Goal: Task Accomplishment & Management: Complete application form

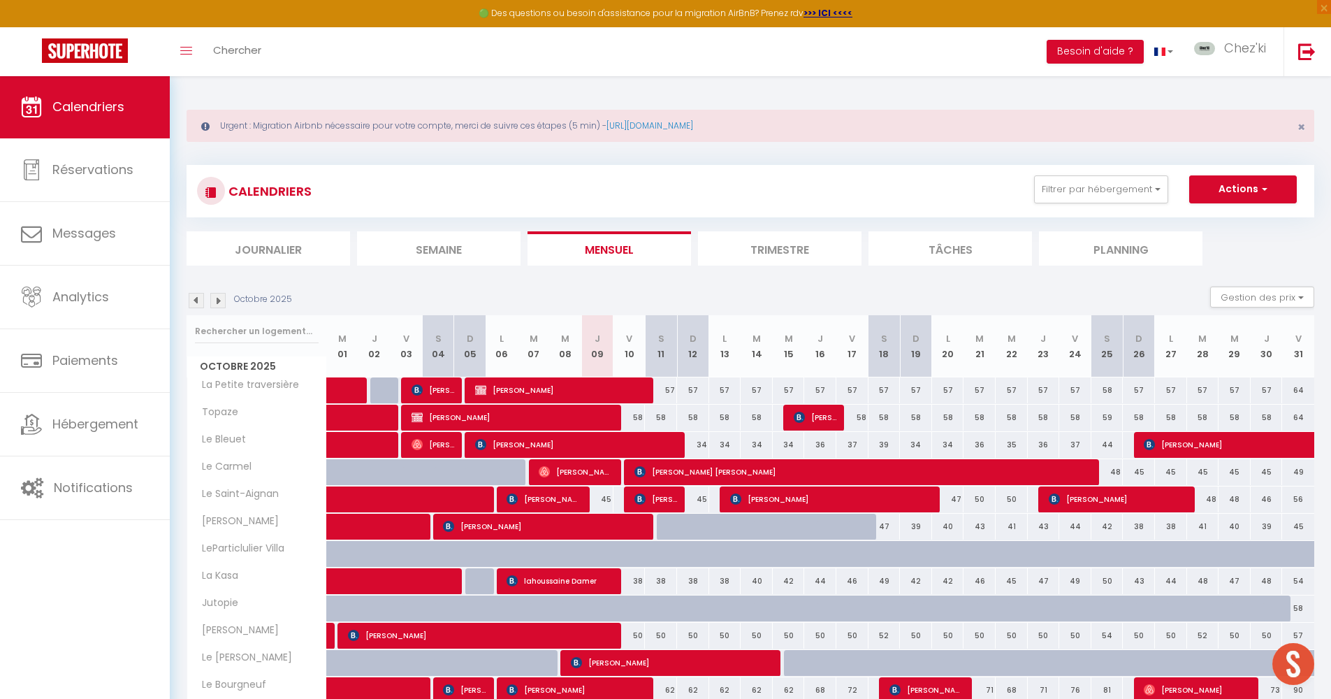
select select
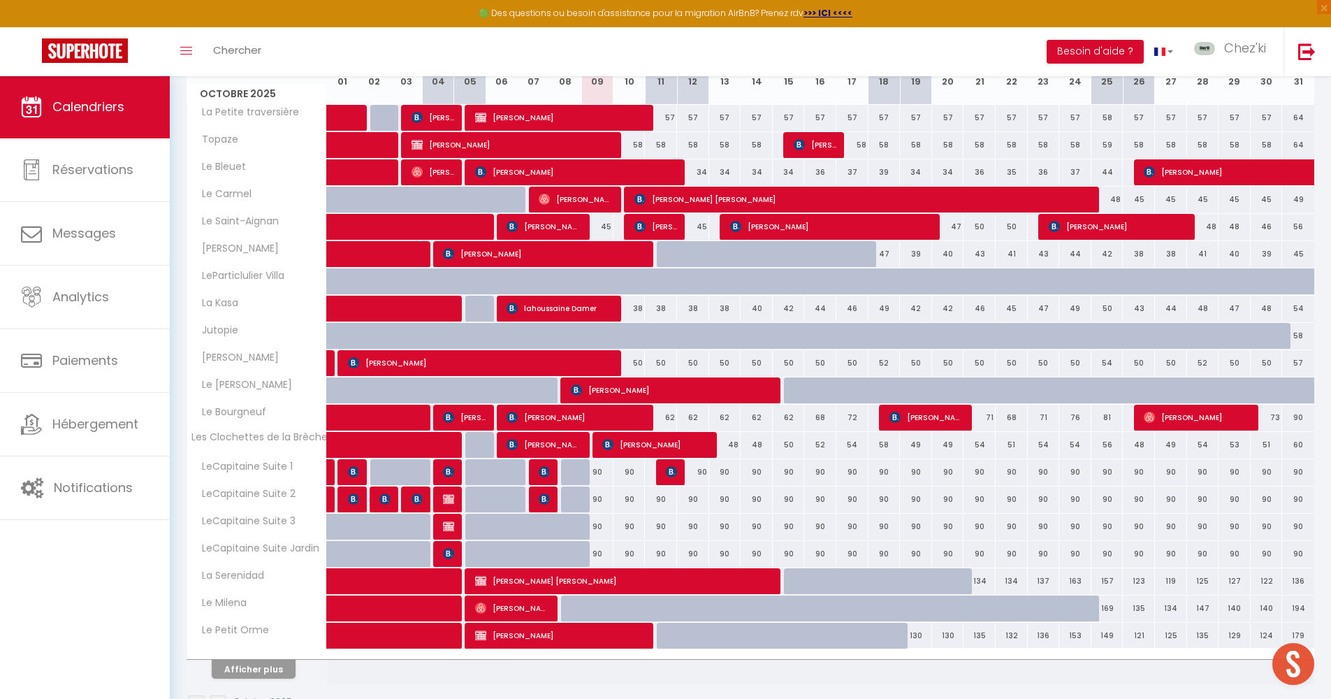
scroll to position [314, 0]
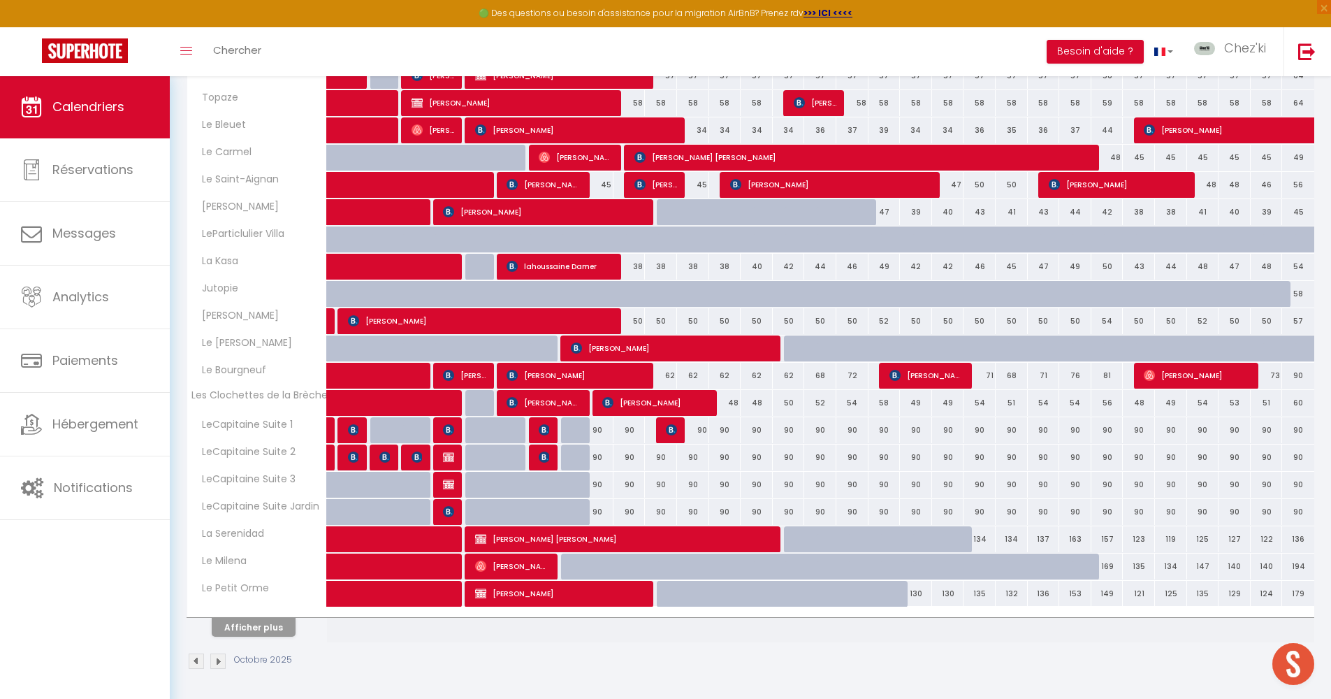
click at [613, 533] on span "[PERSON_NAME]" at bounding box center [625, 539] width 300 height 27
select select "OK"
select select "KO"
select select "0"
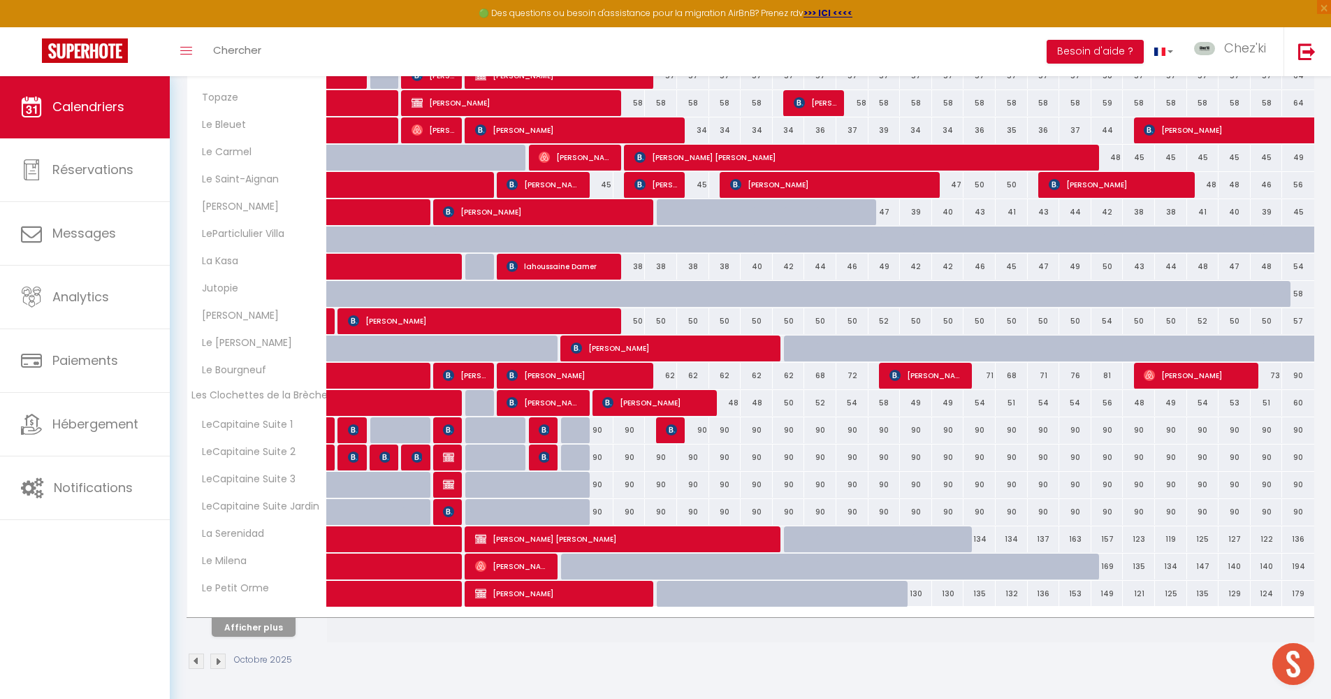
select select "1"
select select
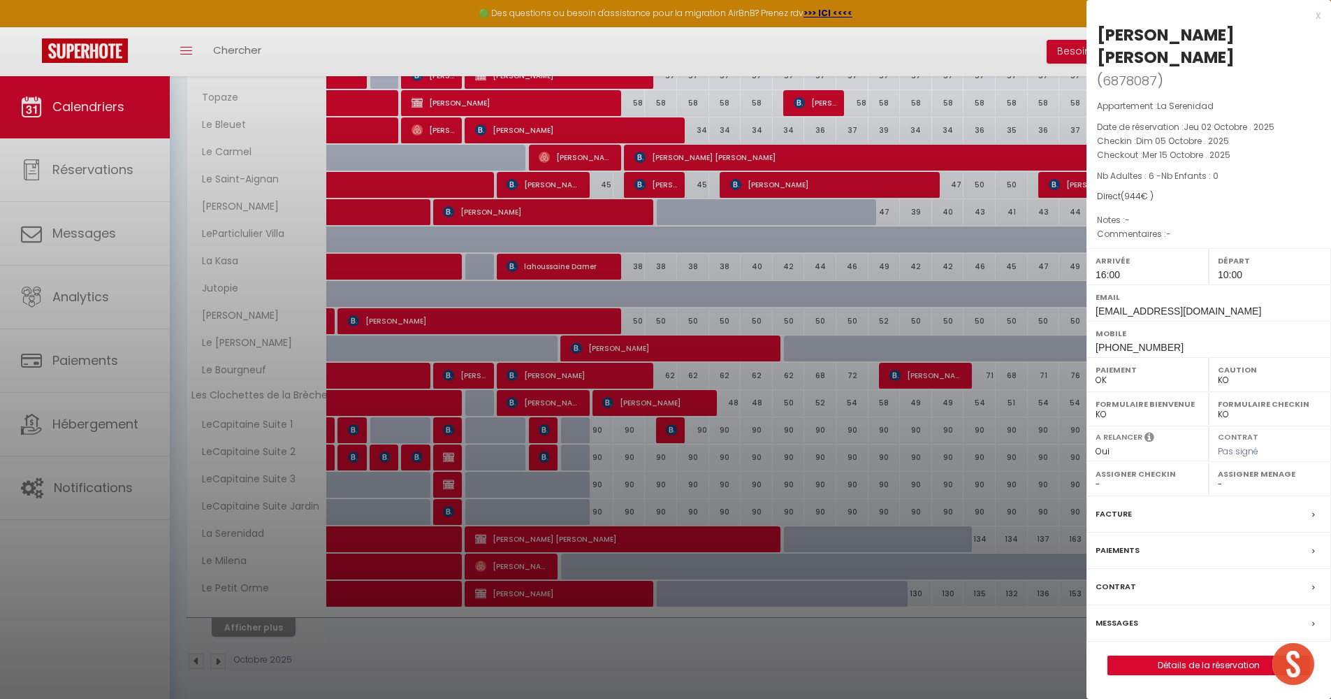
select select "22044"
select select "28823"
click at [632, 450] on div at bounding box center [665, 349] width 1331 height 699
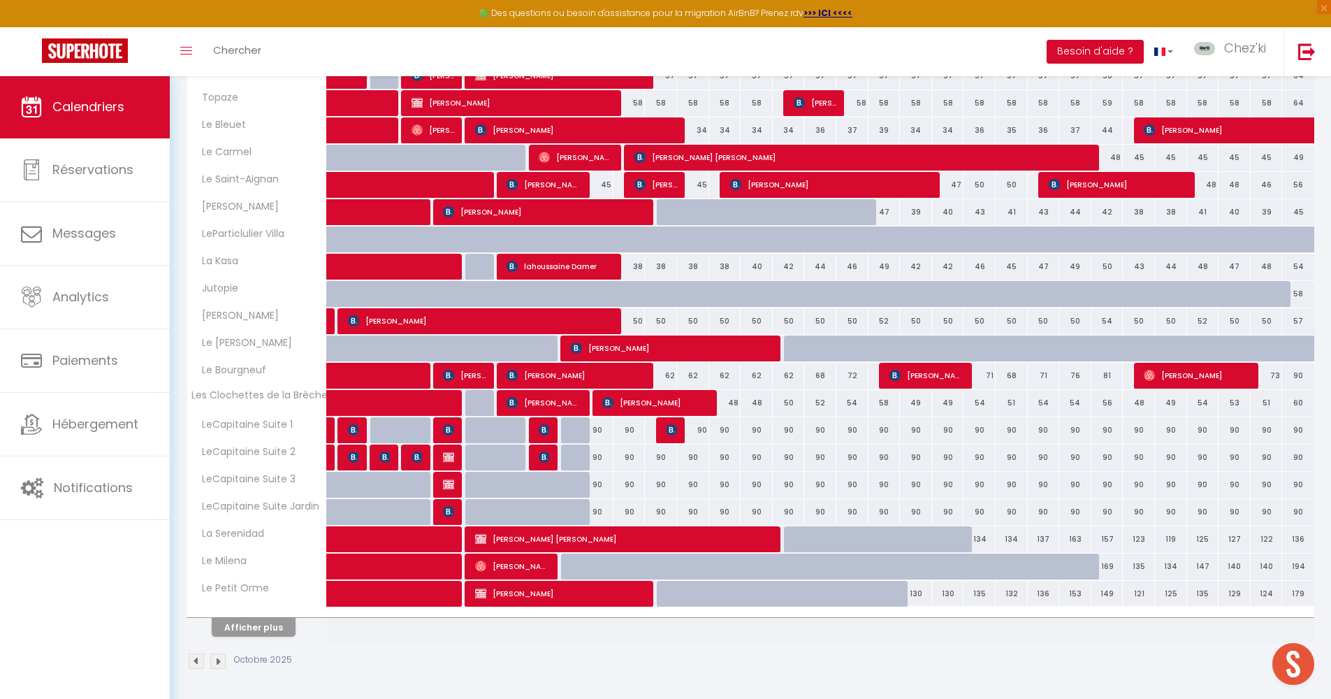
click at [523, 538] on span "[PERSON_NAME]" at bounding box center [625, 539] width 300 height 27
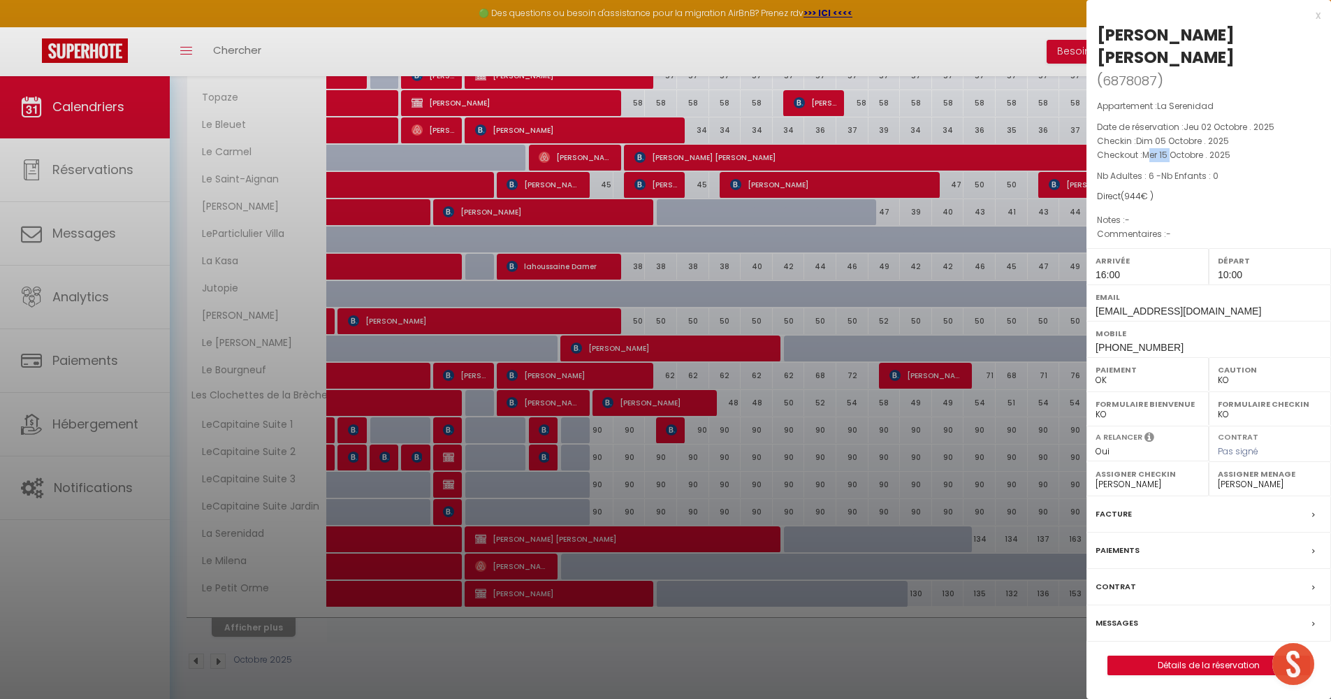
drag, startPoint x: 1148, startPoint y: 157, endPoint x: 1174, endPoint y: 159, distance: 26.6
click at [1174, 159] on span "Mer 15 Octobre . 2025" at bounding box center [1187, 155] width 88 height 12
click at [791, 528] on div at bounding box center [665, 349] width 1331 height 699
select select
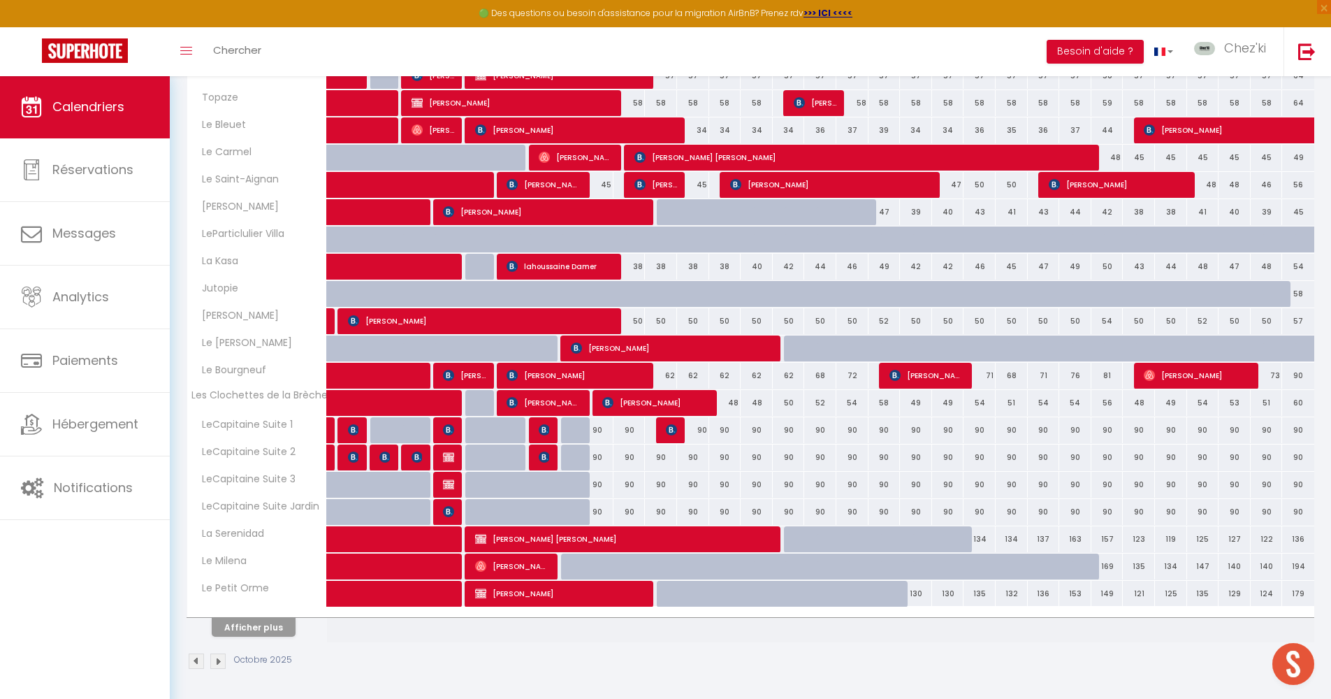
click at [985, 541] on div "134" at bounding box center [980, 539] width 32 height 26
type input "134"
select select "1"
type input "Mar 21 Octobre 2025"
type input "Mer 22 Octobre 2025"
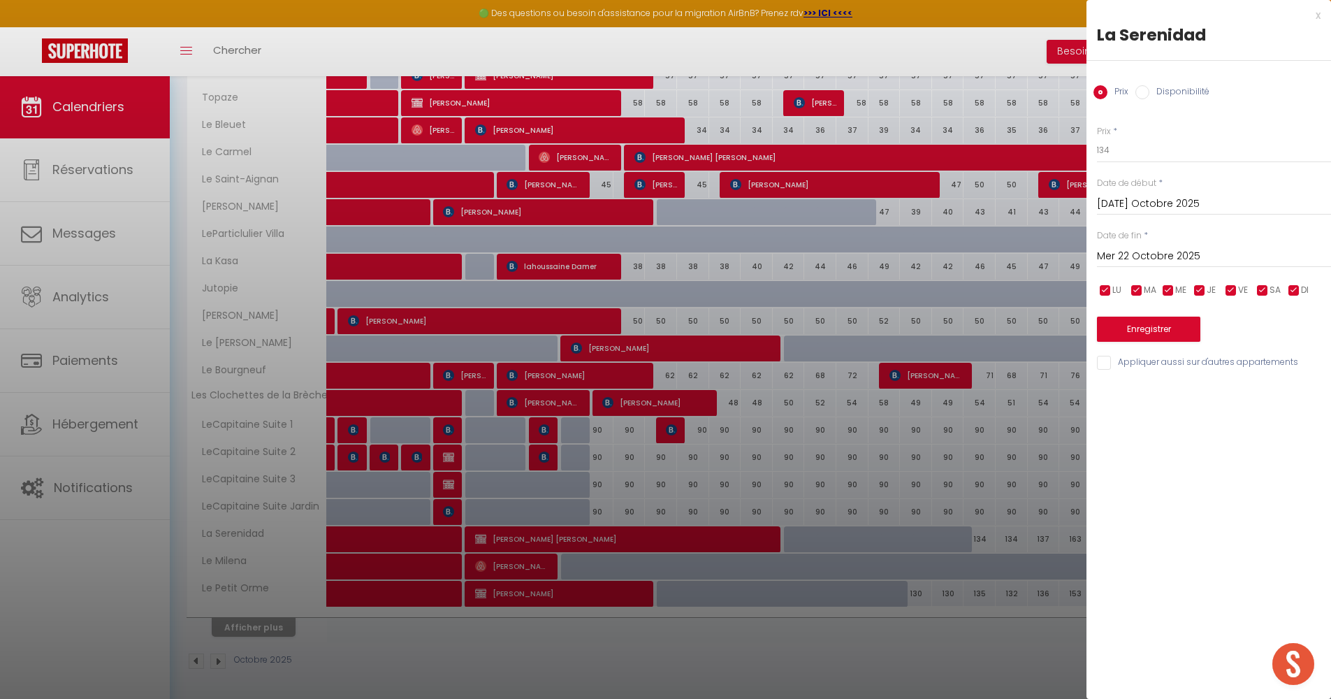
click at [1182, 85] on label "Disponibilité" at bounding box center [1180, 92] width 60 height 15
click at [1150, 85] on input "Disponibilité" at bounding box center [1143, 92] width 14 height 14
radio input "true"
radio input "false"
select select "0"
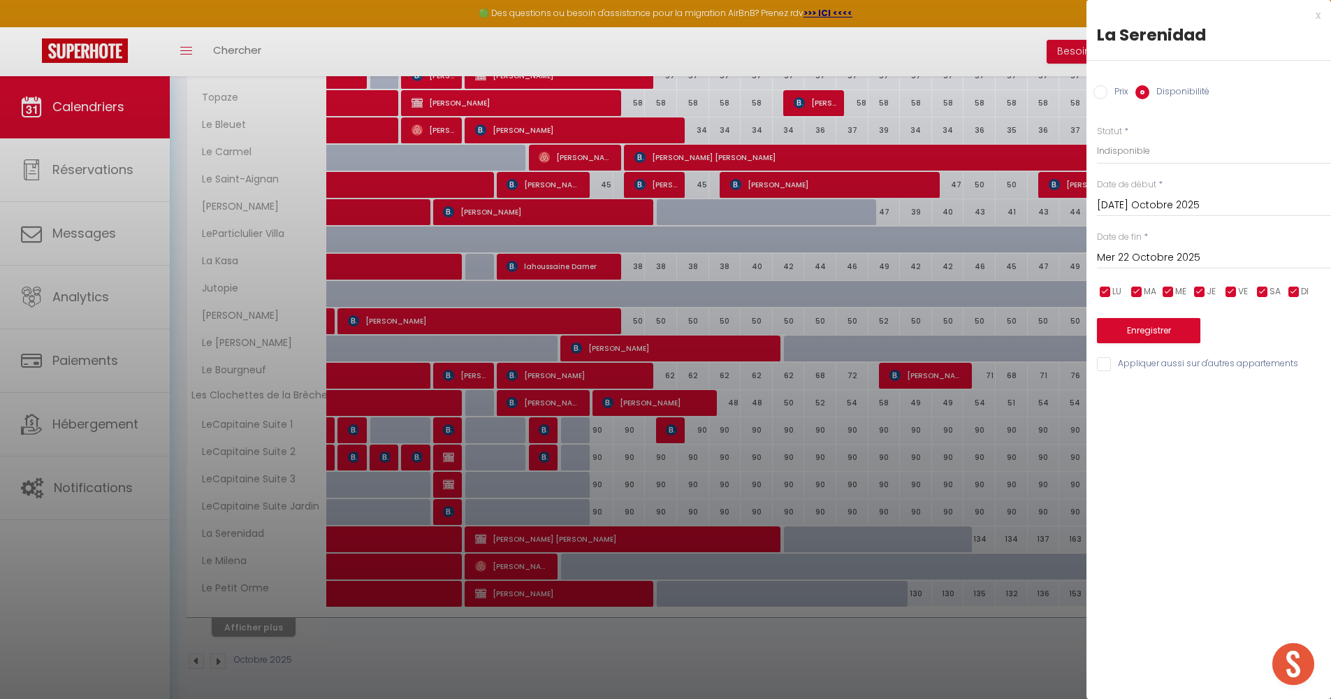
click at [1177, 260] on input "Mer 22 Octobre 2025" at bounding box center [1214, 258] width 234 height 18
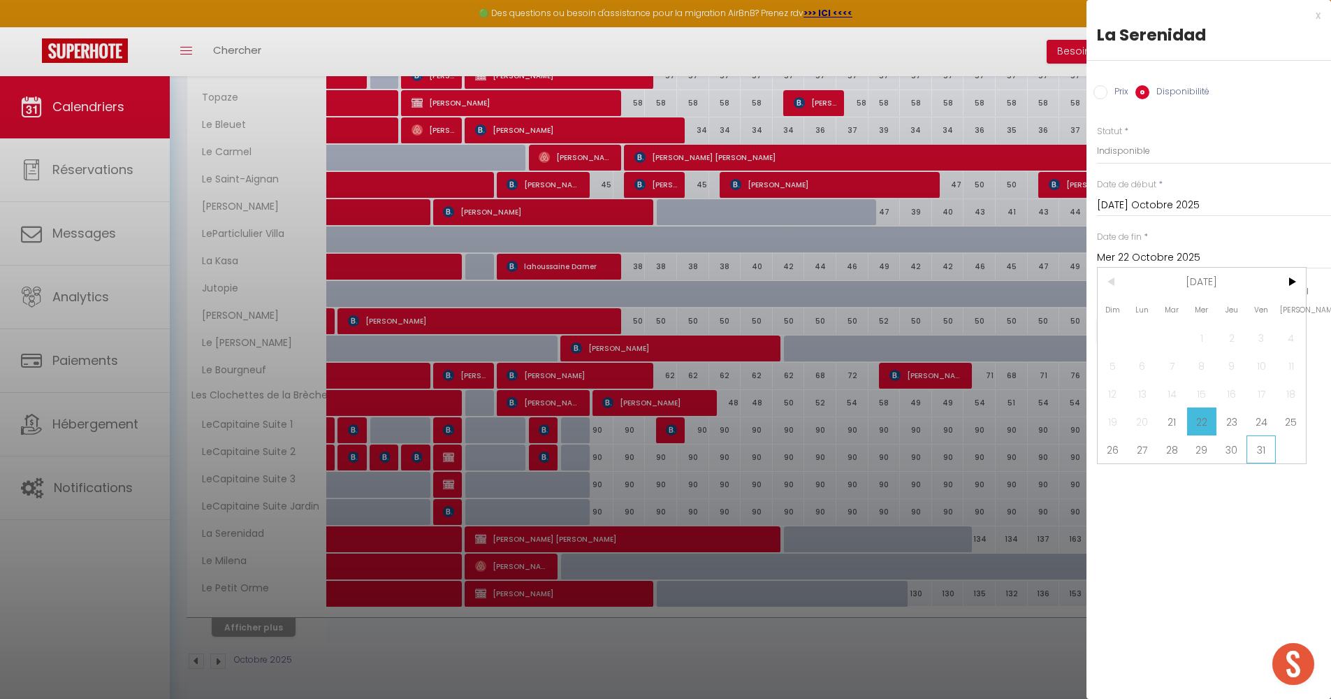
click at [1260, 457] on span "31" at bounding box center [1262, 449] width 30 height 28
type input "Ven 31 Octobre 2025"
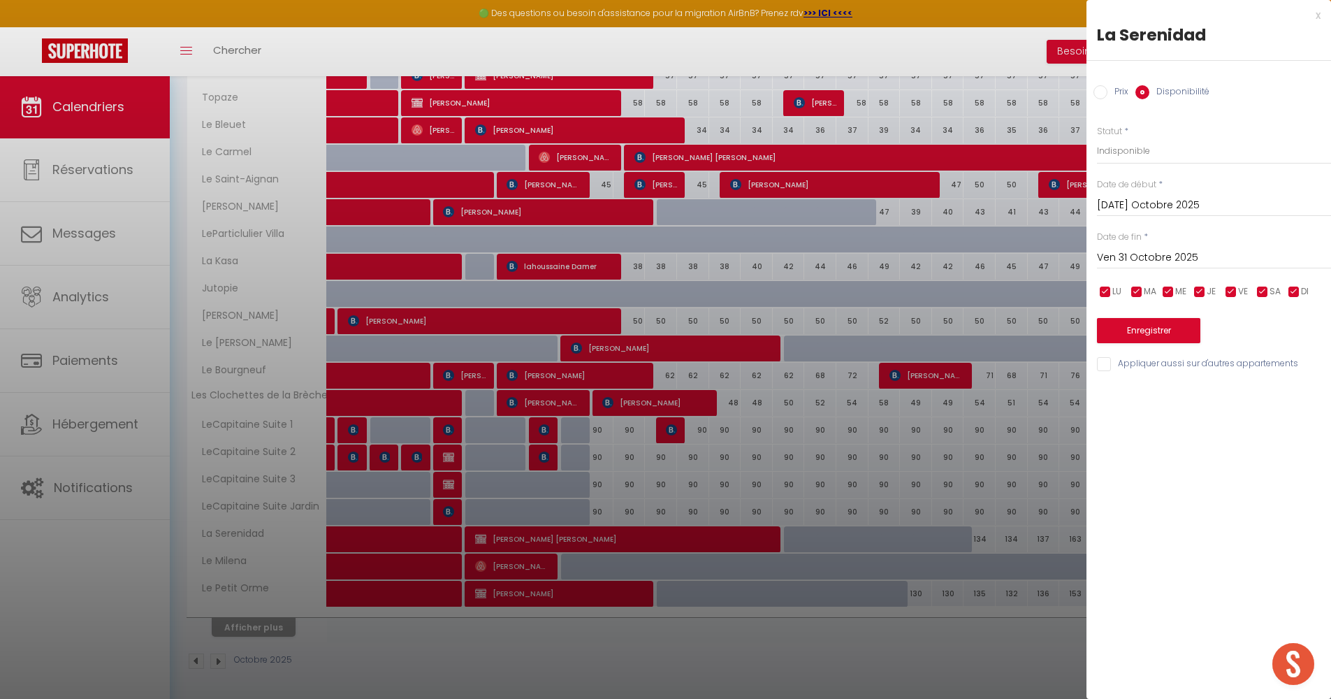
click at [1155, 314] on div "Enregistrer" at bounding box center [1214, 322] width 234 height 43
click at [1152, 318] on button "Enregistrer" at bounding box center [1148, 330] width 103 height 25
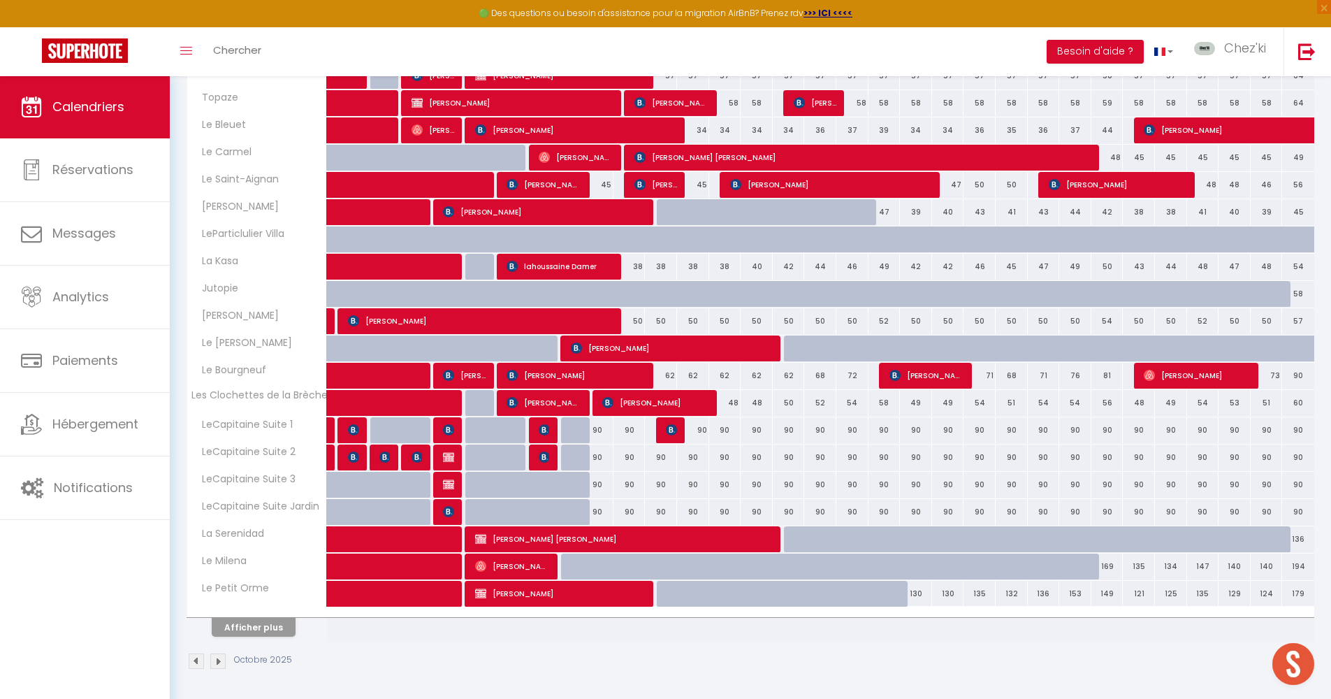
click at [440, 542] on span at bounding box center [412, 539] width 129 height 27
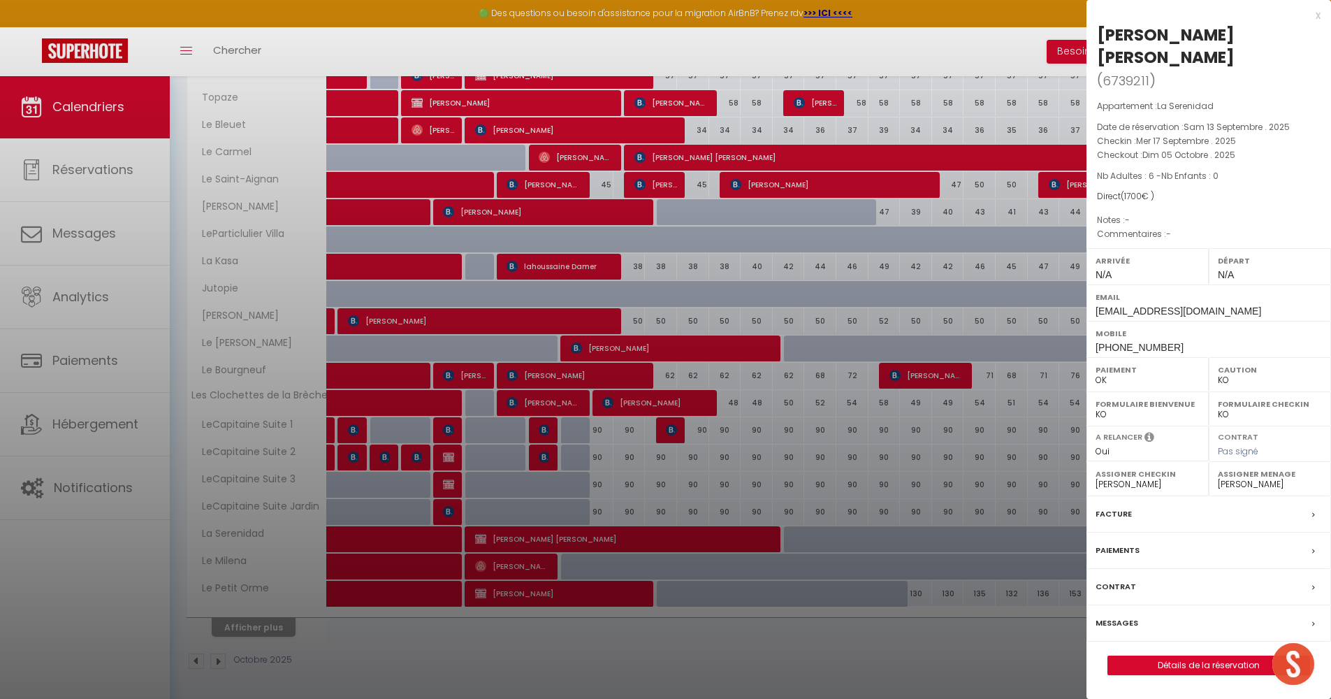
click at [769, 400] on div at bounding box center [665, 349] width 1331 height 699
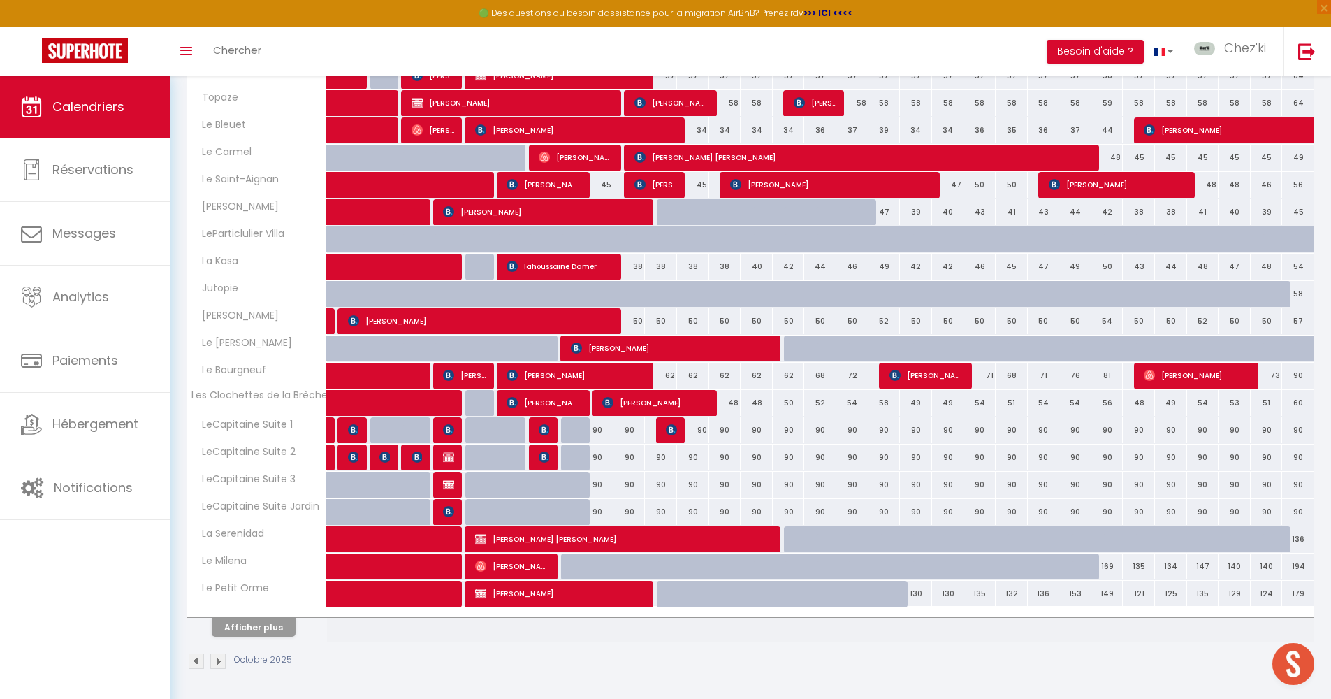
click at [635, 537] on span "[PERSON_NAME]" at bounding box center [625, 539] width 300 height 27
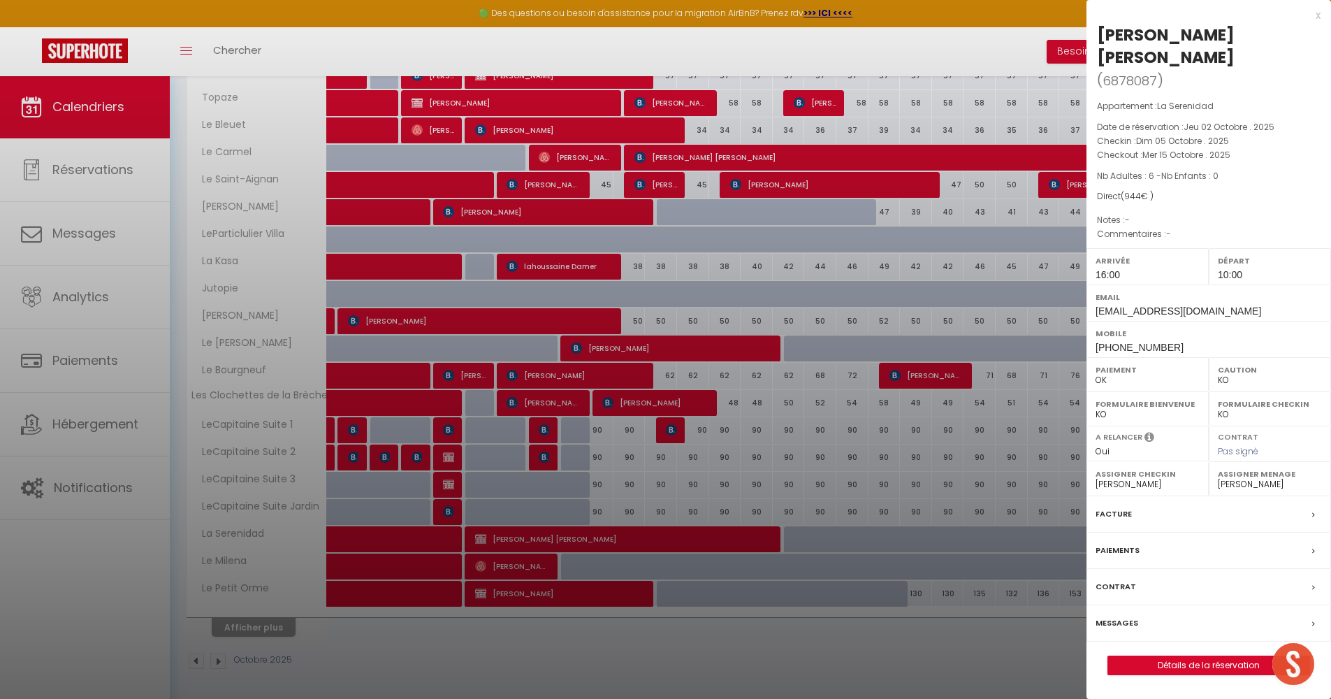
click at [634, 537] on div at bounding box center [665, 349] width 1331 height 699
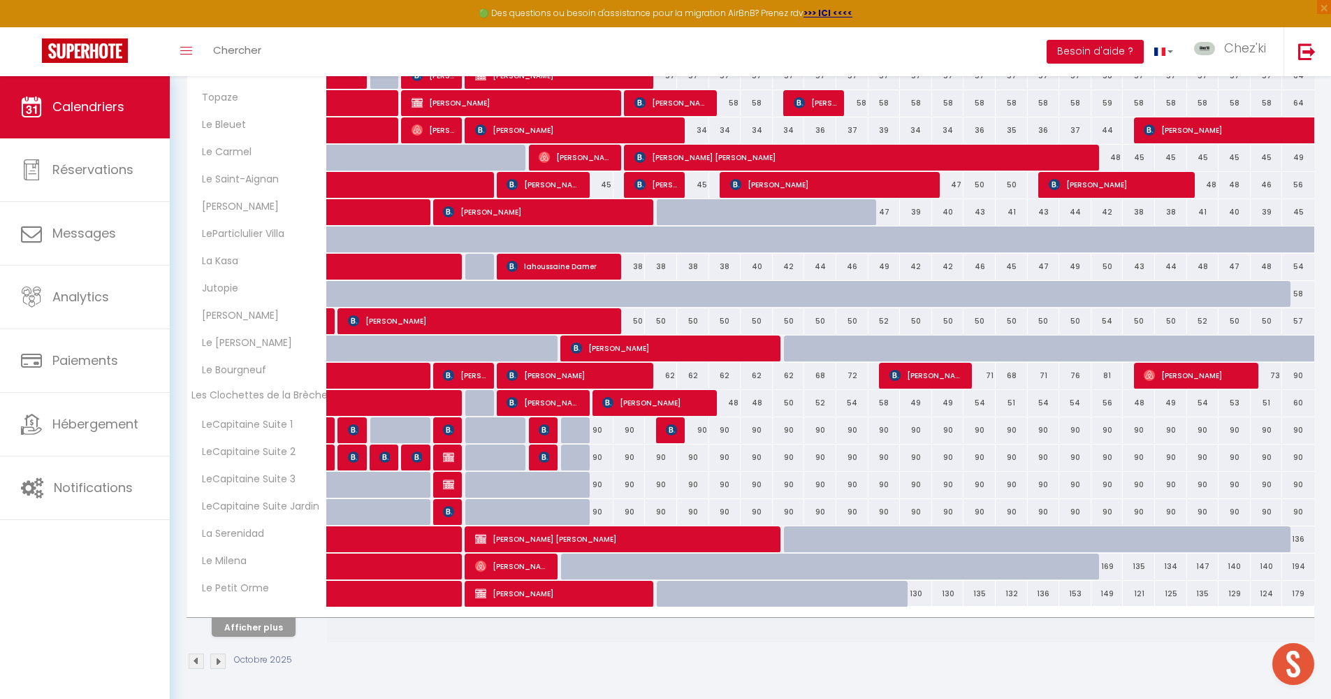
click at [421, 543] on span at bounding box center [412, 539] width 129 height 27
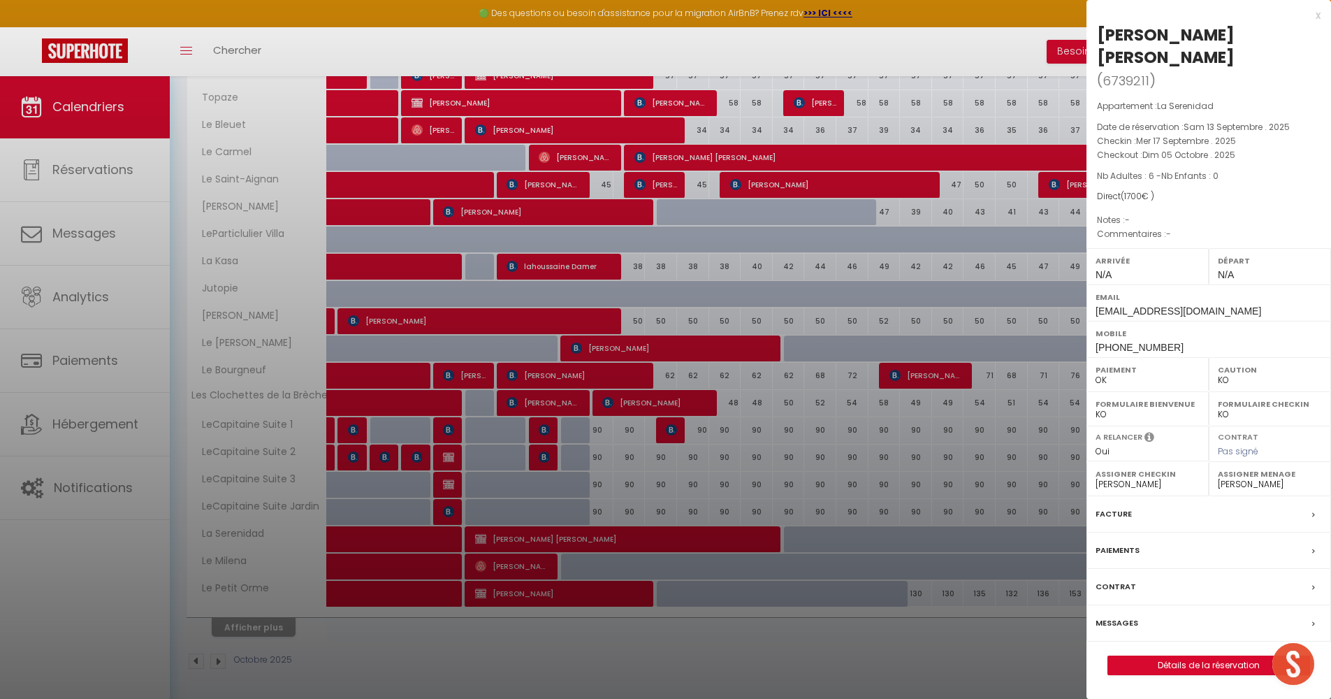
click at [421, 543] on div at bounding box center [665, 349] width 1331 height 699
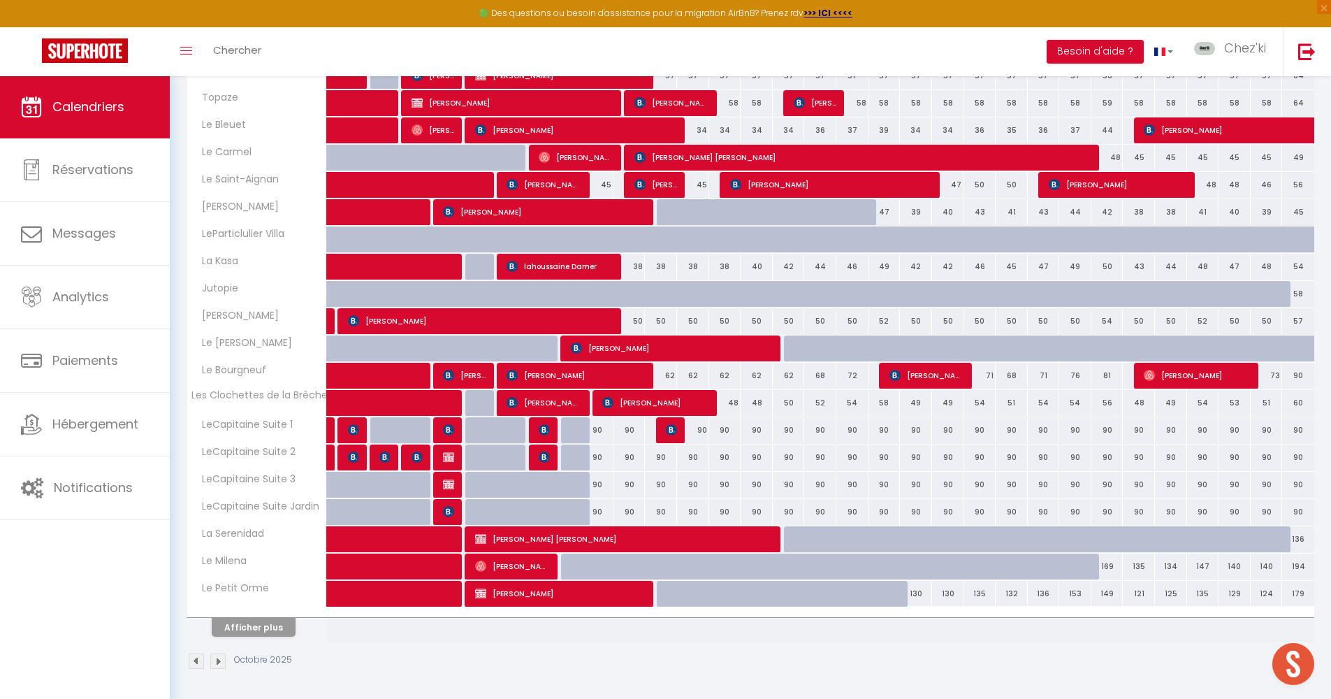
click at [528, 542] on span "[PERSON_NAME]" at bounding box center [625, 539] width 300 height 27
select select "28823"
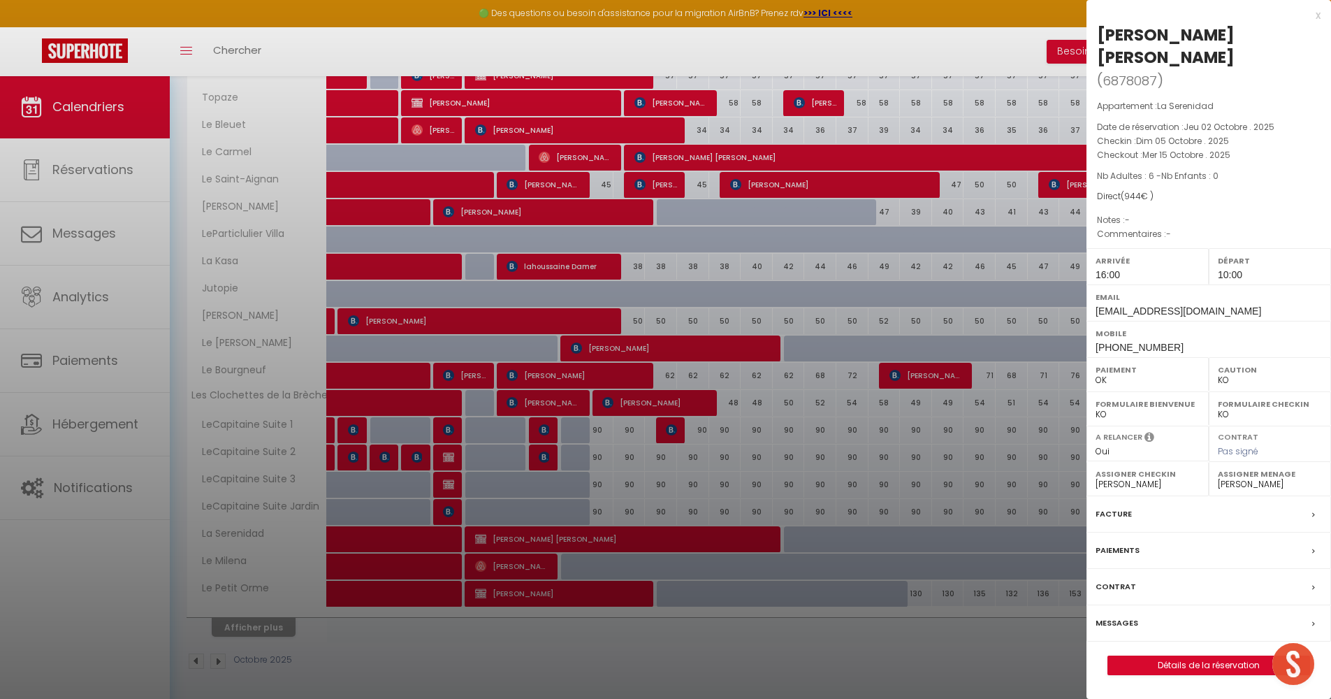
click at [1131, 616] on label "Messages" at bounding box center [1117, 623] width 43 height 15
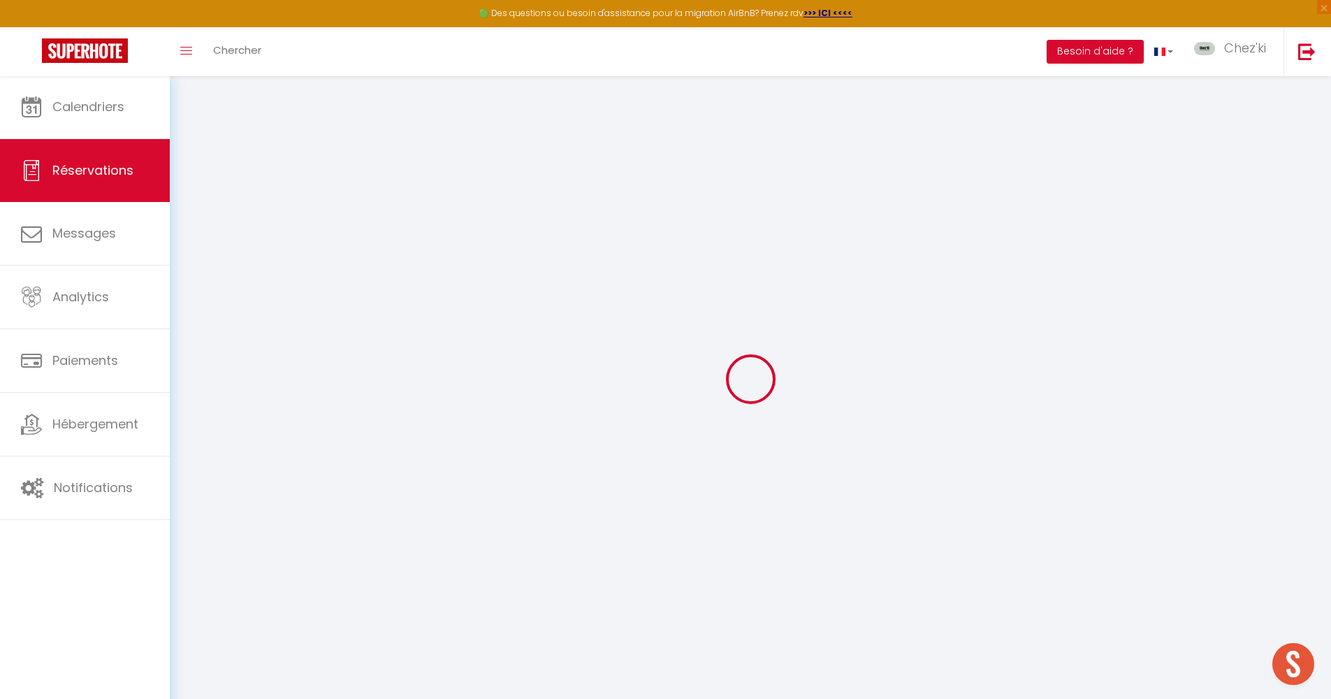
select select
checkbox input "false"
select select
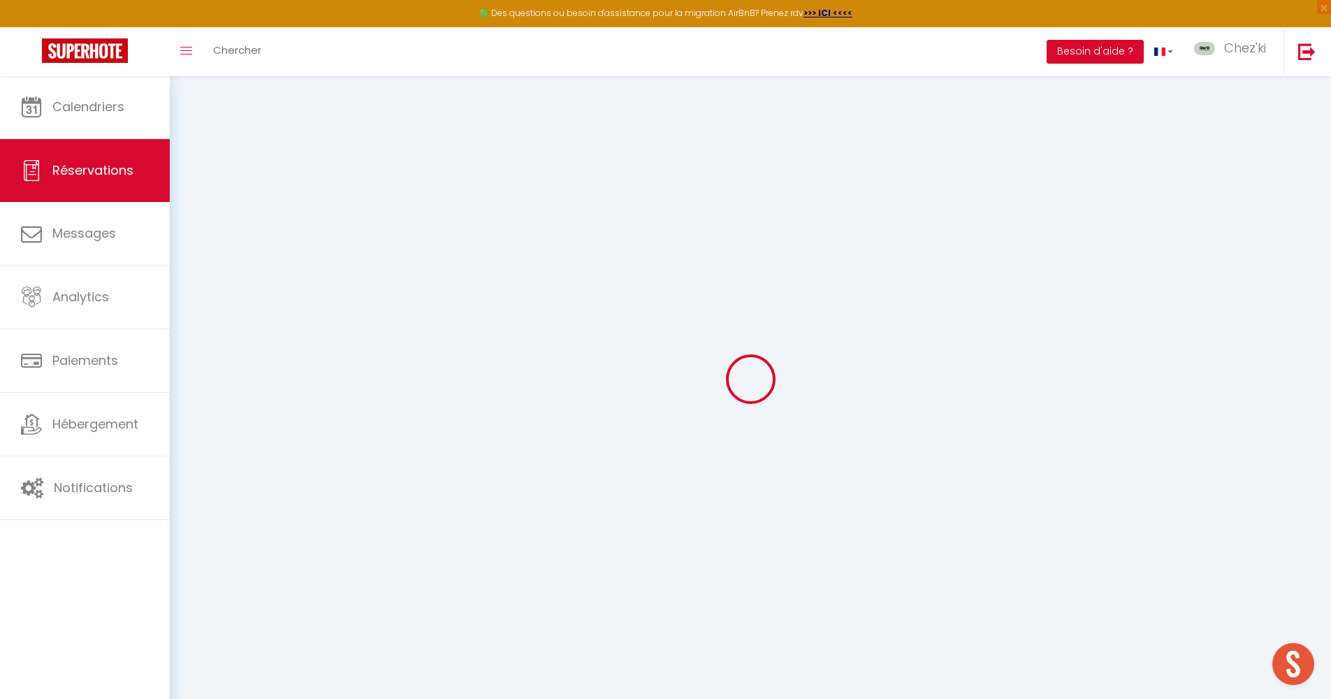
checkbox input "false"
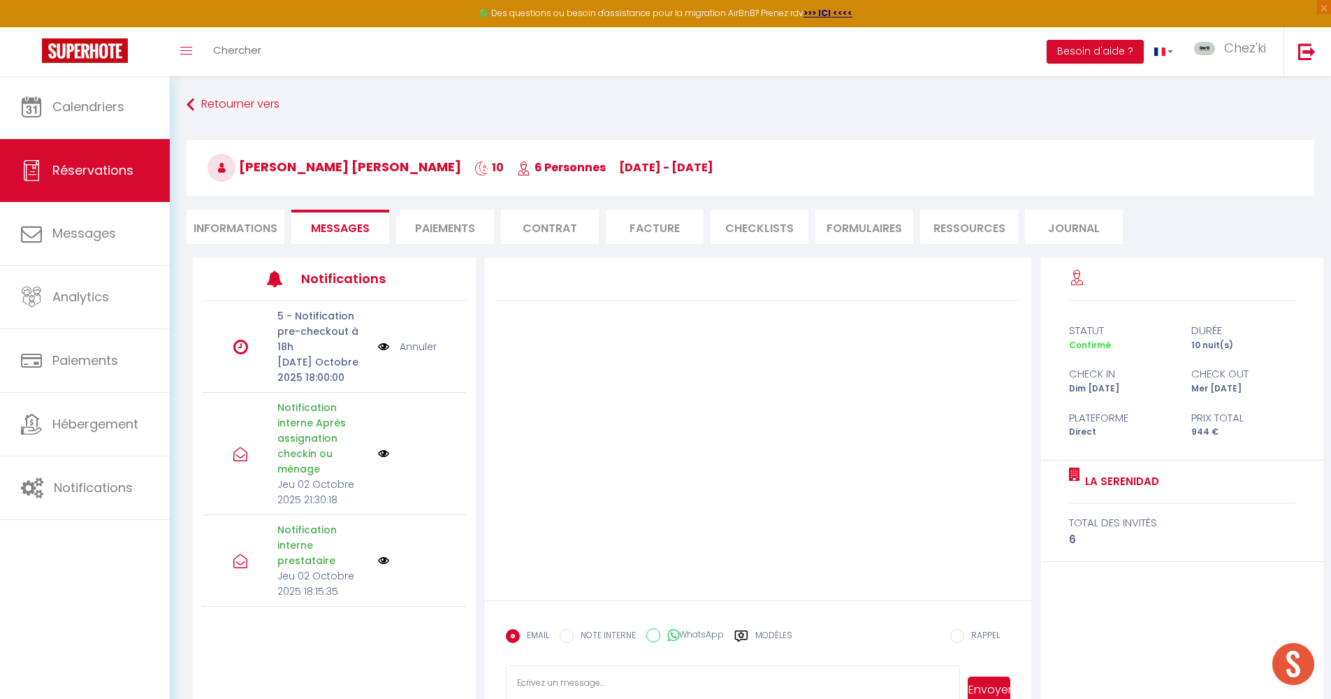
click at [547, 227] on li "Contrat" at bounding box center [550, 227] width 98 height 34
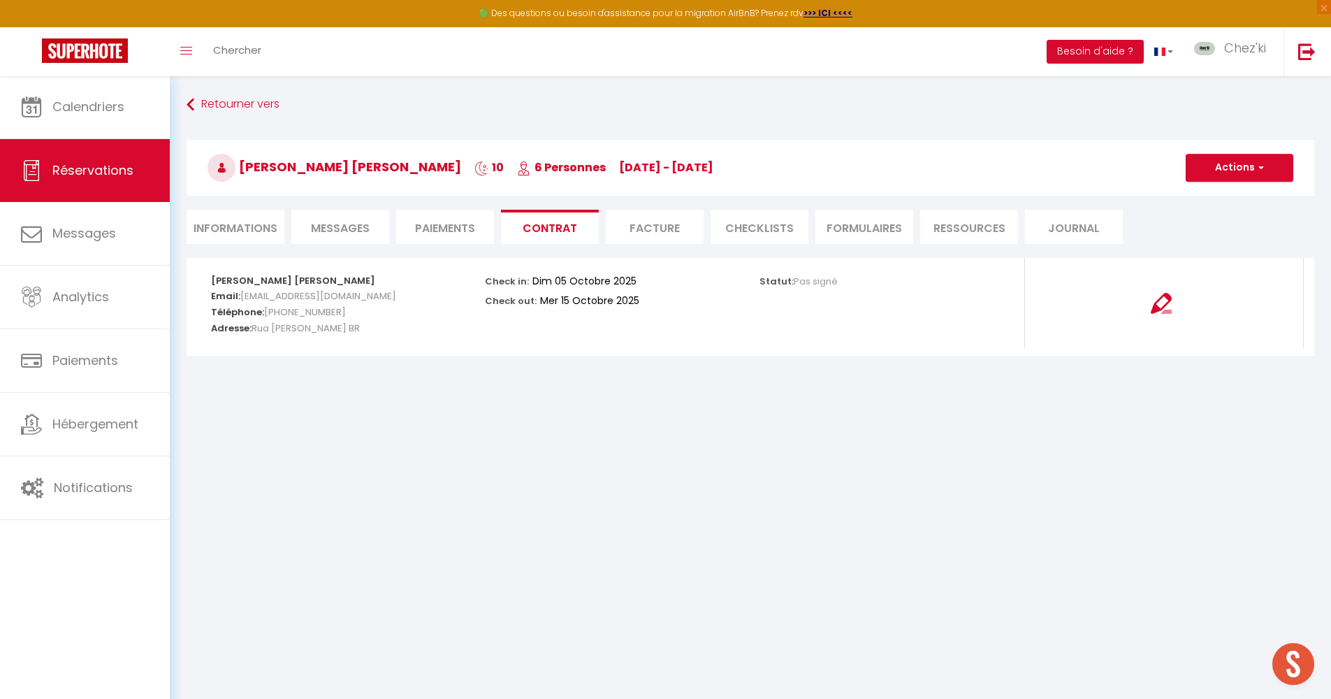
click at [442, 225] on li "Paiements" at bounding box center [445, 227] width 98 height 34
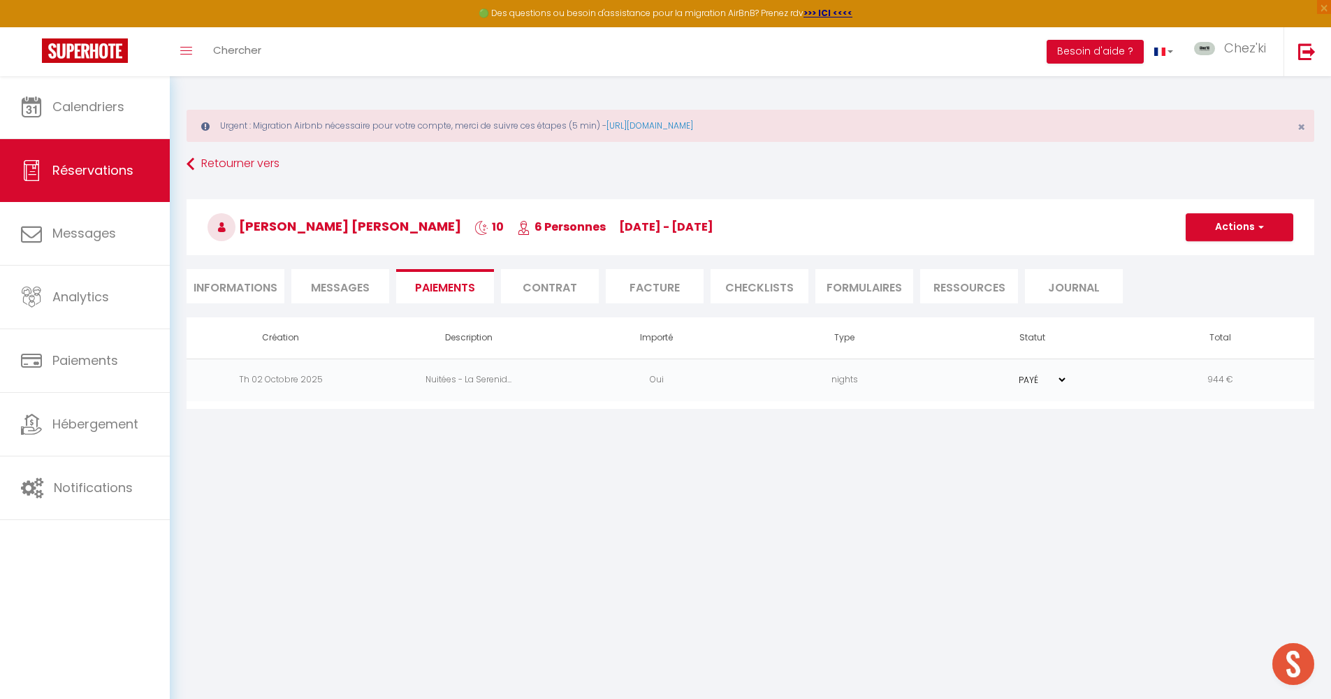
click at [672, 298] on li "Facture" at bounding box center [655, 286] width 98 height 34
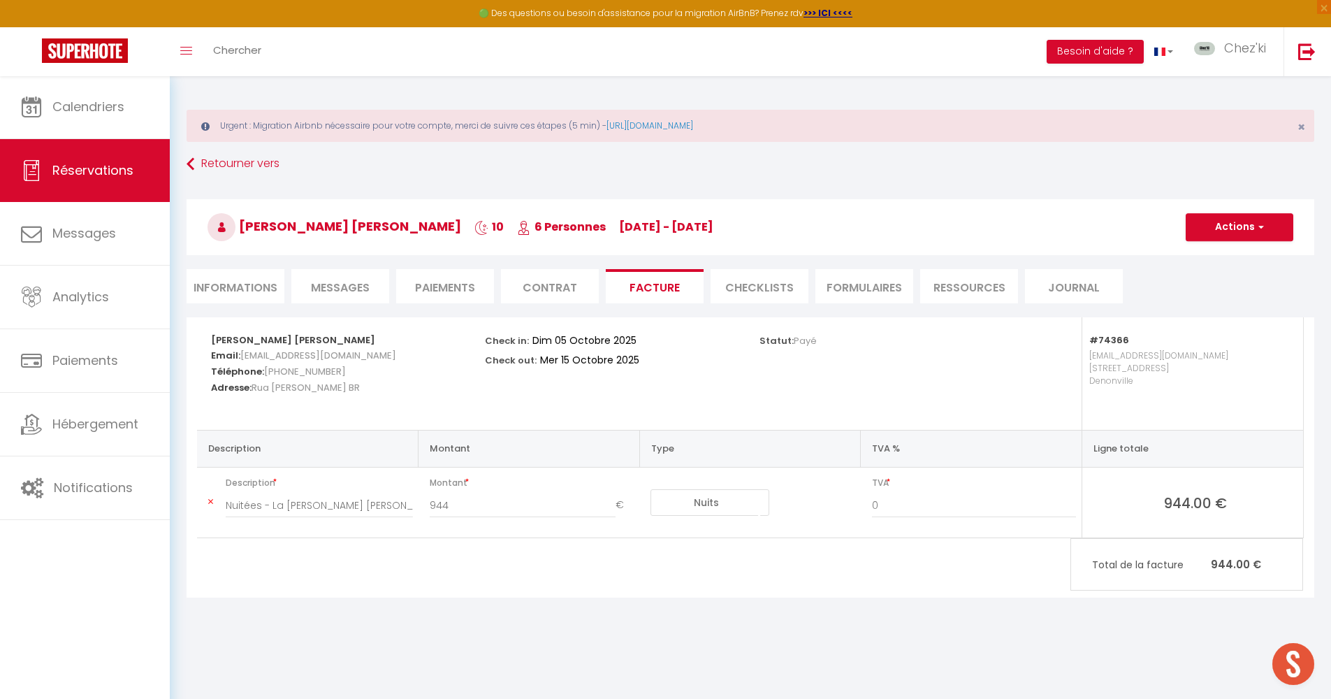
scroll to position [62, 0]
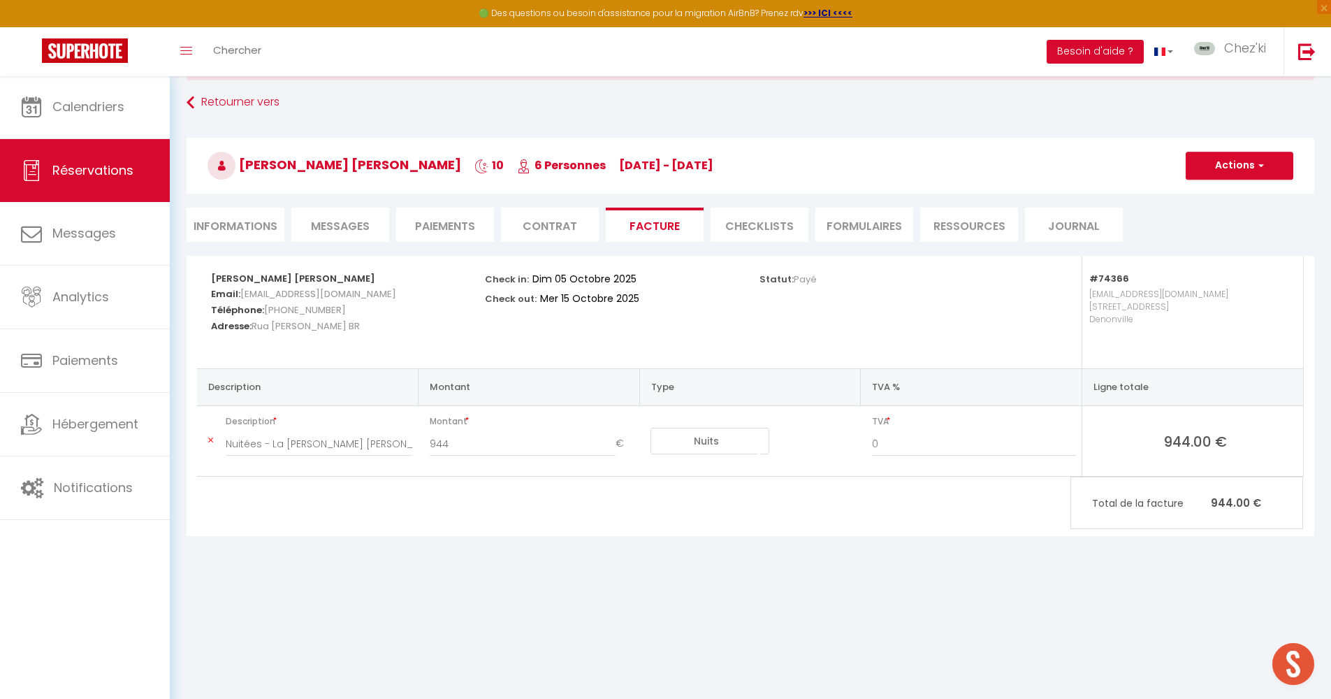
click at [216, 214] on li "Informations" at bounding box center [236, 225] width 98 height 34
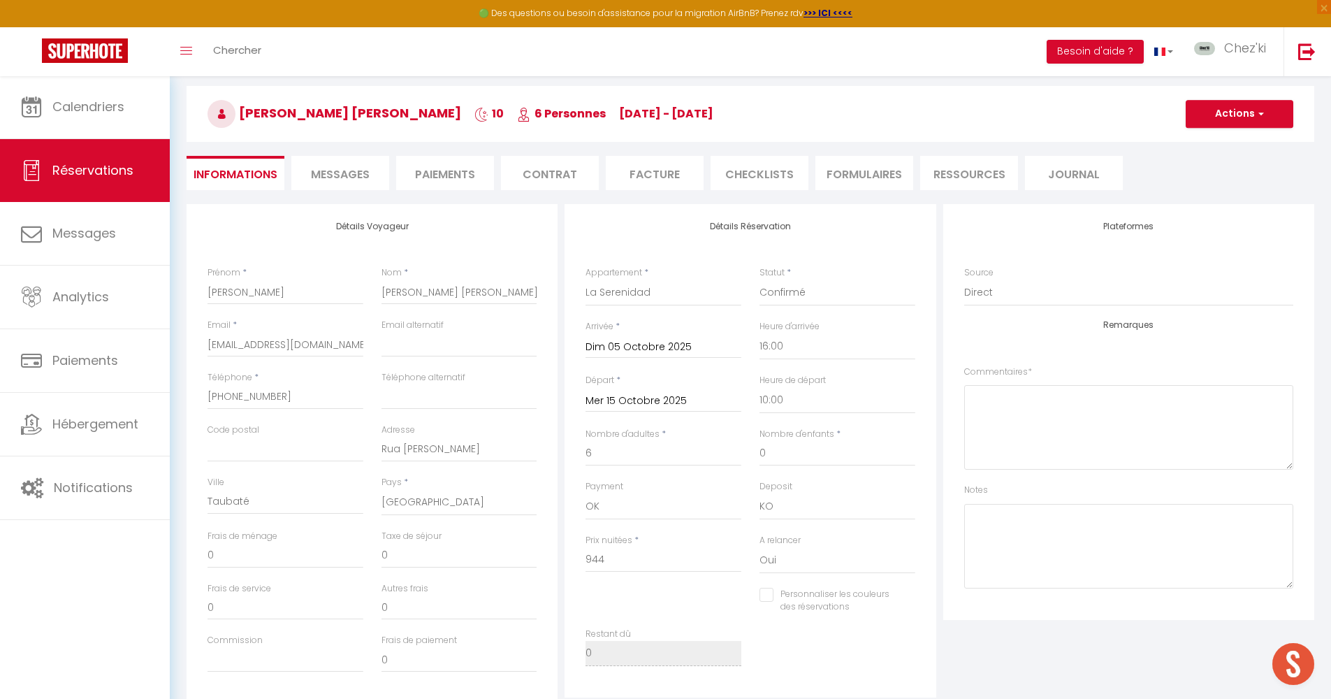
scroll to position [143, 0]
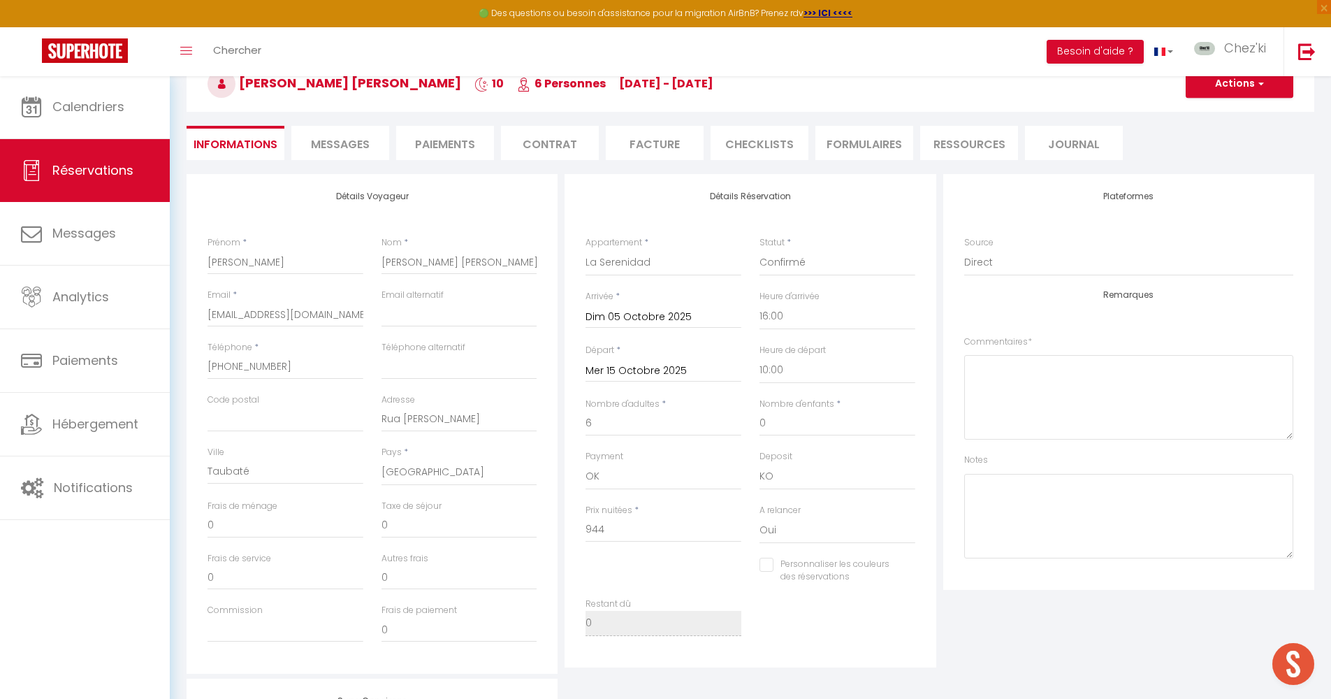
click at [667, 369] on input "Mer 15 Octobre 2025" at bounding box center [664, 371] width 156 height 18
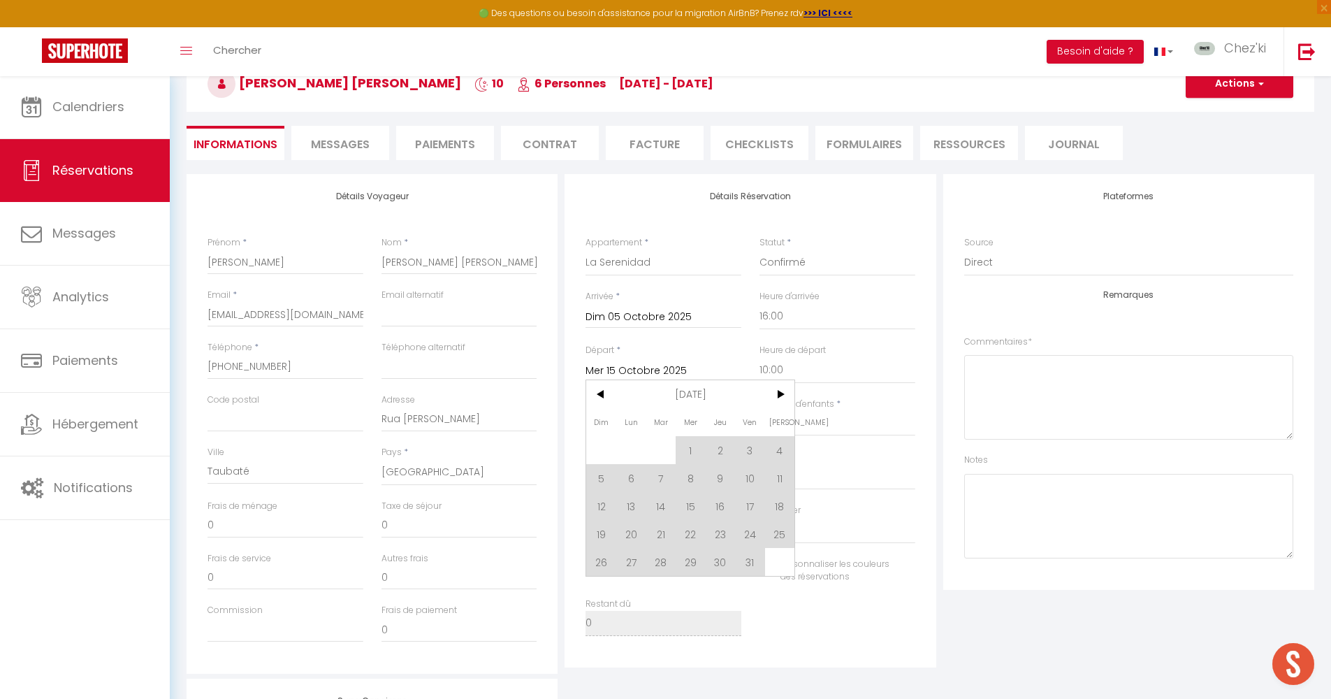
click at [938, 424] on div "Détails Réservation Appartement * La Petite traversière Le Tertre Saint-Françoi…" at bounding box center [750, 424] width 378 height 500
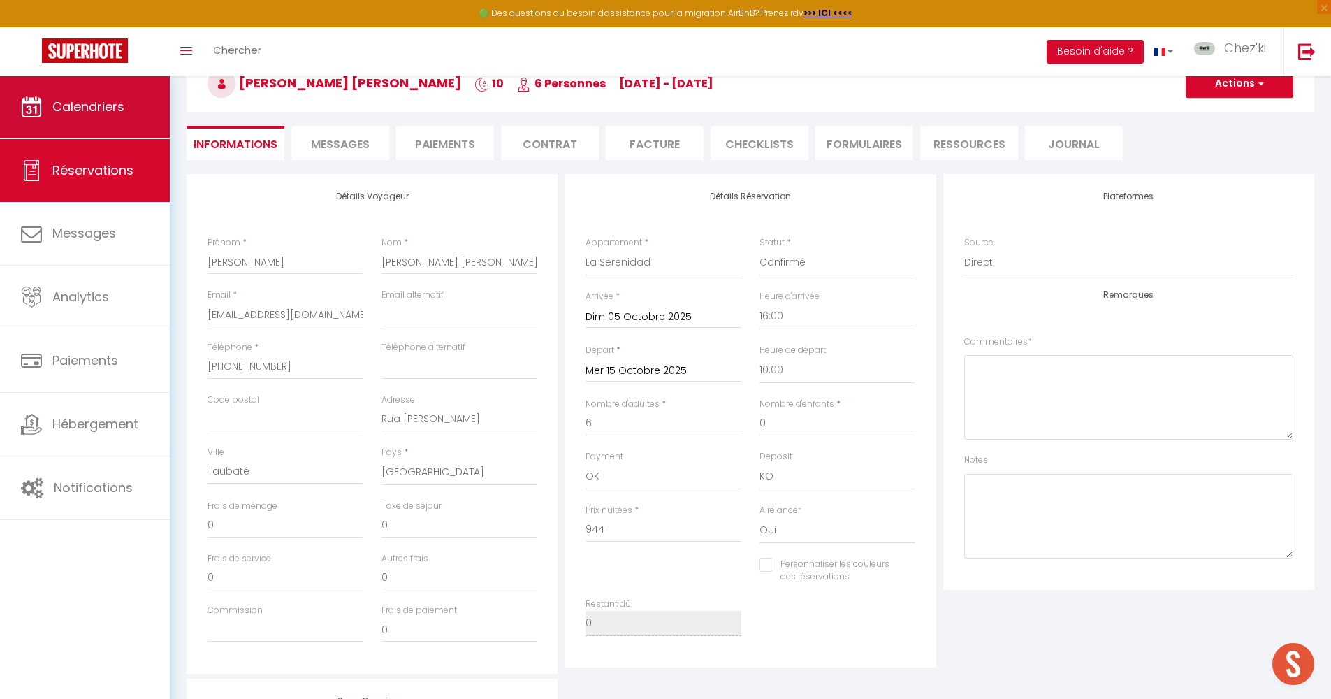
scroll to position [140, 0]
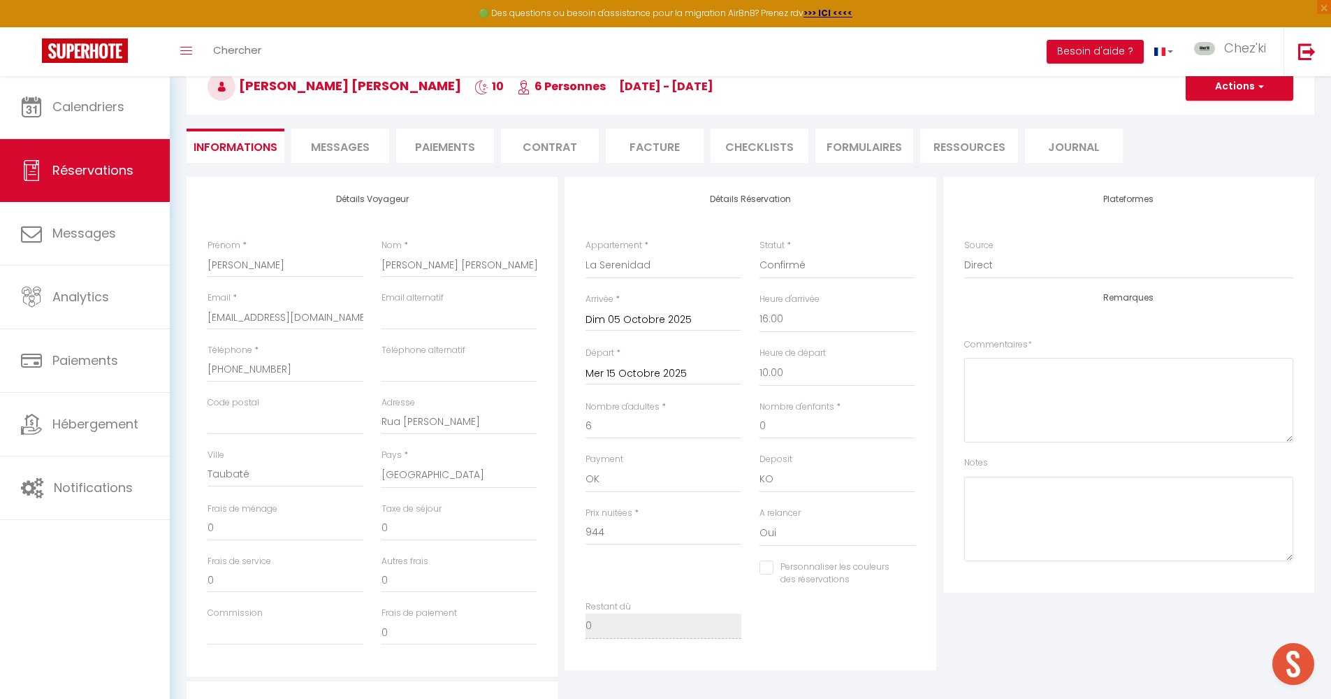
checkbox input "false"
click at [618, 533] on input "944" at bounding box center [664, 532] width 156 height 25
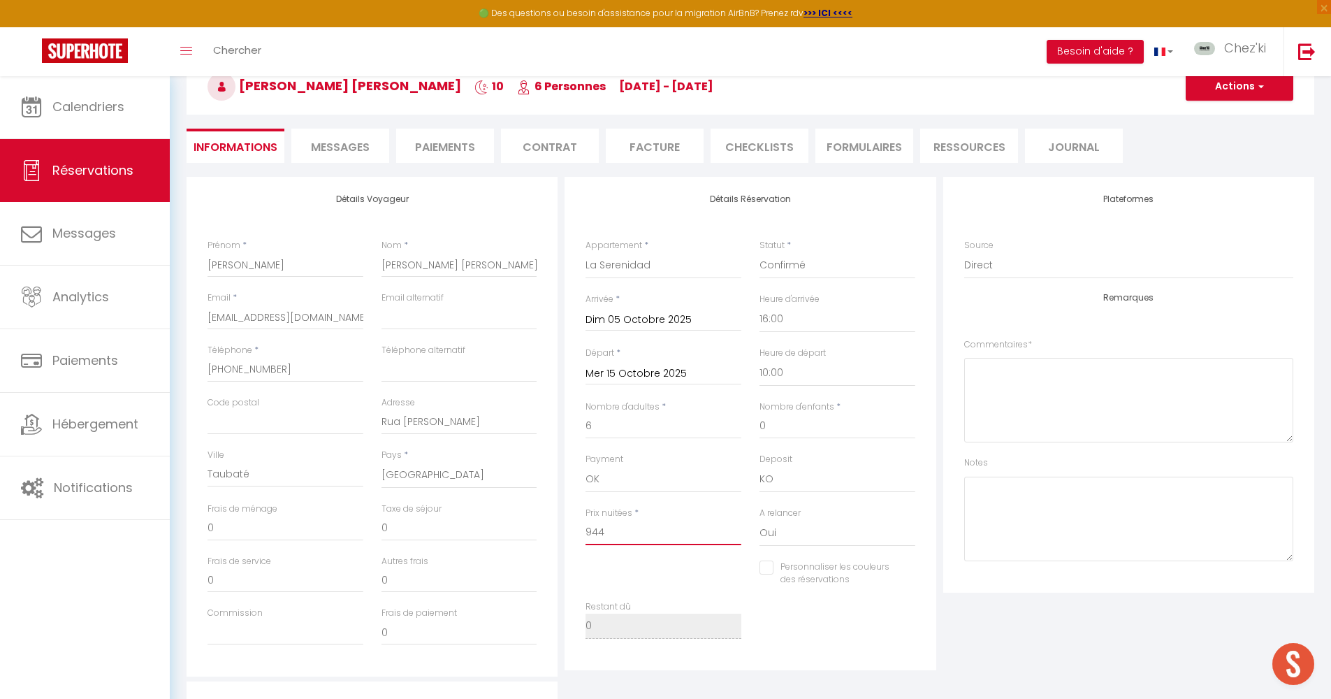
type input "1"
checkbox input "false"
type input "12"
checkbox input "false"
type input "124"
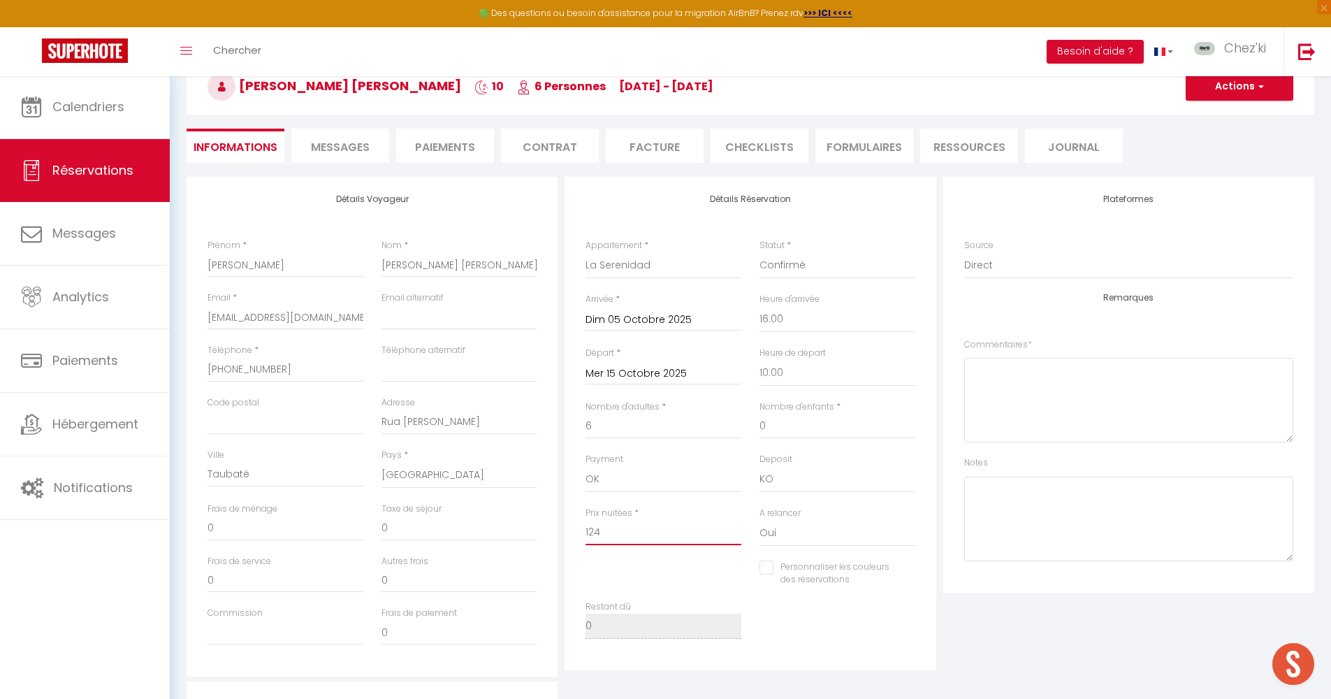
checkbox input "false"
type input "1240"
checkbox input "false"
type input "1240"
click at [617, 370] on input "Mer 15 Octobre 2025" at bounding box center [664, 374] width 156 height 18
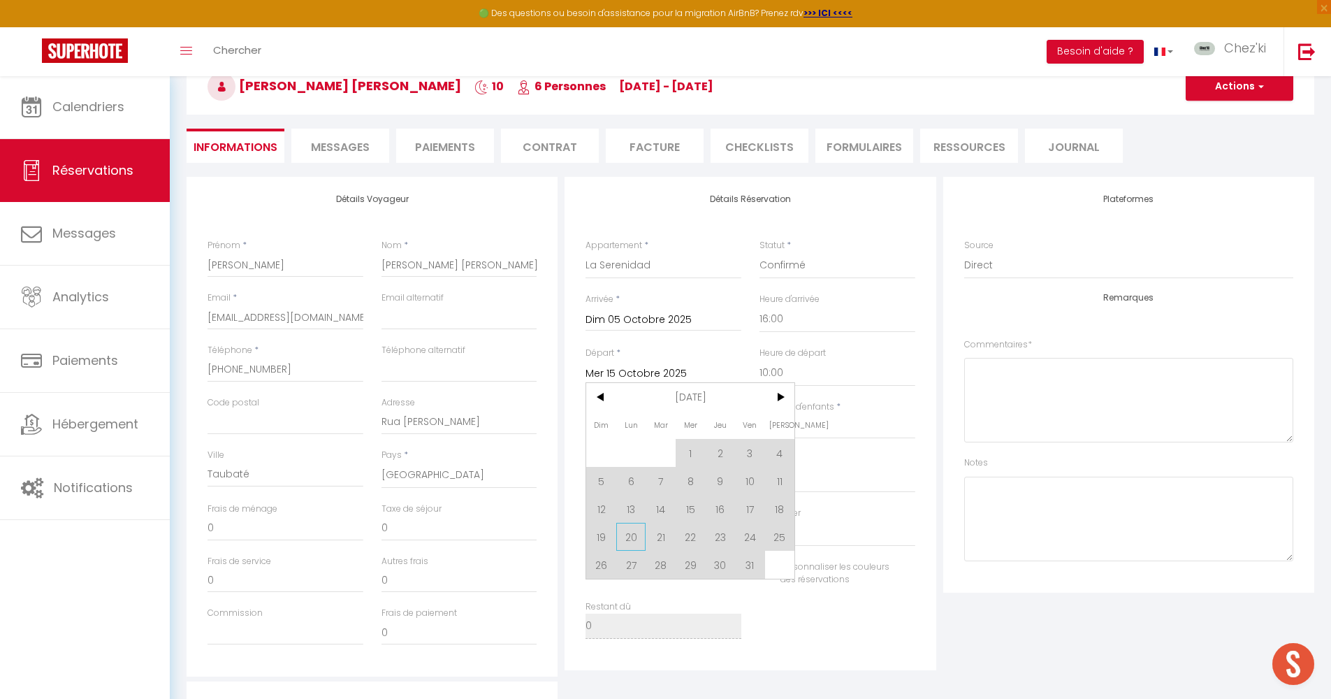
click at [638, 542] on span "20" at bounding box center [631, 537] width 30 height 28
type input "225"
type input "Lun 20 Octobre 2025"
type input "1103"
checkbox input "false"
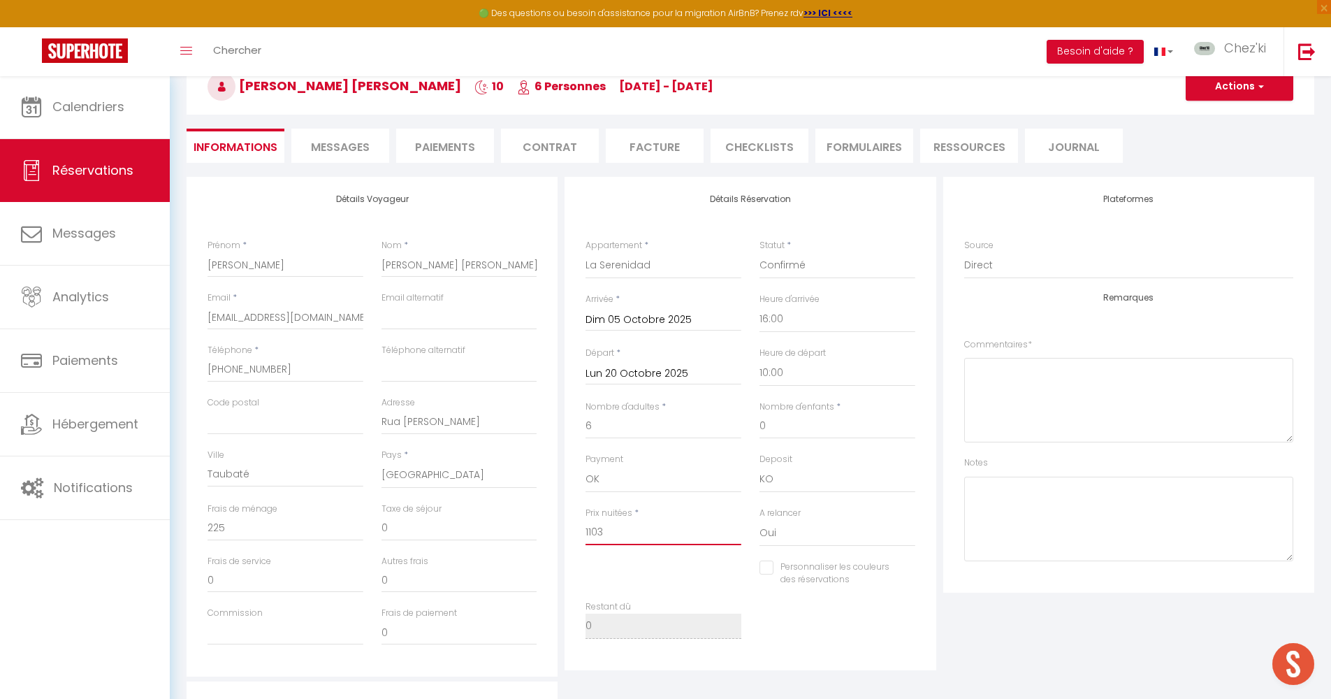
click at [631, 533] on input "1103" at bounding box center [664, 532] width 156 height 25
type input "1"
checkbox input "false"
type input "12"
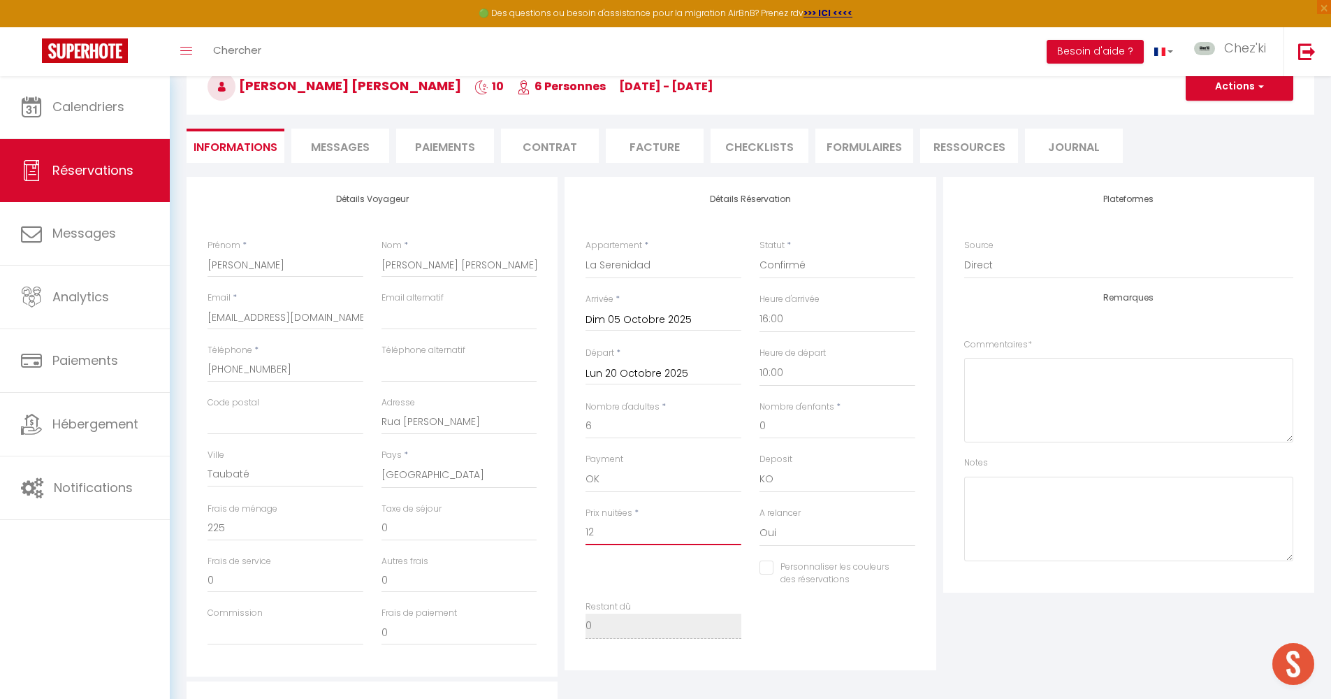
checkbox input "false"
type input "124"
checkbox input "false"
type input "1240"
checkbox input "false"
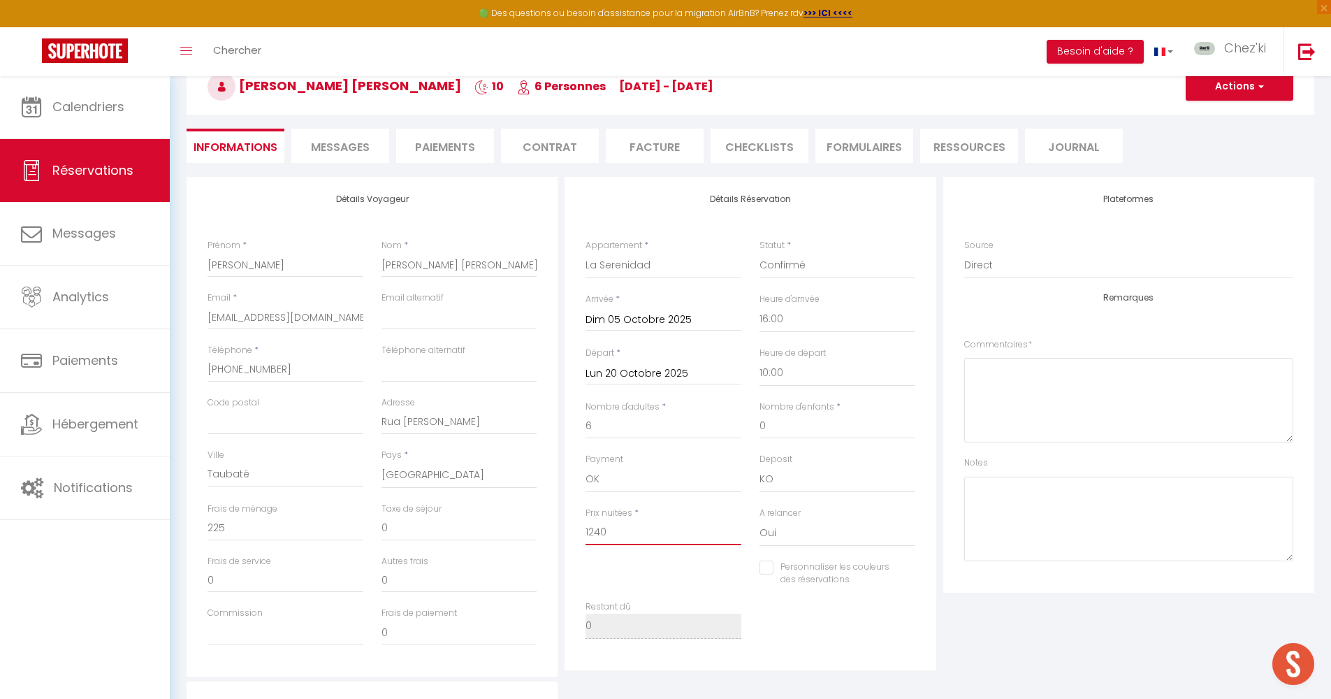
type input "1240"
type input "0"
checkbox input "false"
click at [241, 527] on input "0" at bounding box center [286, 528] width 156 height 25
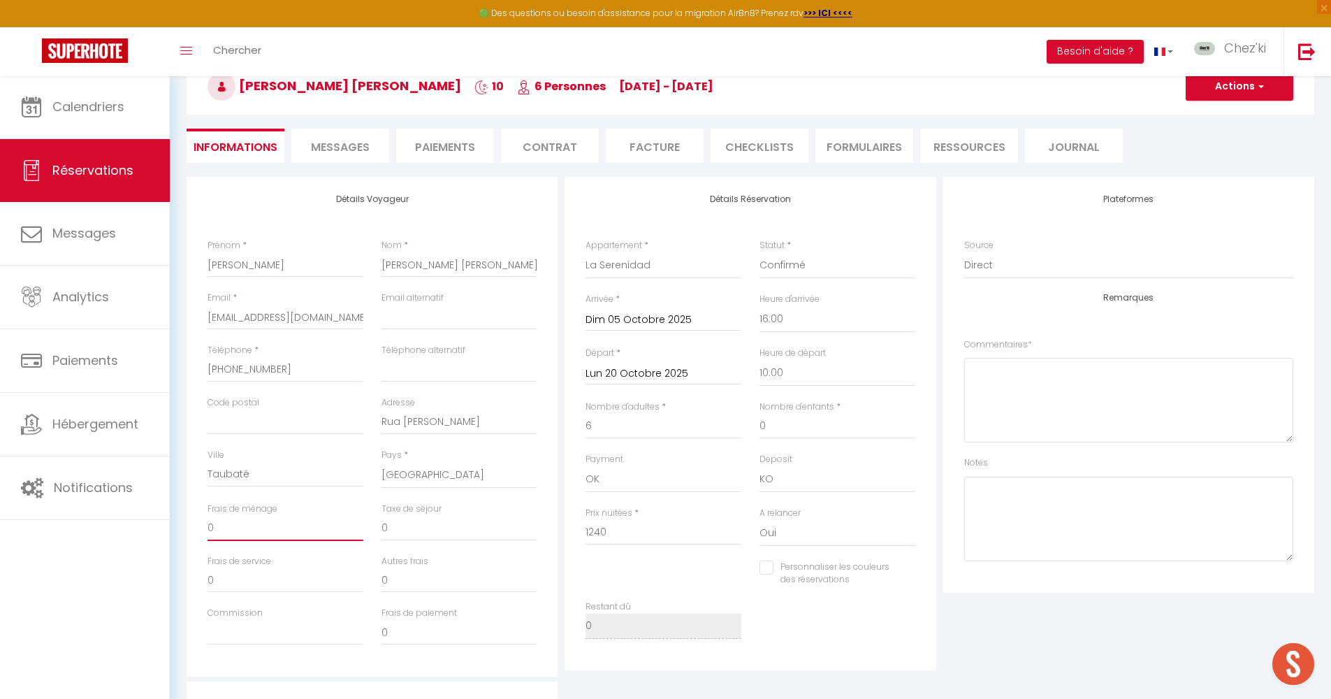
type input "1"
checkbox input "false"
type input "16"
checkbox input "false"
type input "160"
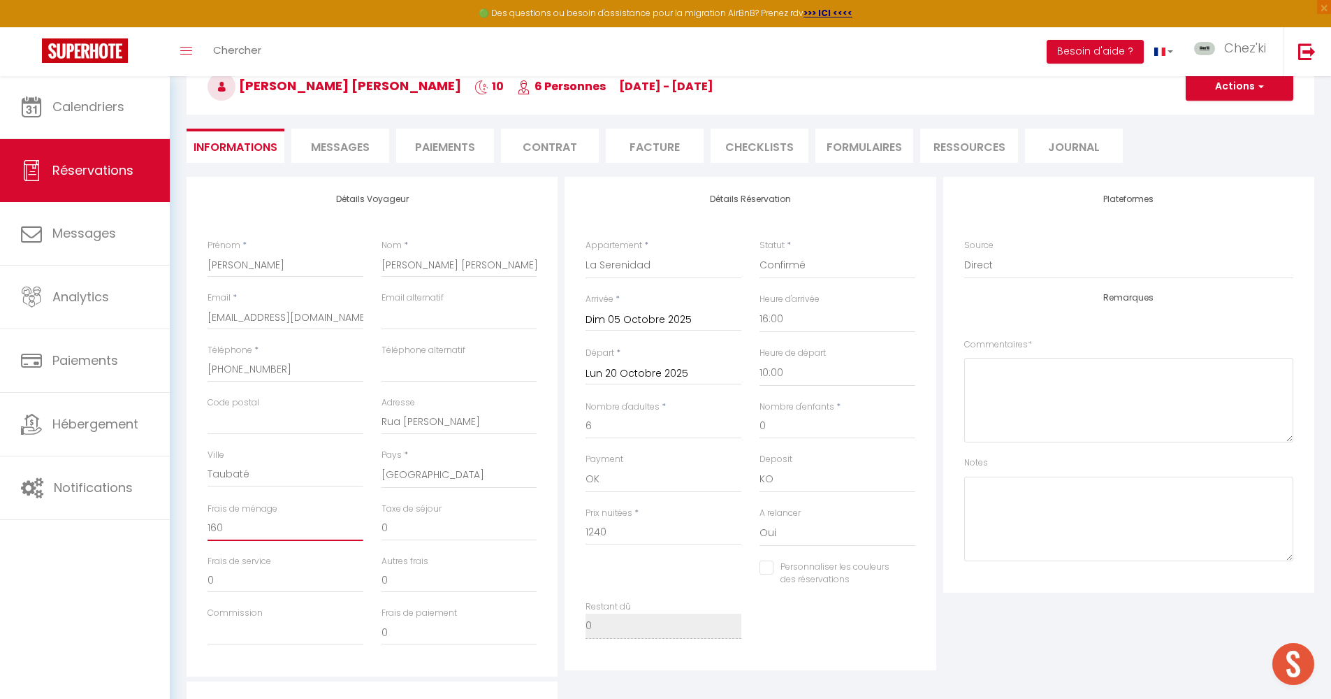
checkbox input "false"
type input "160"
click at [999, 592] on div "Plateformes Source Direct [DOMAIN_NAME] [DOMAIN_NAME] Chalet montagne Expedia G…" at bounding box center [1129, 427] width 378 height 500
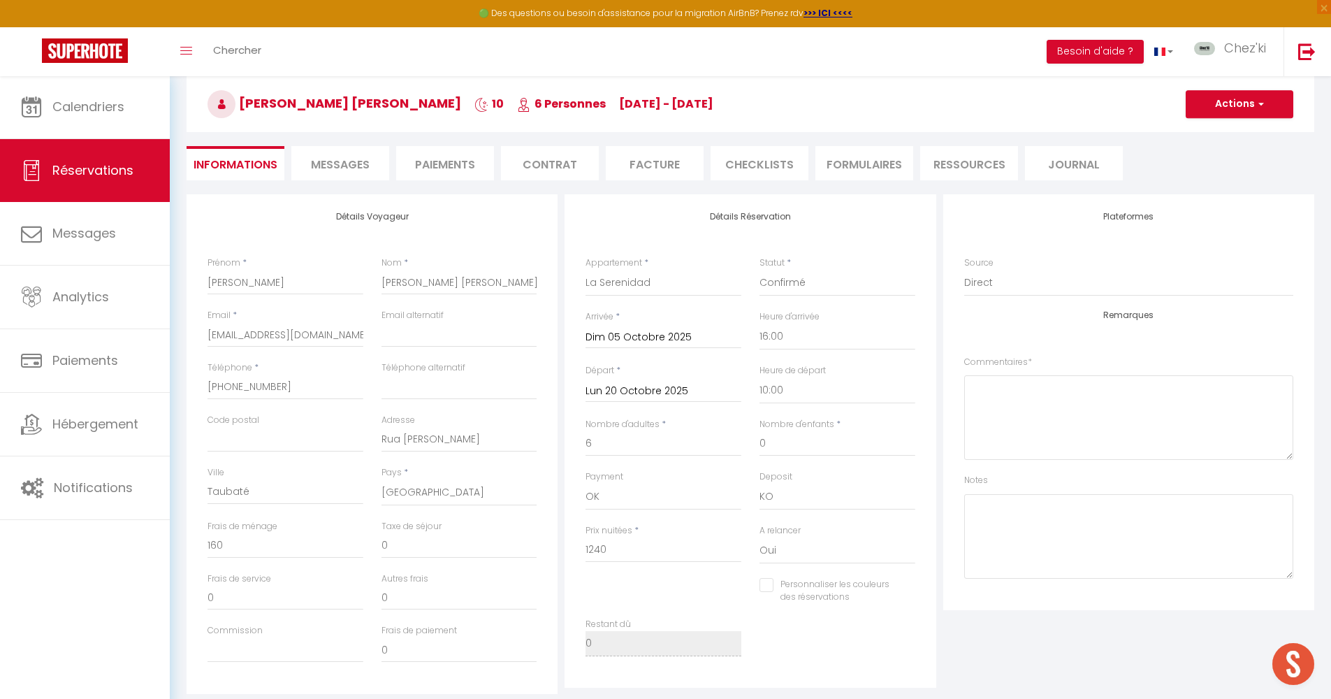
scroll to position [245, 0]
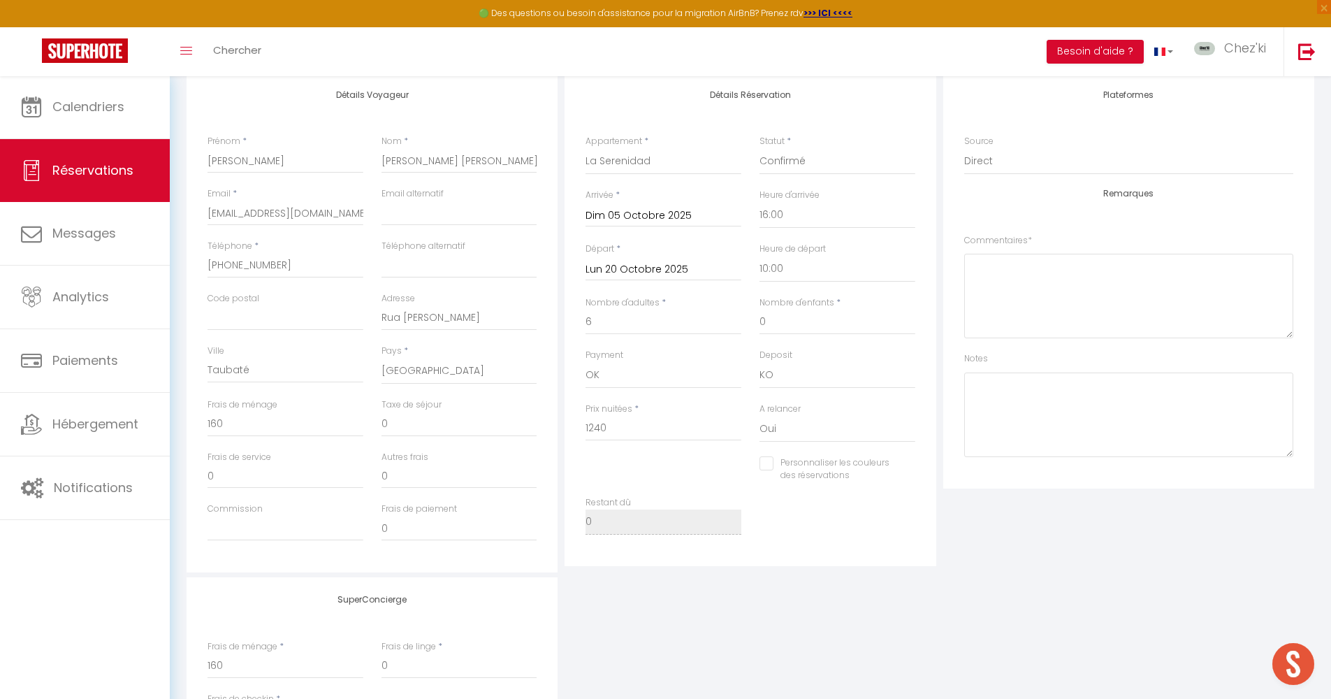
checkbox input "false"
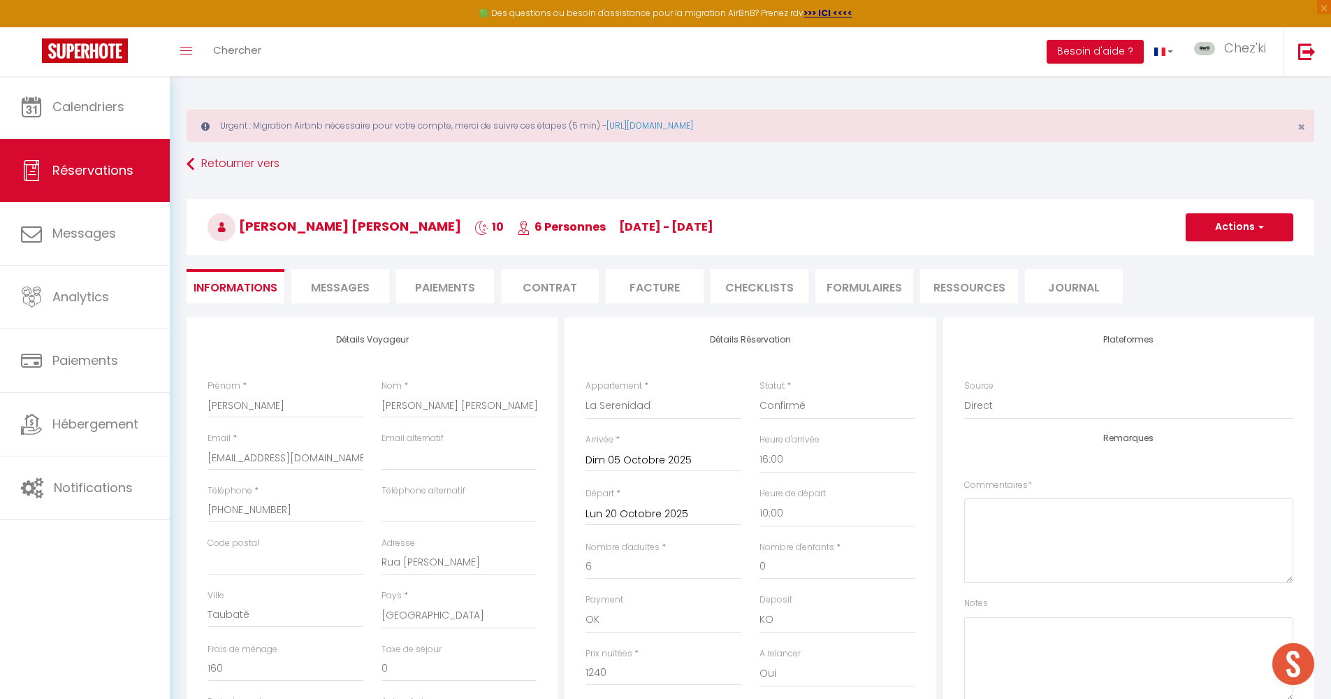
click at [1254, 226] on button "Actions" at bounding box center [1240, 227] width 108 height 28
click at [1210, 254] on link "Enregistrer" at bounding box center [1226, 258] width 110 height 18
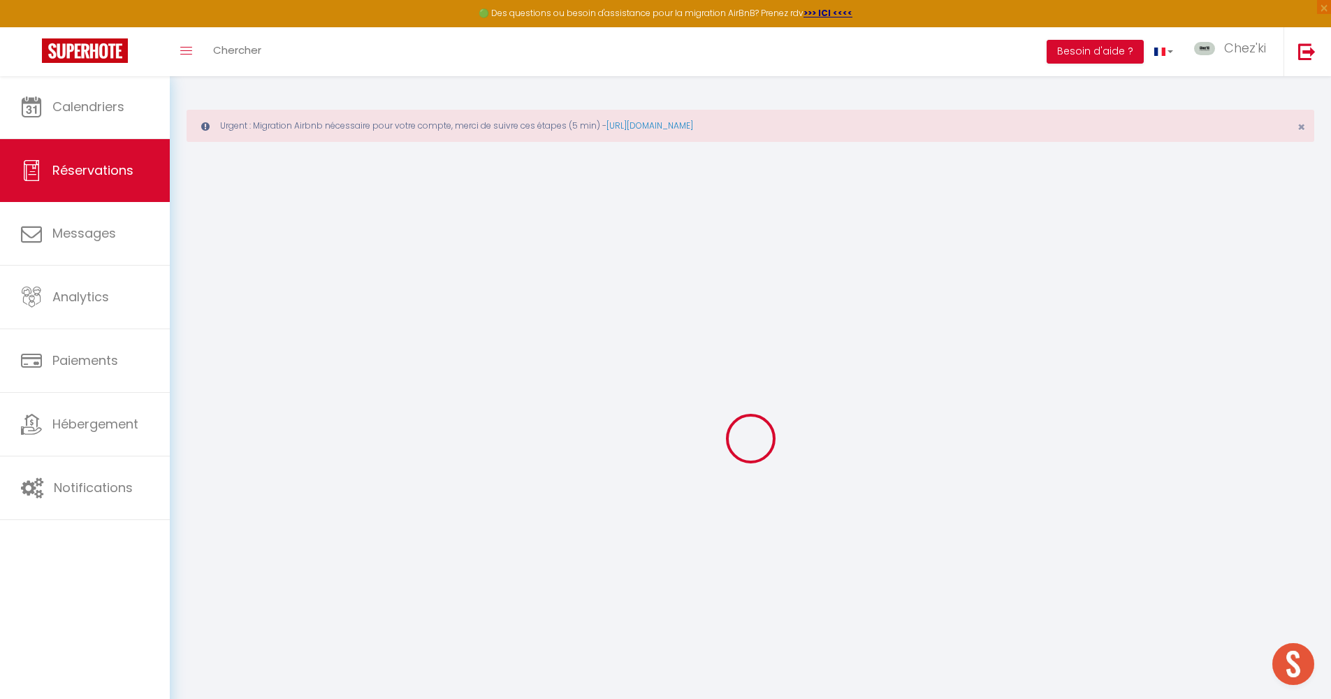
select select "not_cancelled"
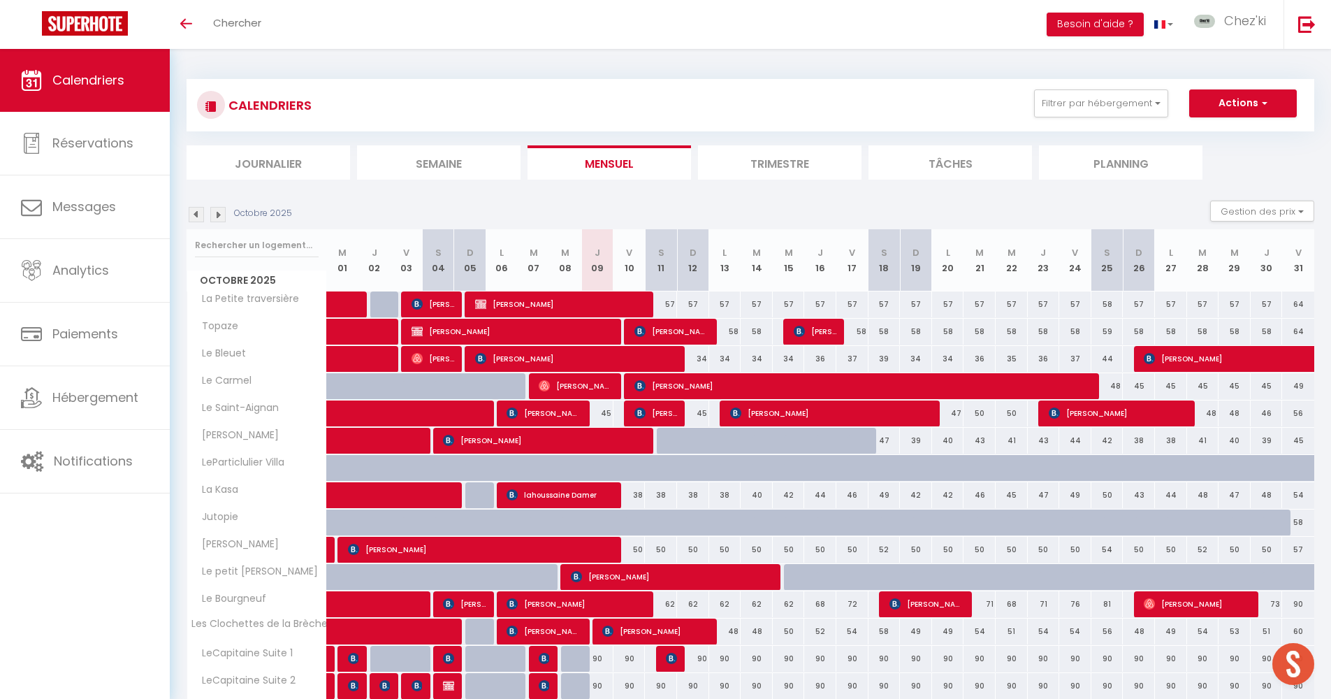
click at [195, 212] on img at bounding box center [196, 214] width 15 height 15
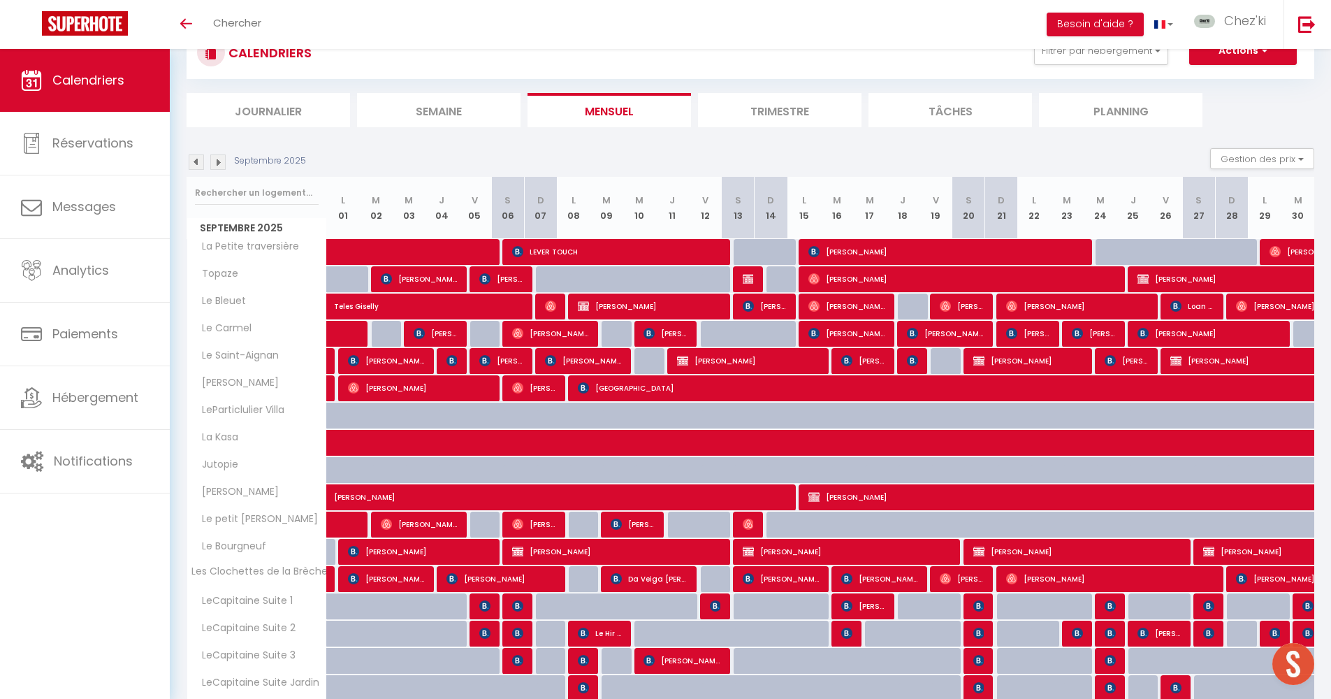
scroll to position [229, 0]
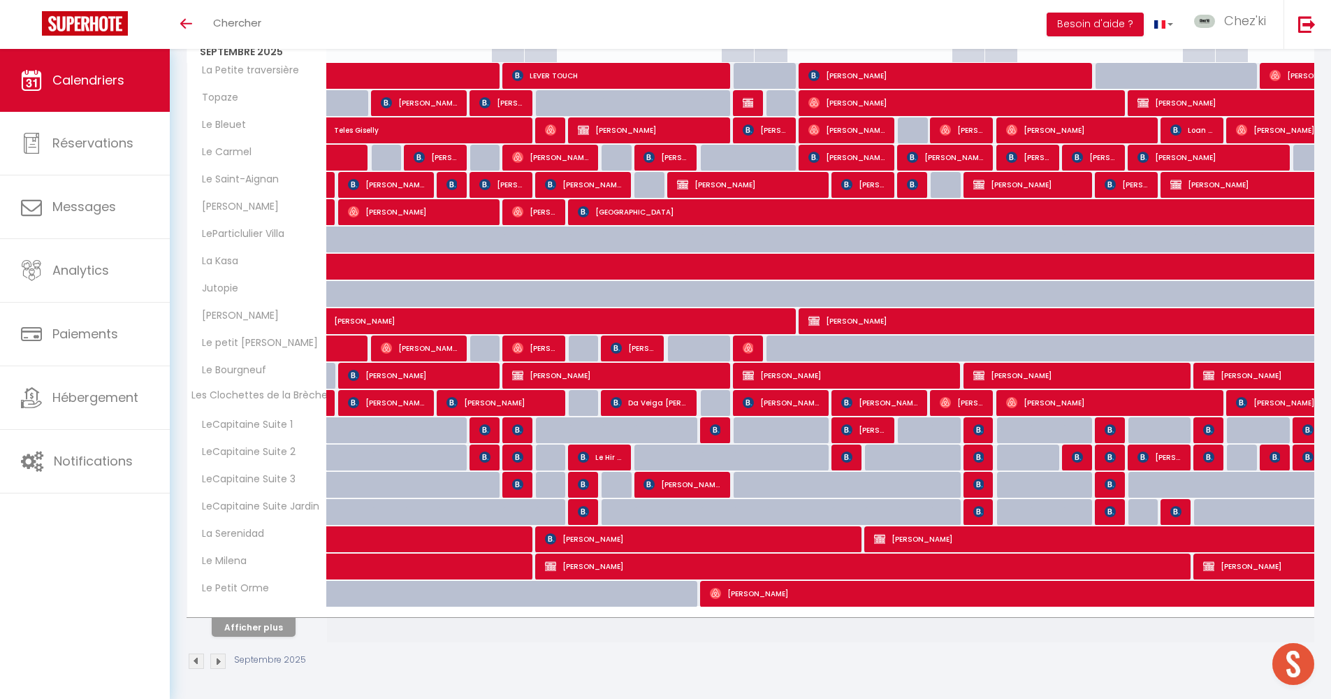
click at [596, 544] on span "[PERSON_NAME]" at bounding box center [698, 539] width 307 height 27
select select "OK"
select select "KO"
select select "0"
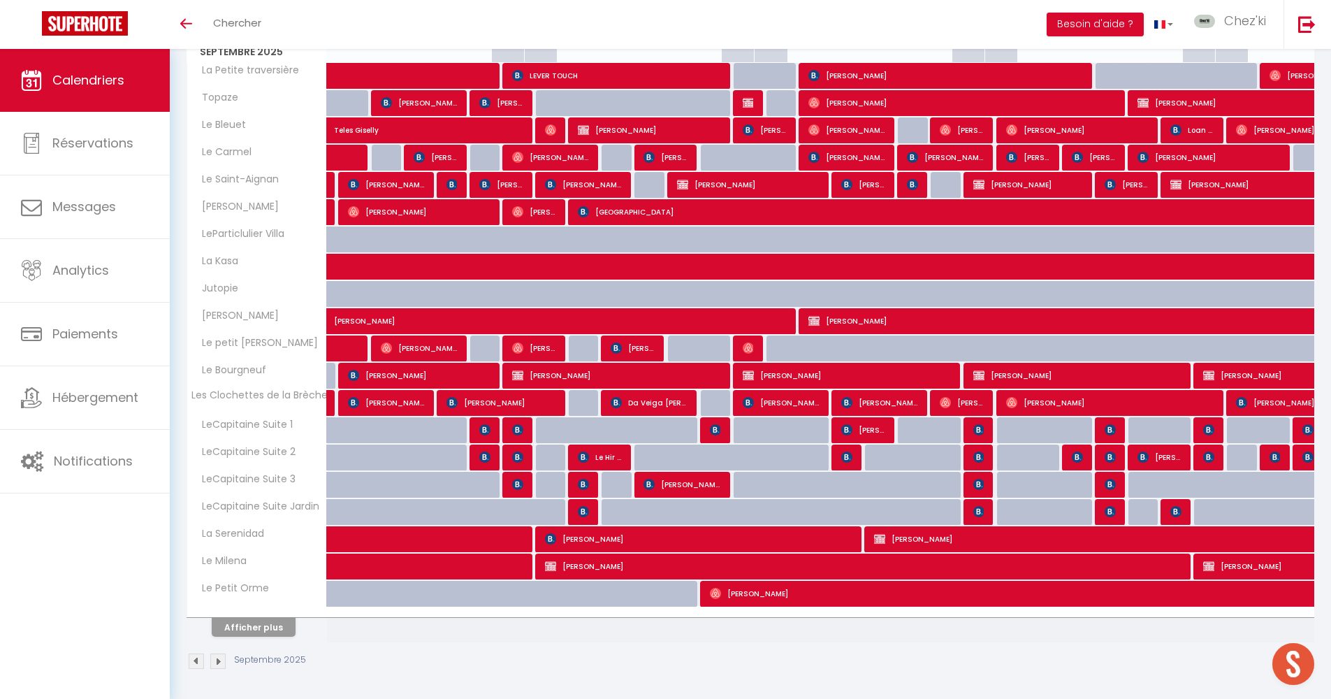
select select "1"
select select
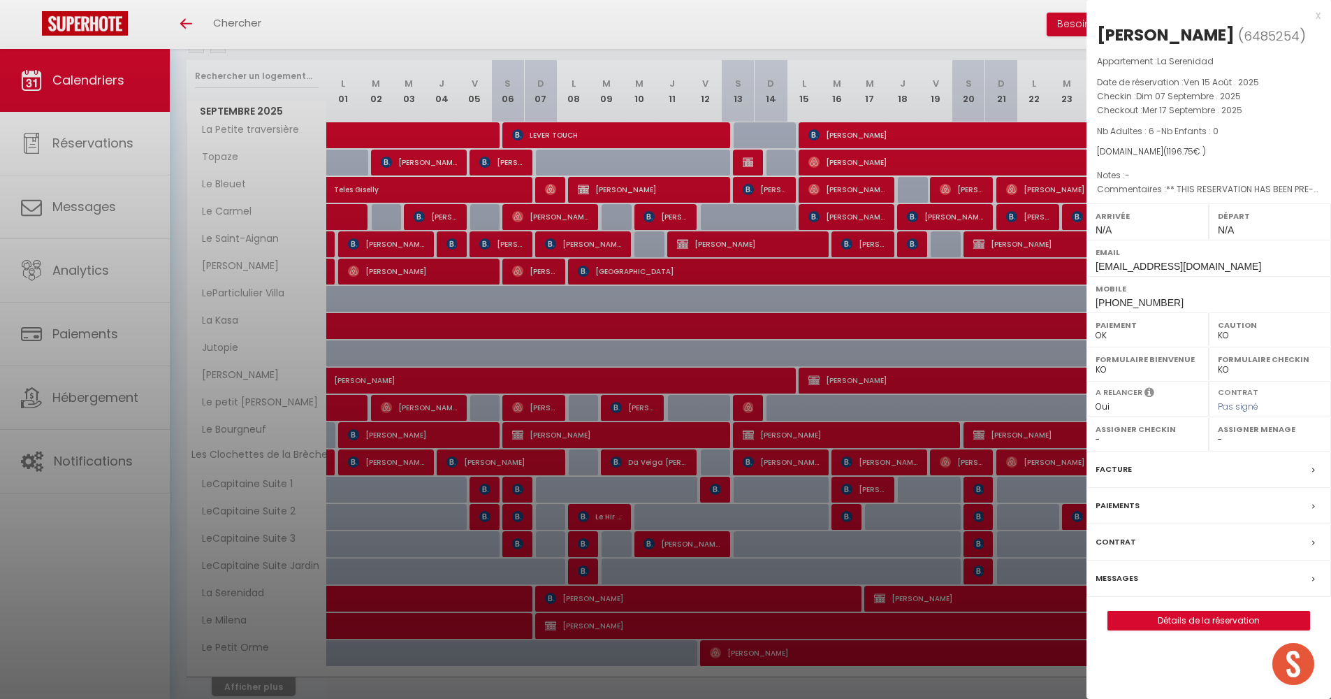
select select "22044"
click at [1126, 586] on label "Messages" at bounding box center [1117, 578] width 43 height 15
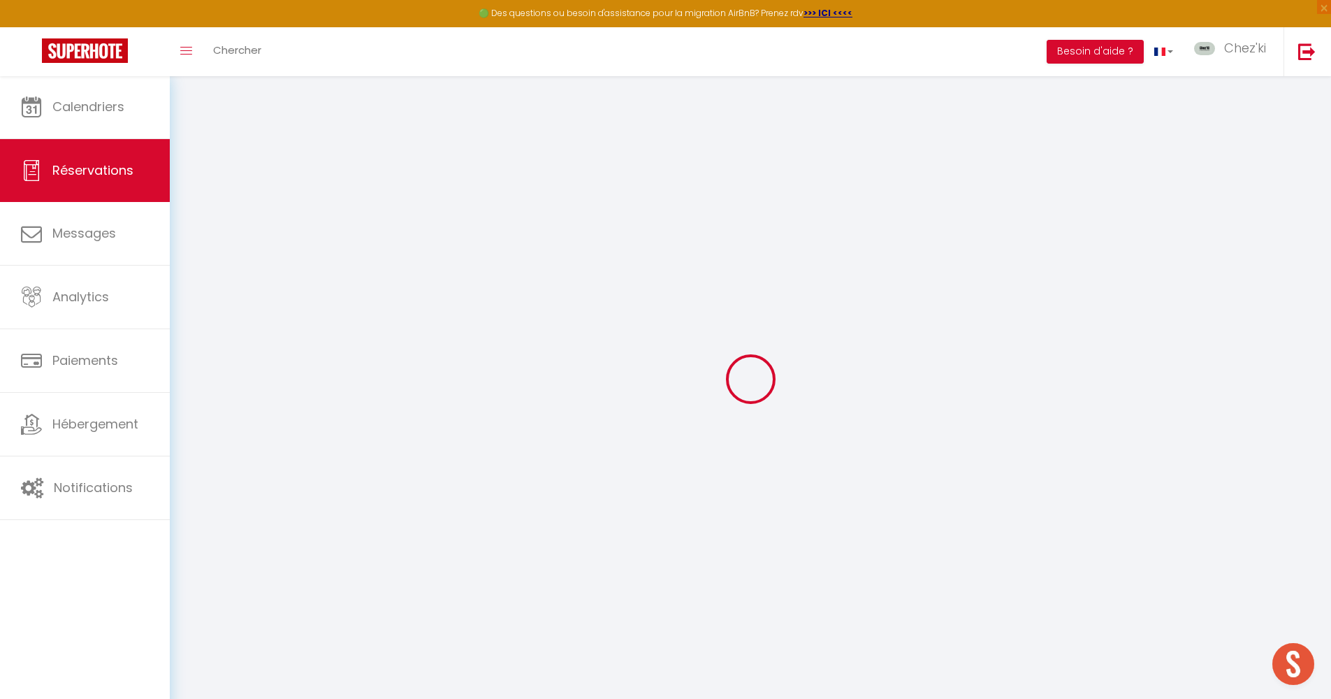
select select
checkbox input "false"
select select
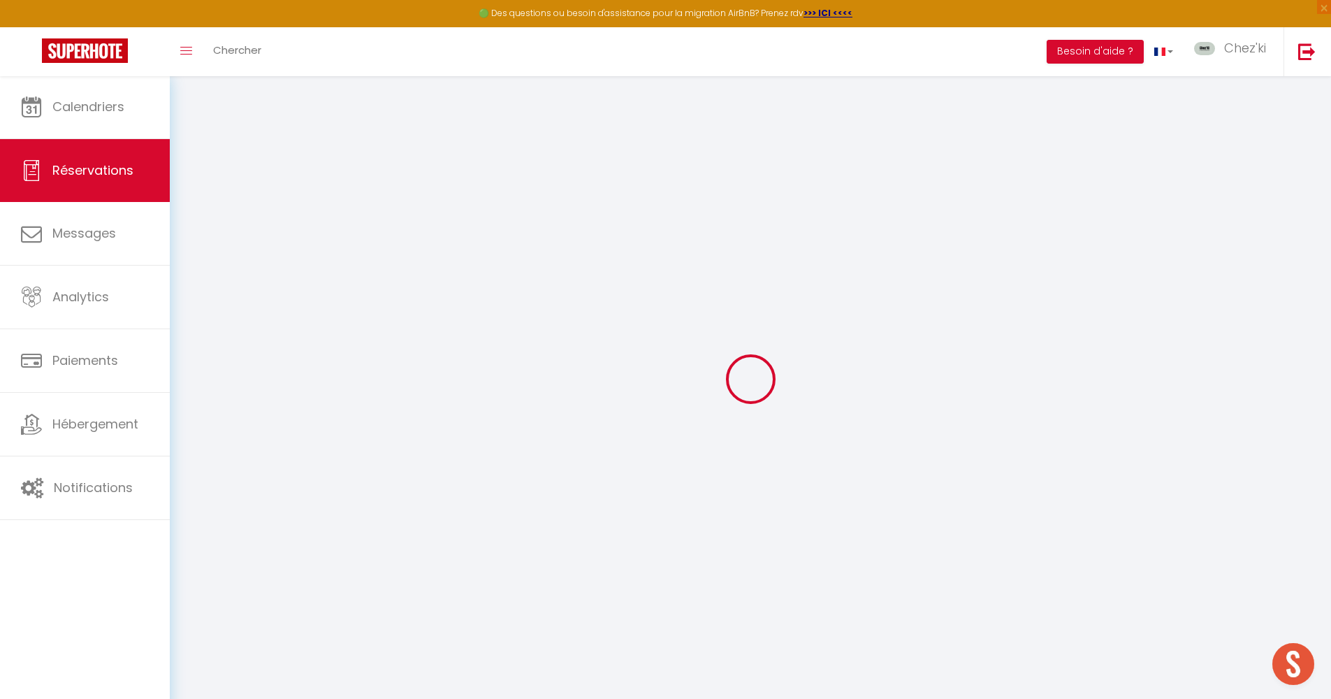
checkbox input "false"
type textarea "** THIS RESERVATION HAS BEEN PRE-PAID ** BOOKING NOTE : Payment charge is EUR 1…"
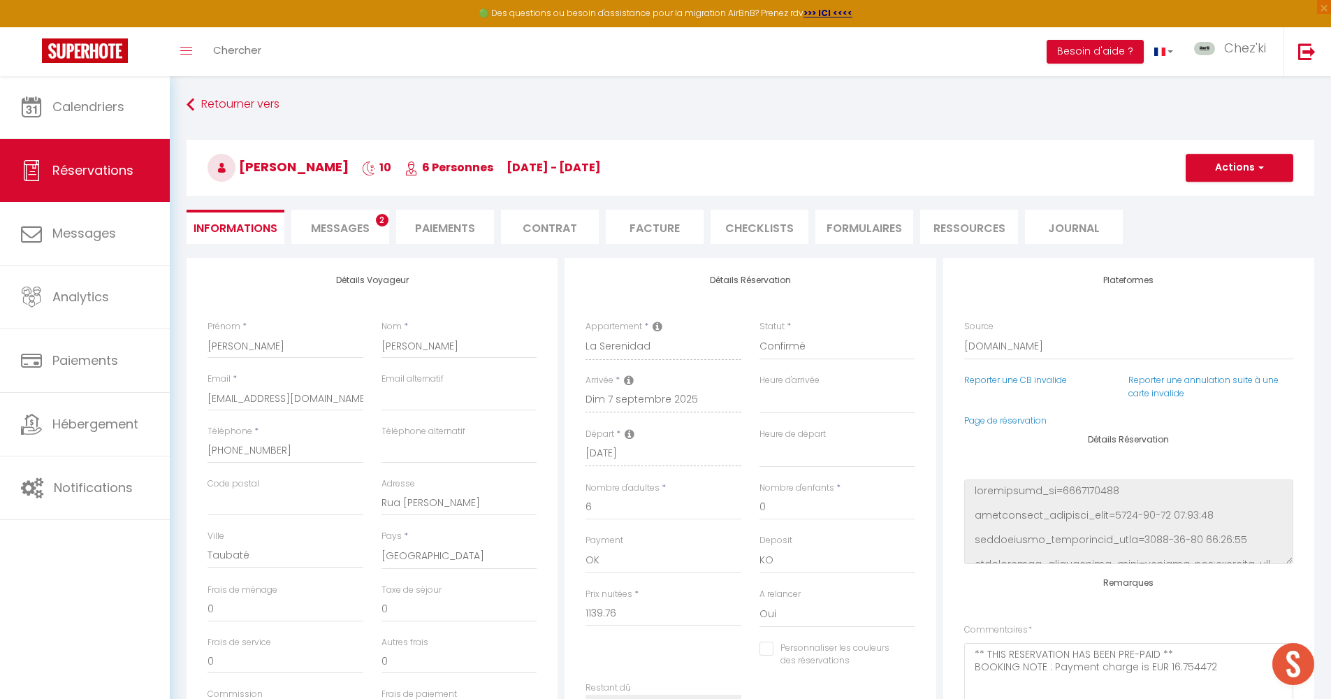
click at [664, 228] on li "Facture" at bounding box center [655, 227] width 98 height 34
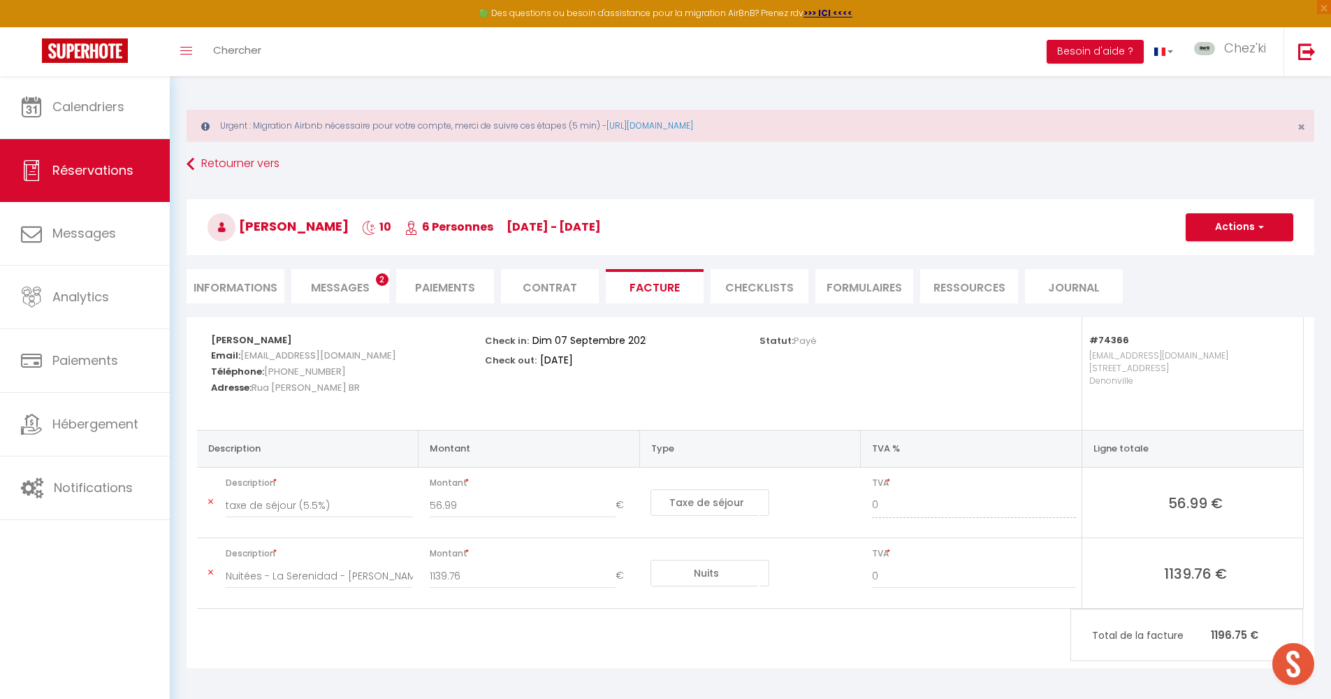
click at [218, 99] on div "Urgent : Migration Airbnb nécessaire pour votre compte, merci de suivre ces éta…" at bounding box center [751, 389] width 1162 height 628
click at [254, 172] on link "Retourner vers" at bounding box center [751, 164] width 1128 height 25
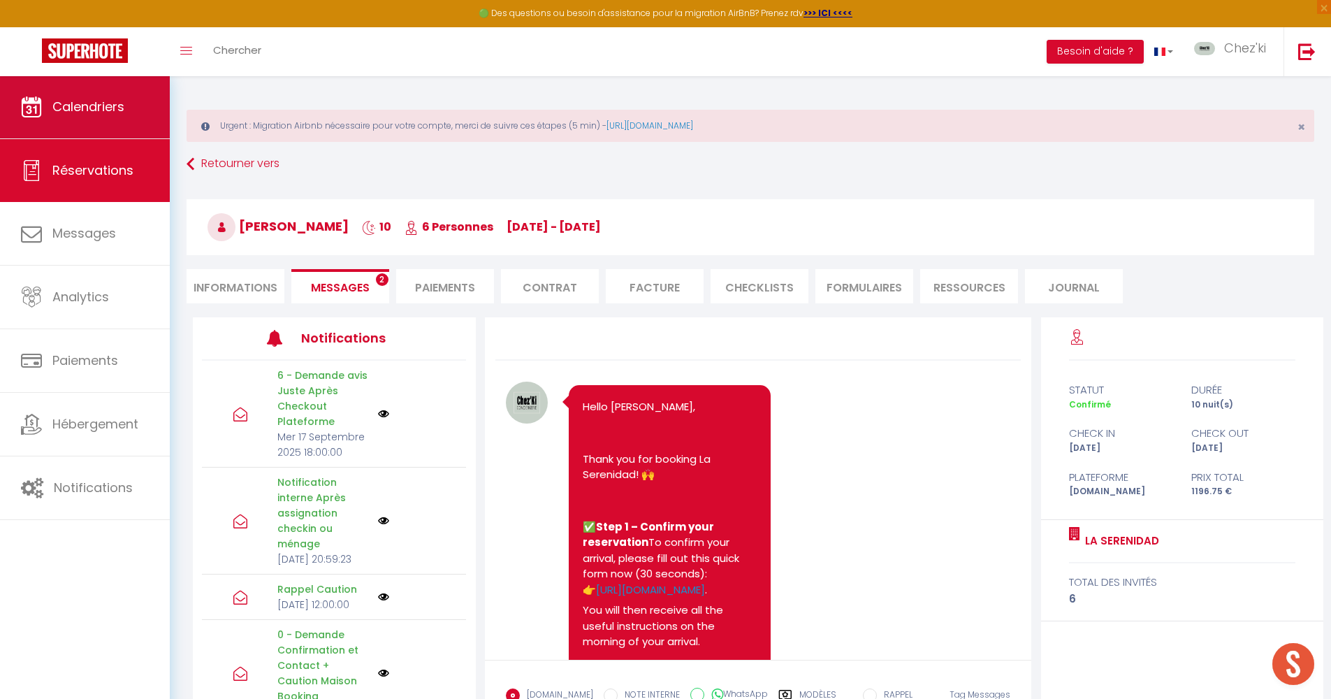
click at [129, 104] on link "Calendriers" at bounding box center [85, 106] width 170 height 63
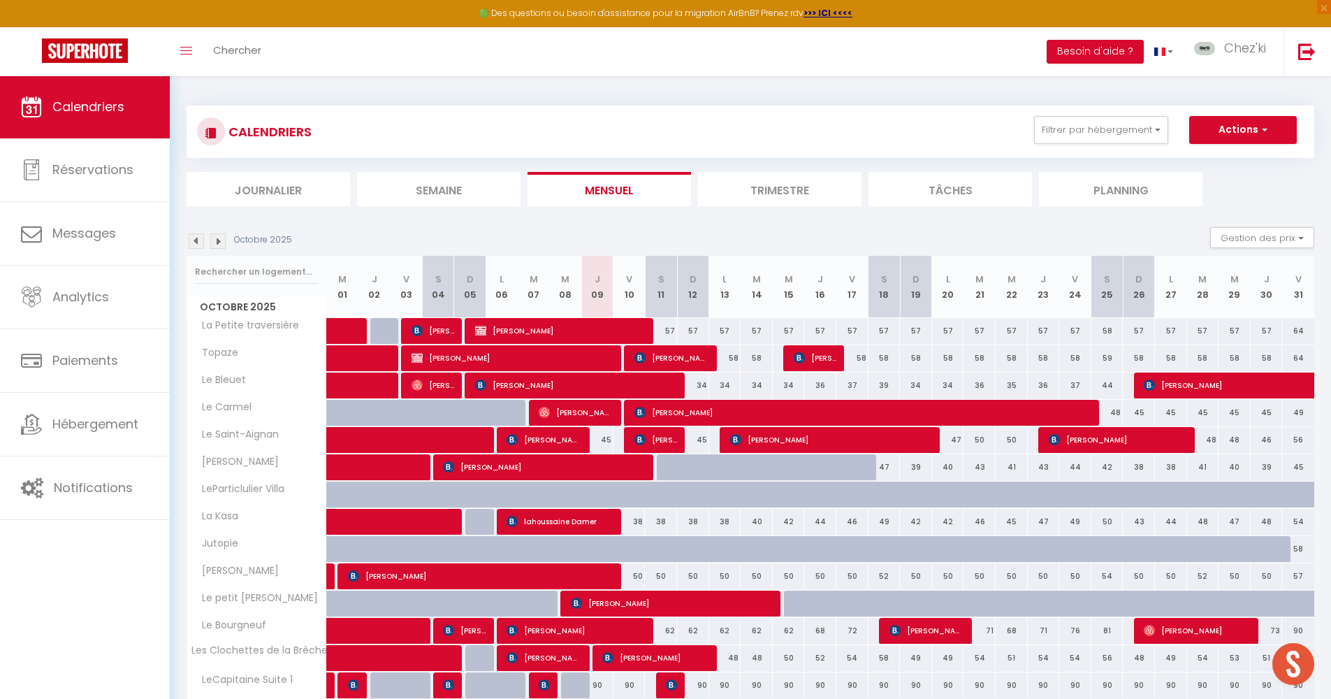
click at [196, 243] on img at bounding box center [196, 240] width 15 height 15
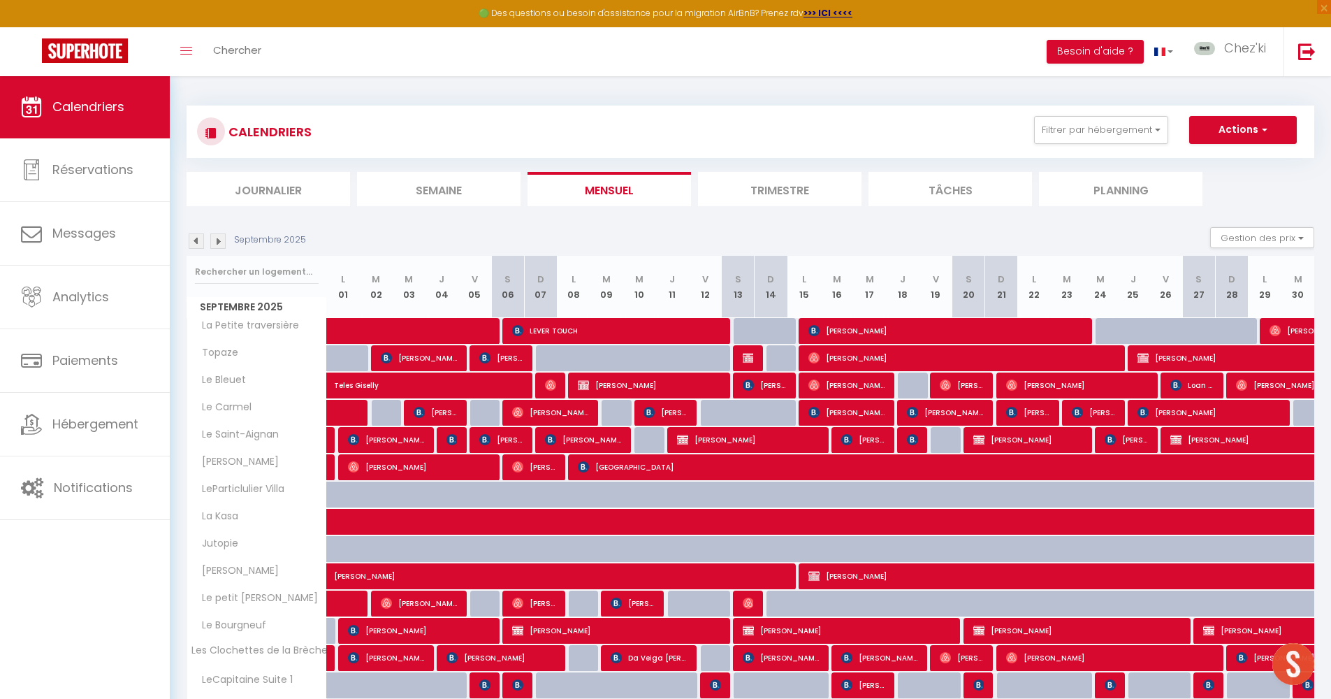
click at [196, 243] on img at bounding box center [196, 240] width 15 height 15
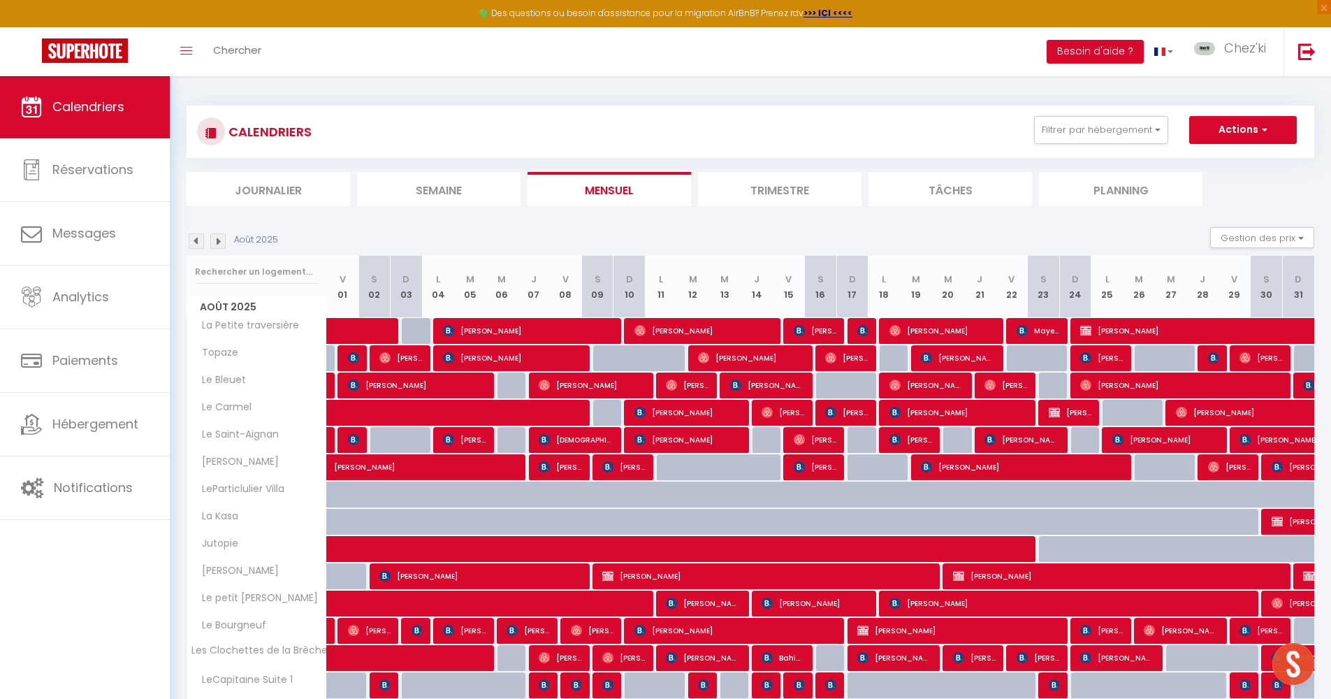
scroll to position [255, 0]
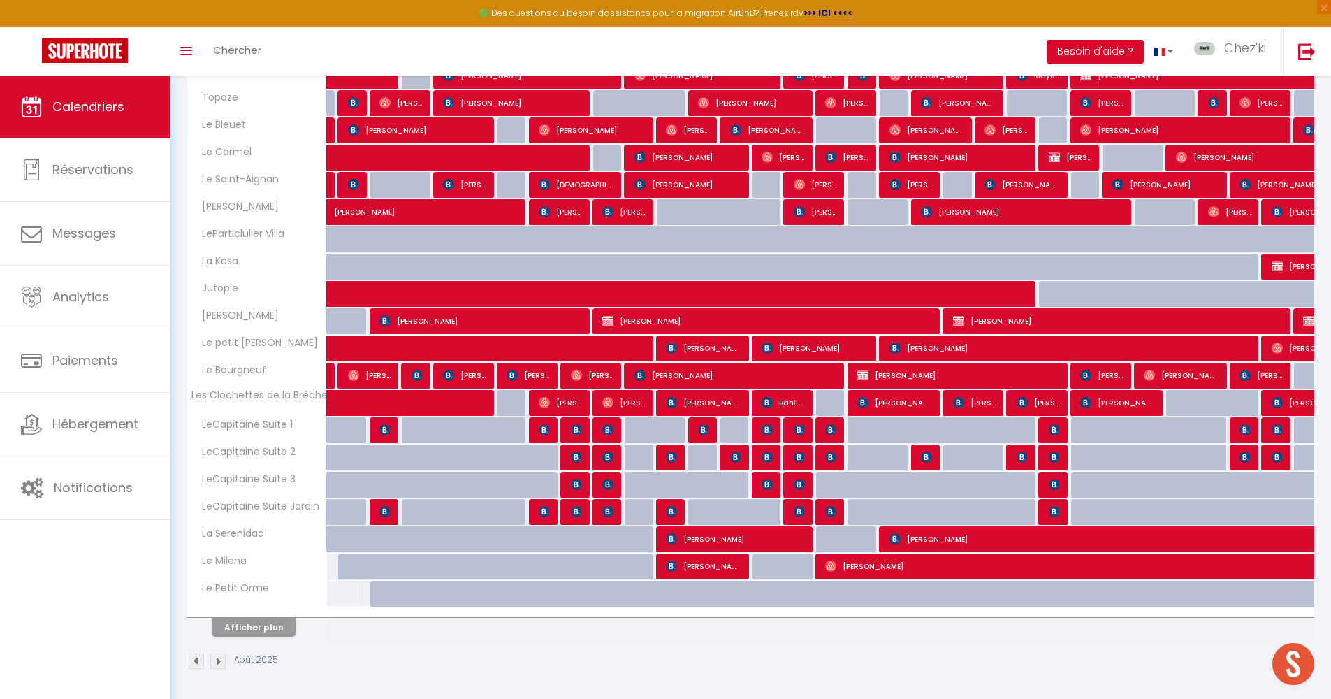
click at [710, 537] on span "[PERSON_NAME]" at bounding box center [735, 539] width 139 height 27
select select "OK"
select select "1"
select select "0"
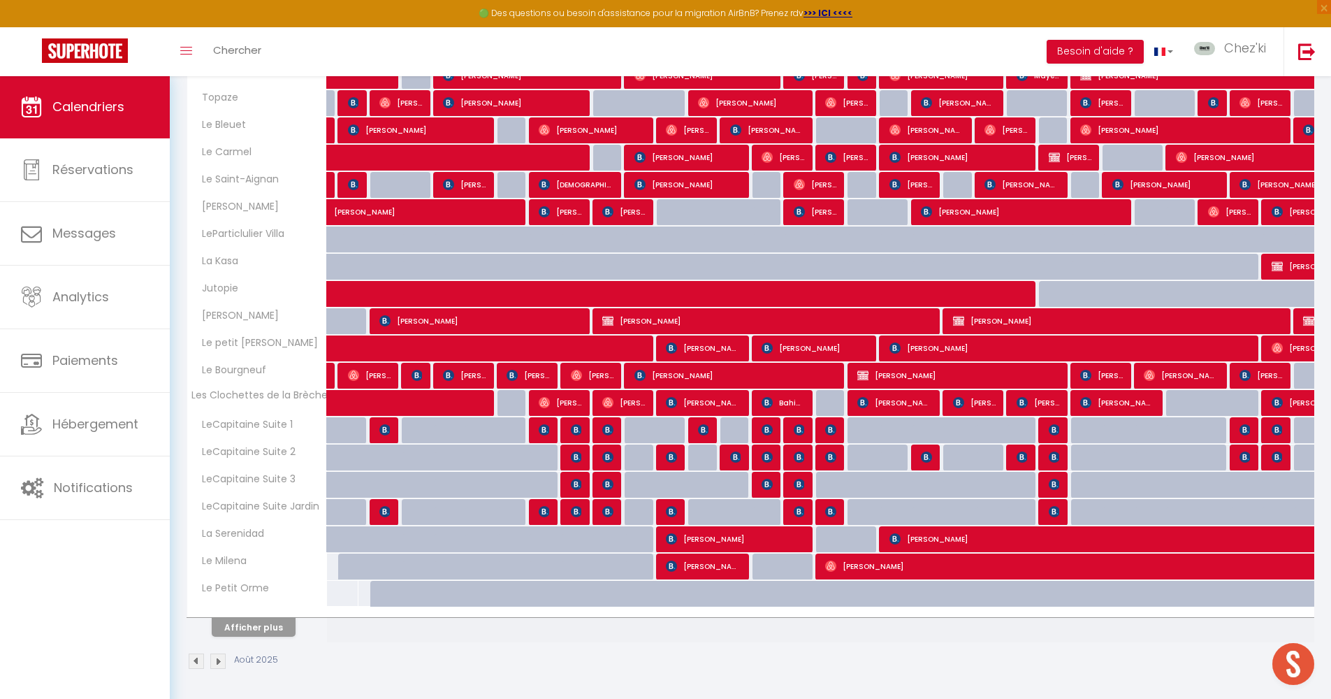
select select "1"
select select
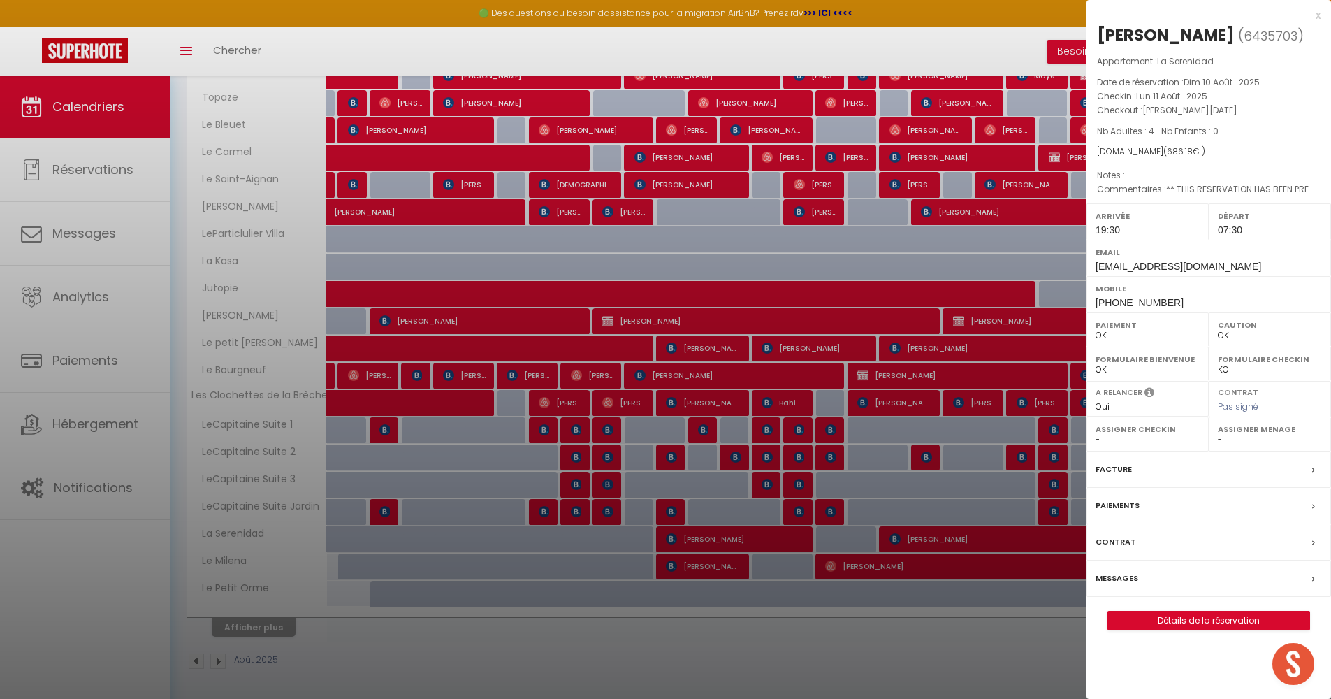
select select "22044"
select select "28823"
click at [1113, 571] on label "Messages" at bounding box center [1117, 578] width 43 height 15
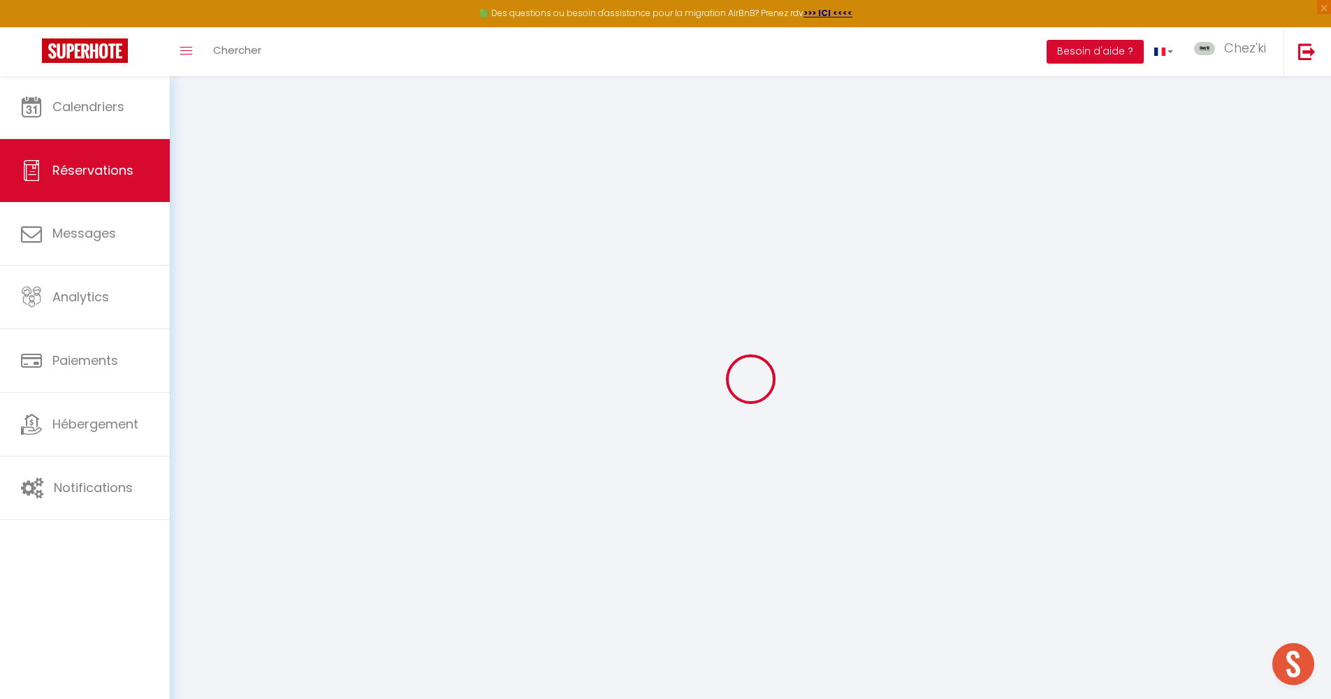
select select
checkbox input "false"
select select
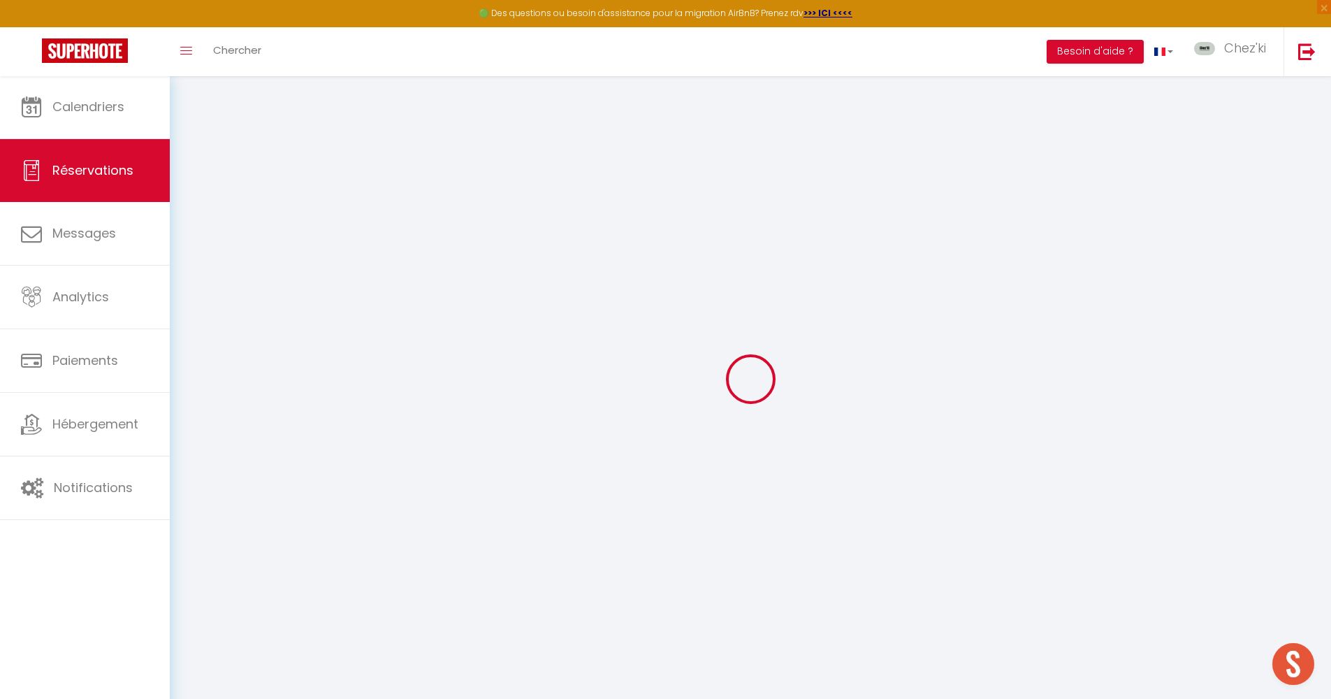
checkbox input "false"
type textarea "** THIS RESERVATION HAS BEEN PRE-PAID ** BOOKING NOTE : Payment charge is EUR 9…"
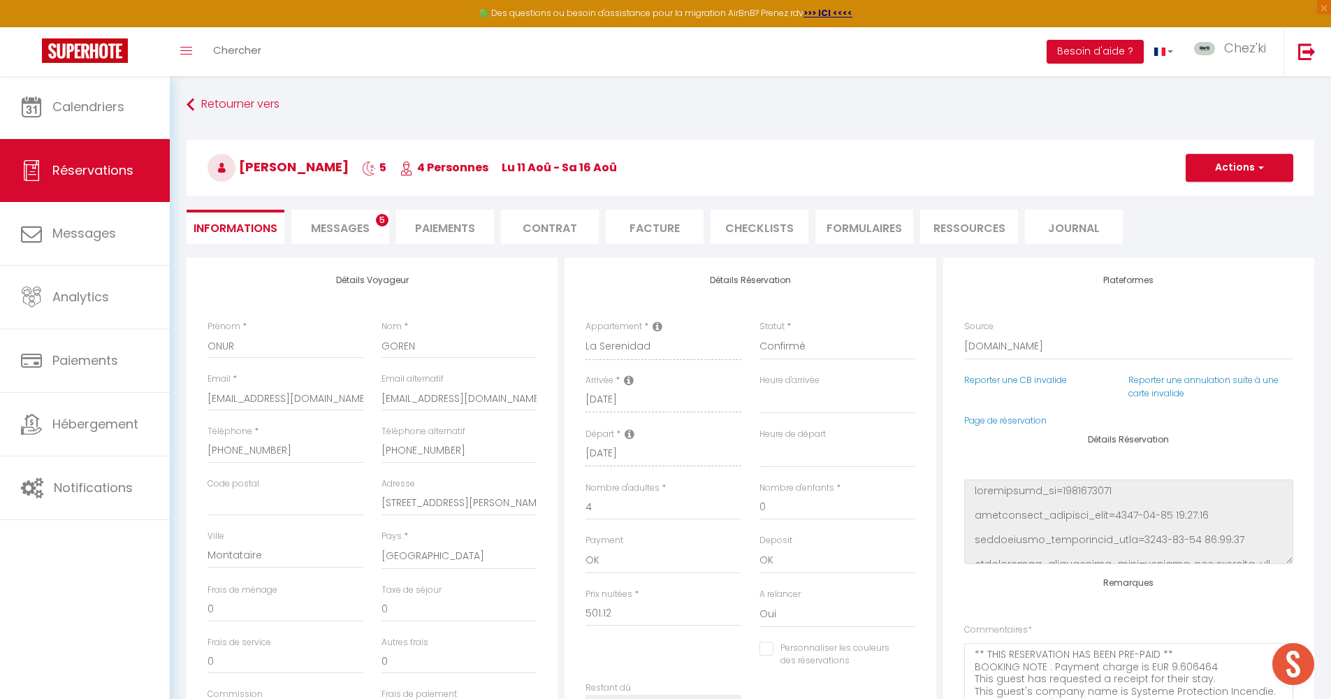
click at [447, 229] on li "Paiements" at bounding box center [445, 227] width 98 height 34
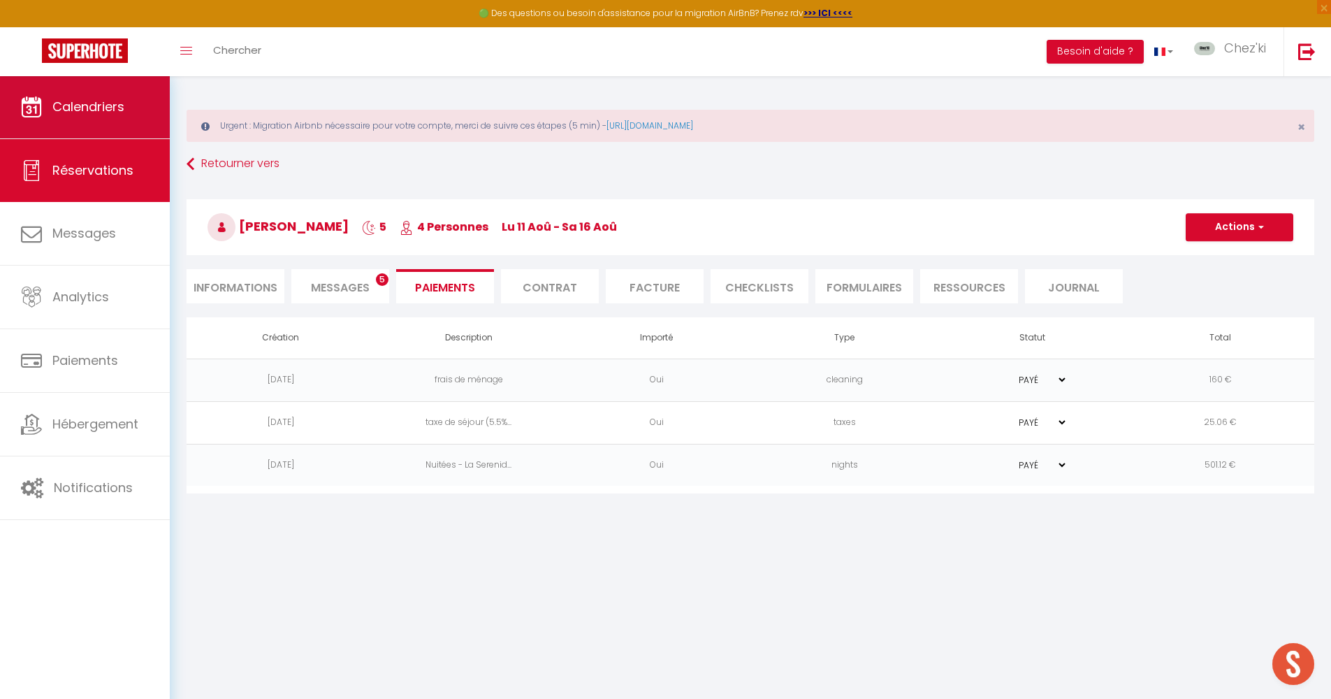
click at [3, 84] on link "Calendriers" at bounding box center [85, 106] width 170 height 63
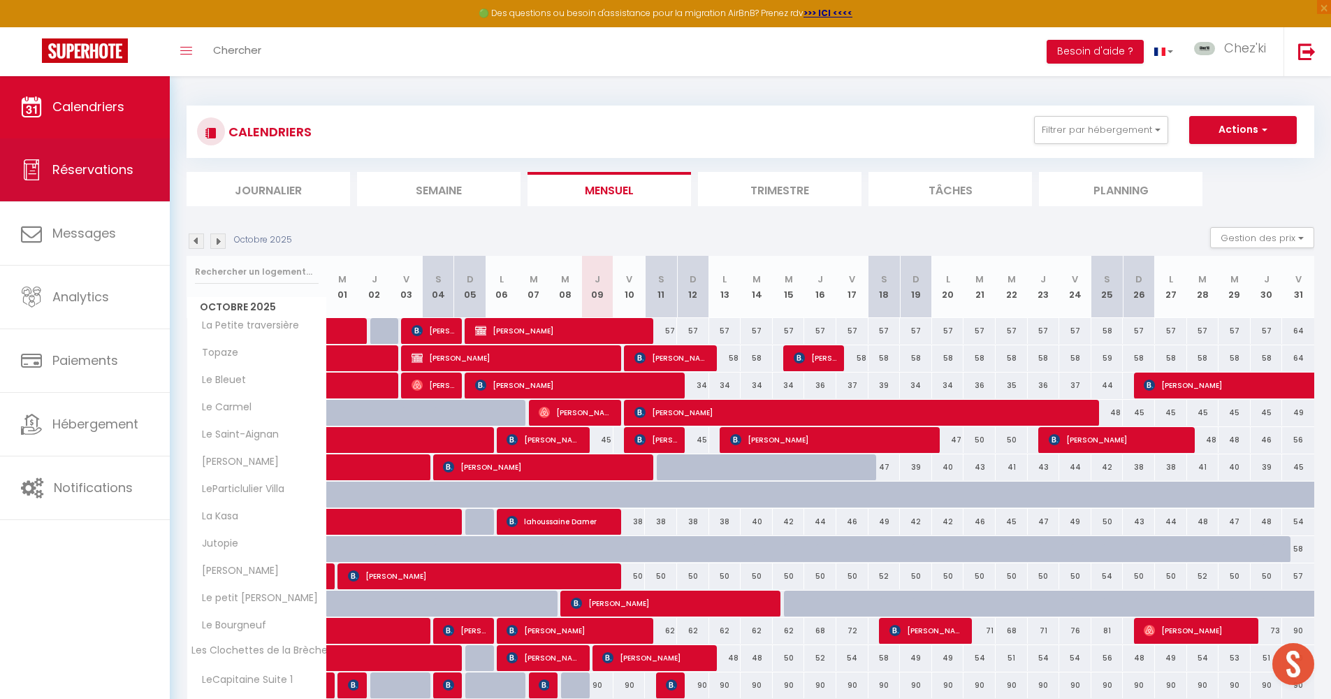
click at [119, 196] on link "Réservations" at bounding box center [85, 169] width 170 height 63
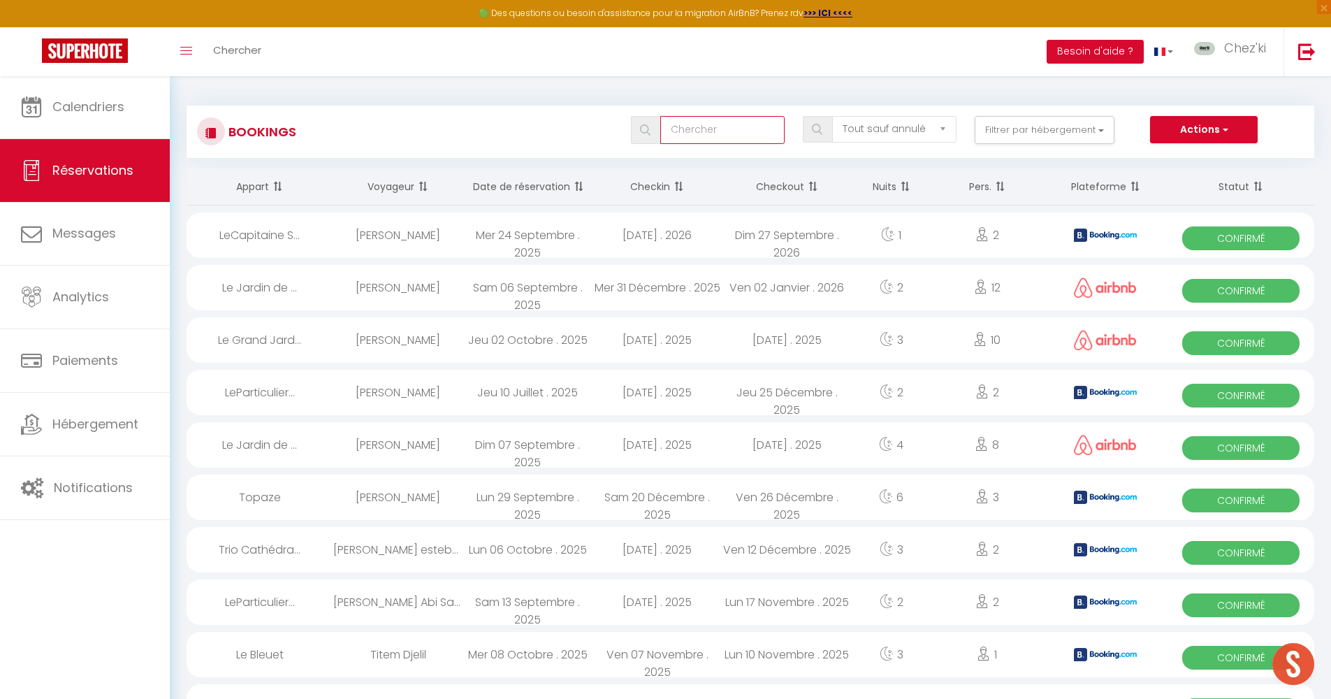
click at [703, 138] on input "text" at bounding box center [722, 130] width 124 height 28
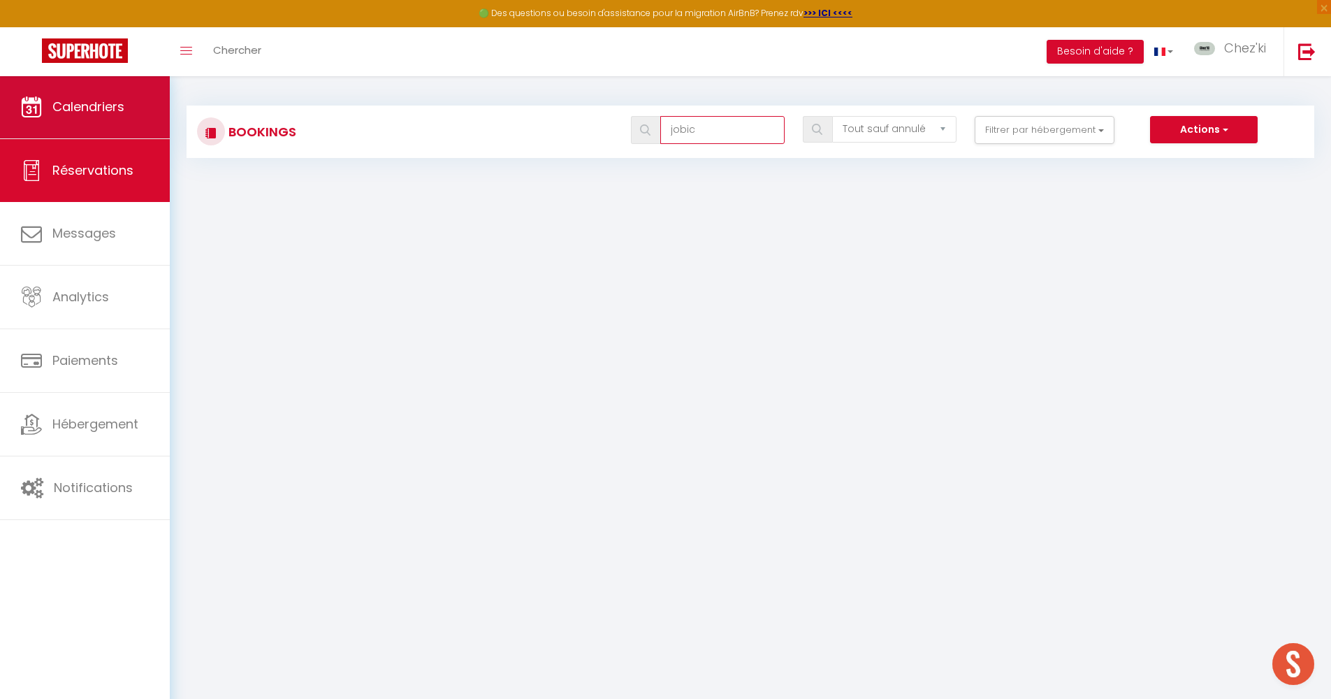
type input "jobic"
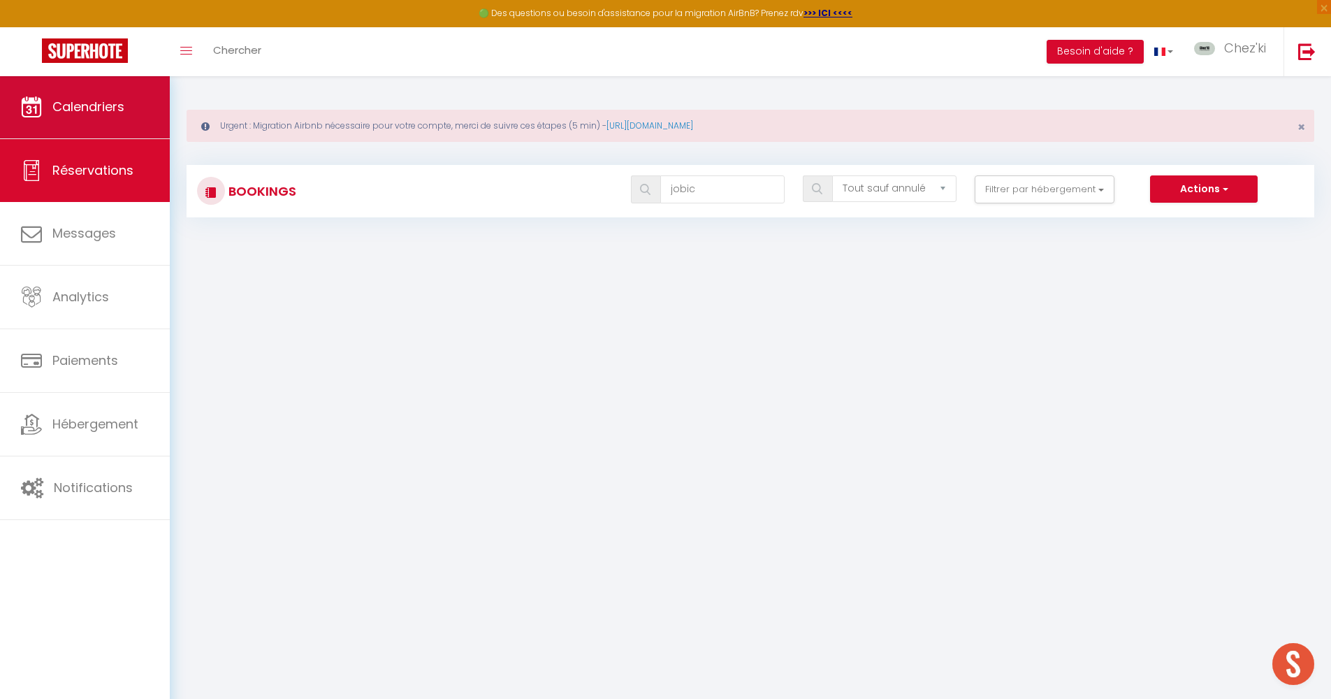
click at [128, 103] on link "Calendriers" at bounding box center [85, 106] width 170 height 63
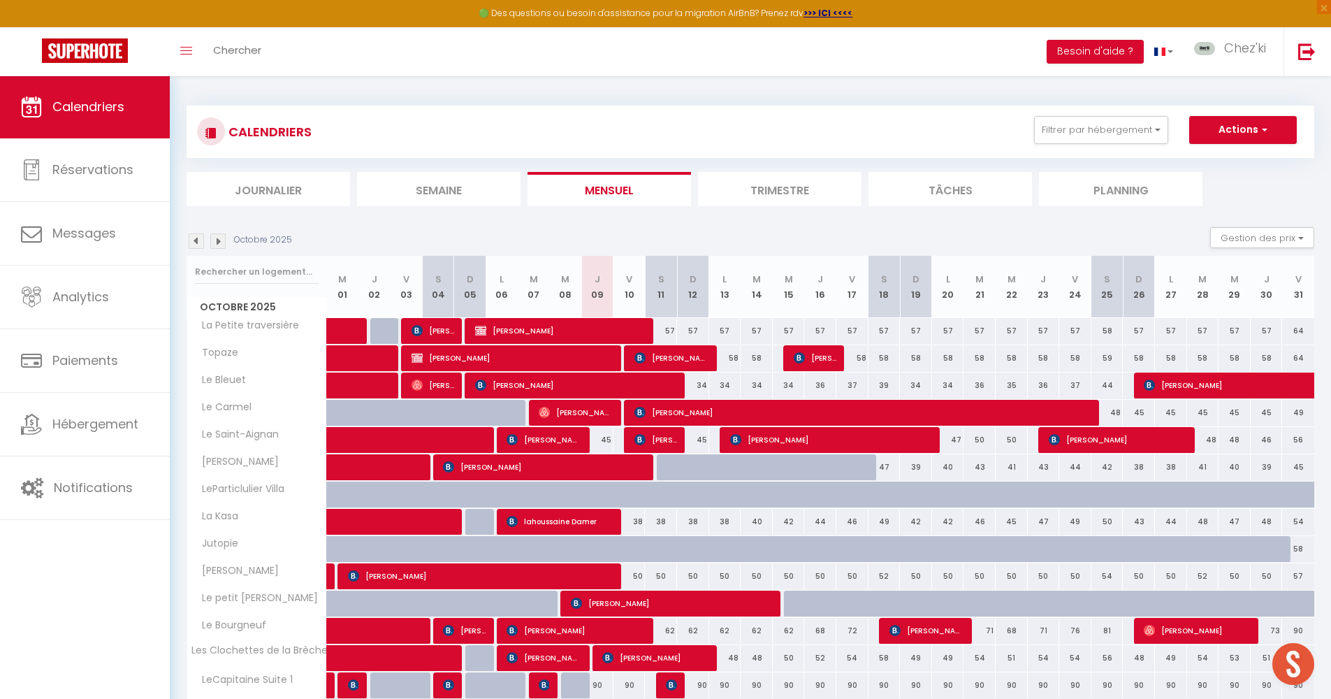
click at [1216, 126] on button "Actions" at bounding box center [1243, 130] width 108 height 28
click at [1215, 157] on link "Nouvelle réservation" at bounding box center [1229, 162] width 122 height 21
select select
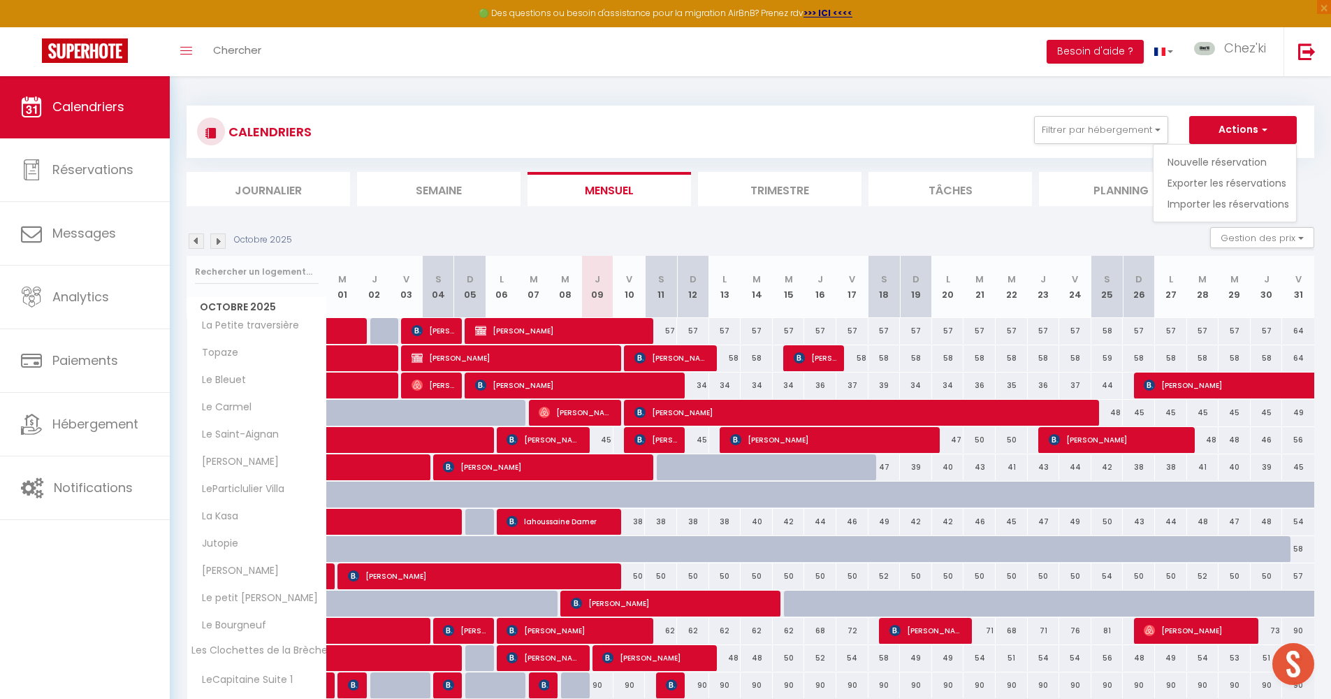
select select
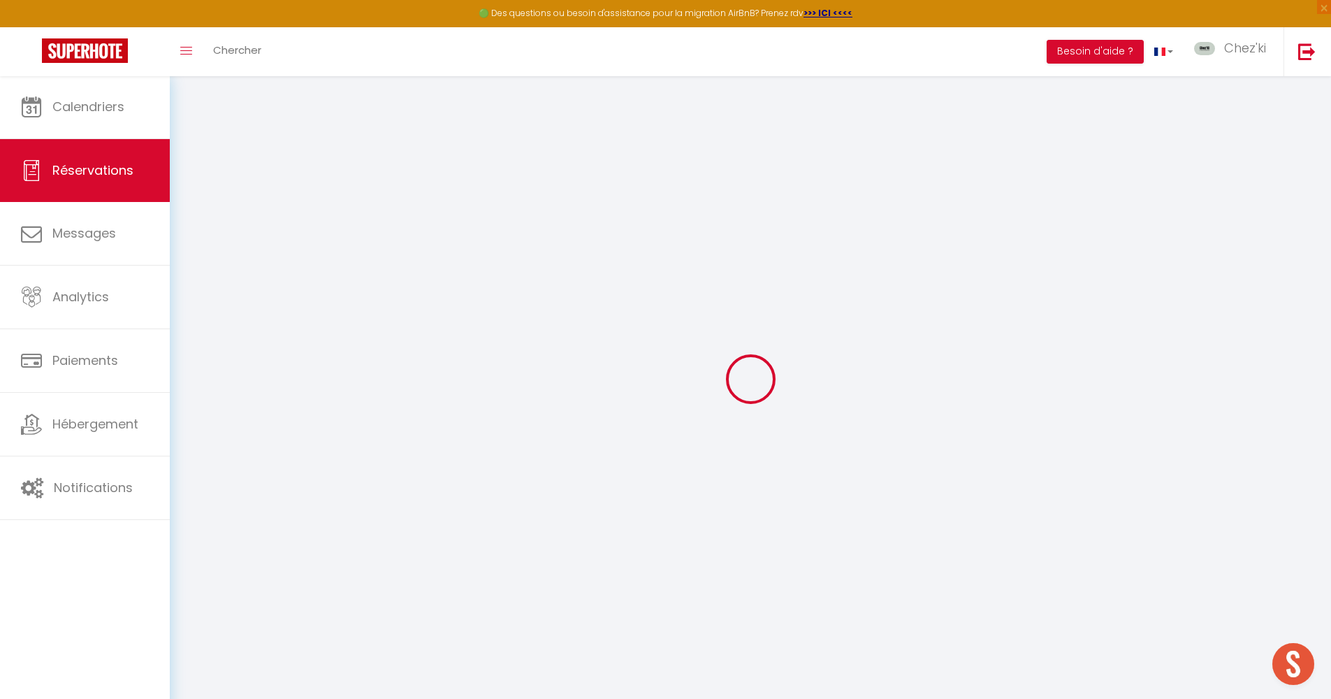
select select
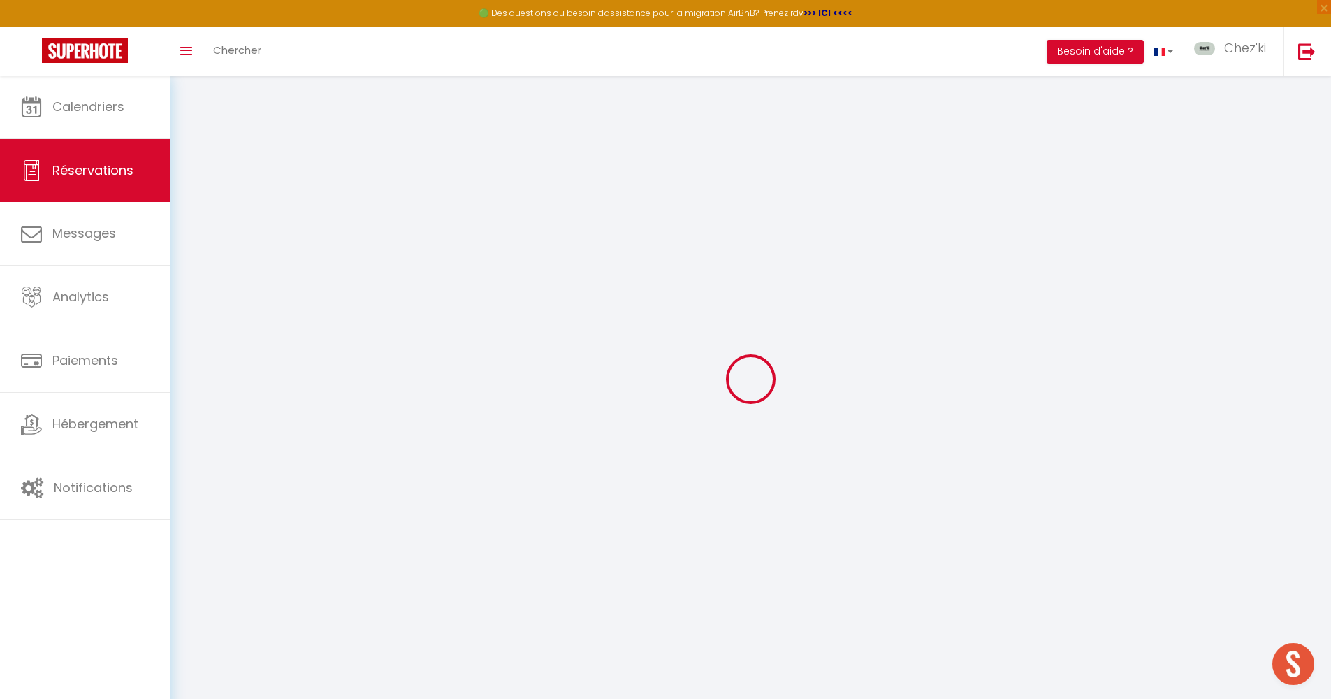
select select
checkbox input "false"
select select
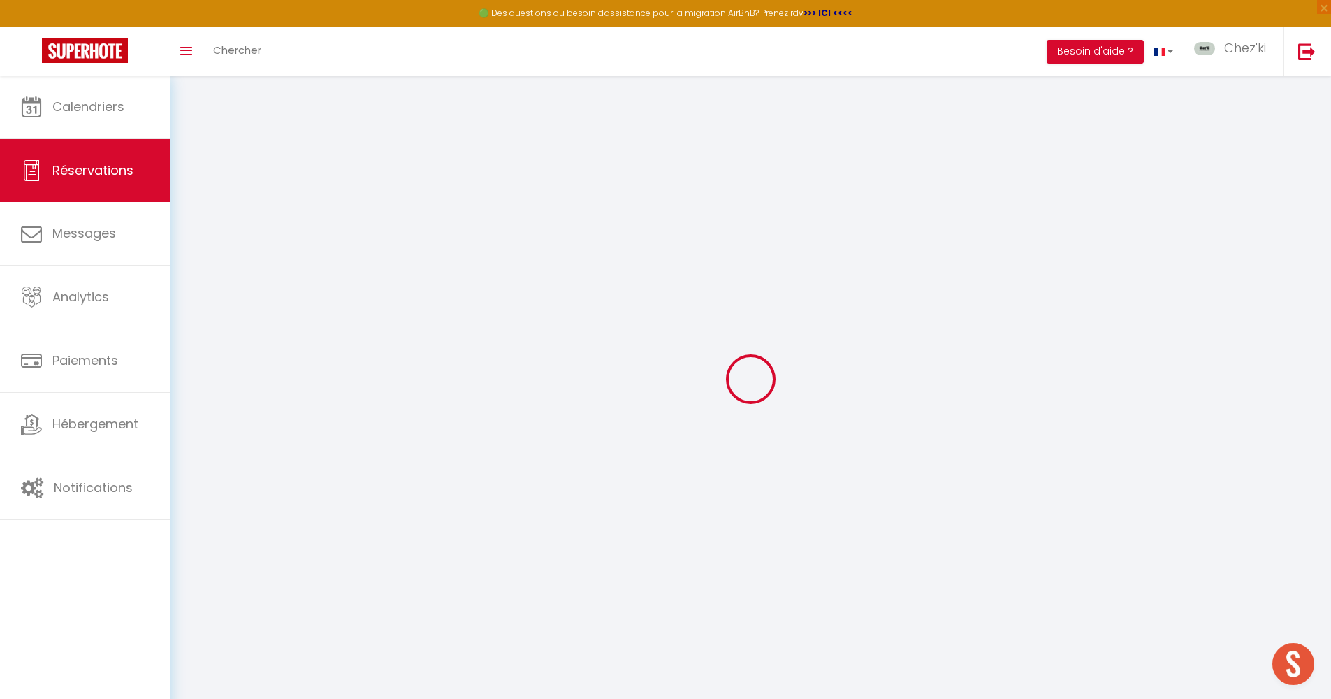
select select
checkbox input "false"
select select
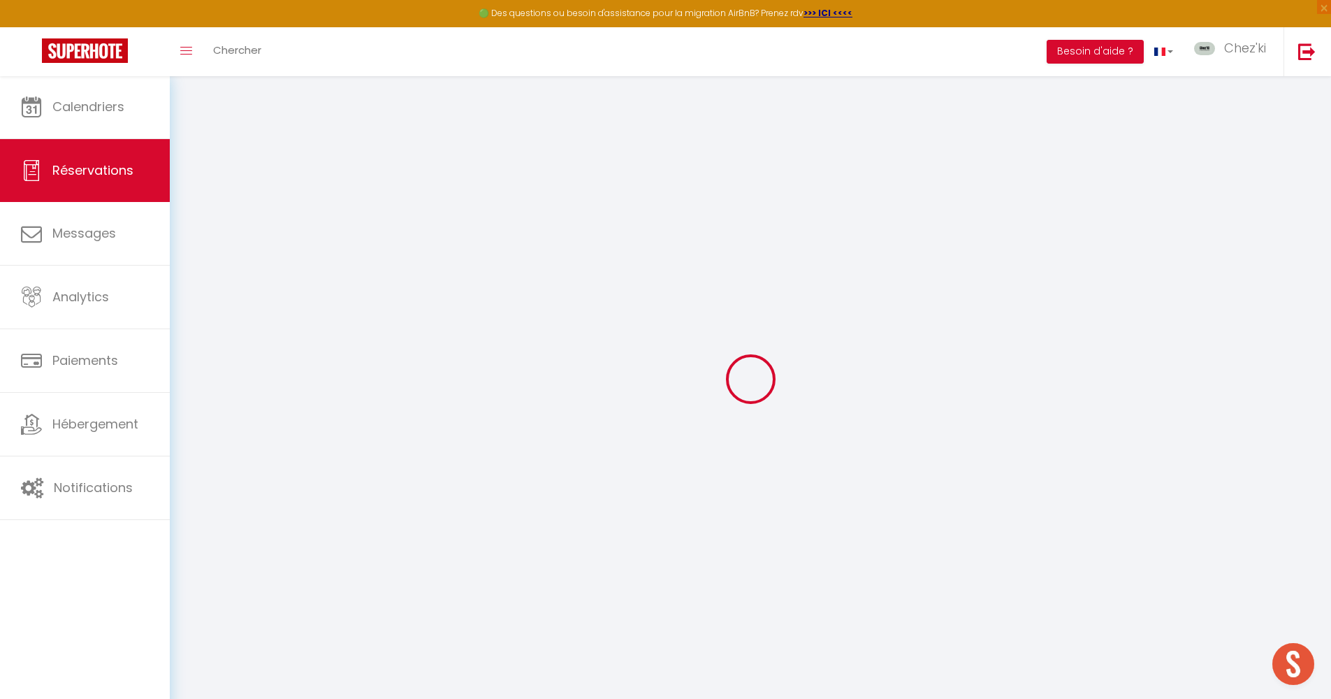
select select
checkbox input "false"
select select
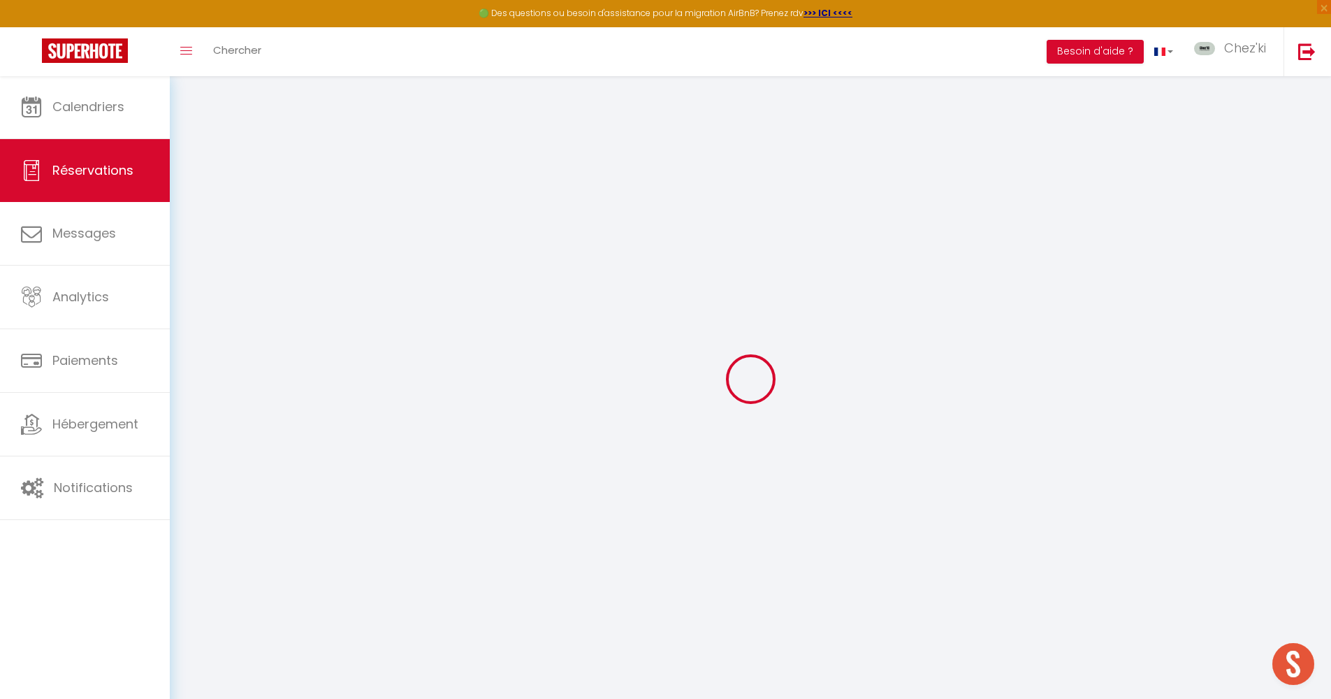
select select
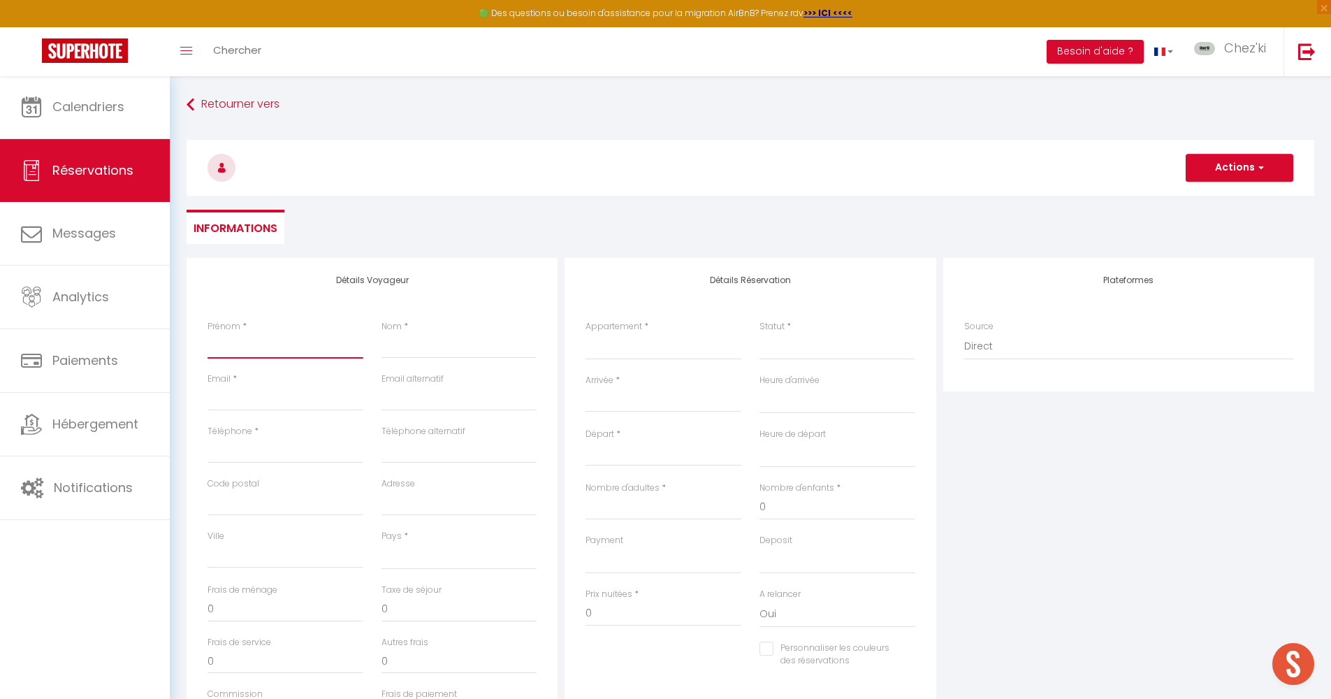
type input "J"
select select
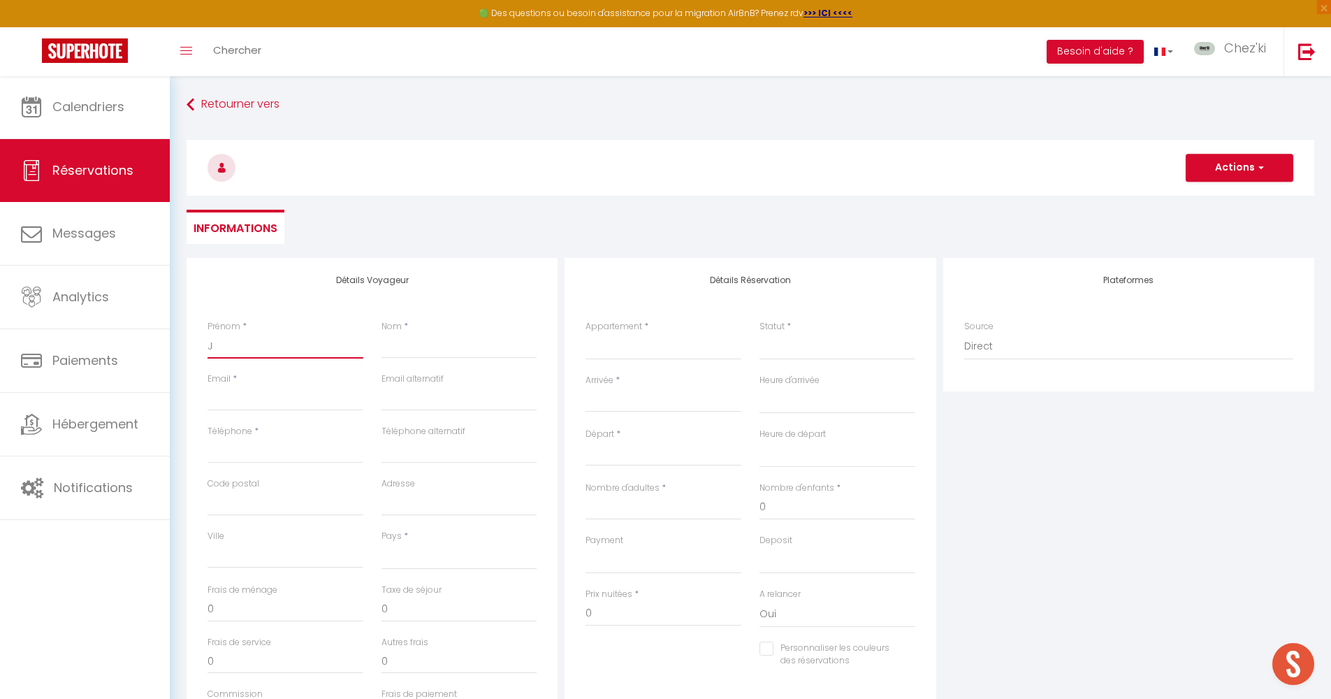
select select
checkbox input "false"
type input "Jo"
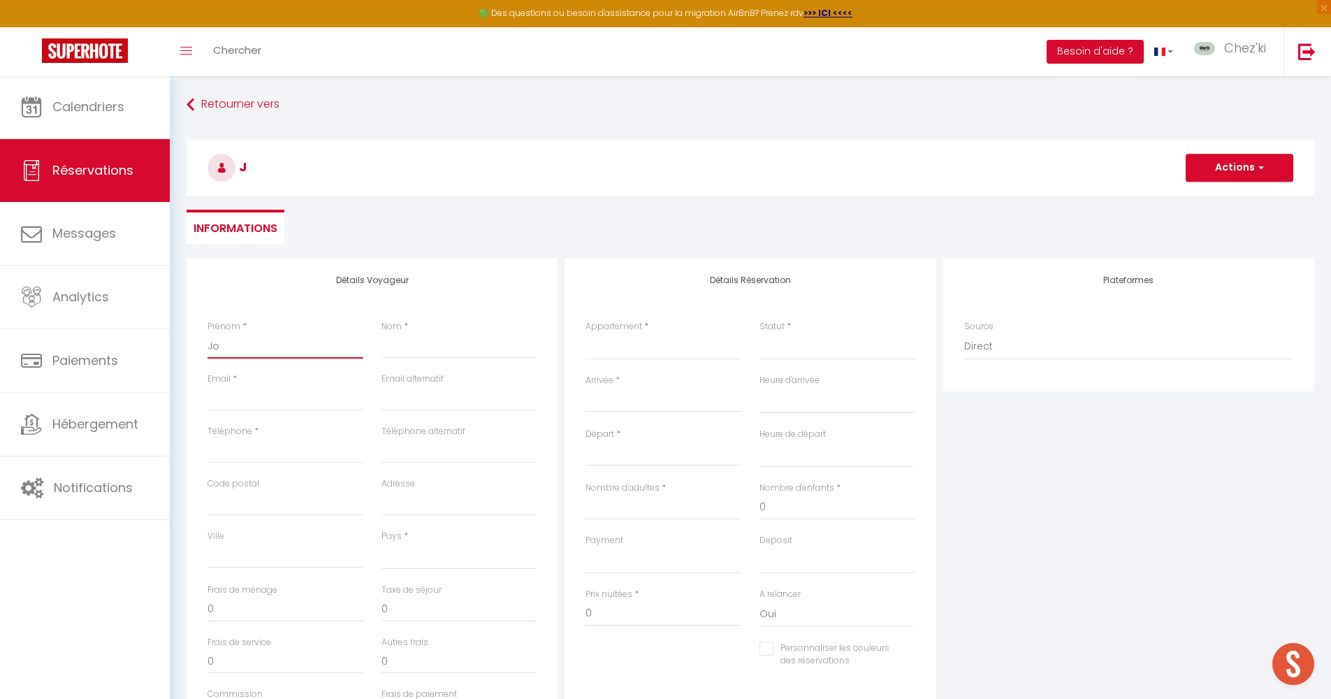
select select
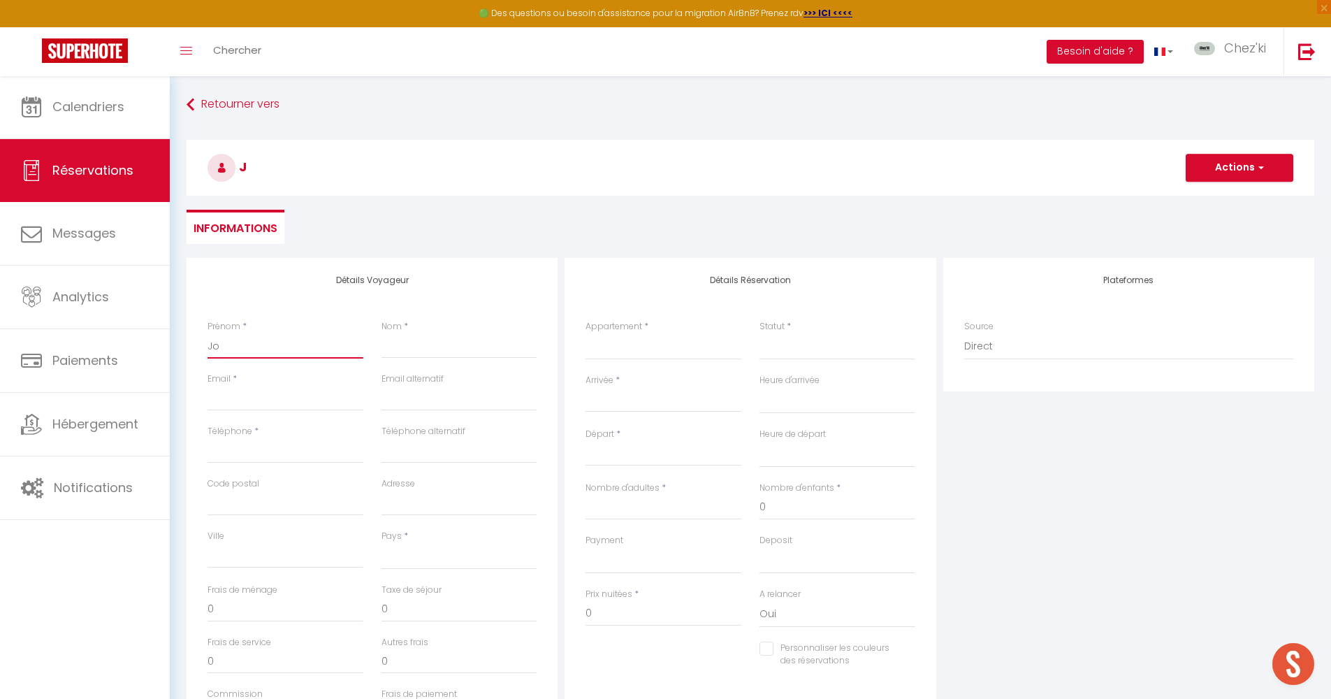
select select
checkbox input "false"
type input "Job"
select select
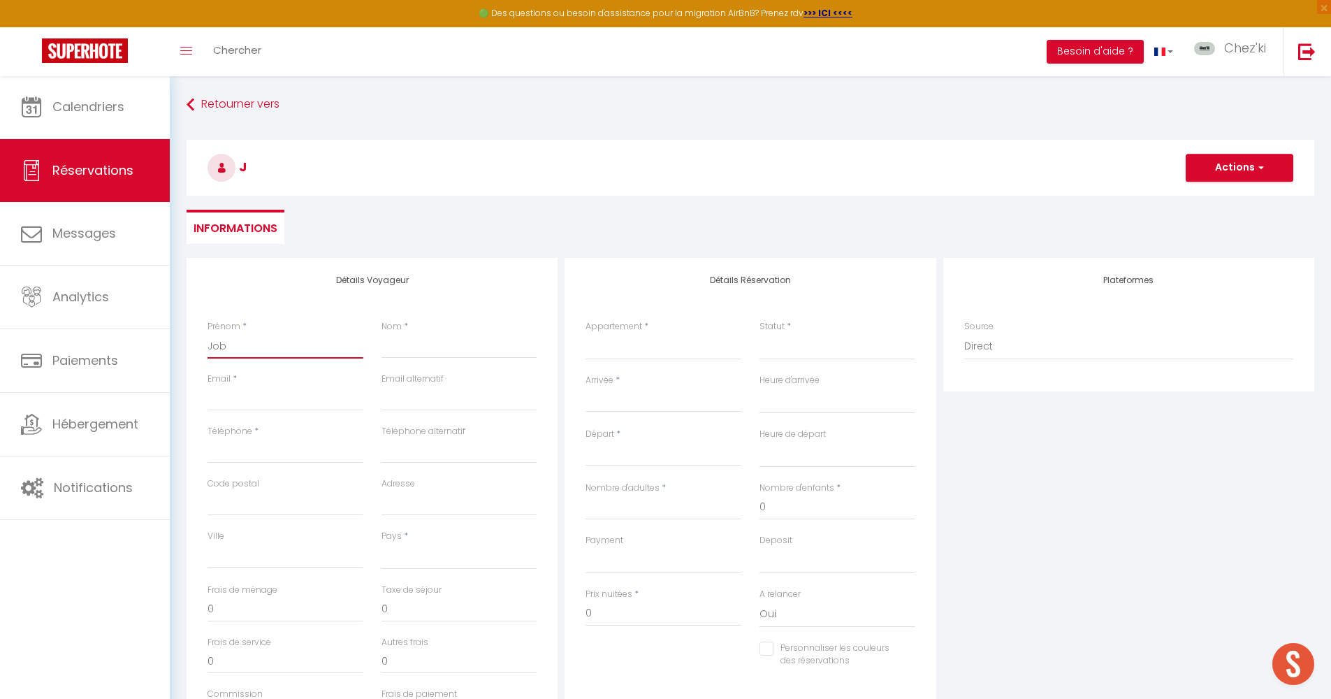
select select
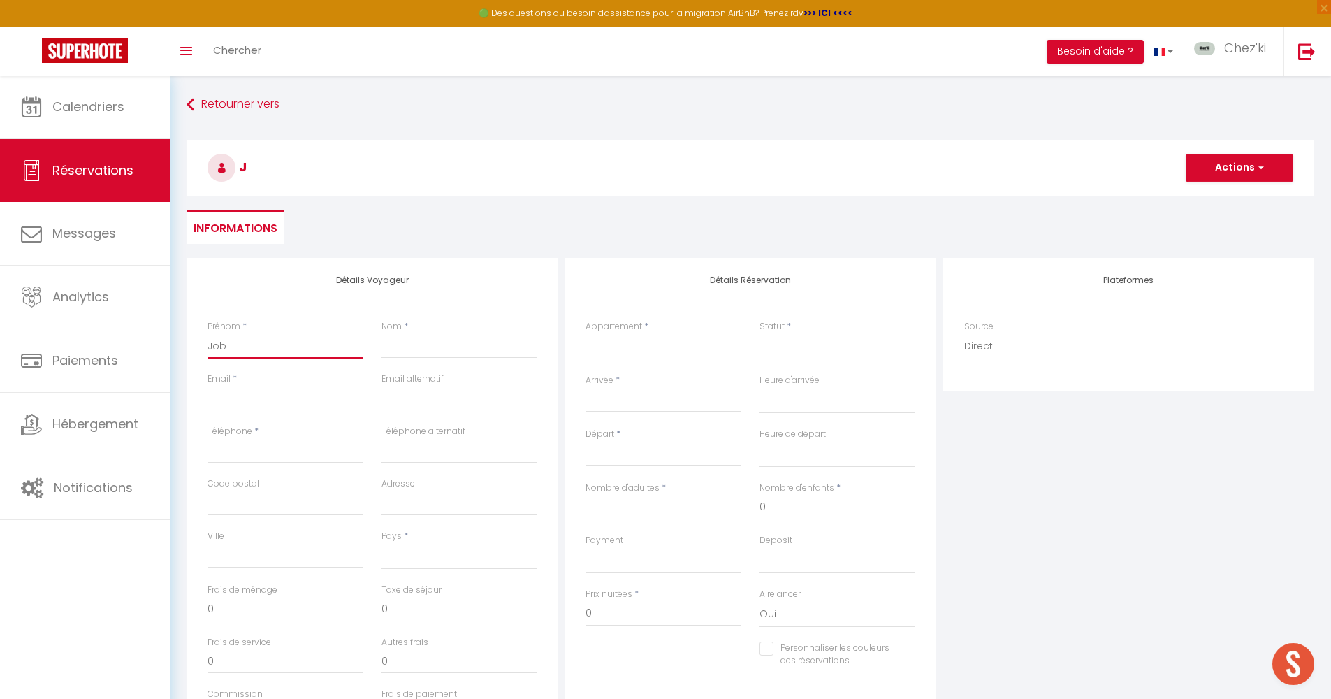
select select
checkbox input "false"
type input "Jobi"
select select
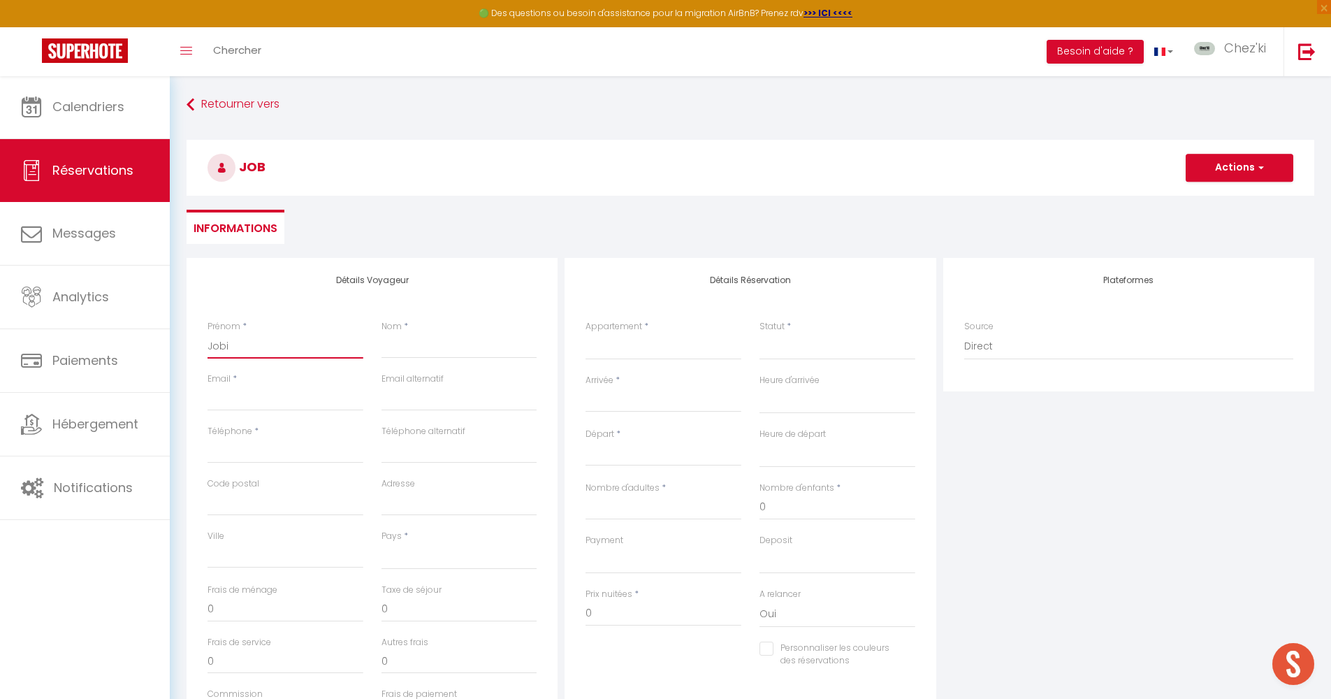
select select
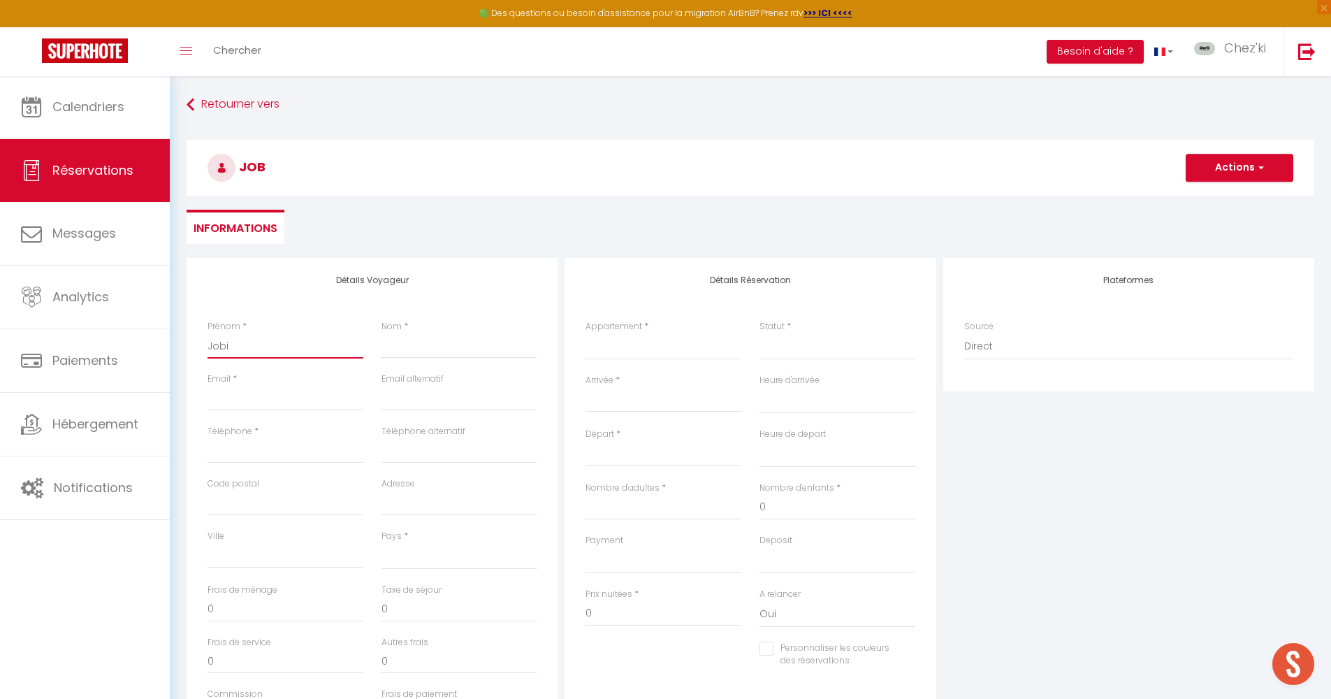
checkbox input "false"
type input "Jobic"
select select
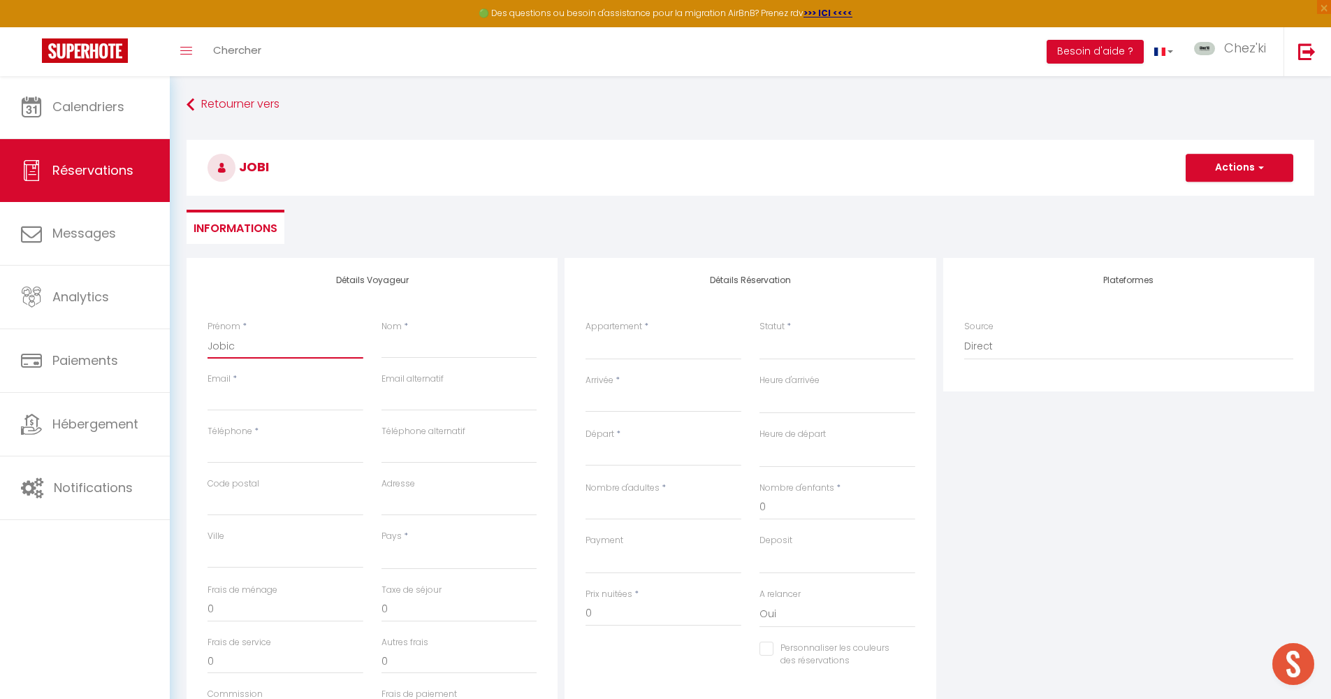
select select
checkbox input "false"
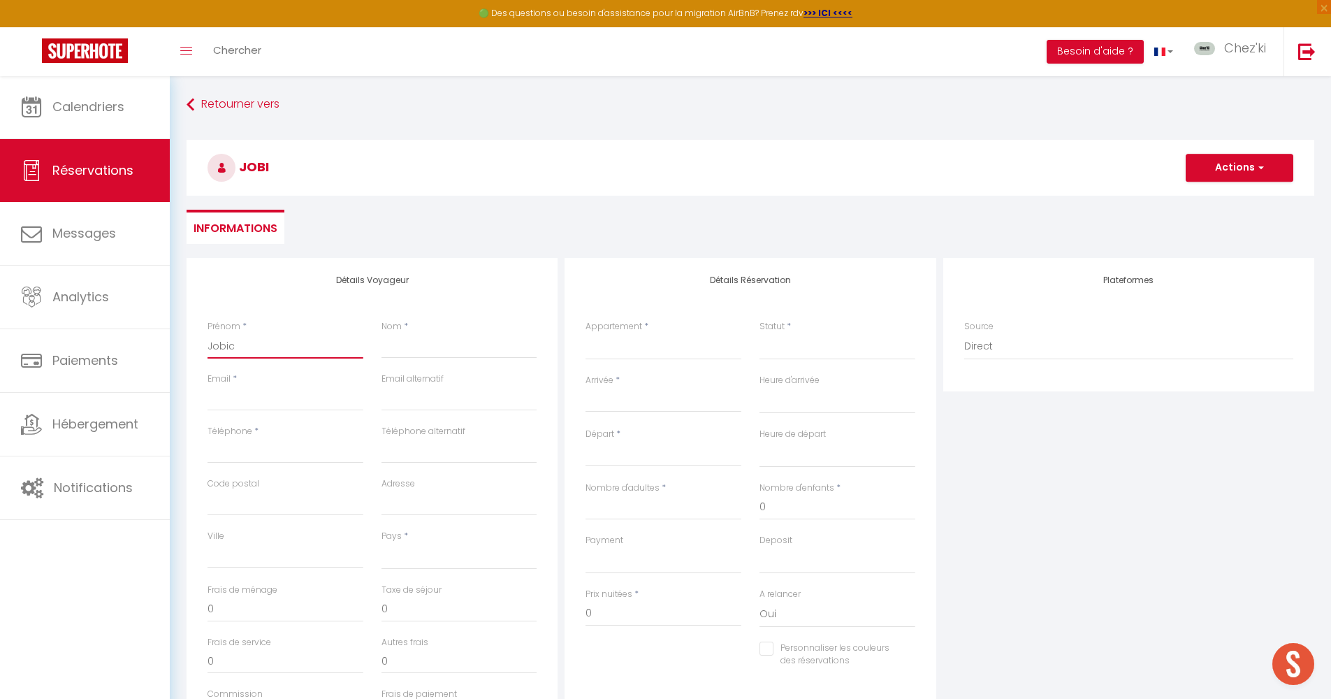
type input "Jobic"
type input "P"
select select
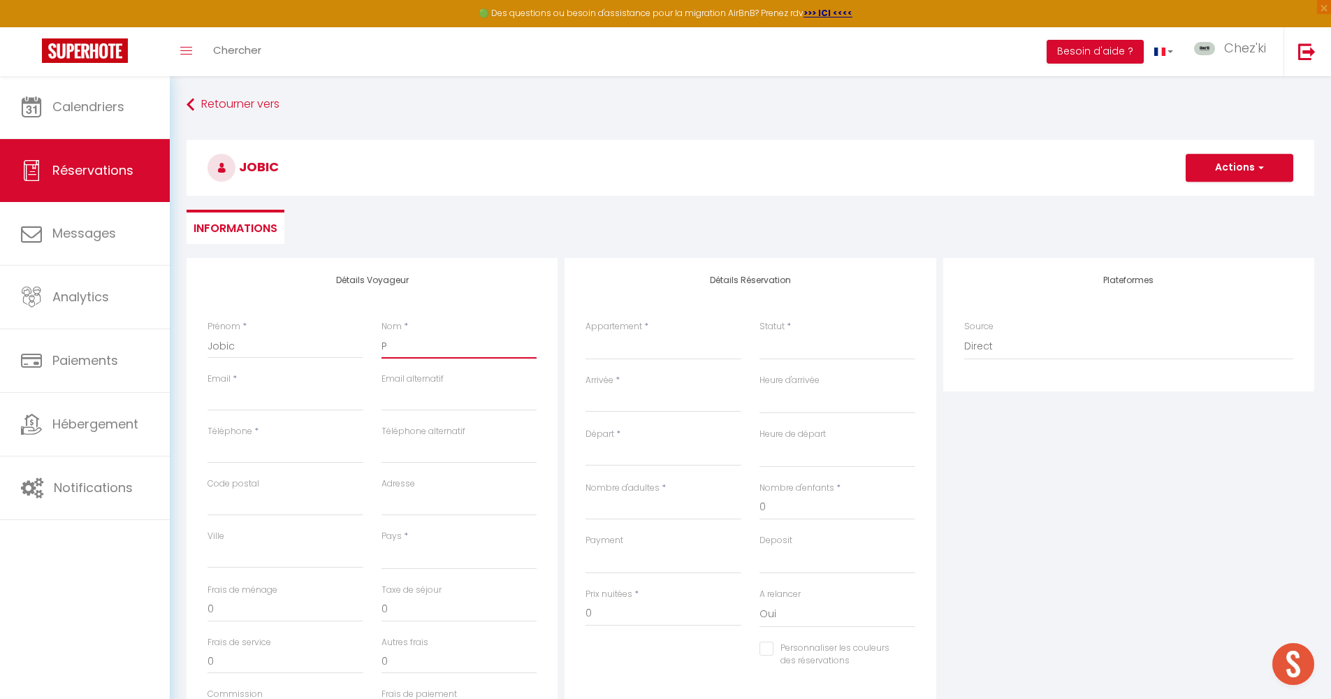
select select
checkbox input "false"
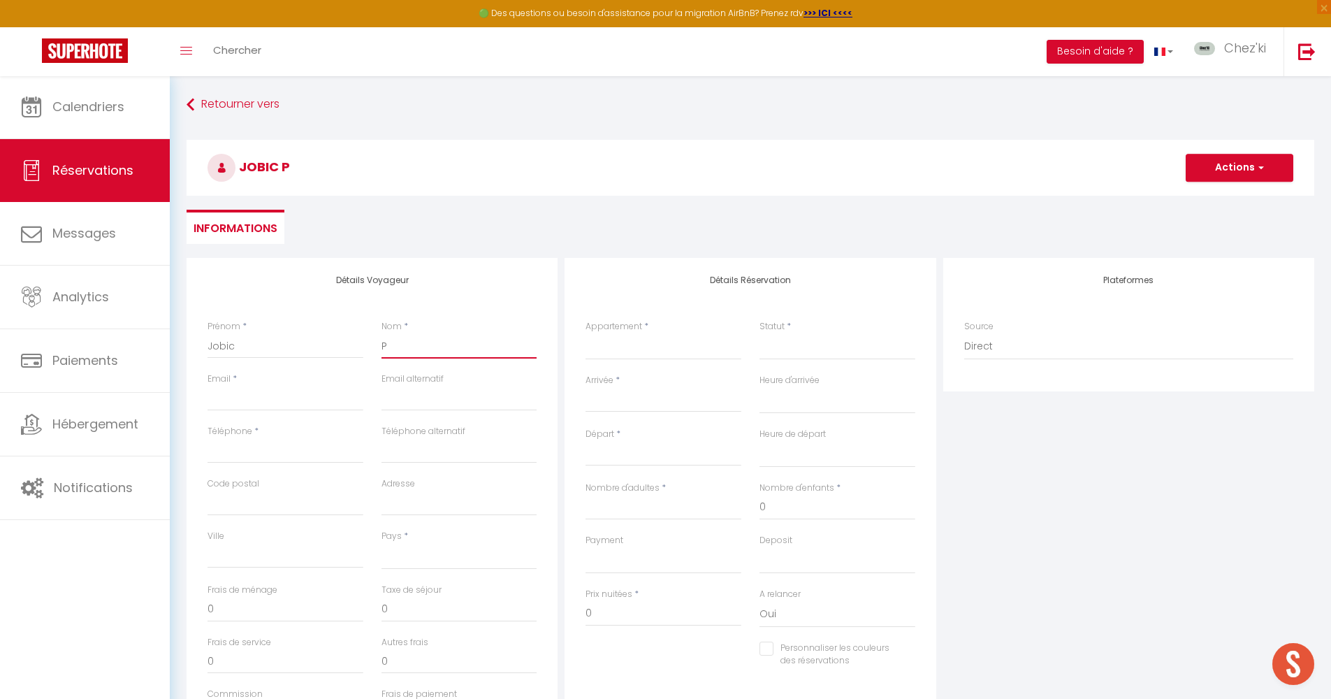
type input "Ps"
select select
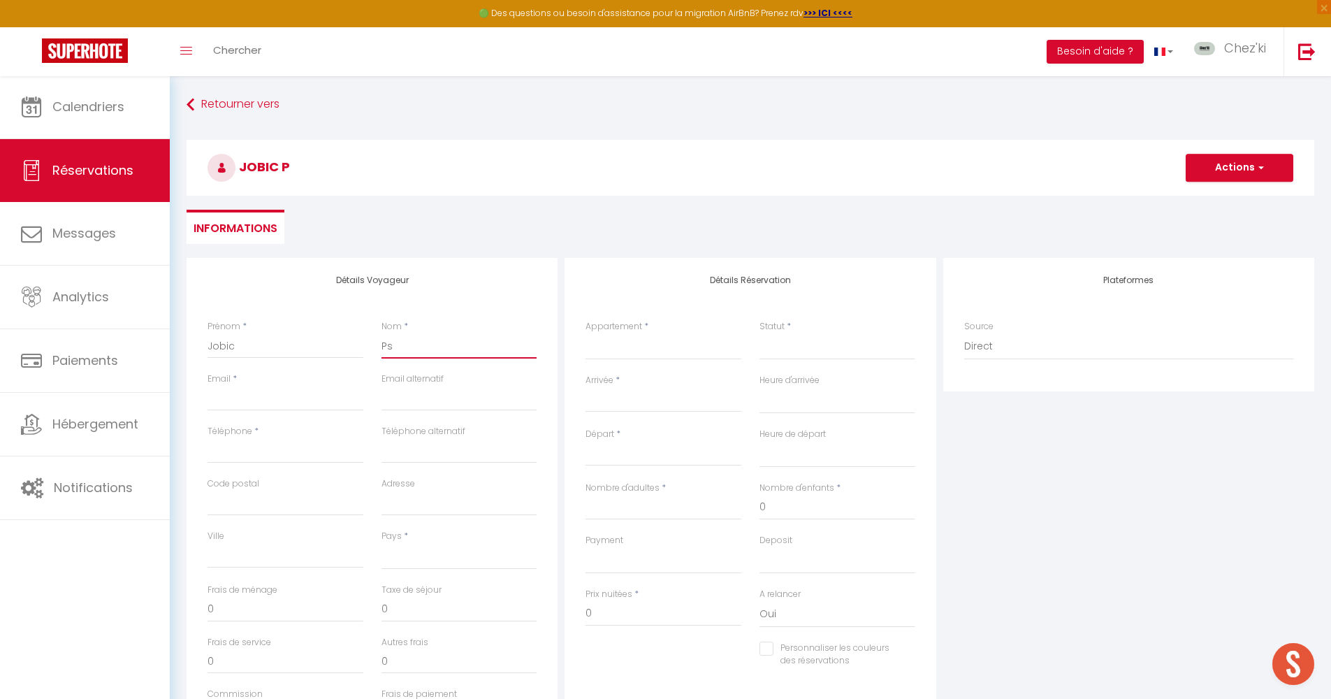
select select
checkbox input "false"
type input "P"
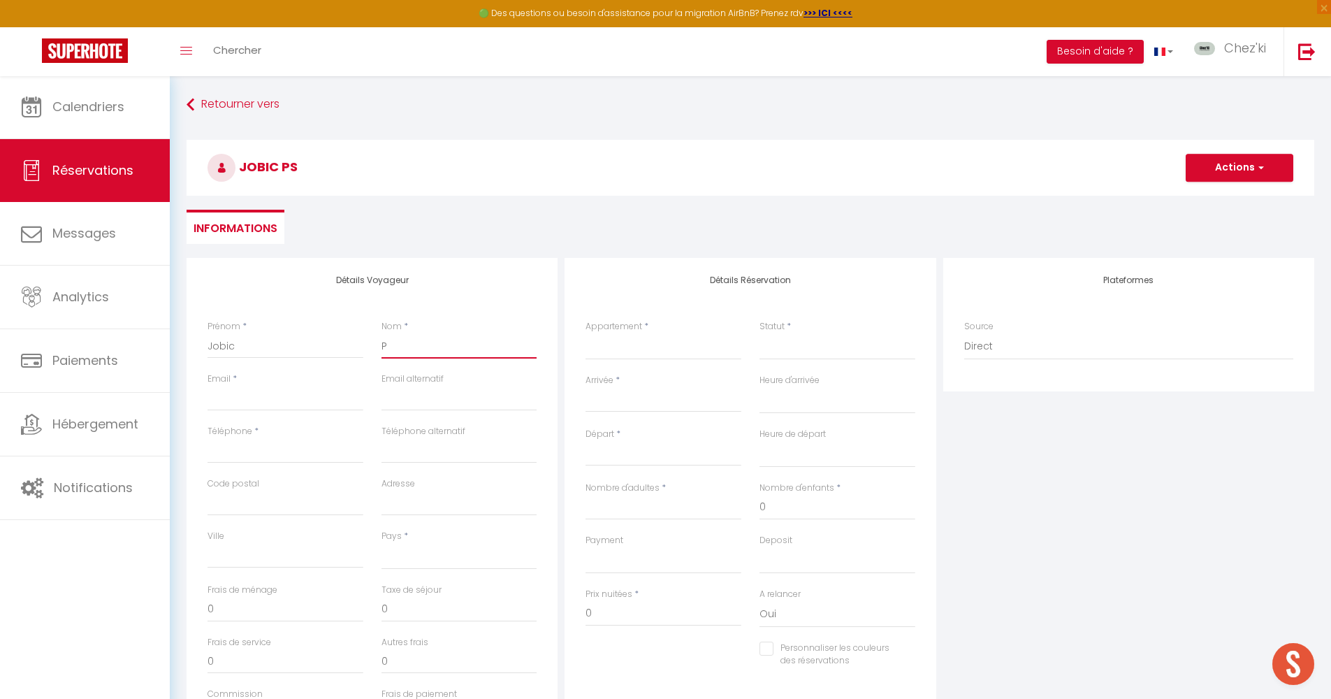
select select
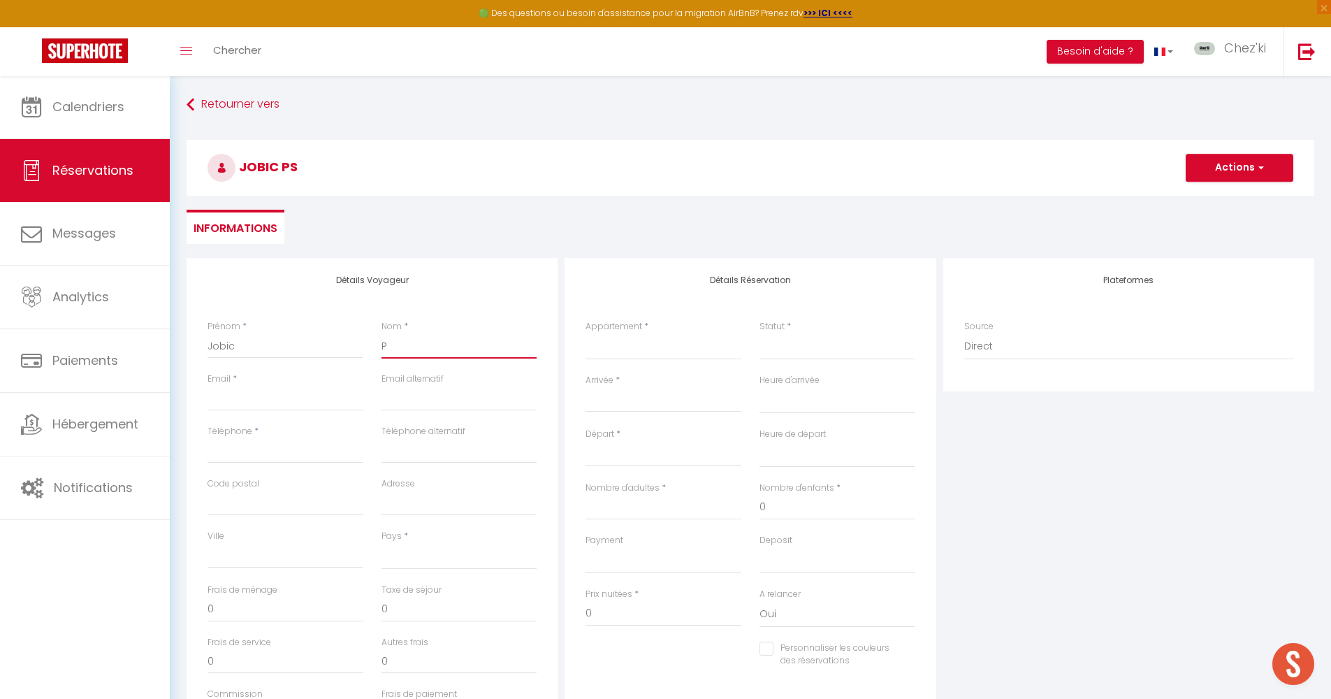
select select
checkbox input "false"
type input "Pa"
select select
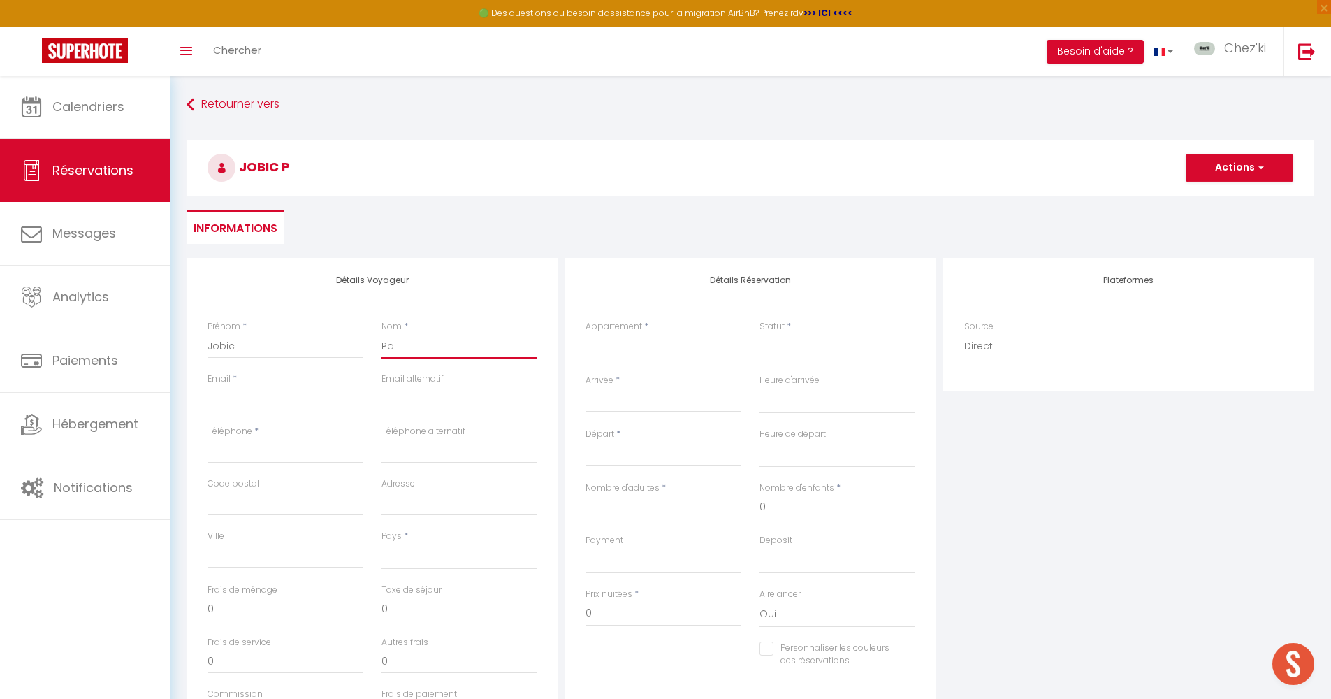
select select
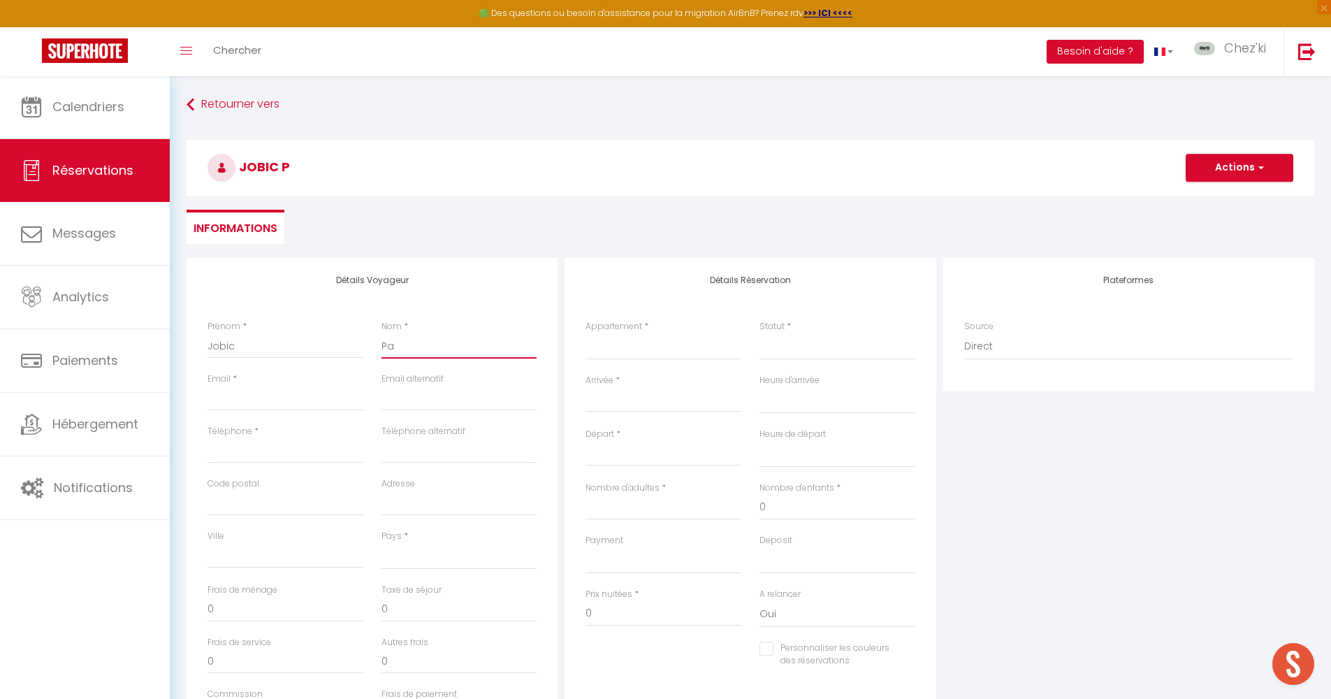
select select
checkbox input "false"
type input "Pas"
select select
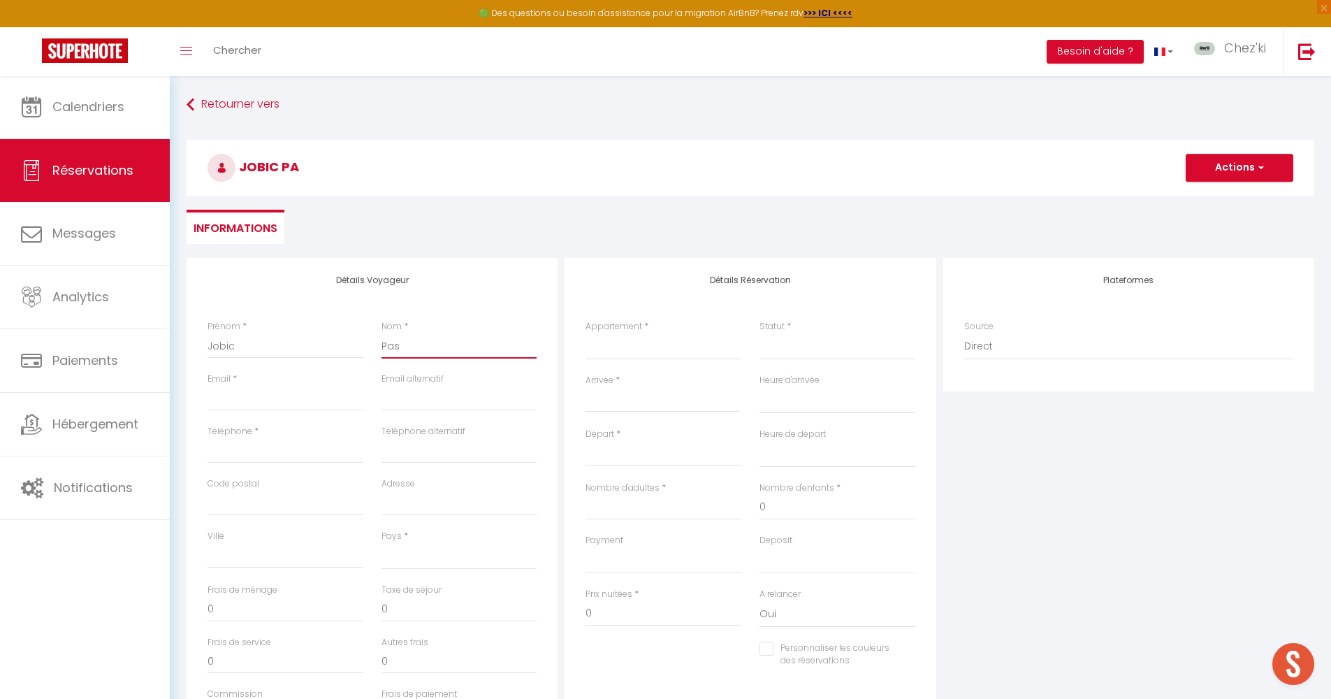
select select
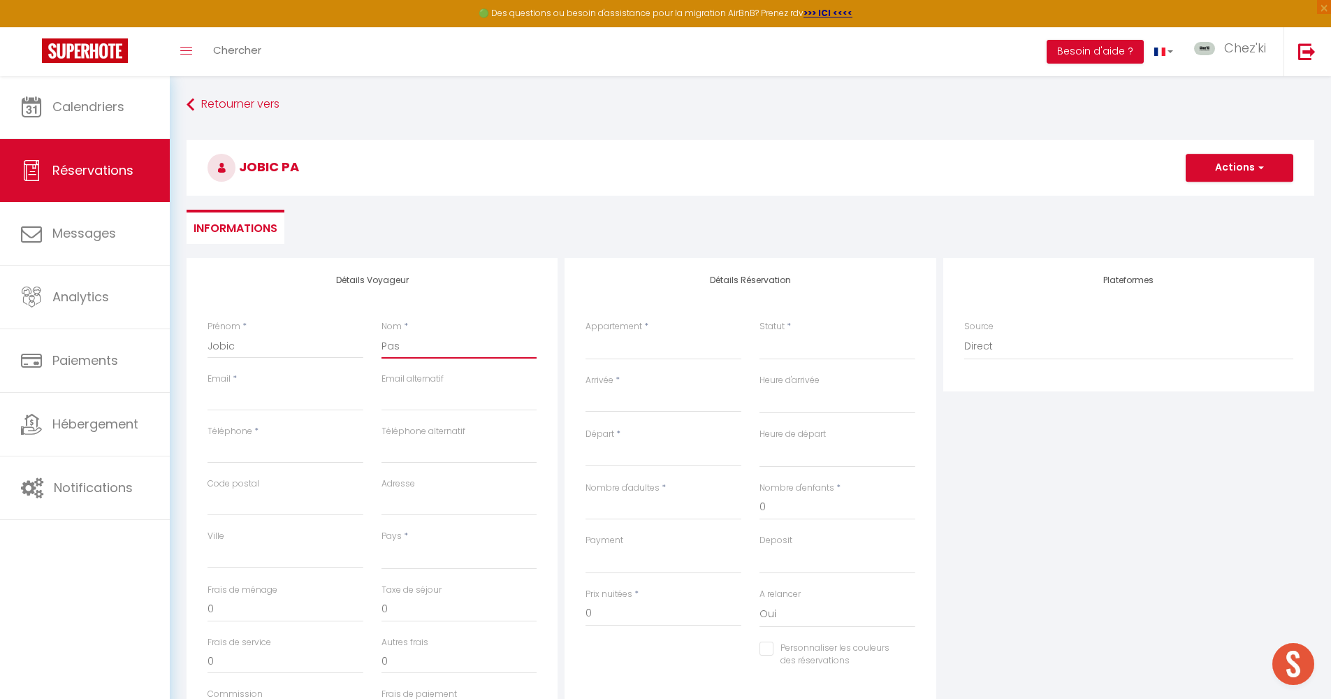
checkbox input "false"
type input "Pasca"
select select
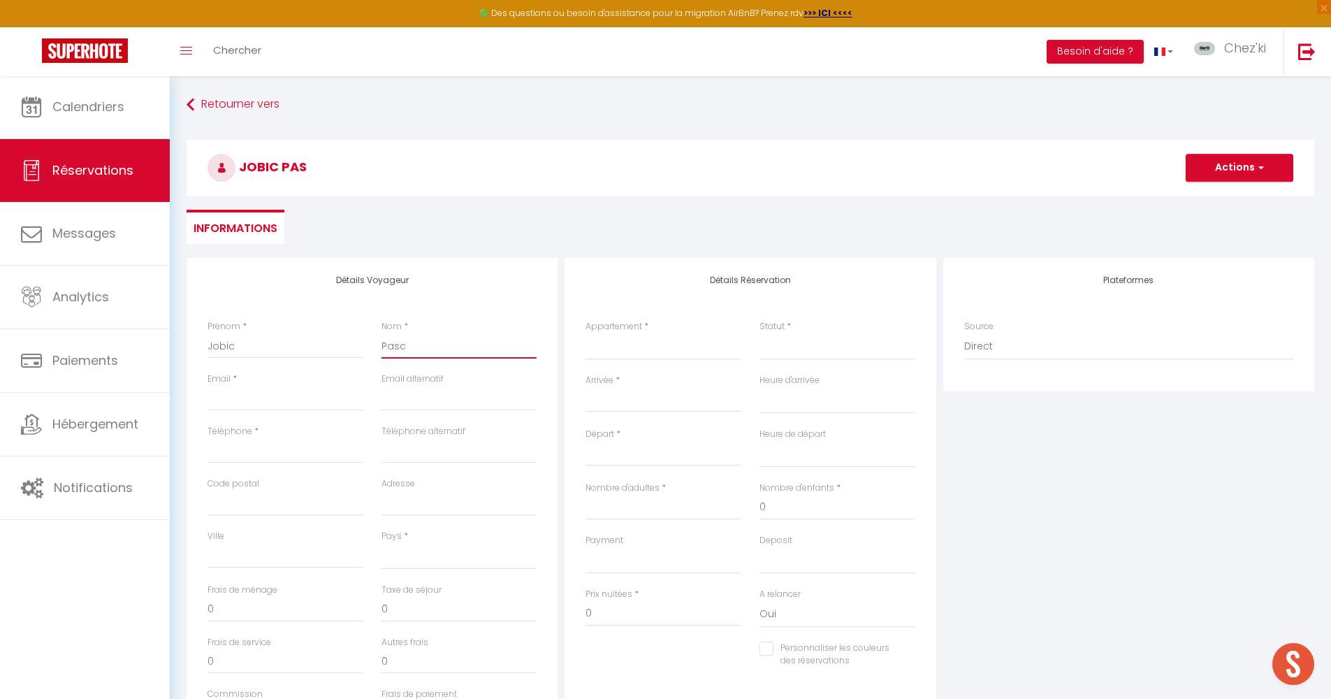
select select
checkbox input "false"
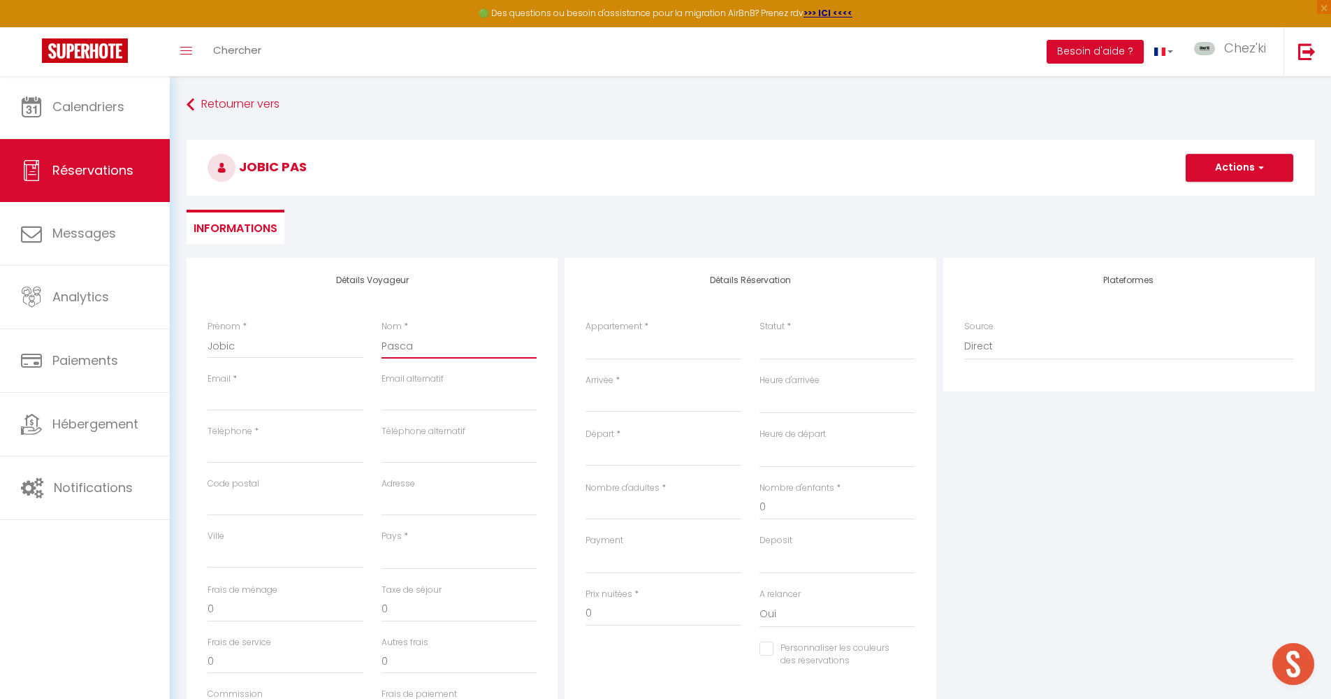
select select
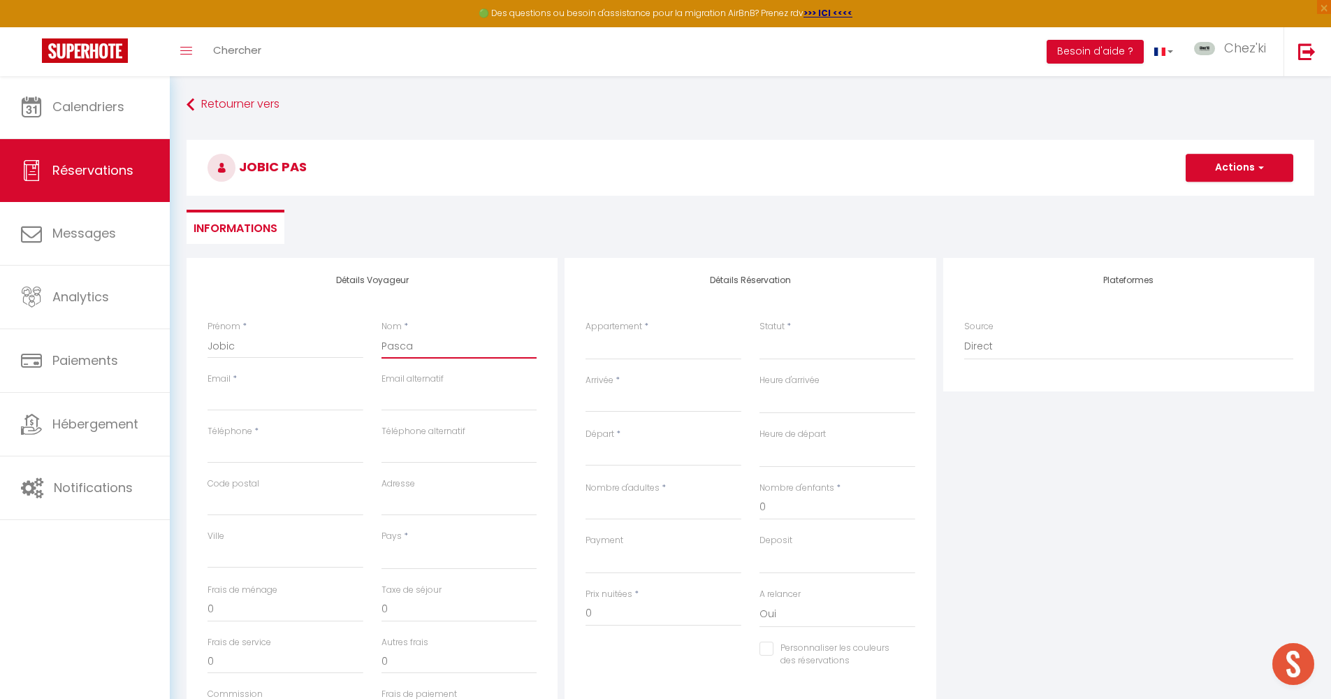
select select
checkbox input "false"
type input "[PERSON_NAME]"
select select
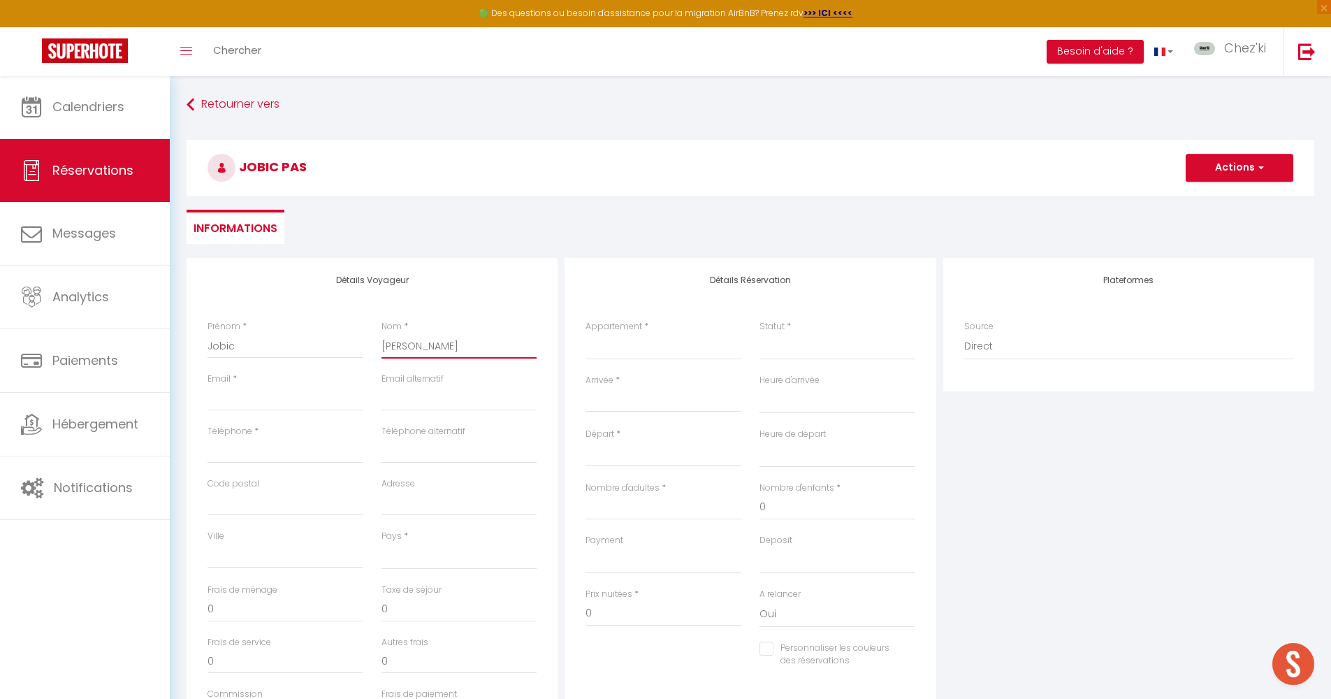
select select
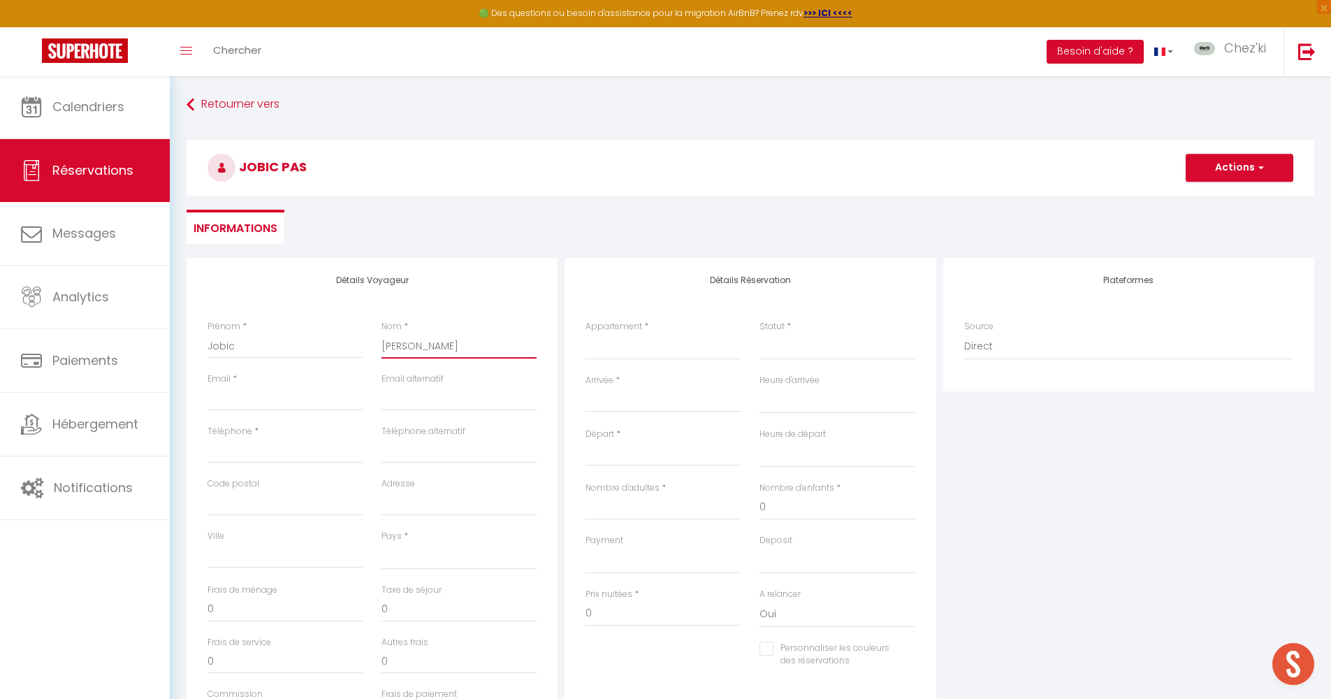
select select
checkbox input "false"
type input "[PERSON_NAME]"
select select "55144"
select select
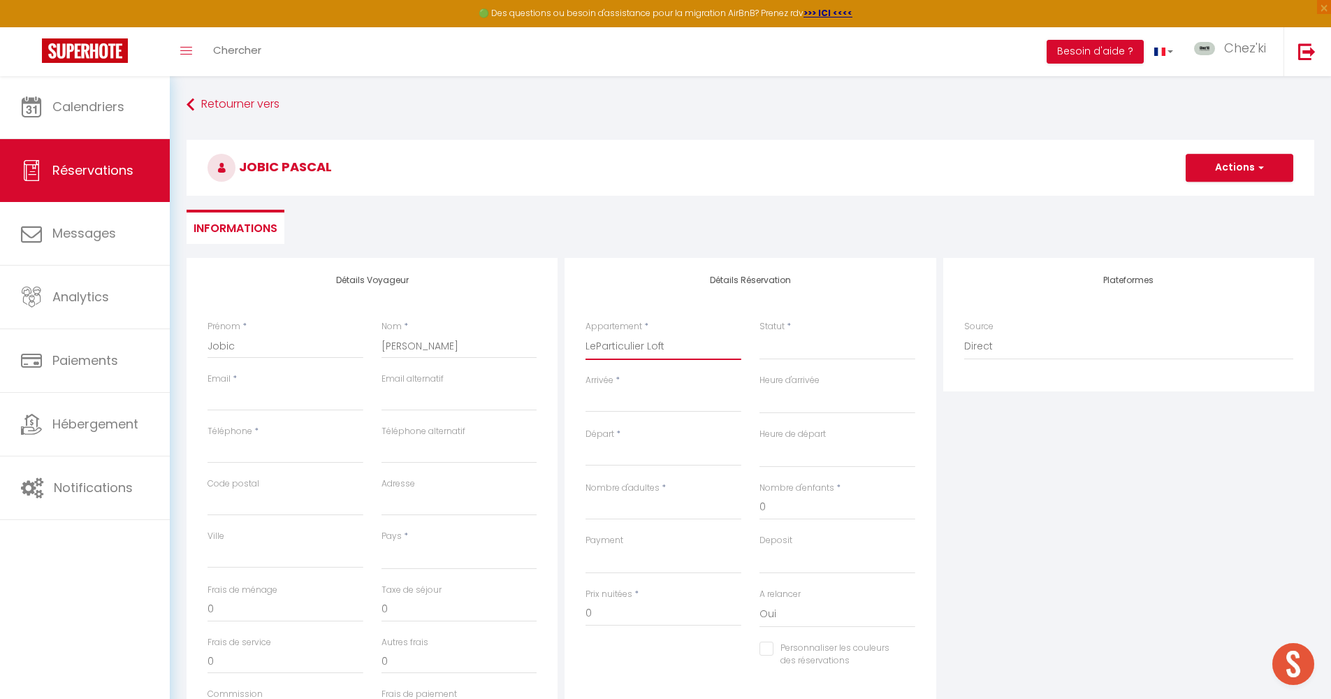
select select
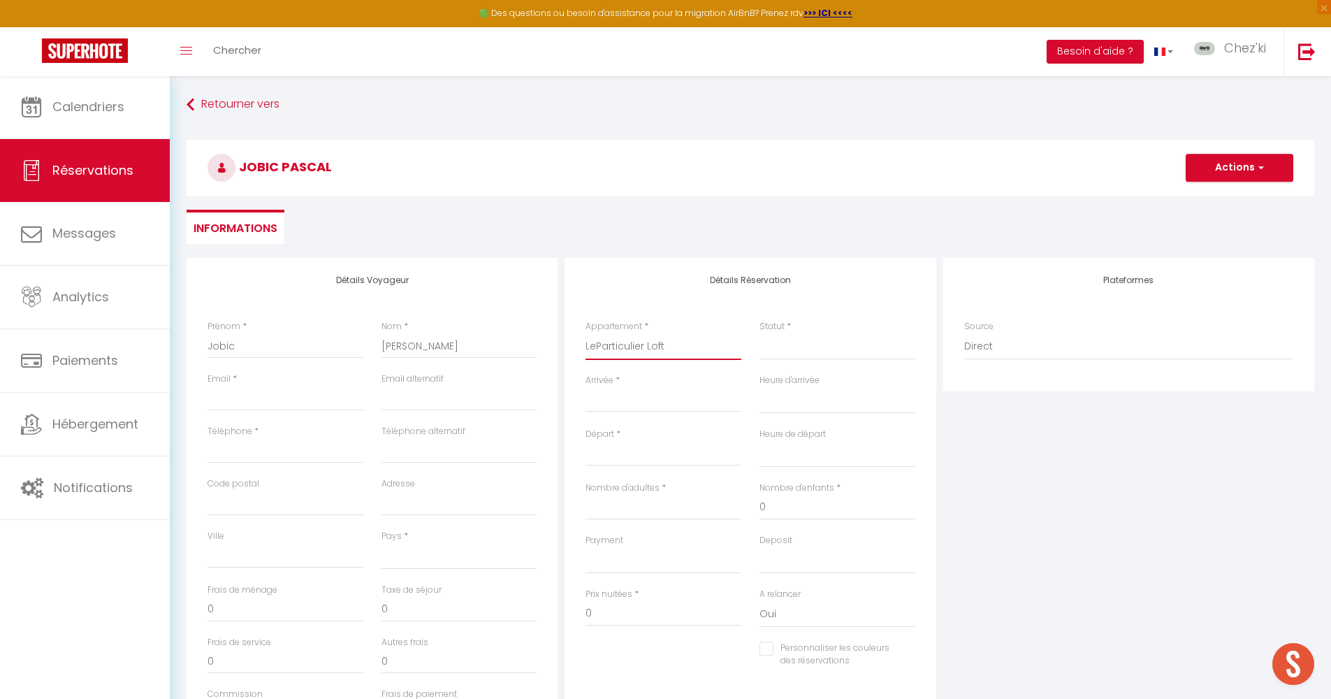
checkbox input "false"
select select
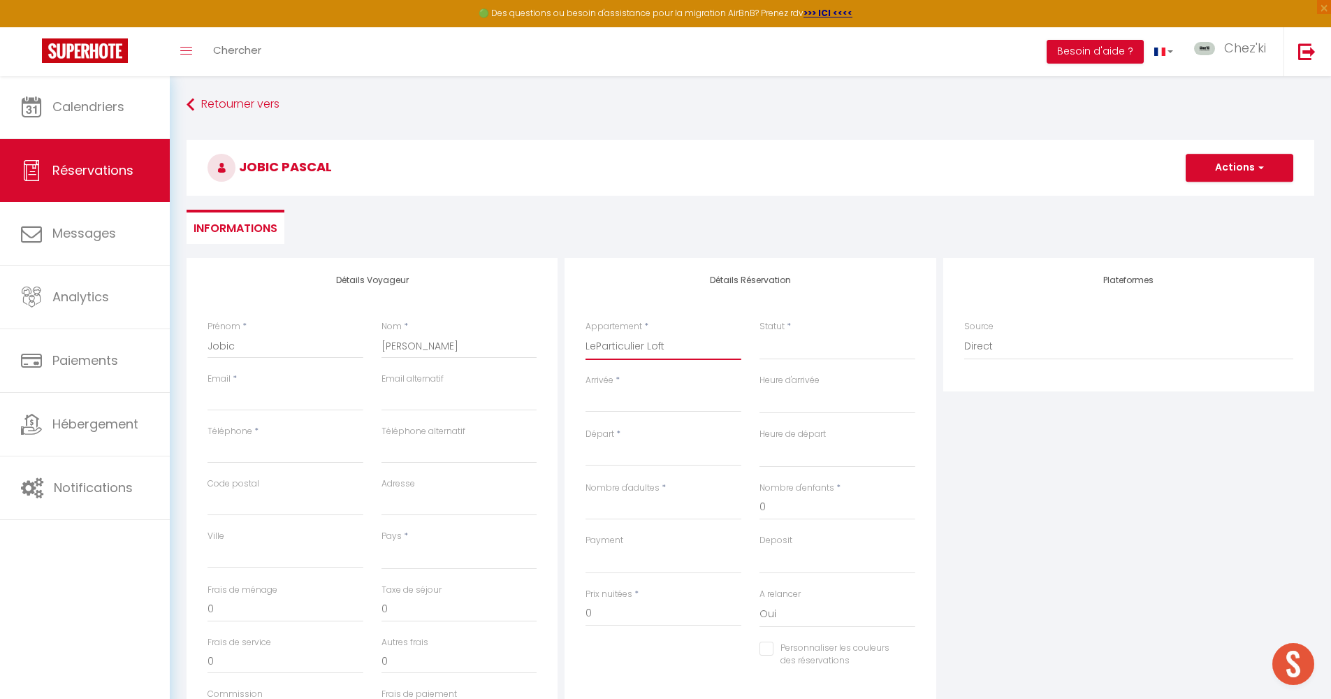
select select
checkbox input "false"
click at [800, 351] on select "Confirmé Non Confirmé [PERSON_NAME] par le voyageur No Show Request" at bounding box center [838, 346] width 156 height 27
select select "2"
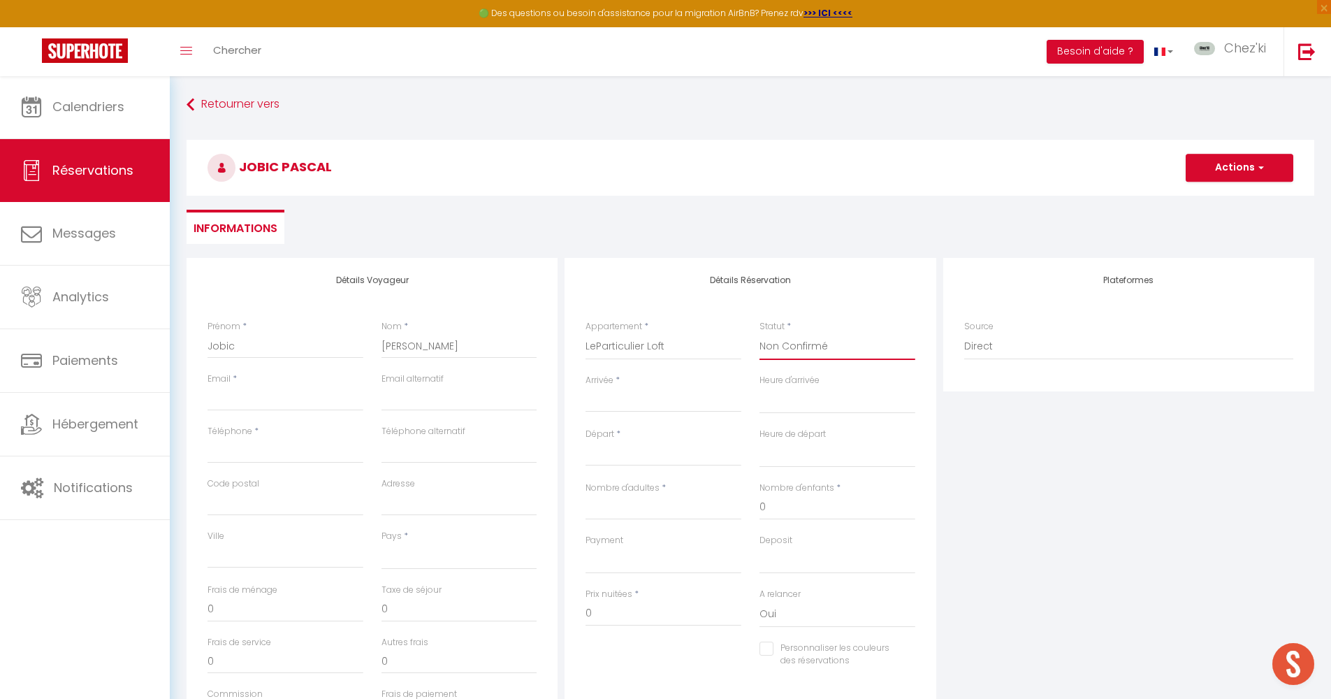
select select
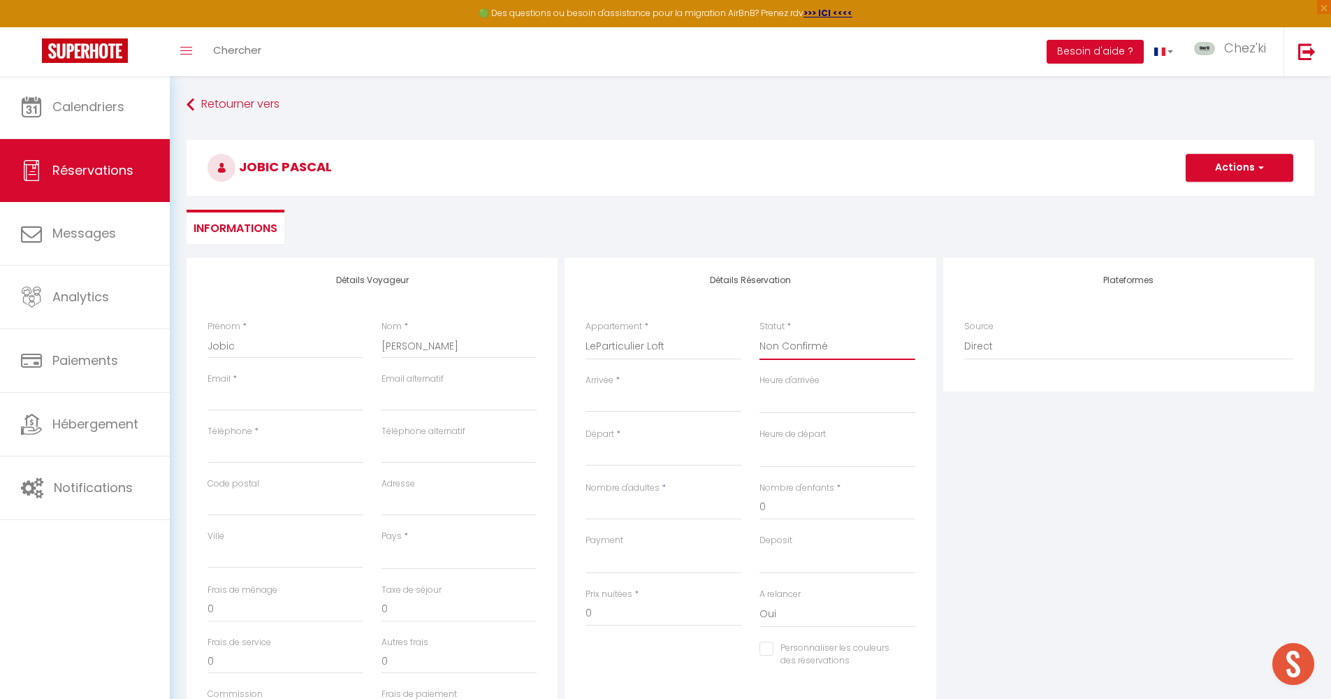
checkbox input "false"
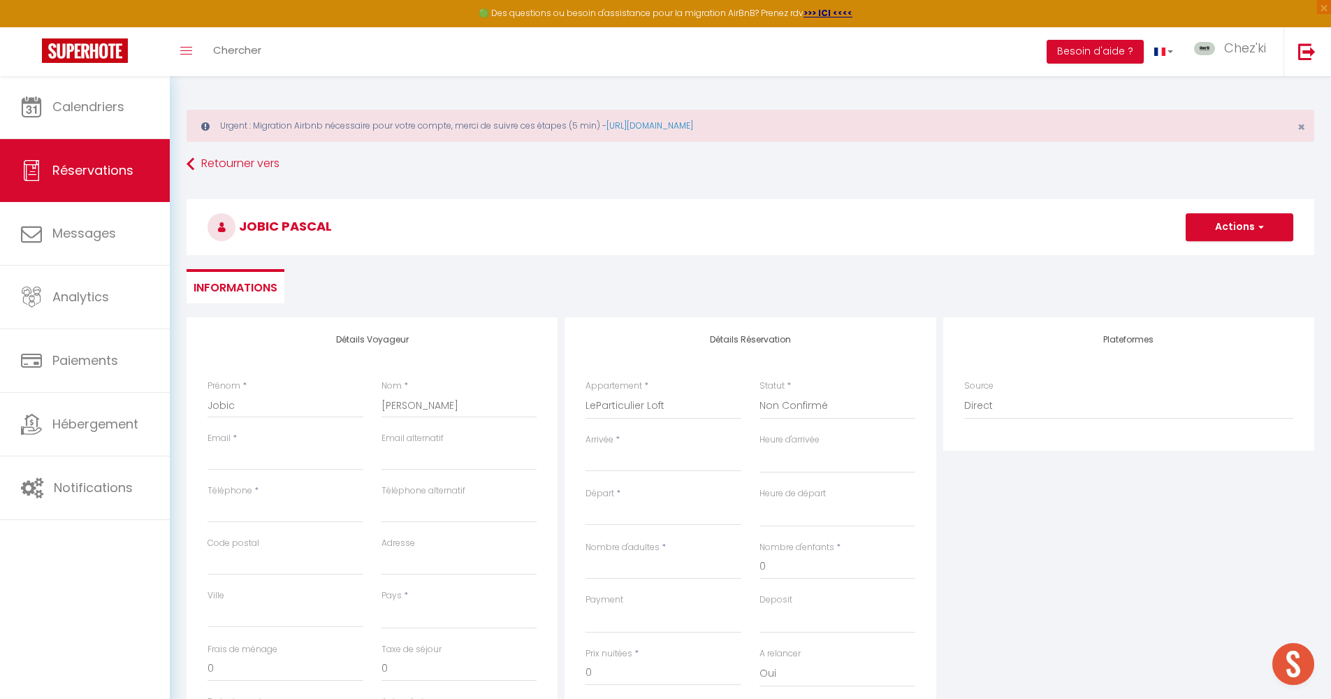
click at [798, 347] on div "Détails Réservation Appartement * La Petite traversière Le Tertre [GEOGRAPHIC_D…" at bounding box center [750, 537] width 371 height 441
select select "1"
click at [635, 454] on input "Arrivée" at bounding box center [664, 460] width 156 height 18
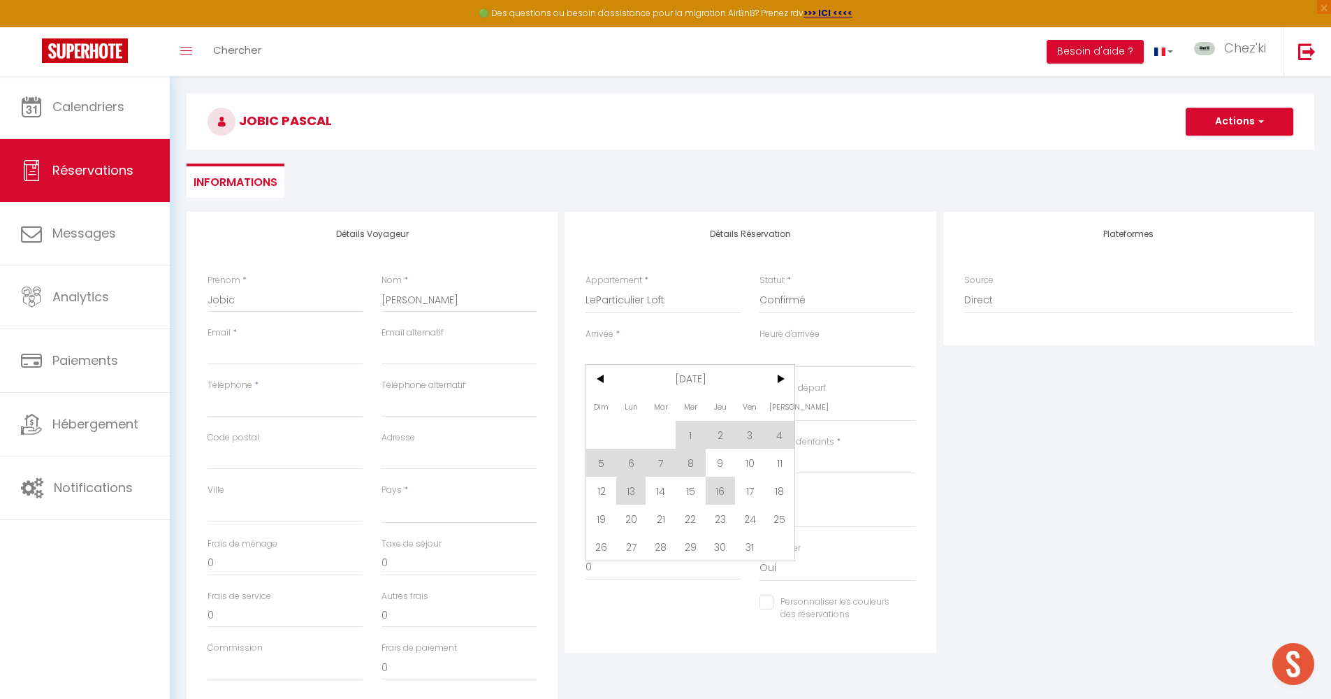
scroll to position [210, 0]
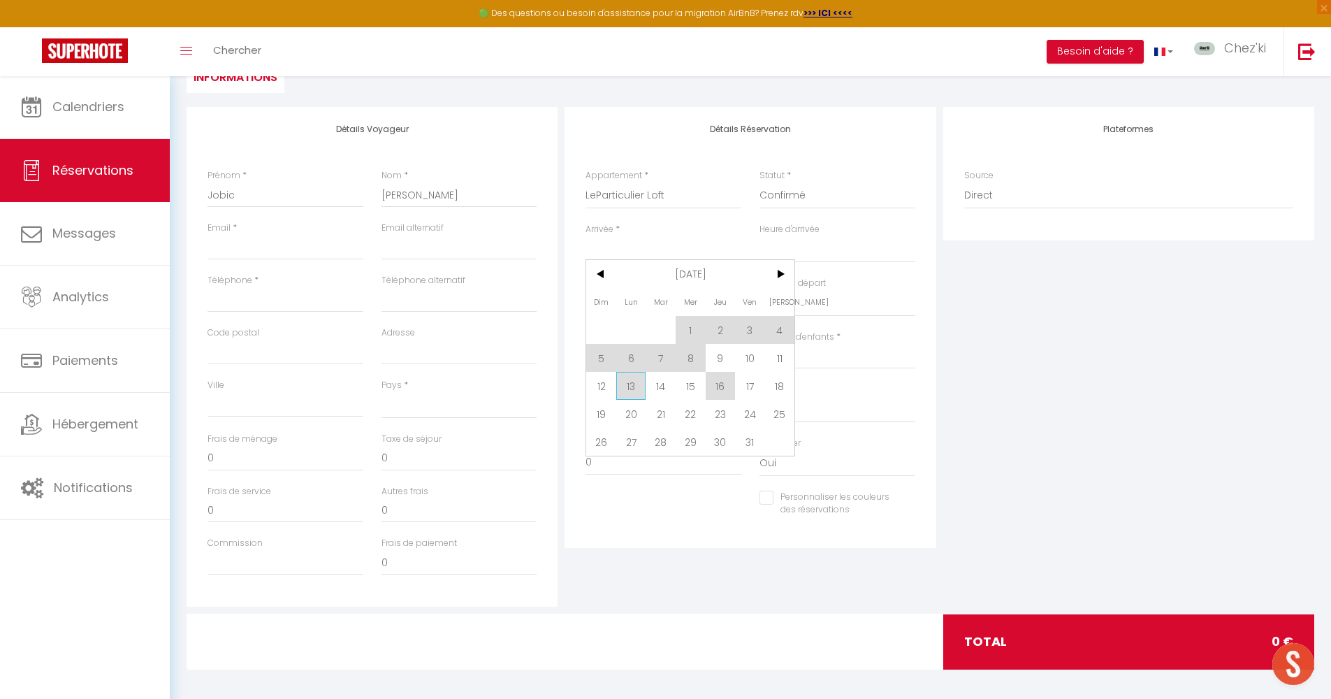
click at [635, 393] on span "13" at bounding box center [631, 386] width 30 height 28
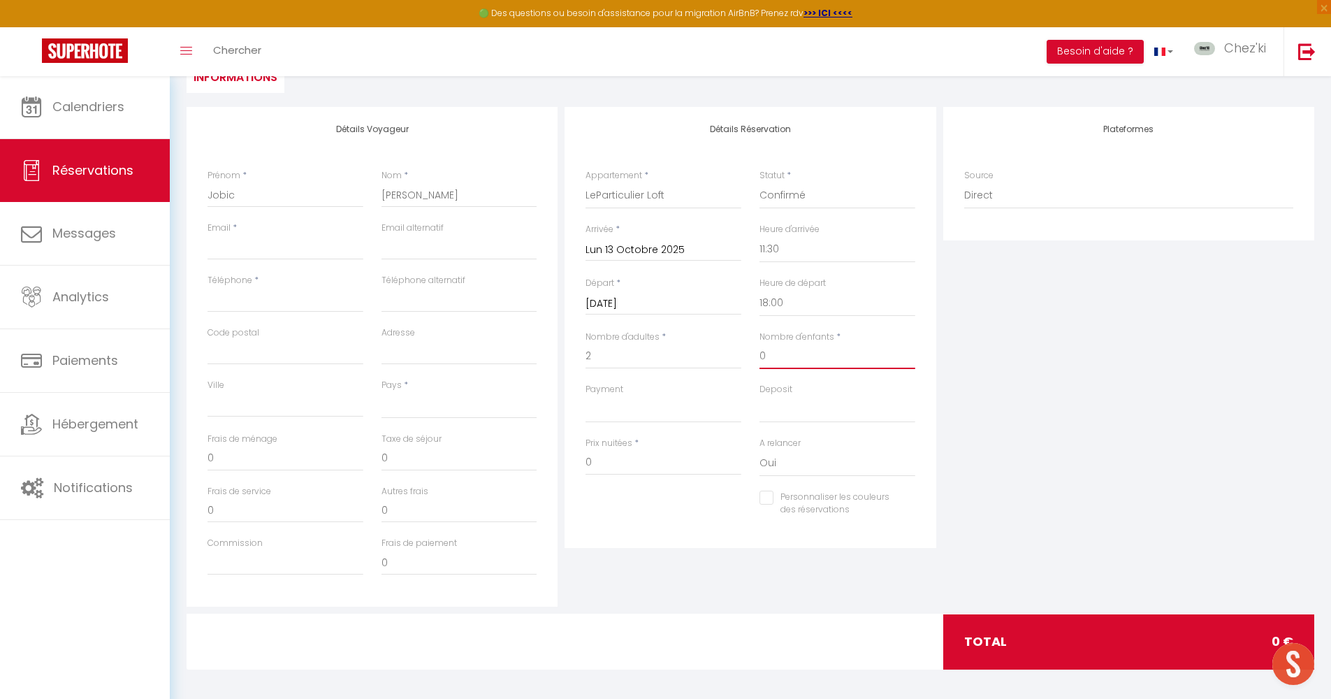
click at [790, 356] on input "0" at bounding box center [838, 356] width 156 height 25
click at [667, 519] on div "Personnaliser les couleurs des réservations #D7092E" at bounding box center [751, 511] width 348 height 41
click at [621, 451] on input "0" at bounding box center [664, 462] width 156 height 25
click at [612, 455] on input "95" at bounding box center [664, 462] width 156 height 25
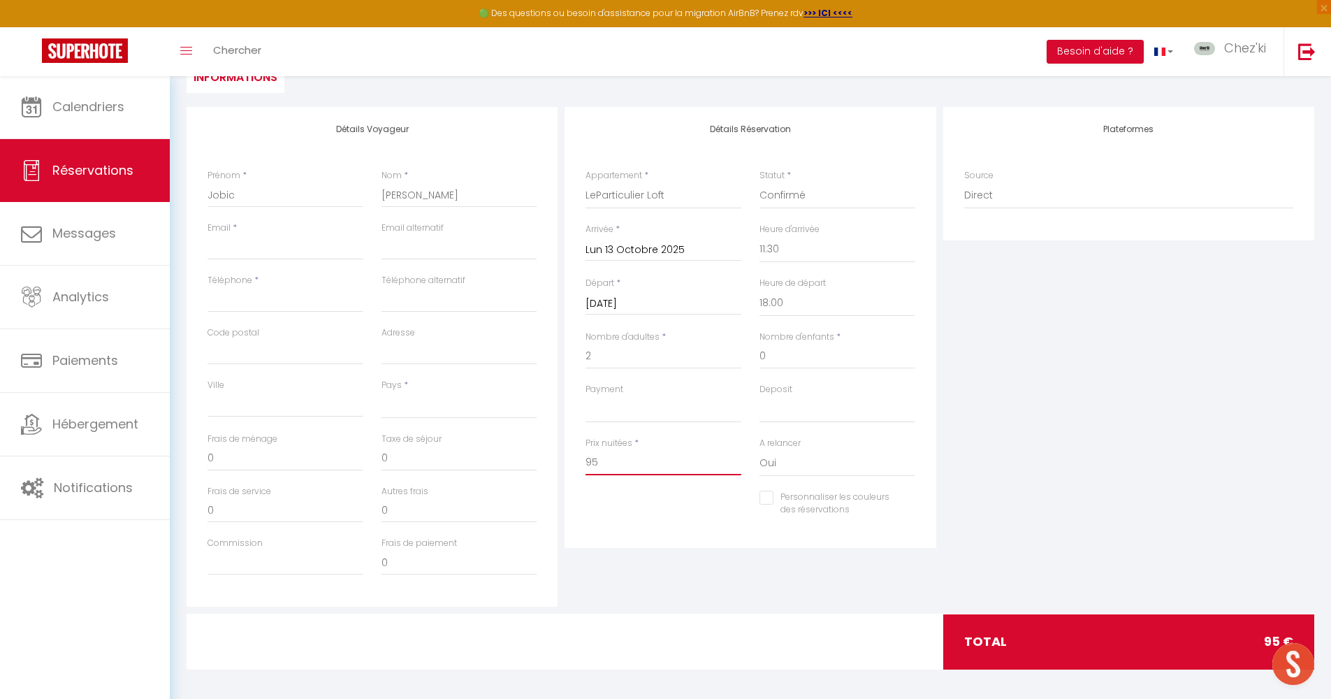
click at [612, 455] on input "95" at bounding box center [664, 462] width 156 height 25
click at [637, 475] on div "Prix nuitées * 90" at bounding box center [664, 464] width 174 height 54
paste input "[EMAIL_ADDRESS][DOMAIN_NAME]"
click at [245, 298] on input "Téléphone" at bounding box center [286, 299] width 156 height 25
paste input "0607076388"
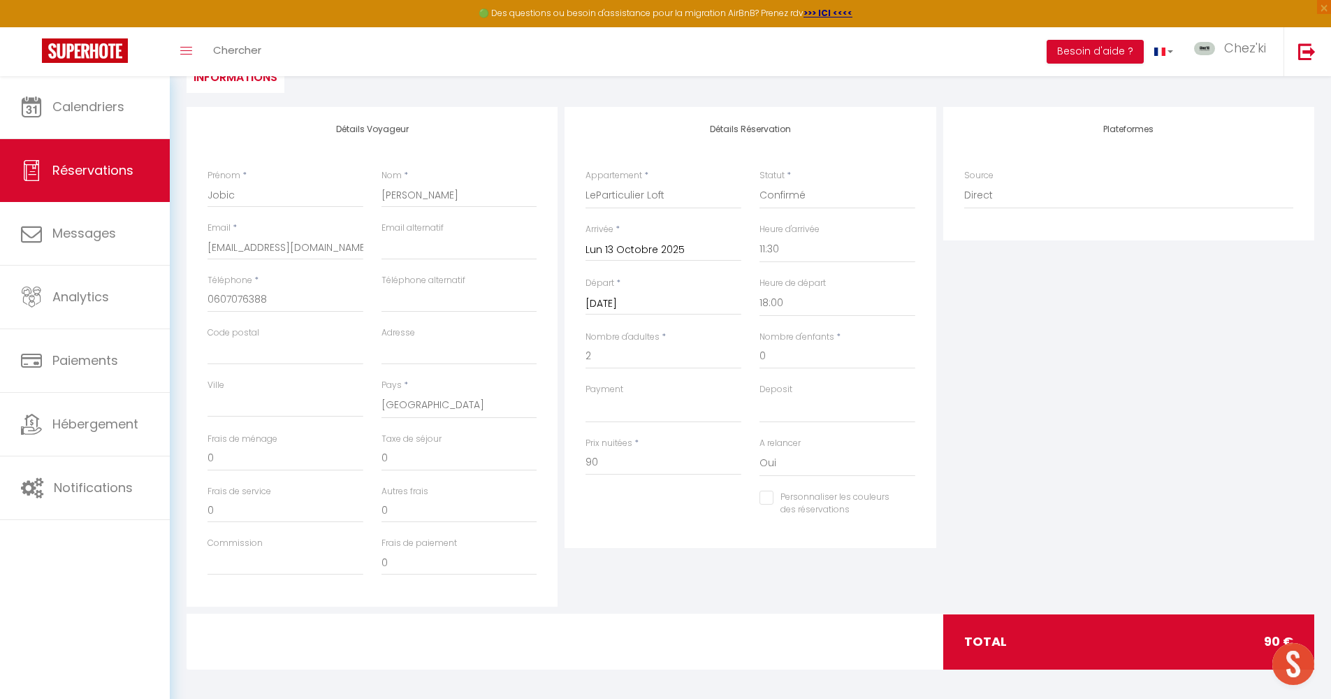
click at [1145, 421] on div "Plateformes Source Direct [DOMAIN_NAME] [DOMAIN_NAME] Chalet montagne Expedia G…" at bounding box center [1129, 357] width 378 height 500
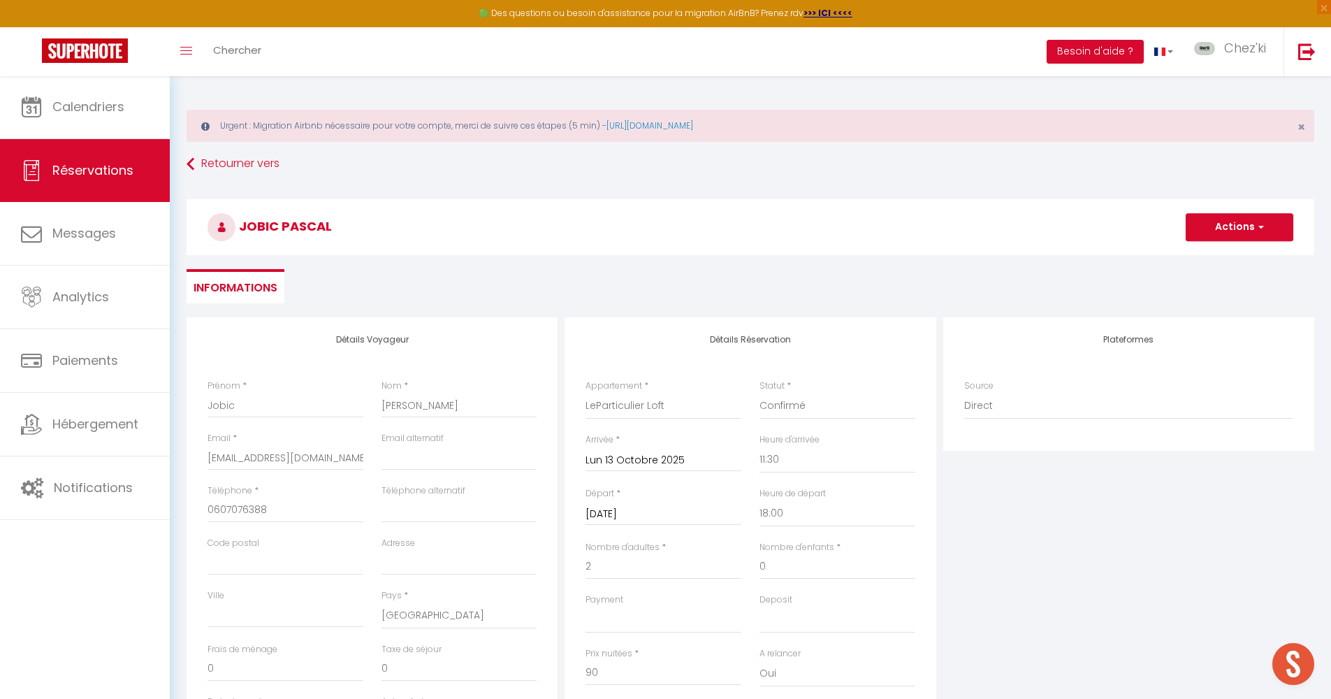
click at [1228, 224] on button "Actions" at bounding box center [1240, 227] width 108 height 28
click at [1220, 259] on link "Enregistrer" at bounding box center [1226, 258] width 110 height 18
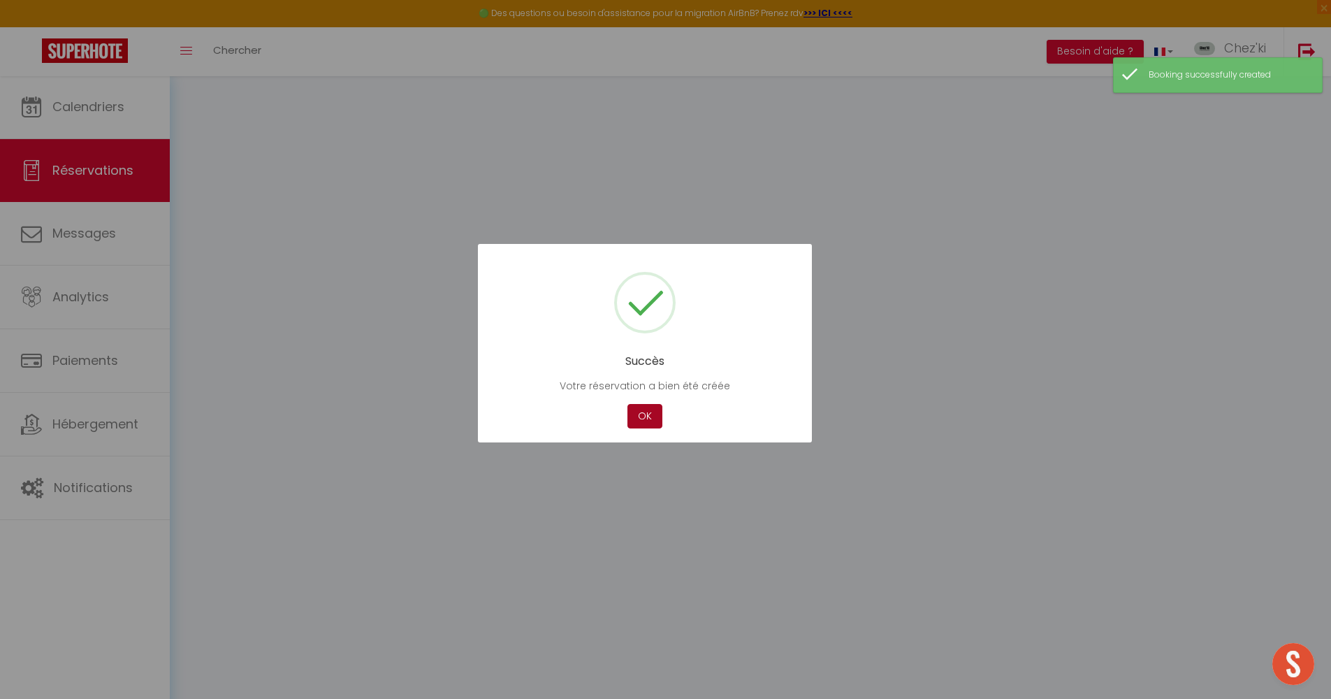
click at [637, 408] on button "OK" at bounding box center [645, 416] width 35 height 24
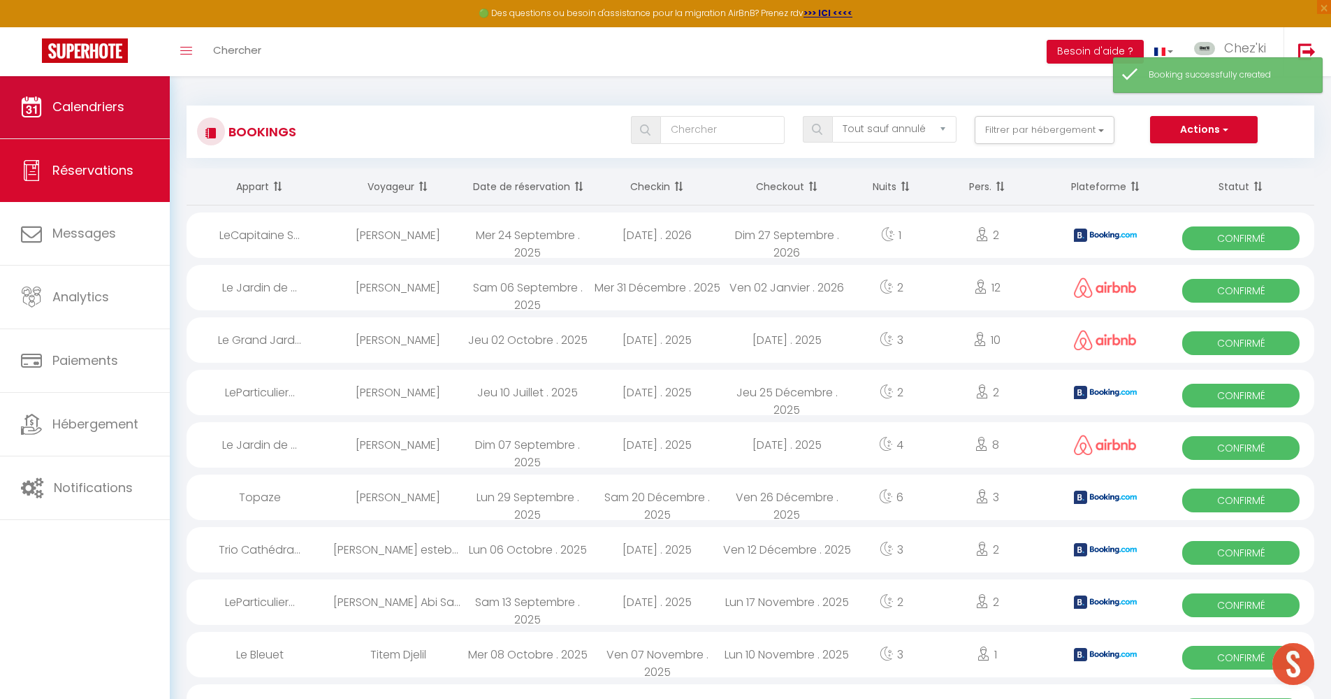
click at [97, 116] on link "Calendriers" at bounding box center [85, 106] width 170 height 63
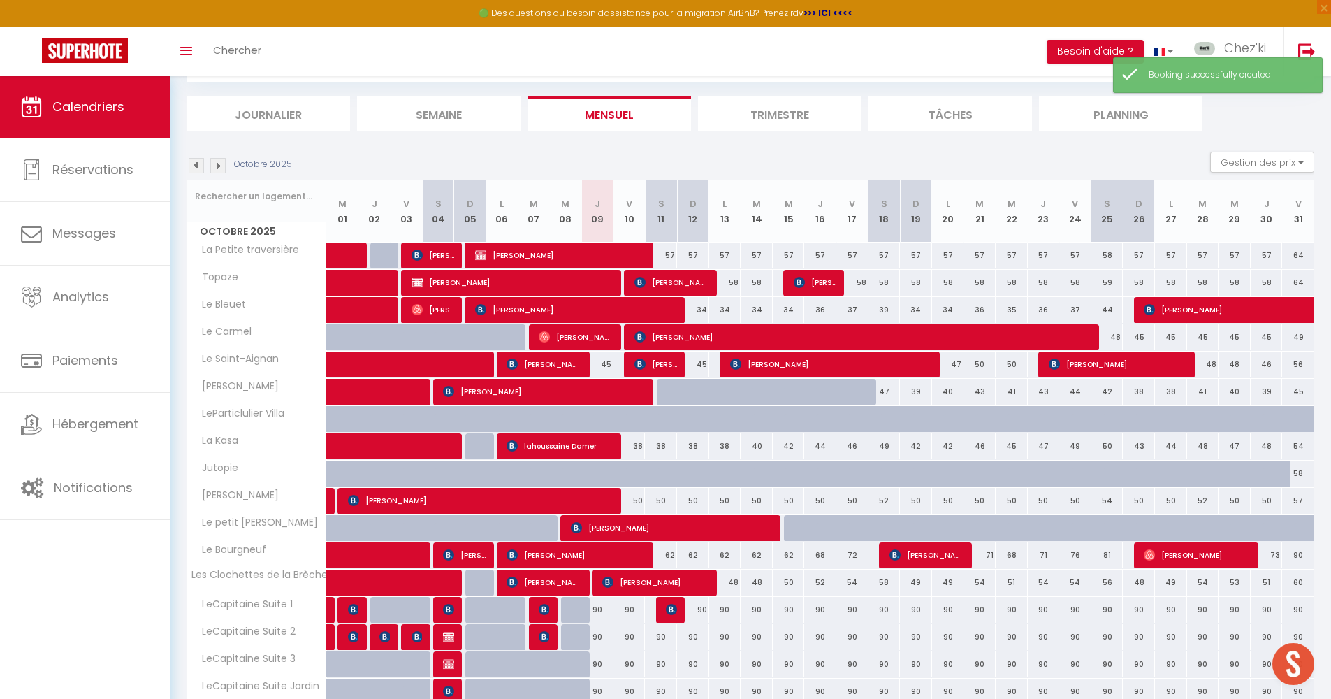
scroll to position [255, 0]
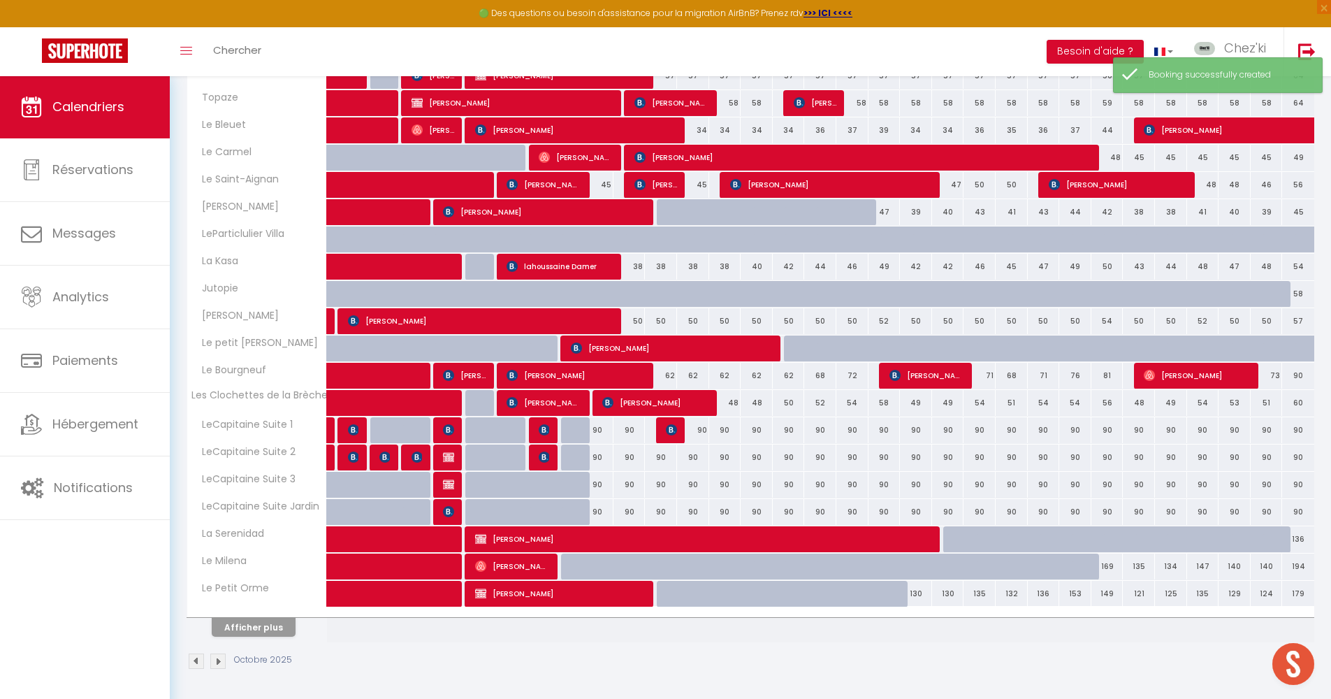
click at [673, 428] on img at bounding box center [671, 429] width 11 height 11
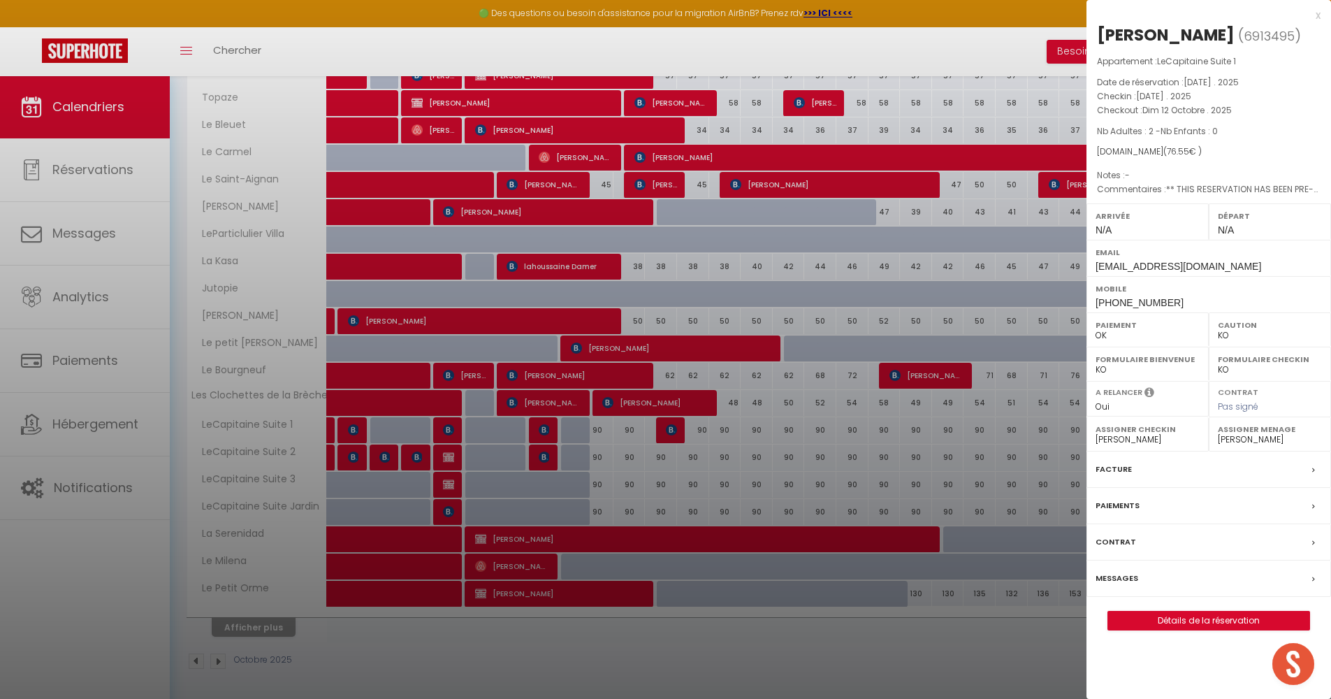
click at [748, 468] on div at bounding box center [665, 349] width 1331 height 699
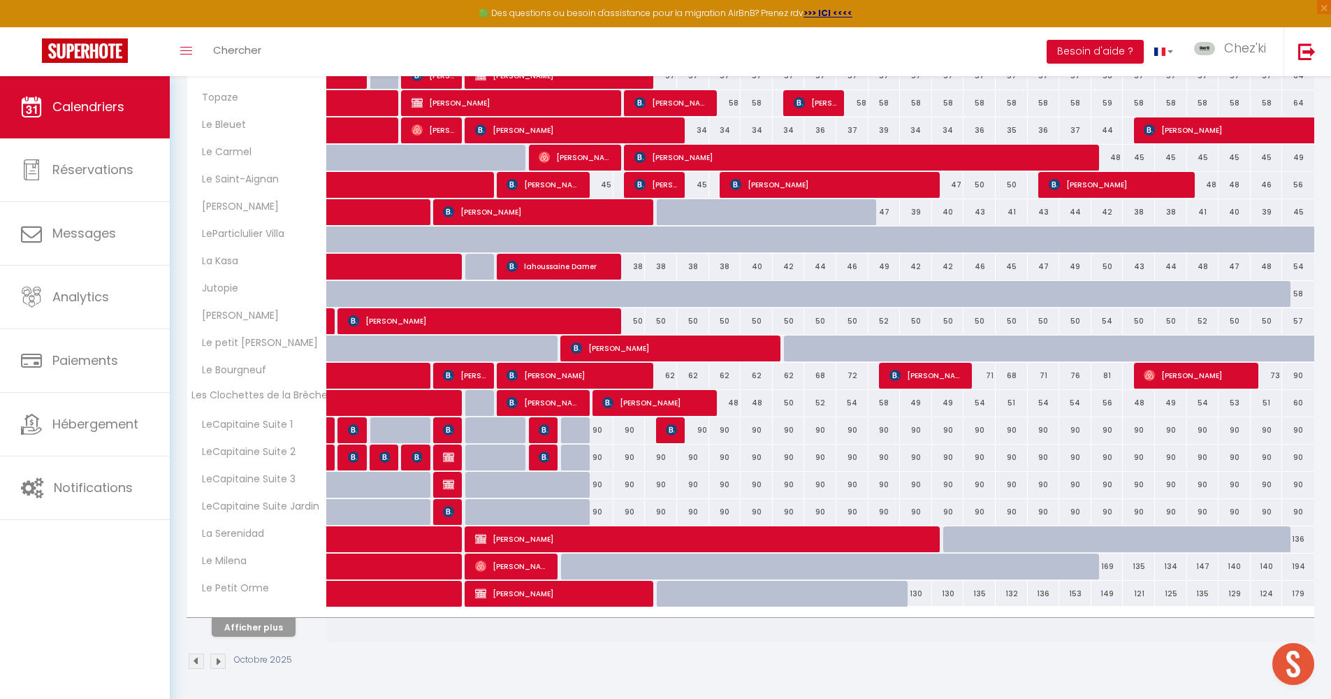
click at [273, 623] on button "Afficher plus" at bounding box center [254, 627] width 84 height 19
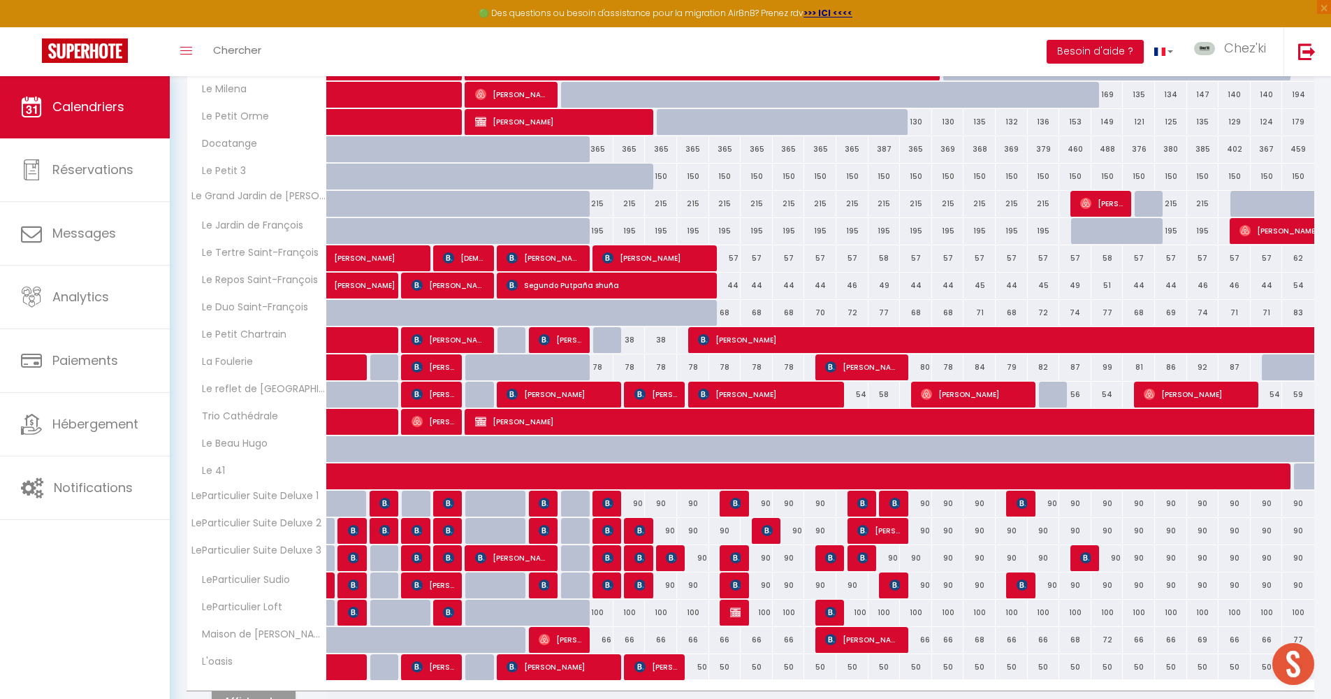
scroll to position [800, 0]
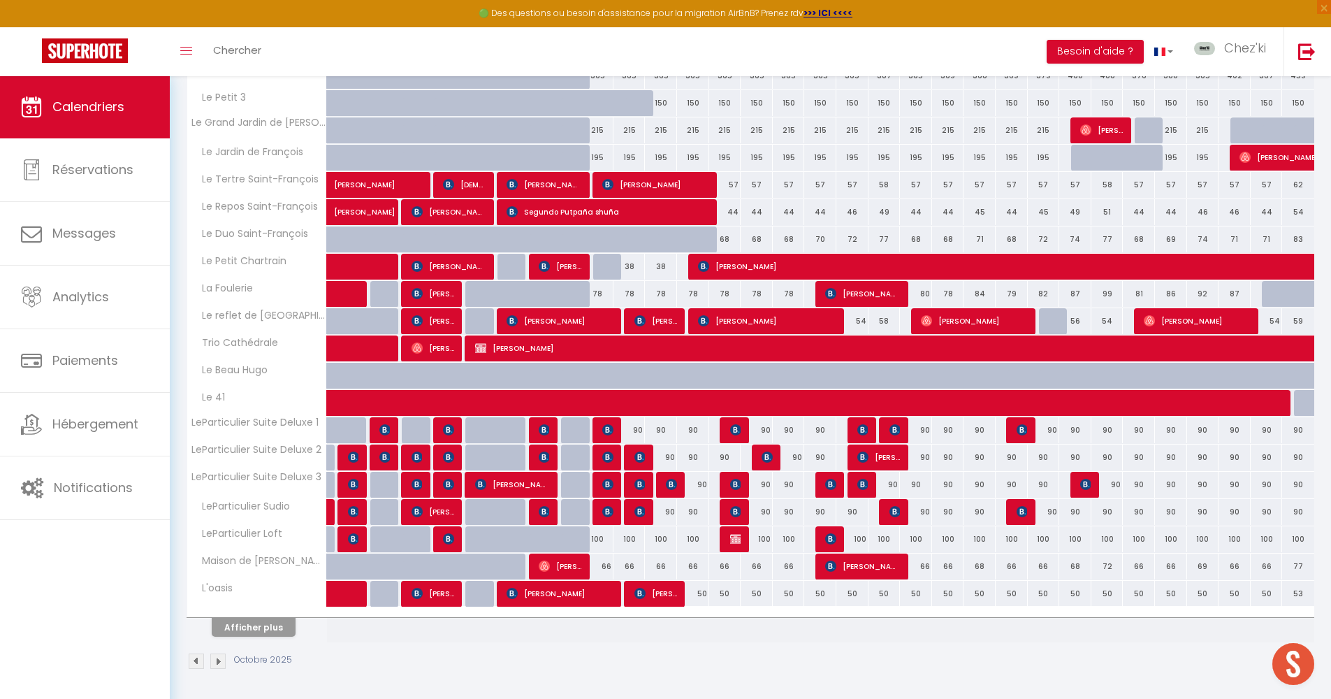
click at [735, 542] on img at bounding box center [735, 538] width 11 height 11
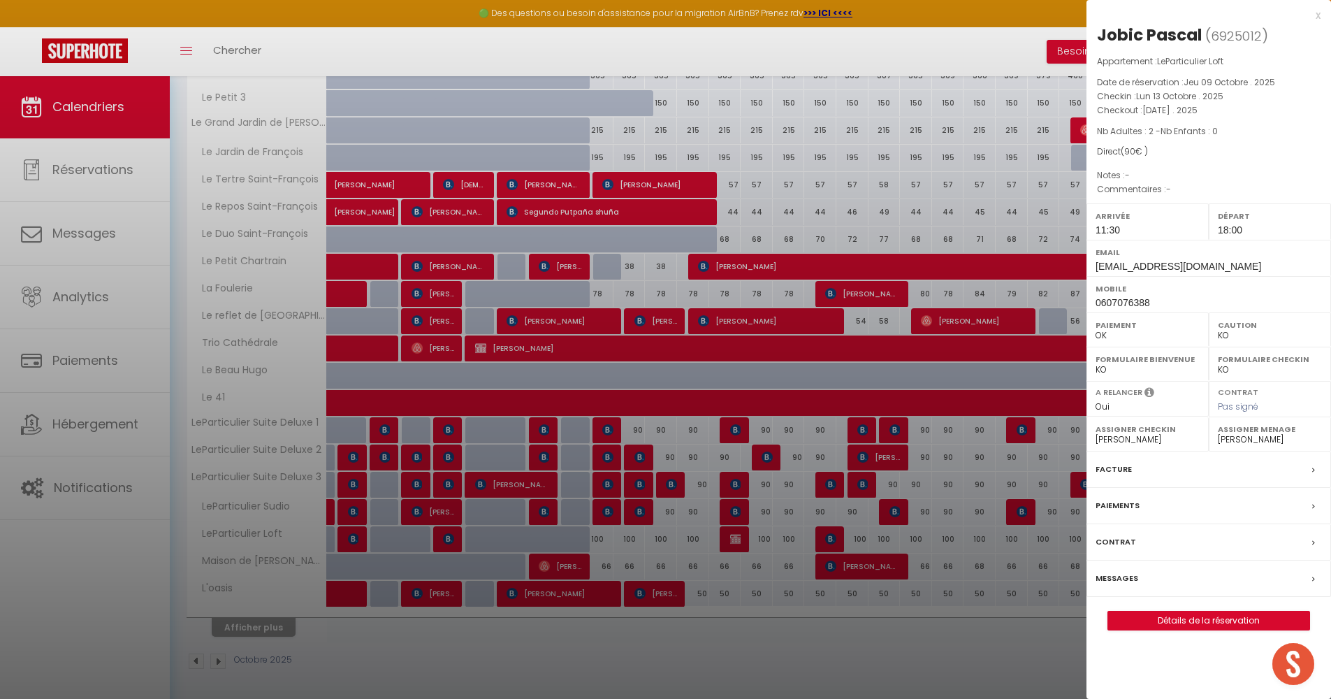
click at [1105, 575] on label "Messages" at bounding box center [1117, 578] width 43 height 15
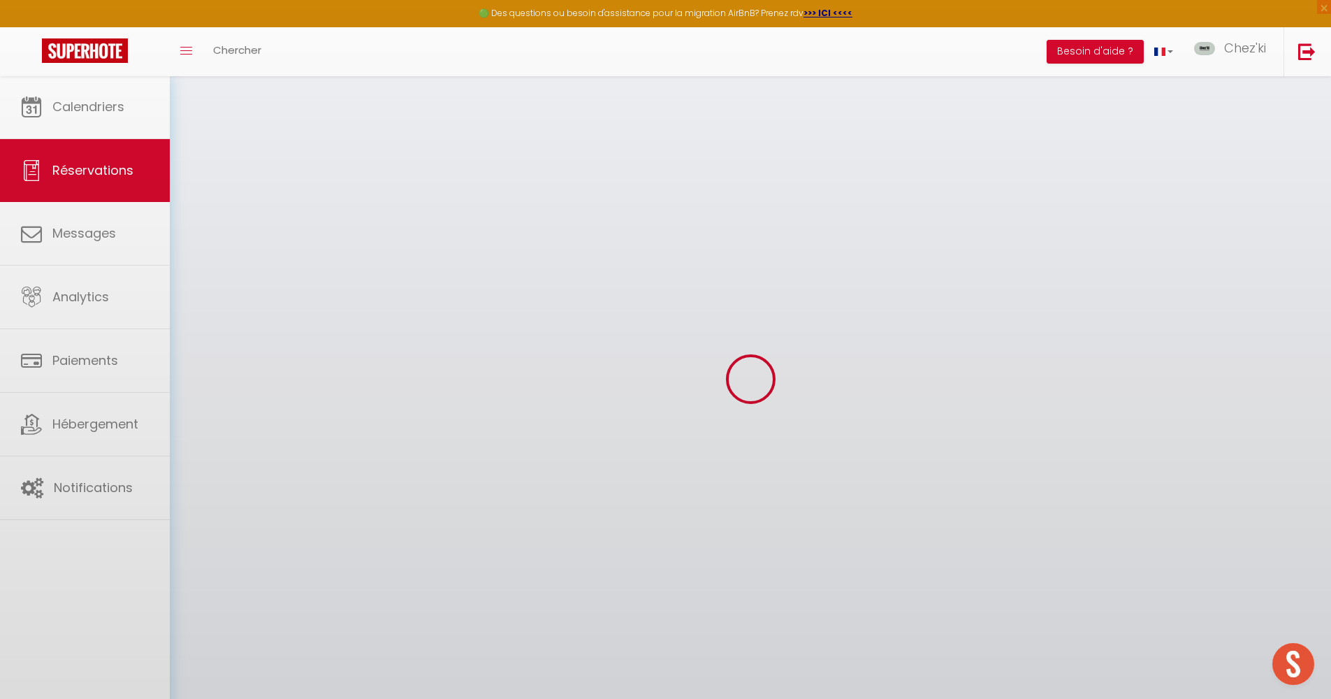
click at [1122, 577] on div at bounding box center [665, 349] width 1331 height 699
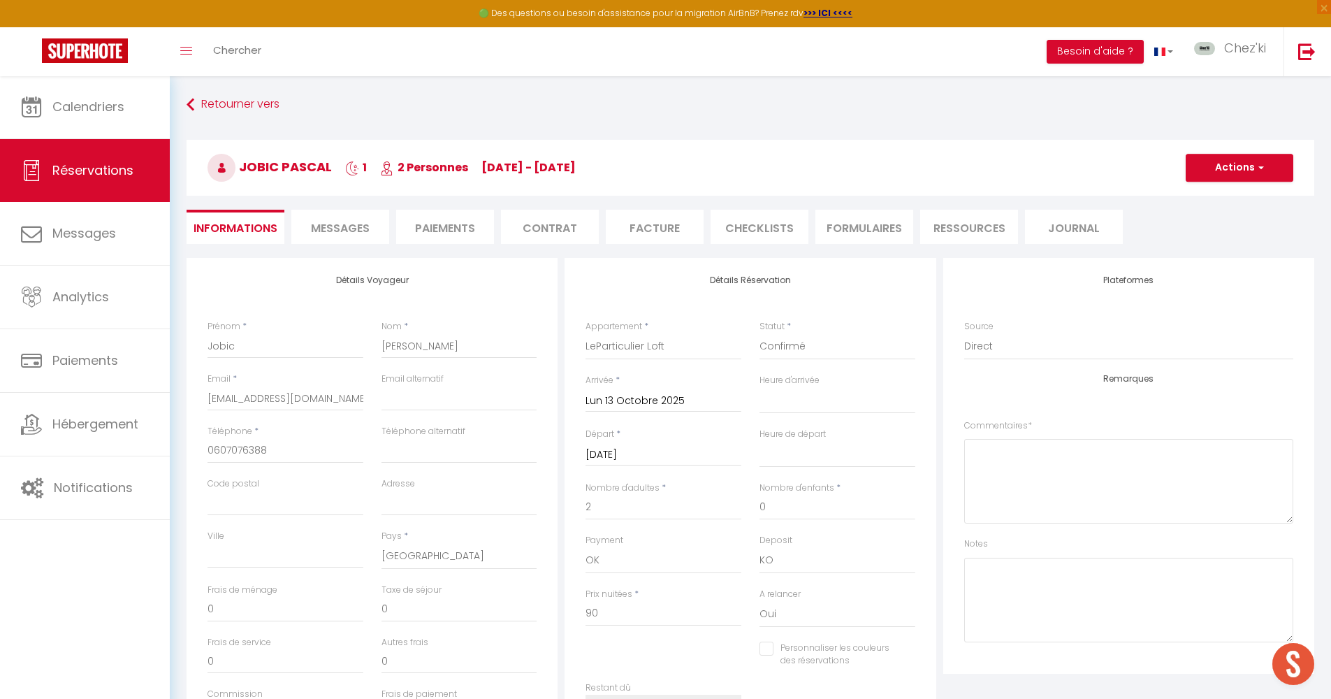
click at [349, 229] on span "Messages" at bounding box center [340, 228] width 59 height 16
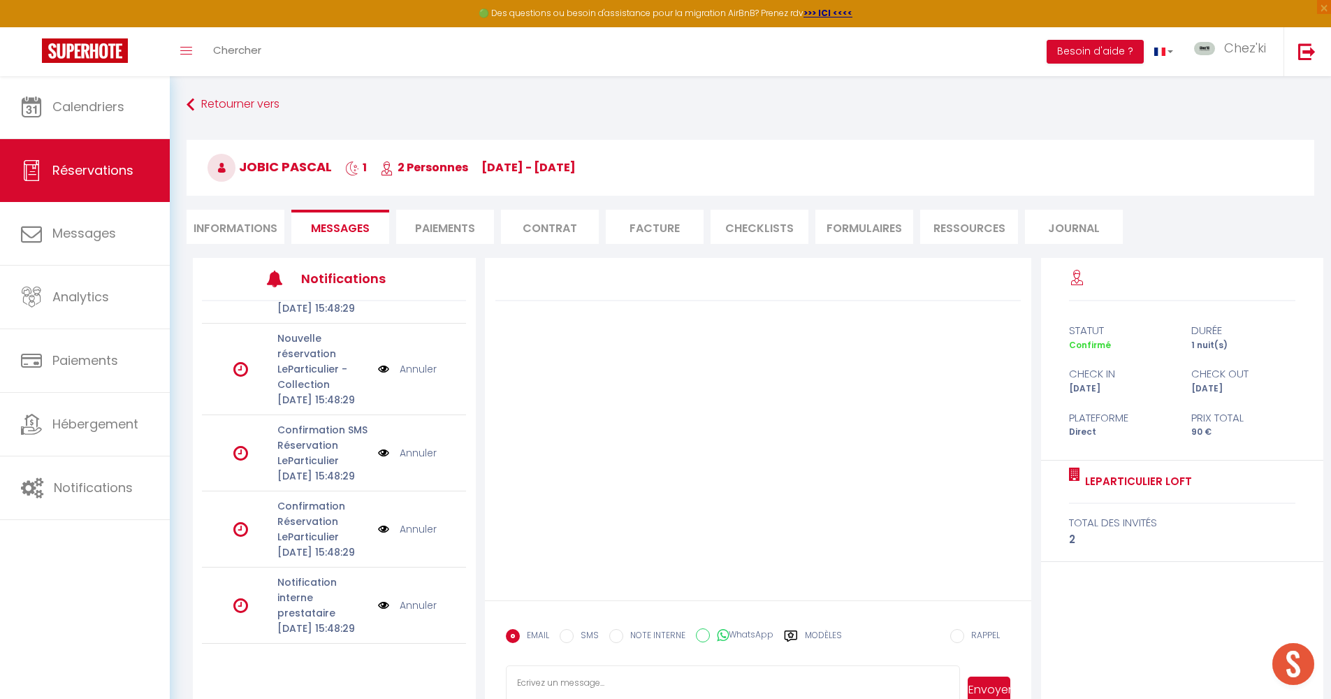
scroll to position [75, 0]
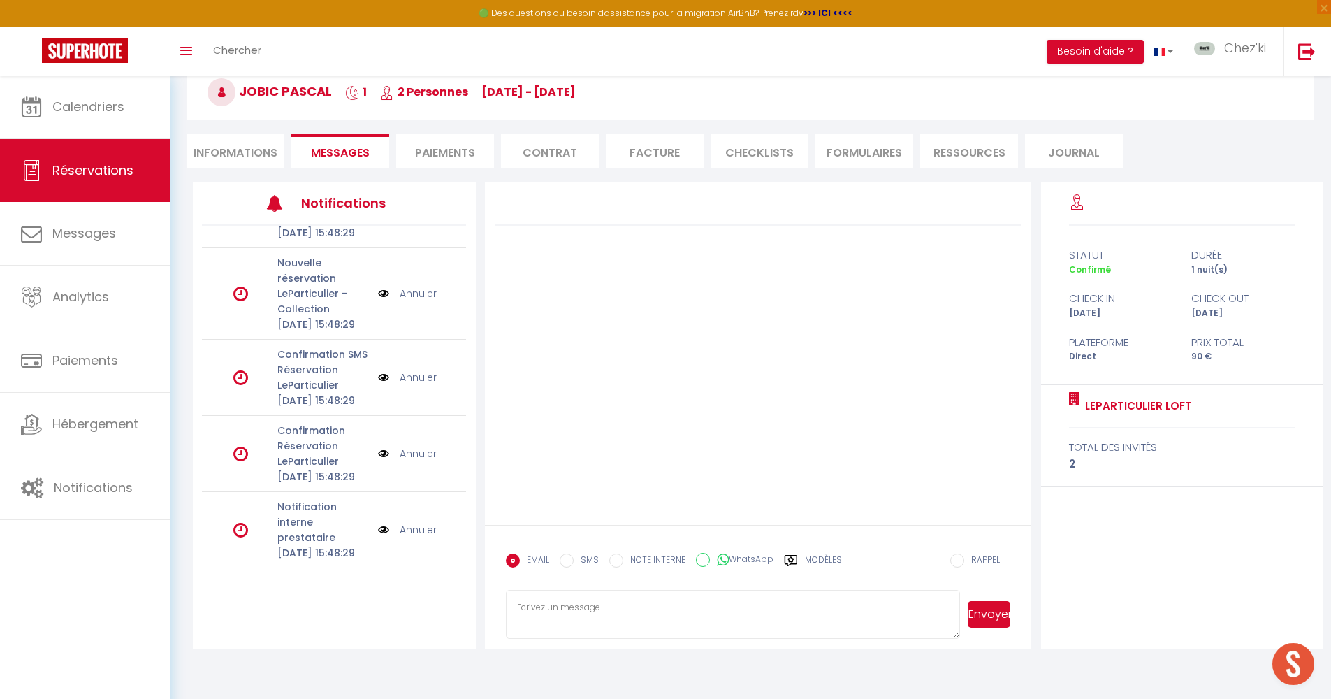
click at [419, 446] on link "Annuler" at bounding box center [418, 453] width 37 height 15
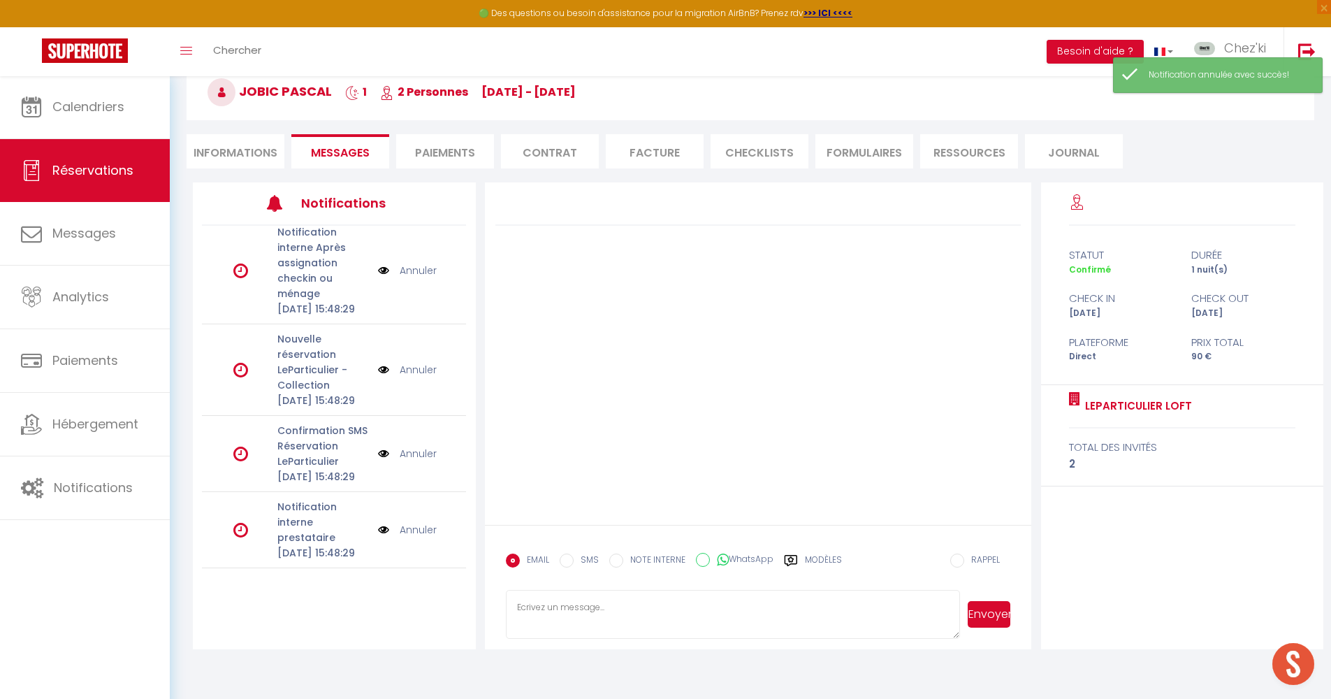
click at [418, 446] on link "Annuler" at bounding box center [418, 453] width 37 height 15
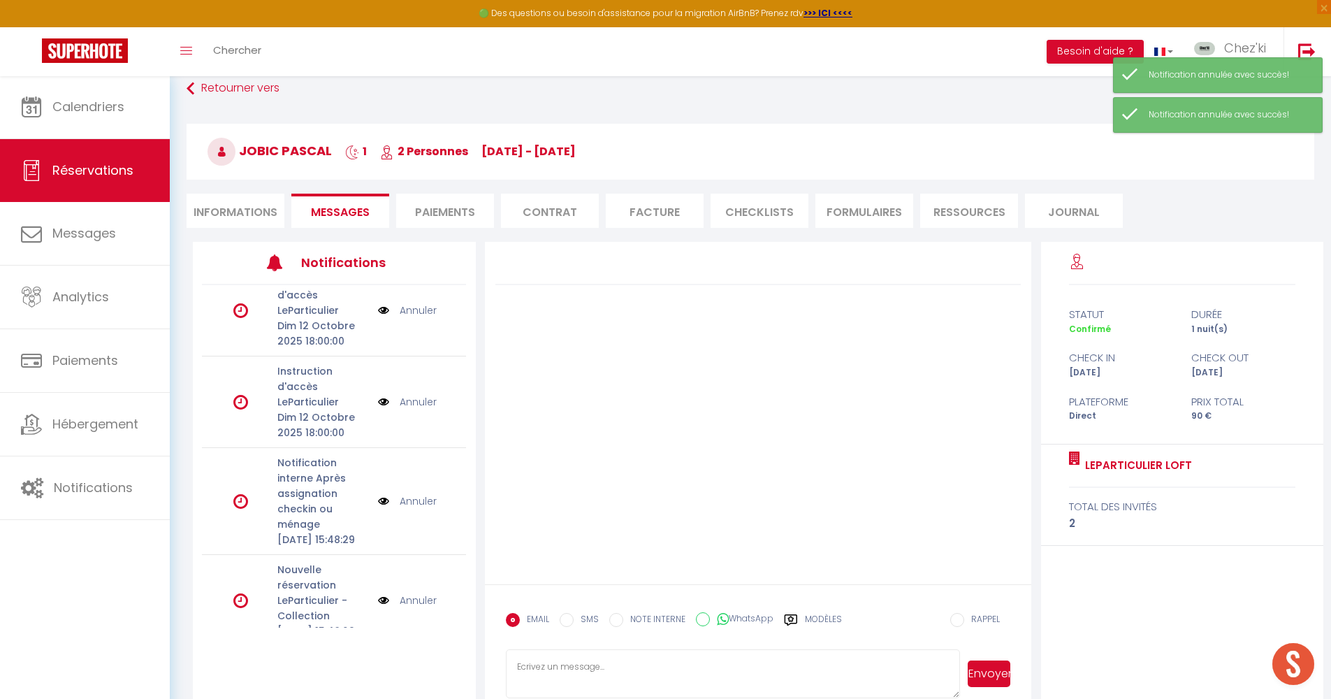
scroll to position [87, 0]
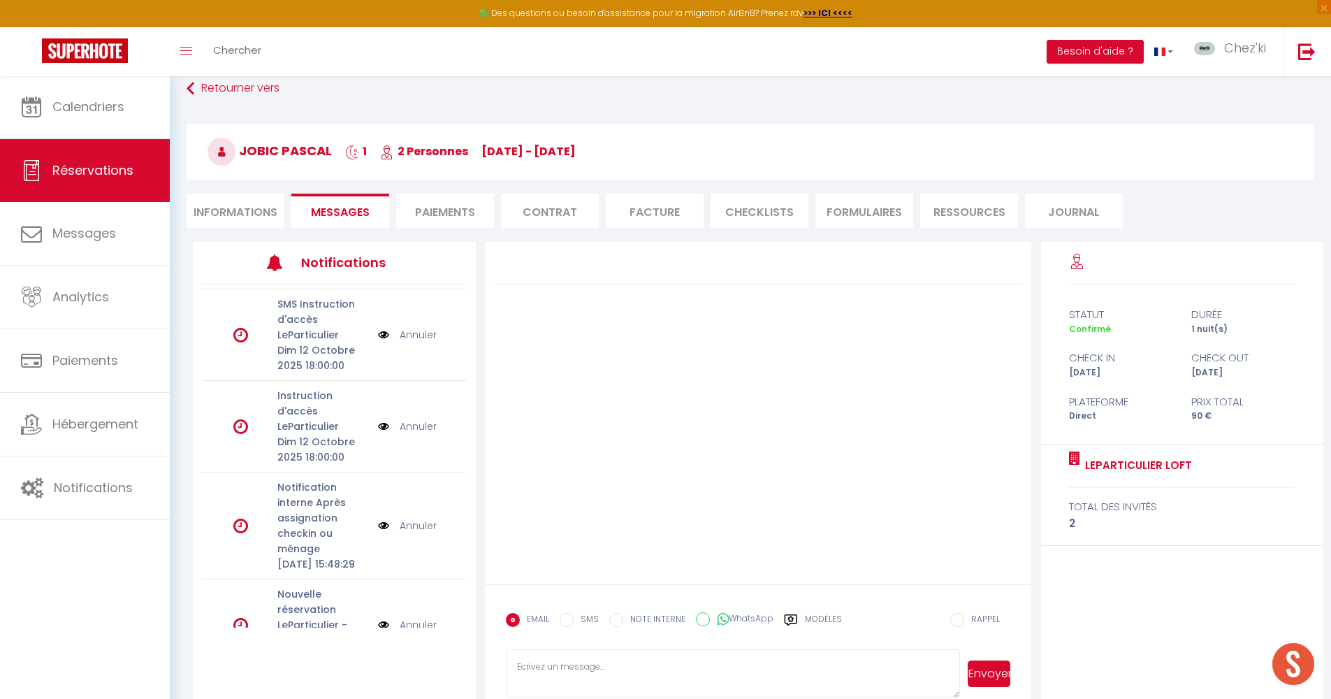
click at [239, 213] on li "Informations" at bounding box center [236, 211] width 98 height 34
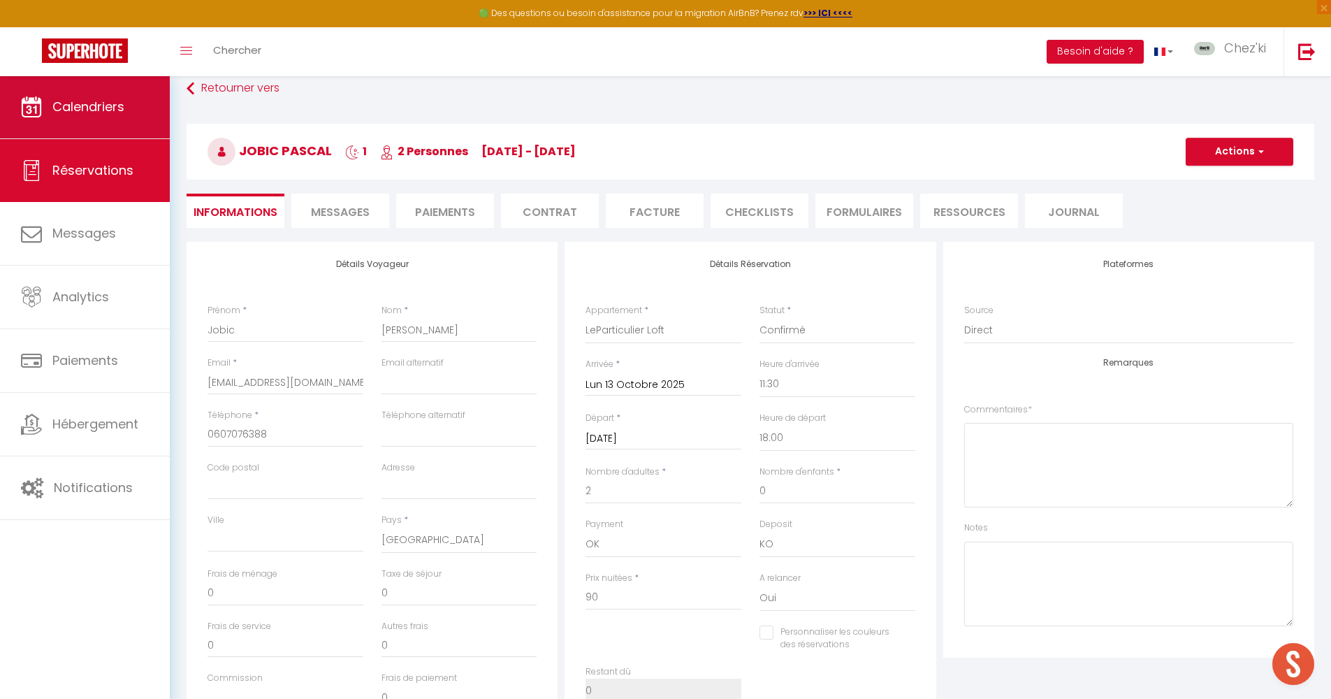
click at [110, 85] on link "Calendriers" at bounding box center [85, 106] width 170 height 63
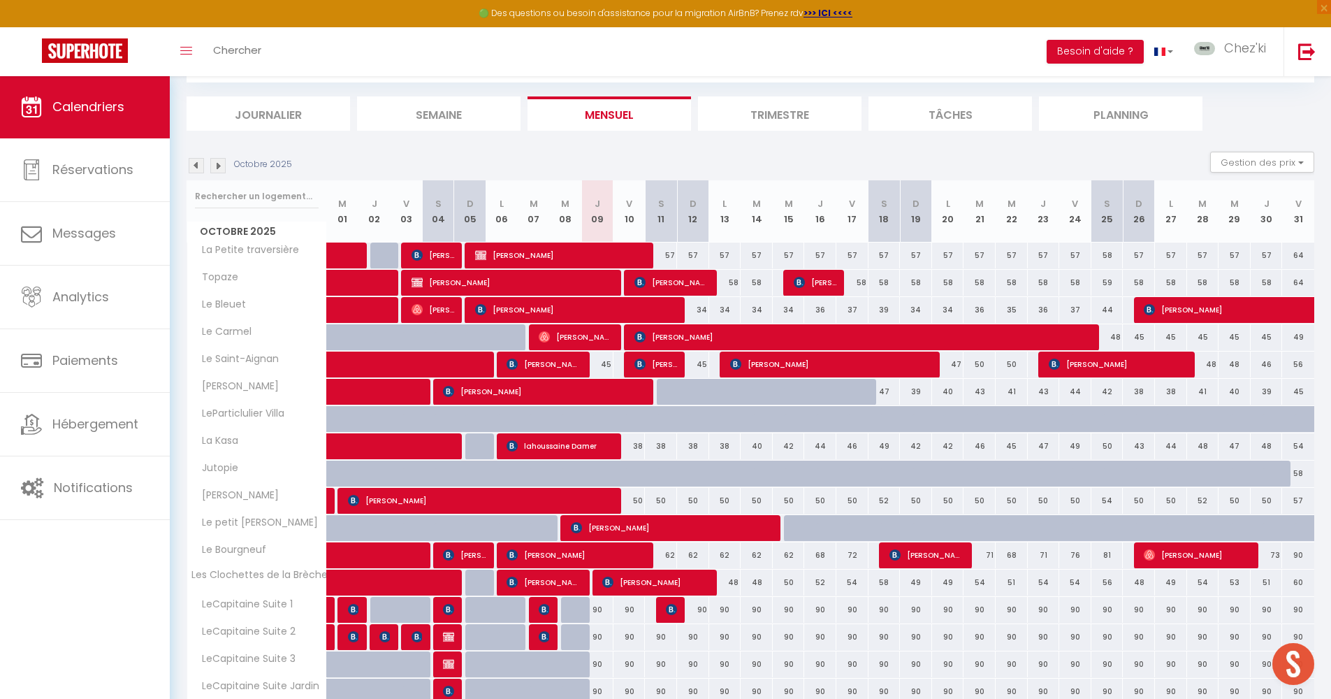
scroll to position [255, 0]
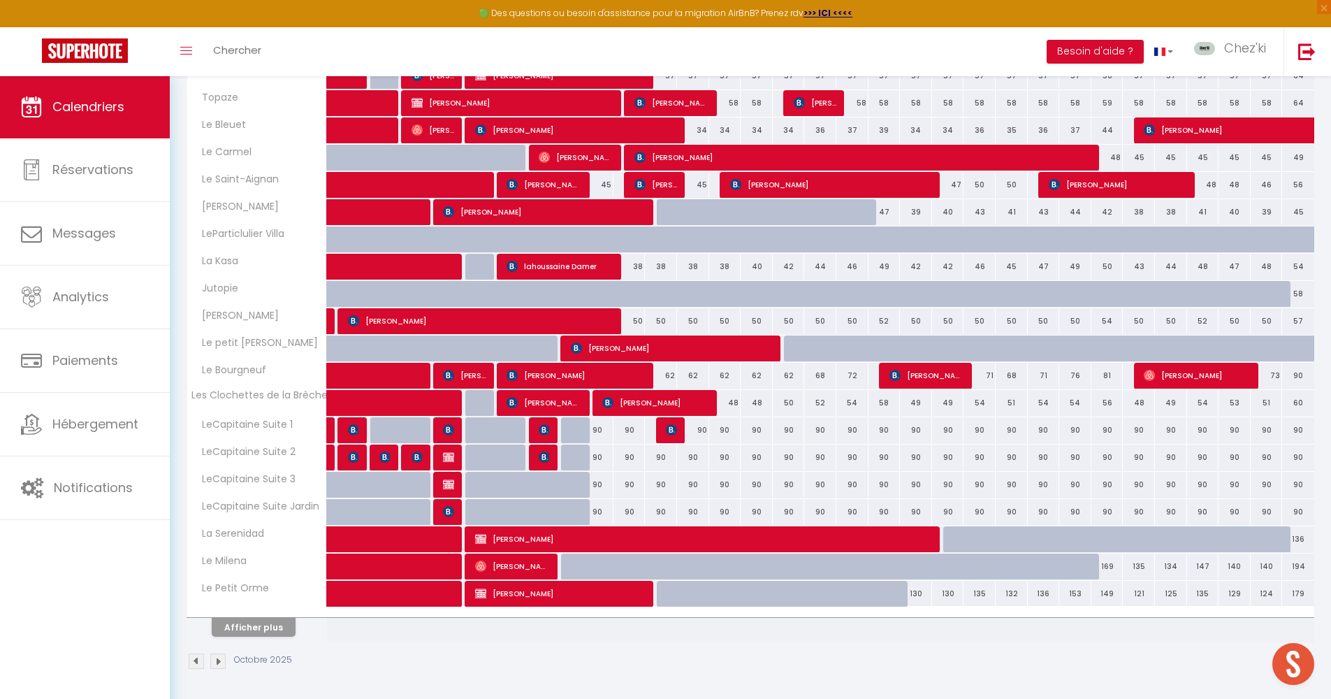
click at [252, 628] on button "Afficher plus" at bounding box center [254, 627] width 84 height 19
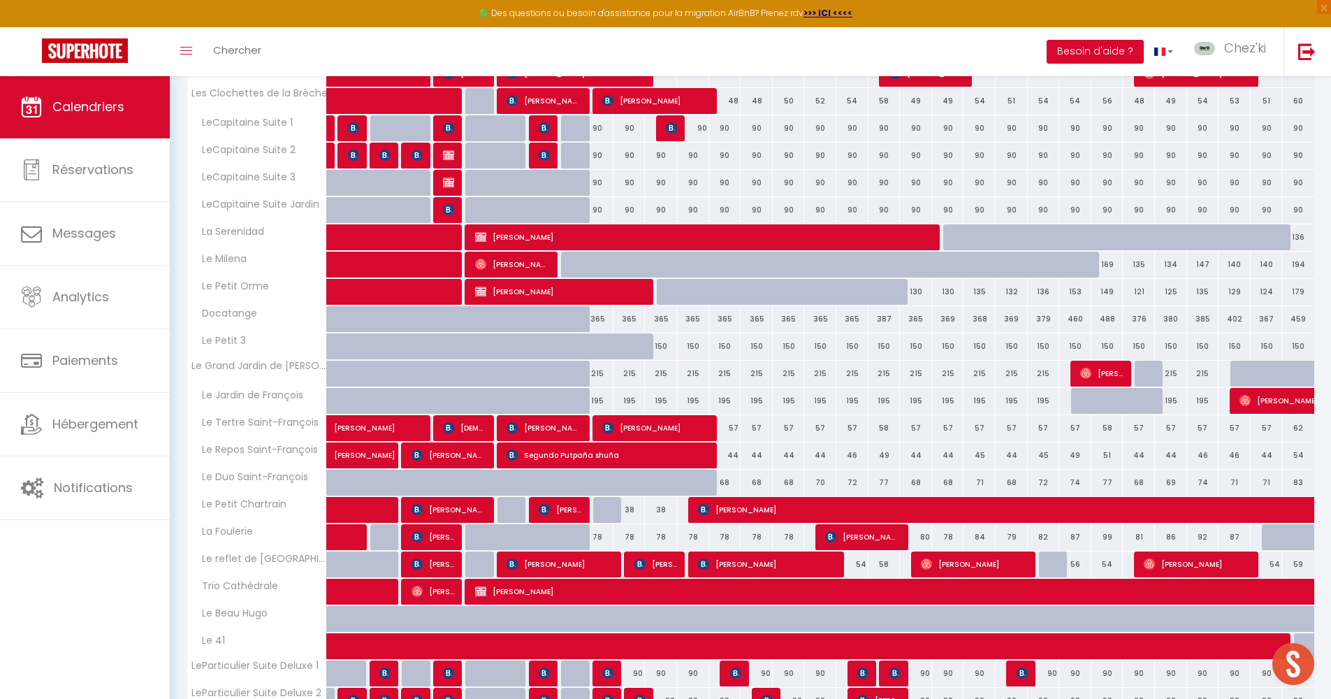
scroll to position [800, 0]
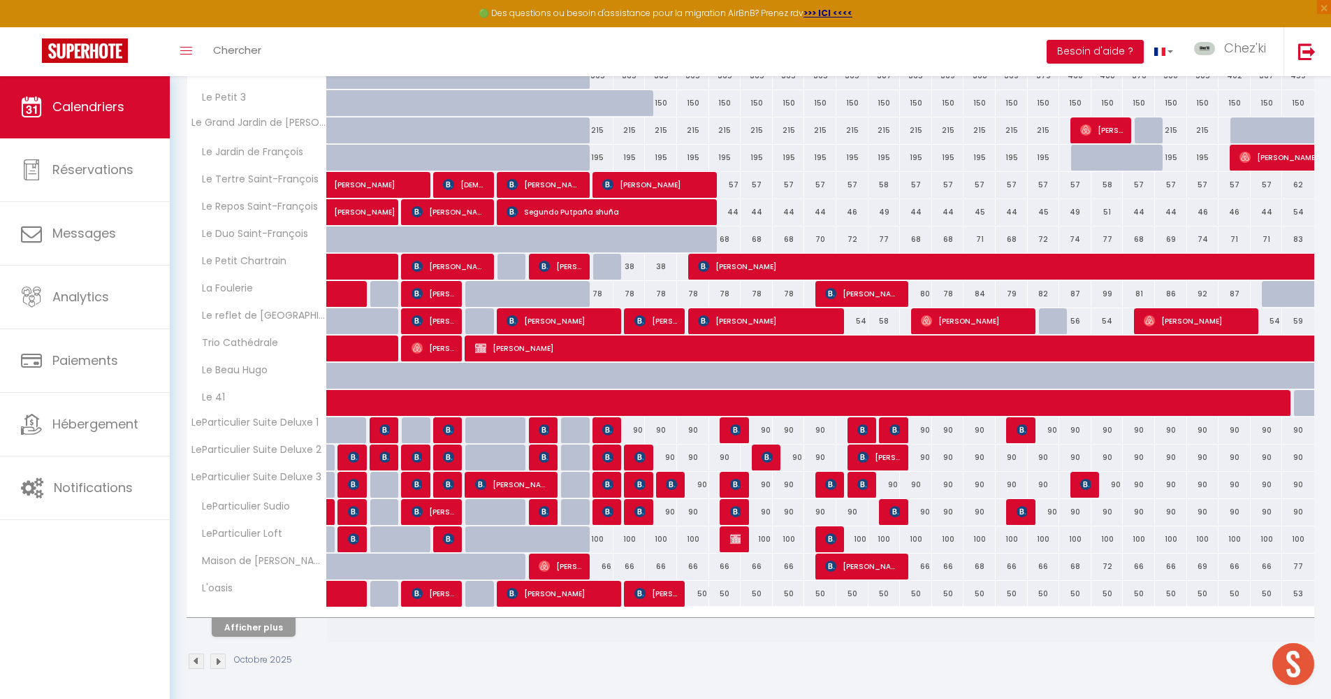
click at [730, 542] on img at bounding box center [735, 538] width 11 height 11
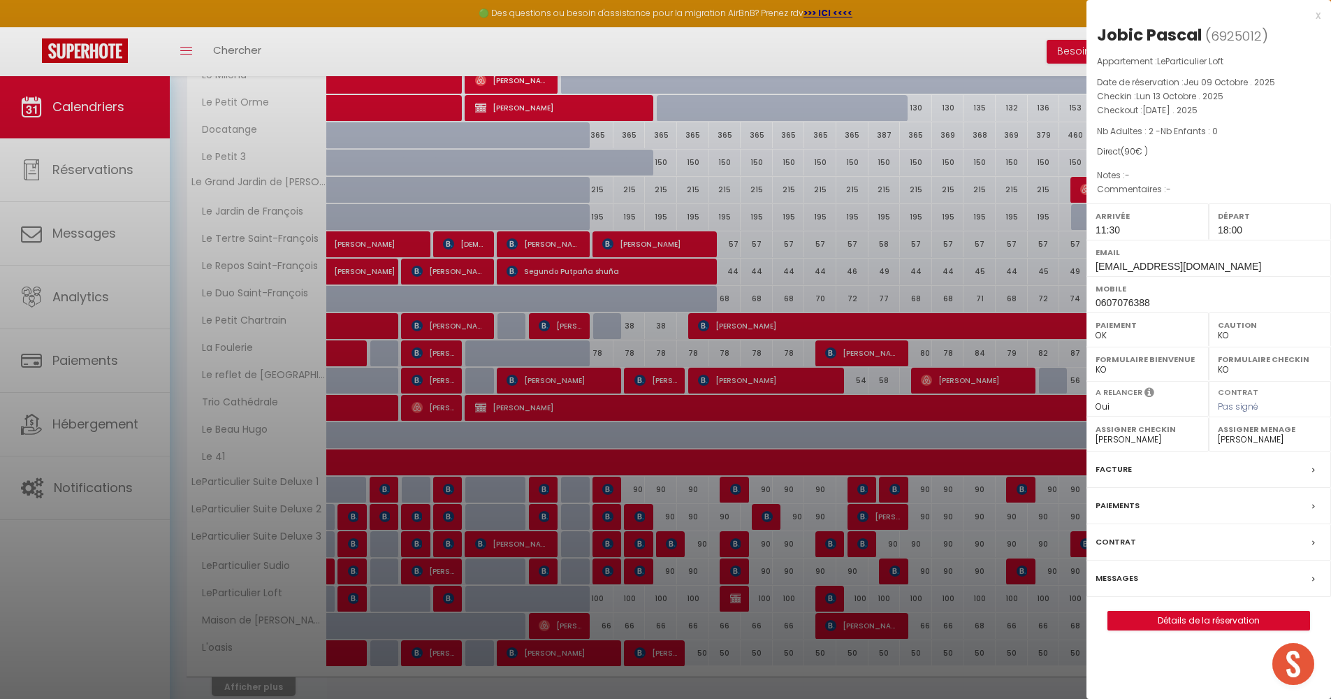
click at [715, 632] on div at bounding box center [665, 349] width 1331 height 699
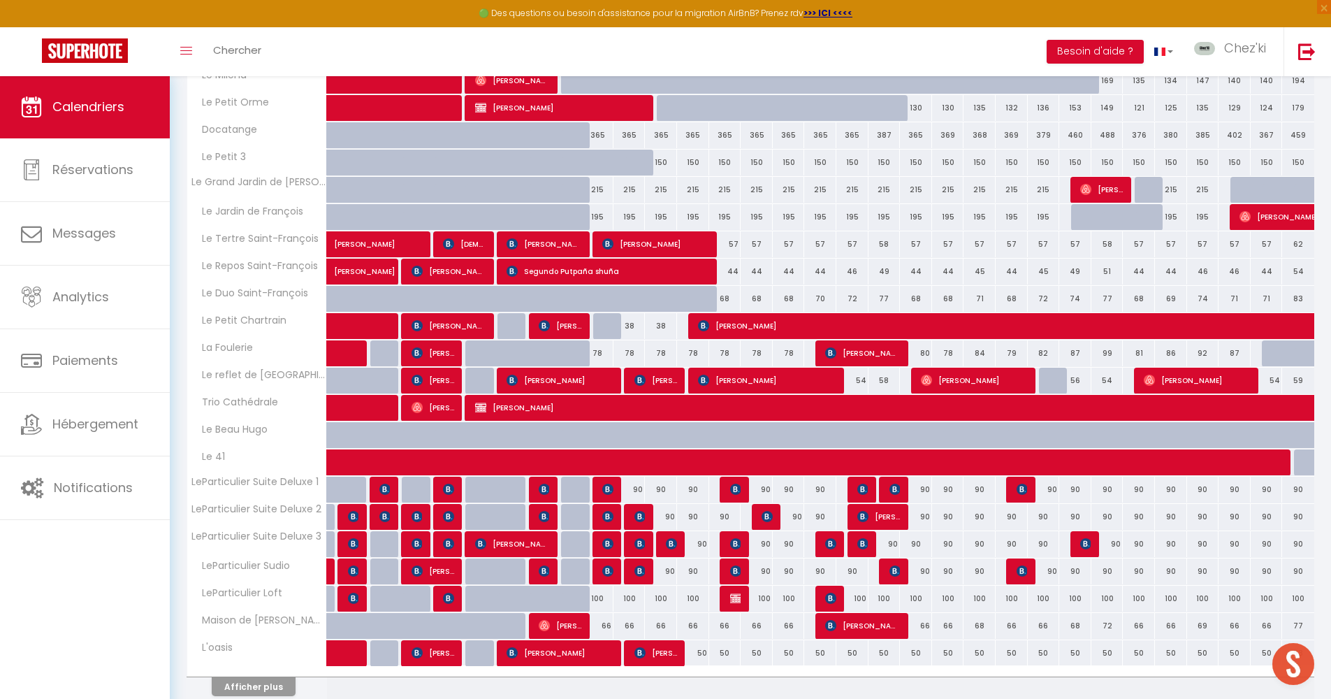
click at [693, 601] on div "100" at bounding box center [693, 599] width 32 height 26
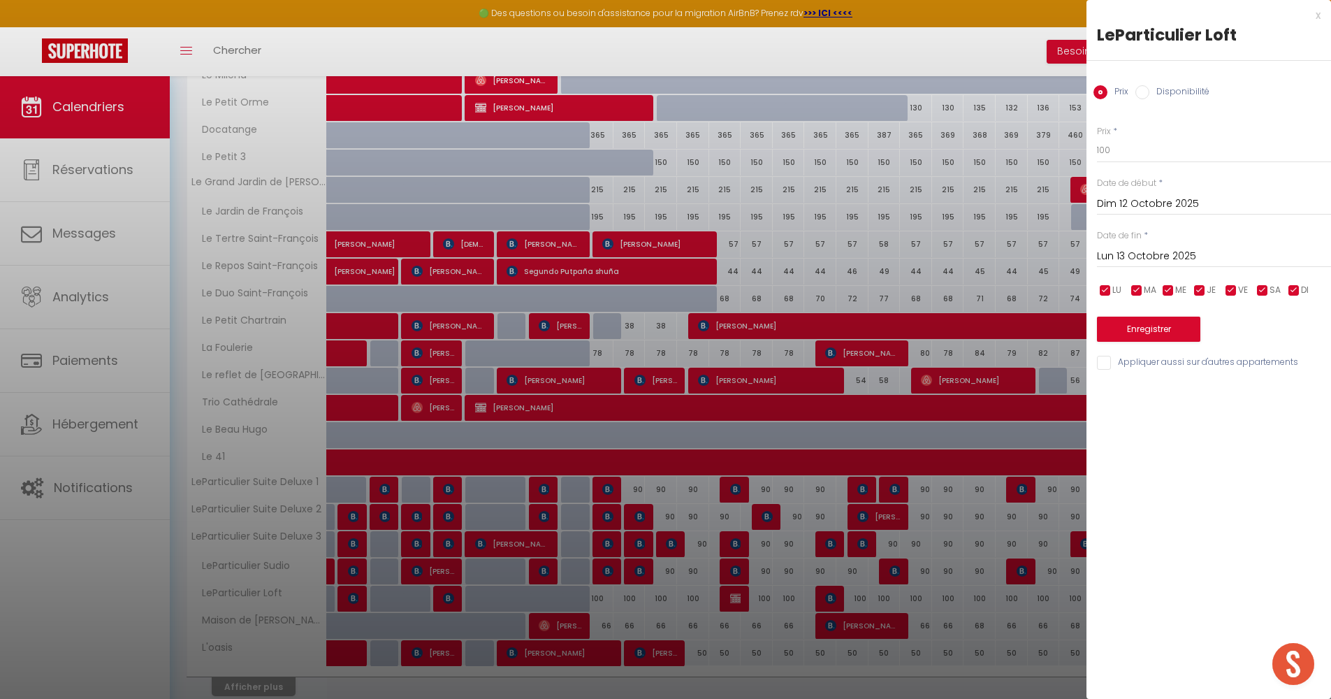
click at [1194, 99] on label "Disponibilité" at bounding box center [1180, 92] width 60 height 15
click at [1150, 99] on input "Disponibilité" at bounding box center [1143, 92] width 14 height 14
click at [1152, 326] on button "Enregistrer" at bounding box center [1148, 330] width 103 height 25
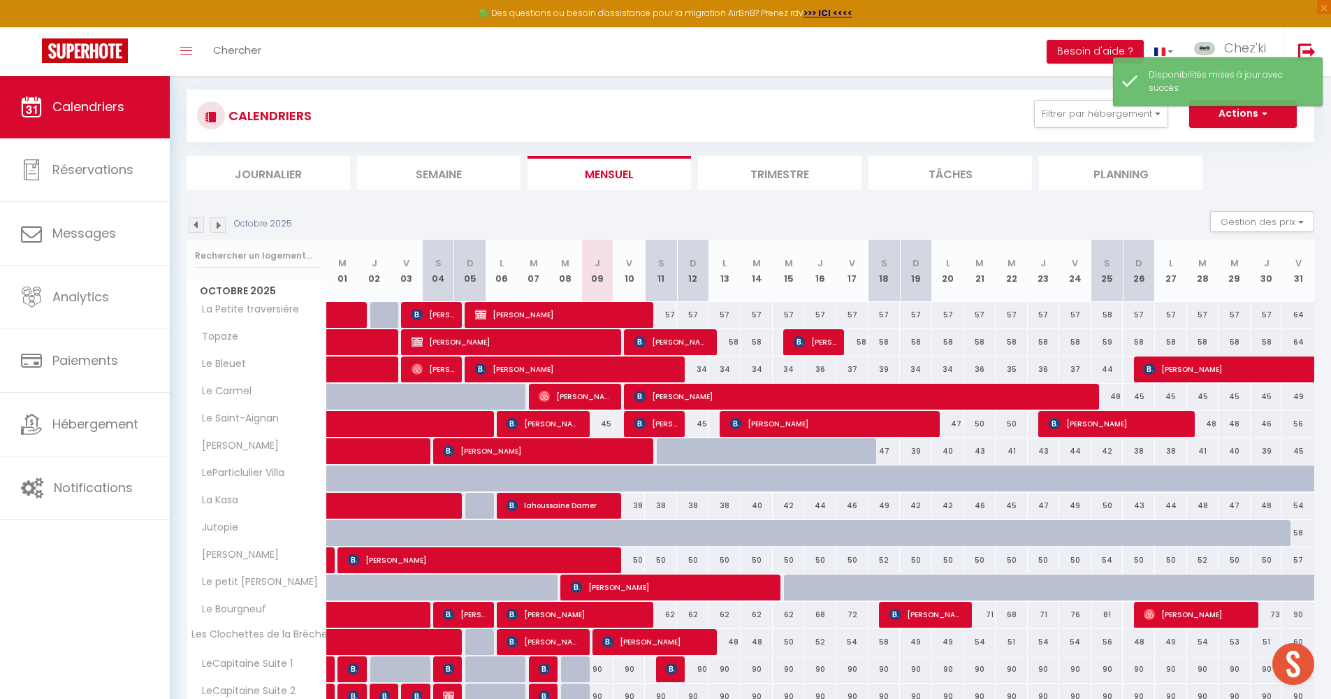
scroll to position [314, 0]
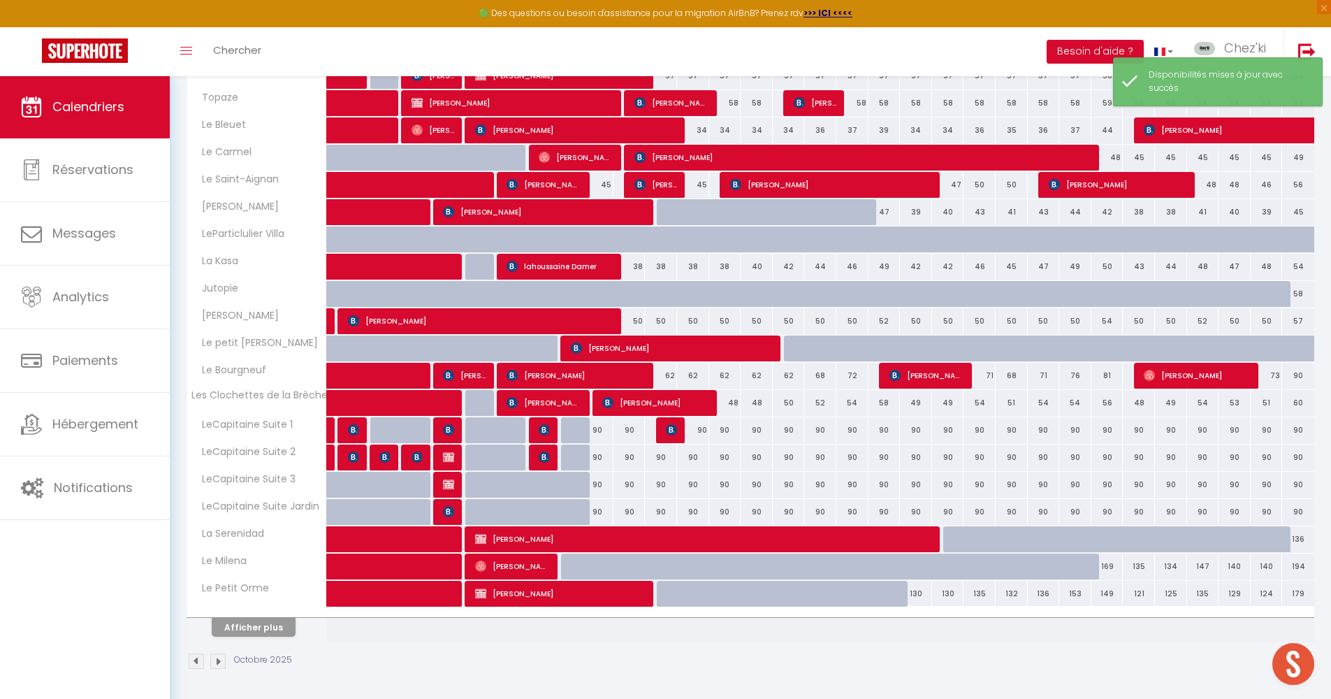
click at [272, 633] on button "Afficher plus" at bounding box center [254, 627] width 84 height 19
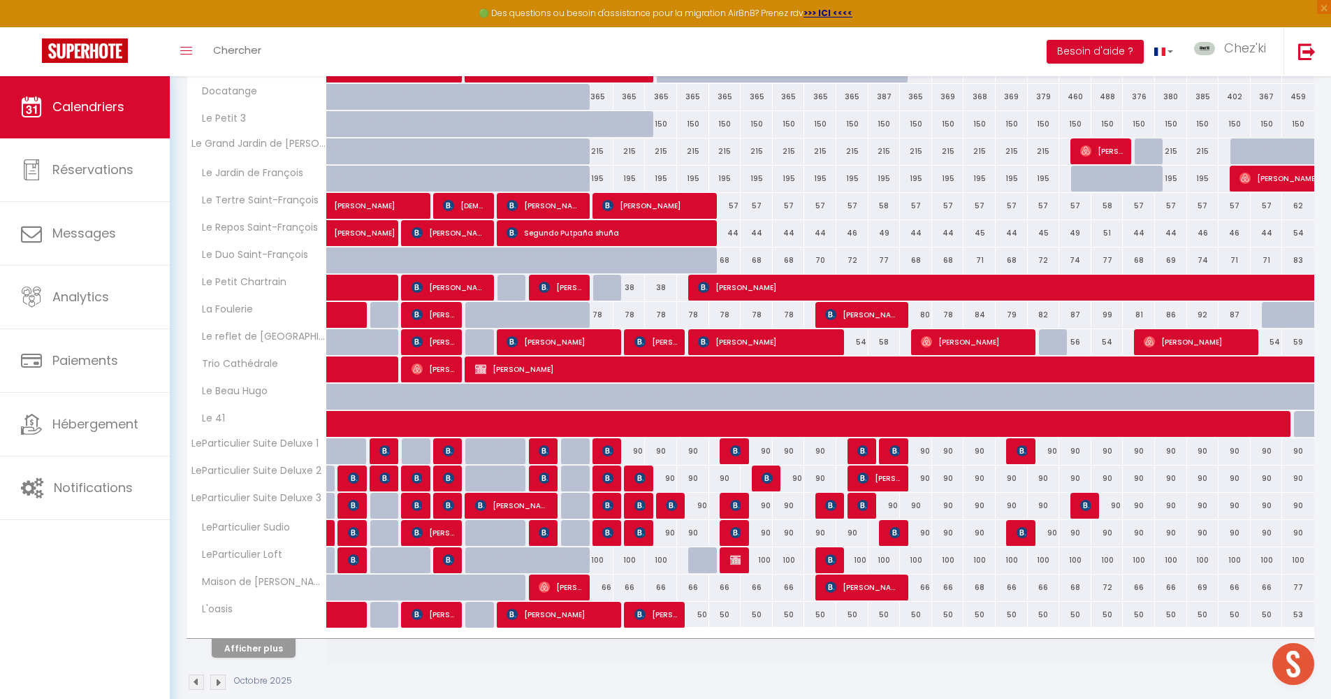
scroll to position [809, 0]
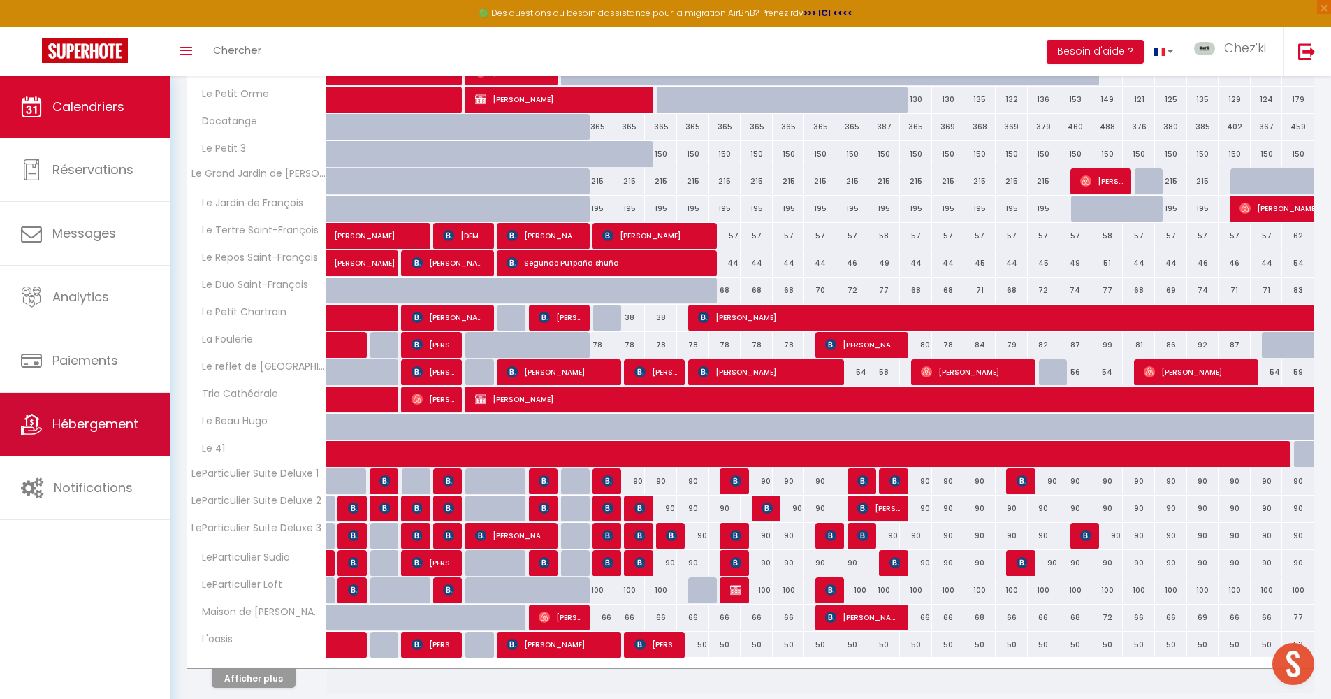
click at [112, 427] on span "Hébergement" at bounding box center [95, 423] width 86 height 17
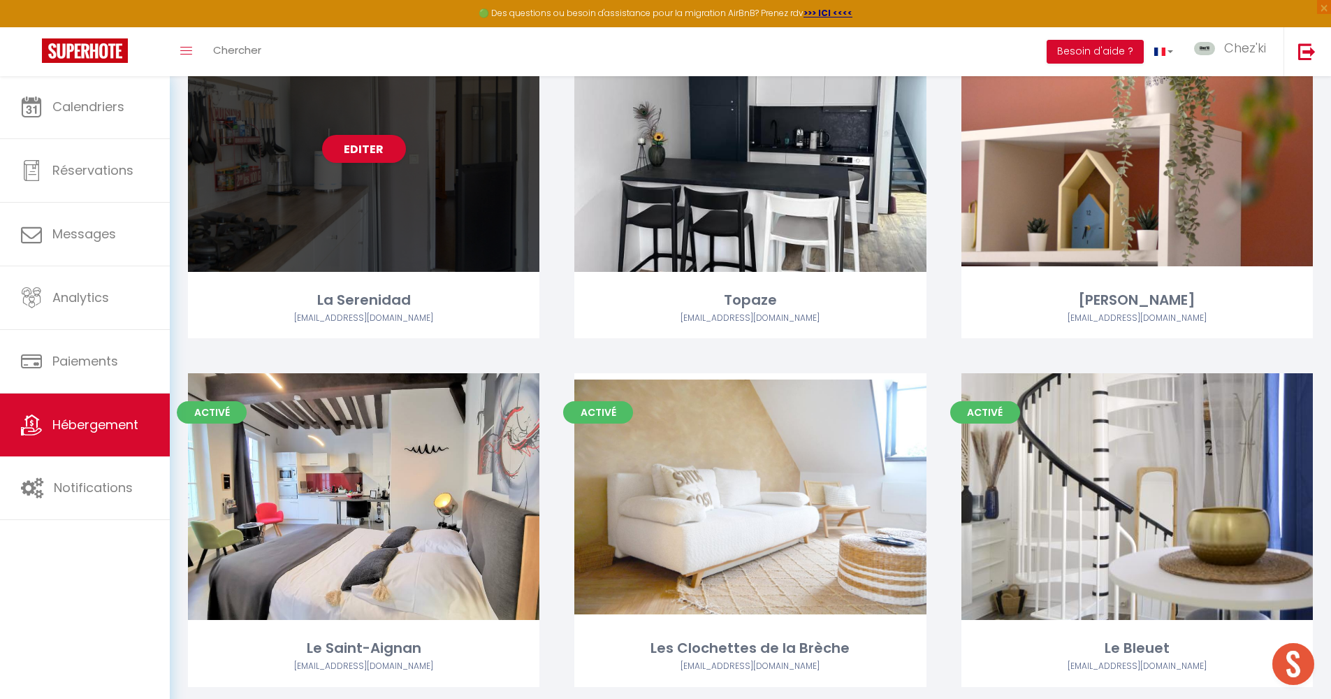
scroll to position [4334, 0]
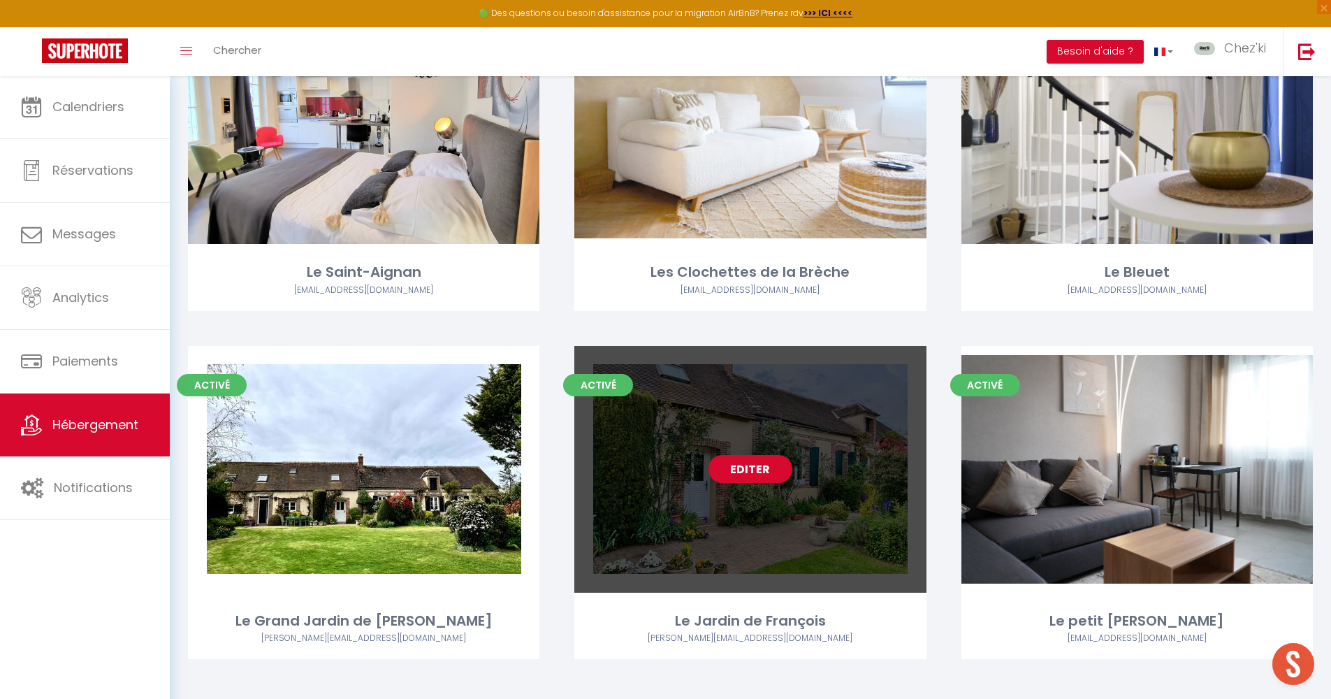
click at [737, 463] on link "Editer" at bounding box center [751, 469] width 84 height 28
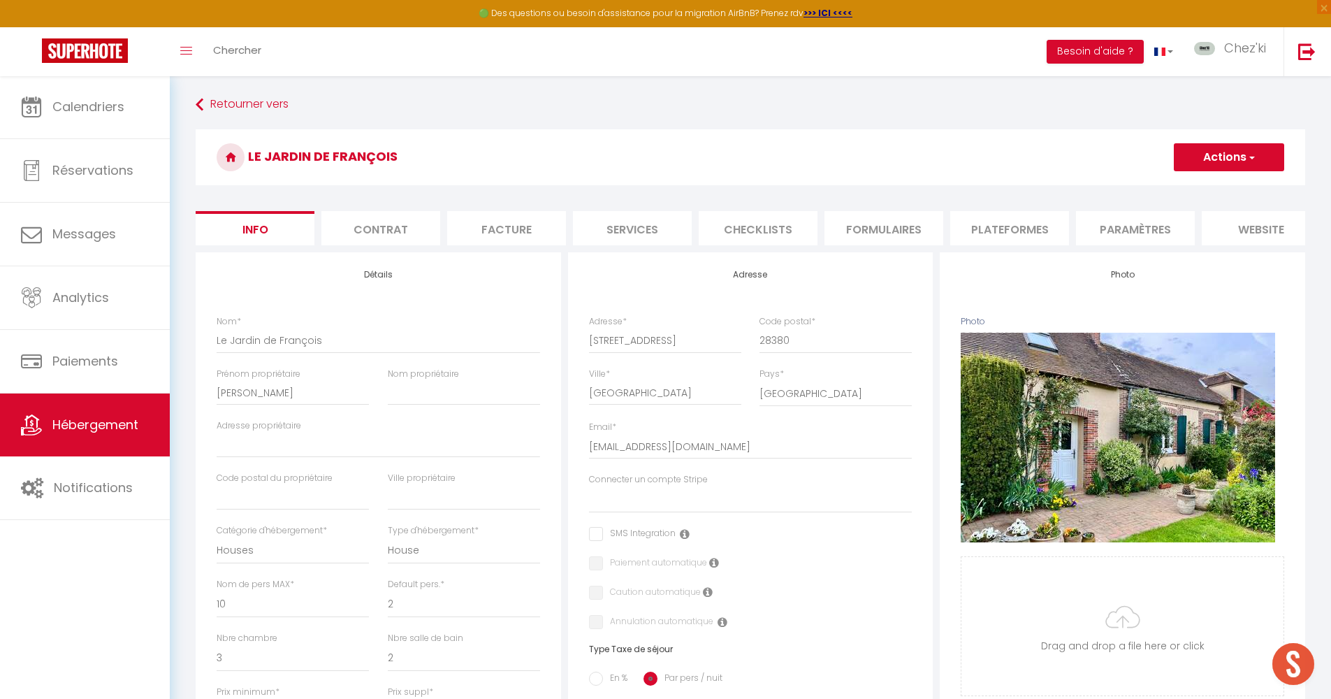
click at [881, 222] on li "Formulaires" at bounding box center [884, 228] width 119 height 34
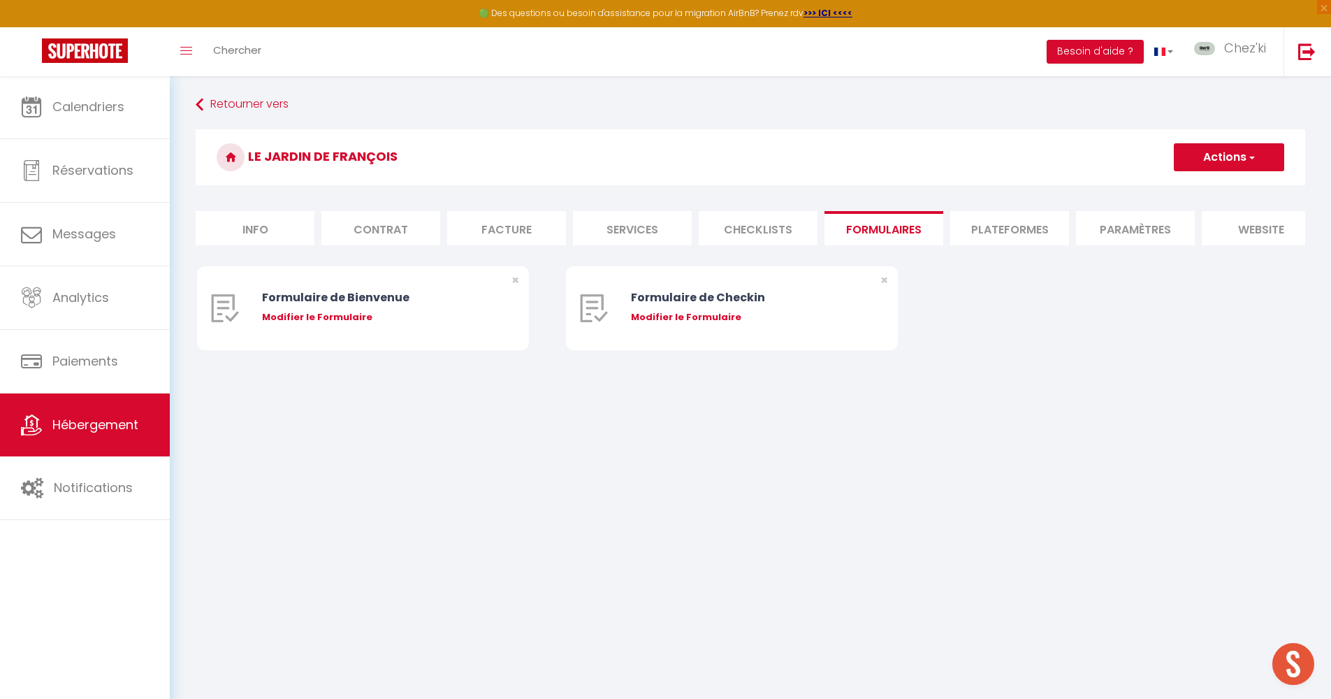
click at [1005, 222] on li "Plateformes" at bounding box center [1009, 228] width 119 height 34
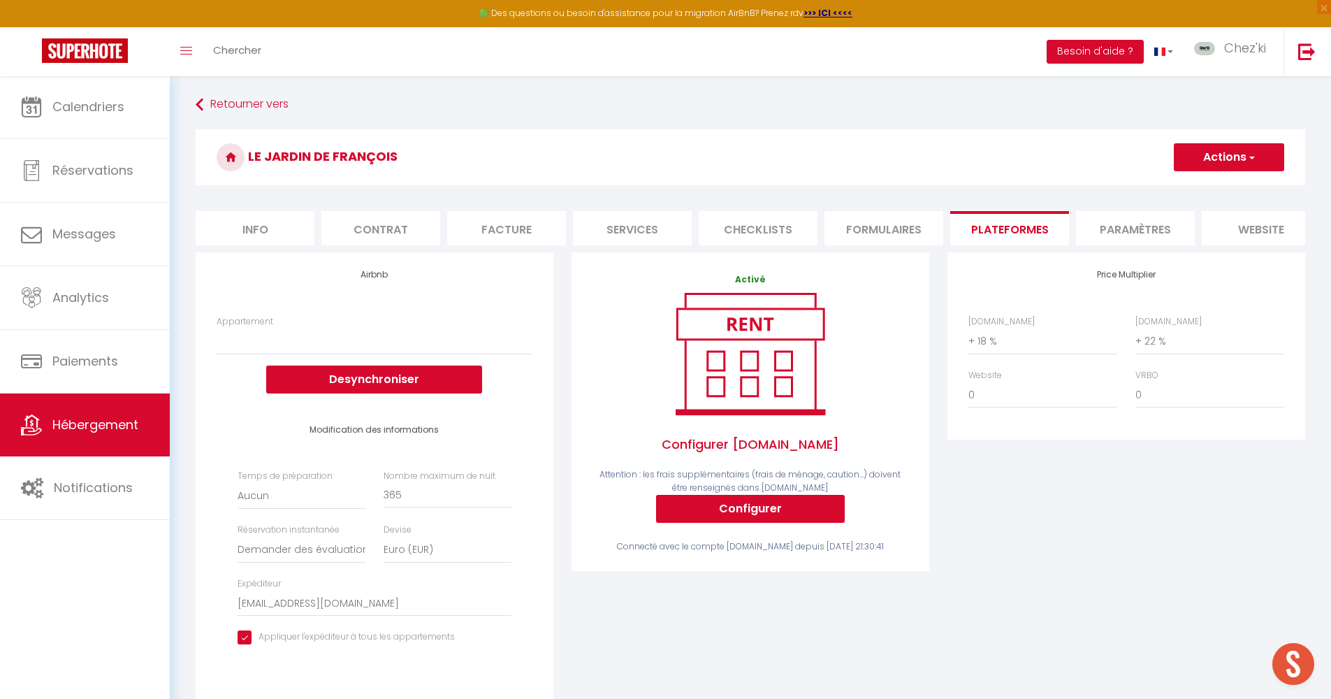
click at [776, 515] on button "Configurer" at bounding box center [750, 509] width 189 height 28
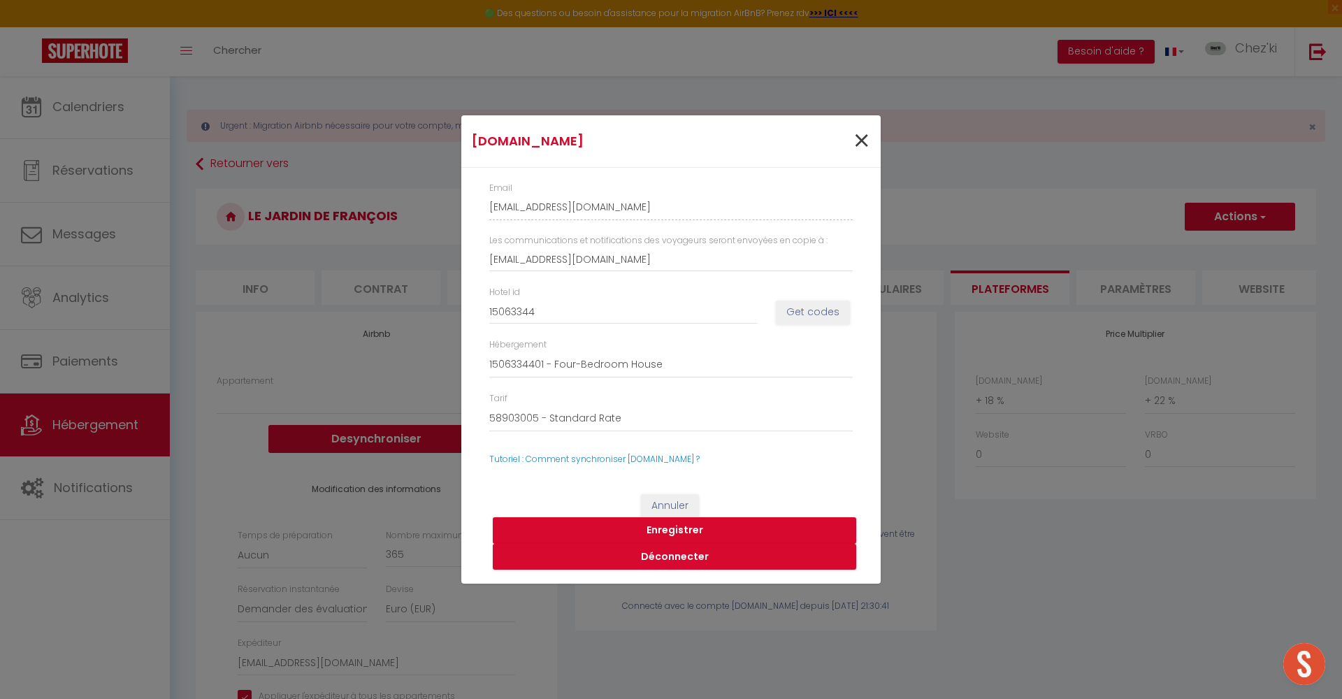
click at [862, 143] on span "×" at bounding box center [861, 141] width 17 height 42
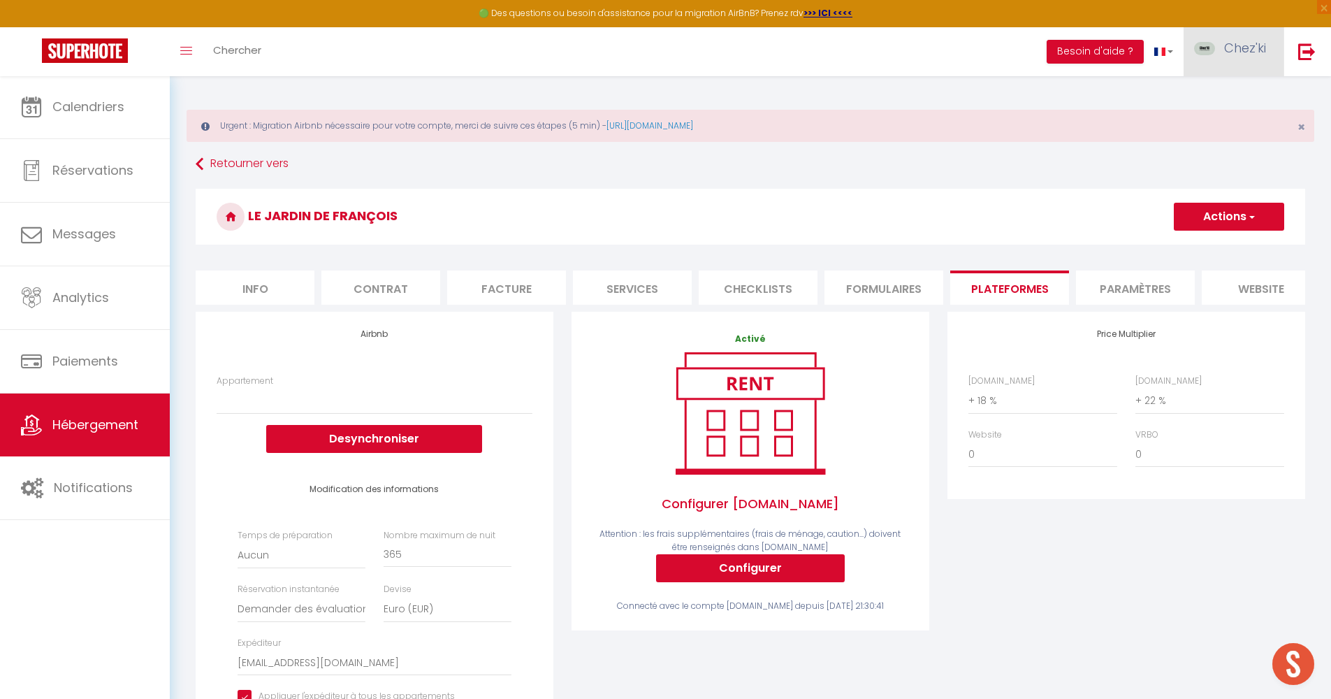
click at [1239, 55] on span "Chez'ki" at bounding box center [1245, 47] width 42 height 17
click at [1238, 93] on link "Paramètres" at bounding box center [1227, 97] width 103 height 24
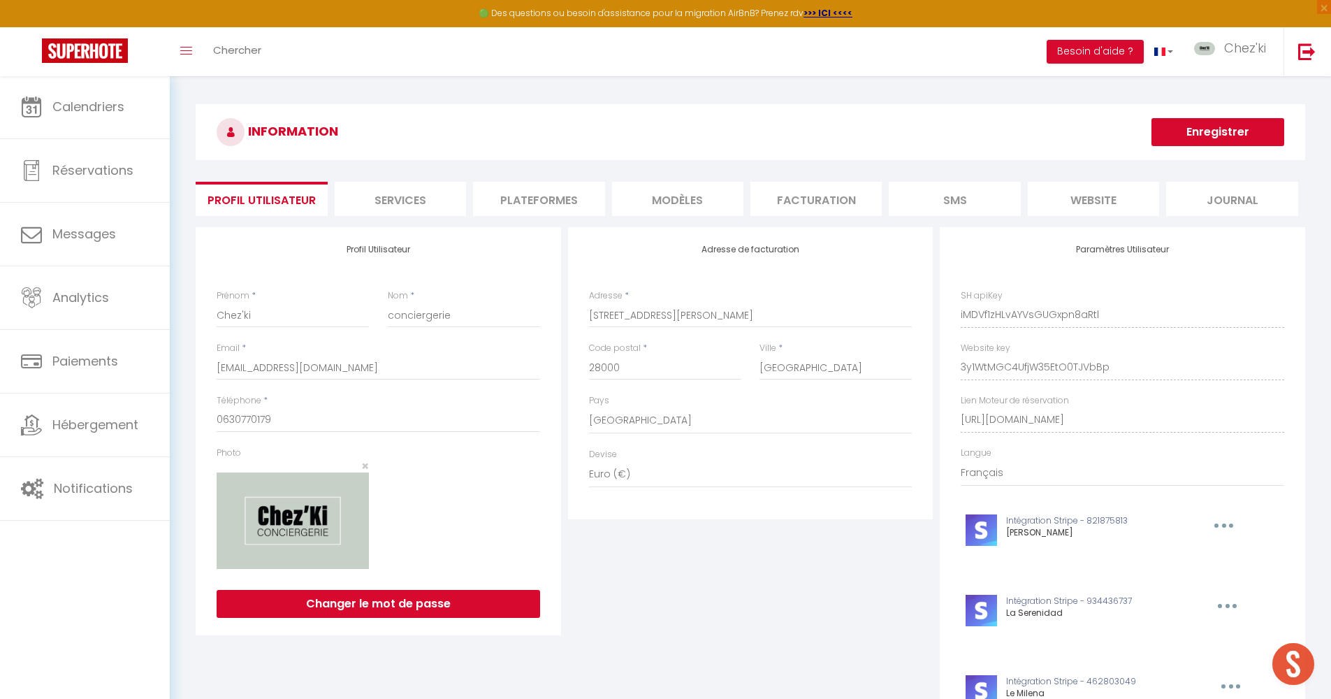
click at [539, 202] on li "Plateformes" at bounding box center [538, 199] width 131 height 34
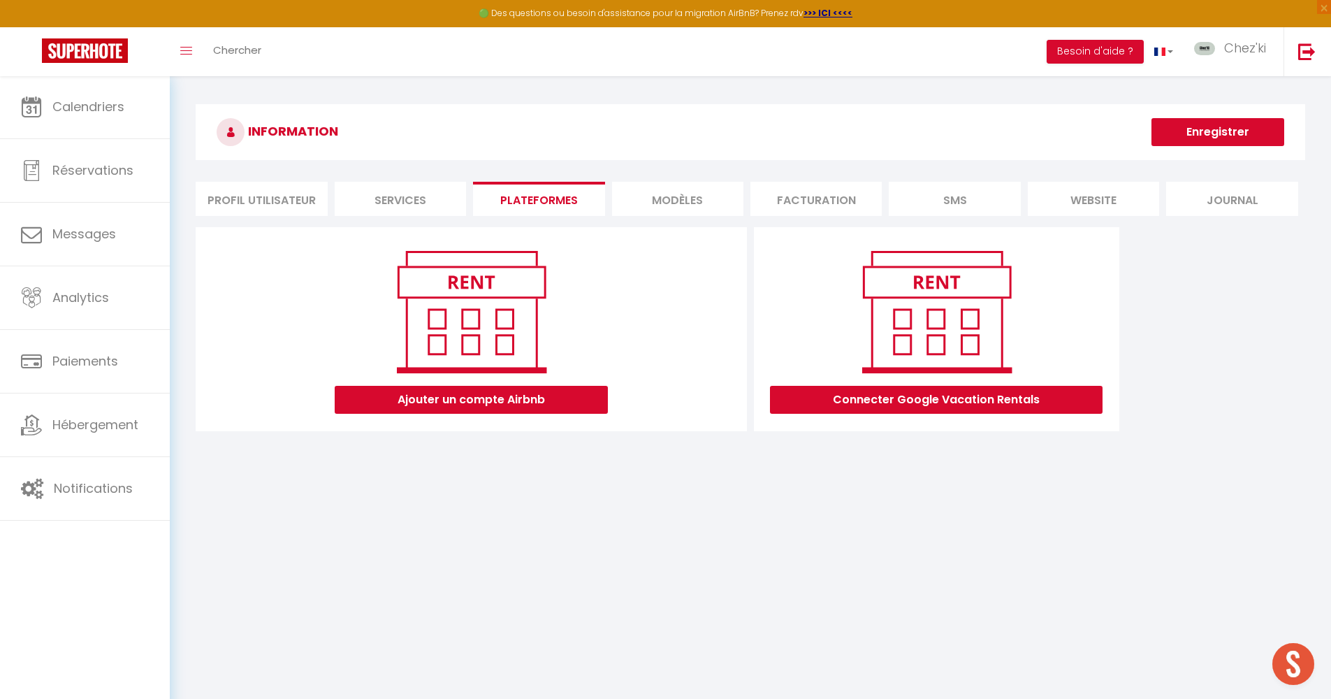
click at [285, 194] on li "Profil Utilisateur" at bounding box center [261, 199] width 131 height 34
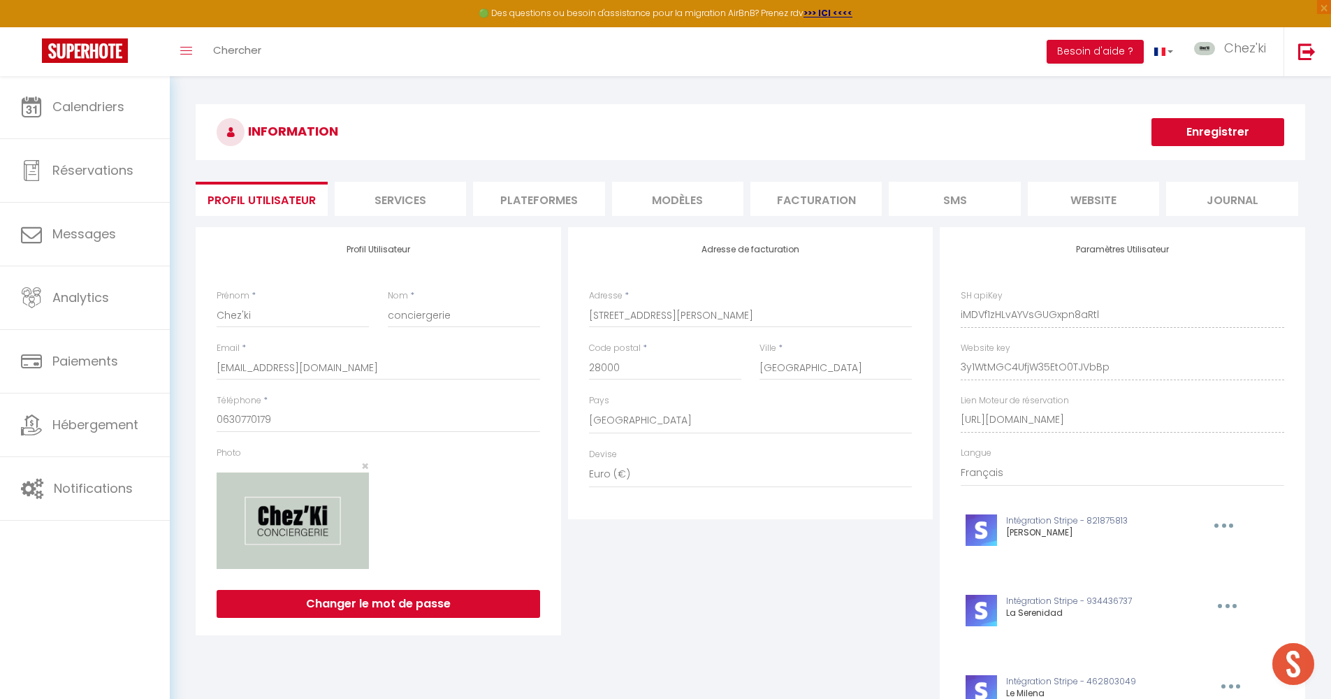
click at [414, 194] on li "Services" at bounding box center [400, 199] width 131 height 34
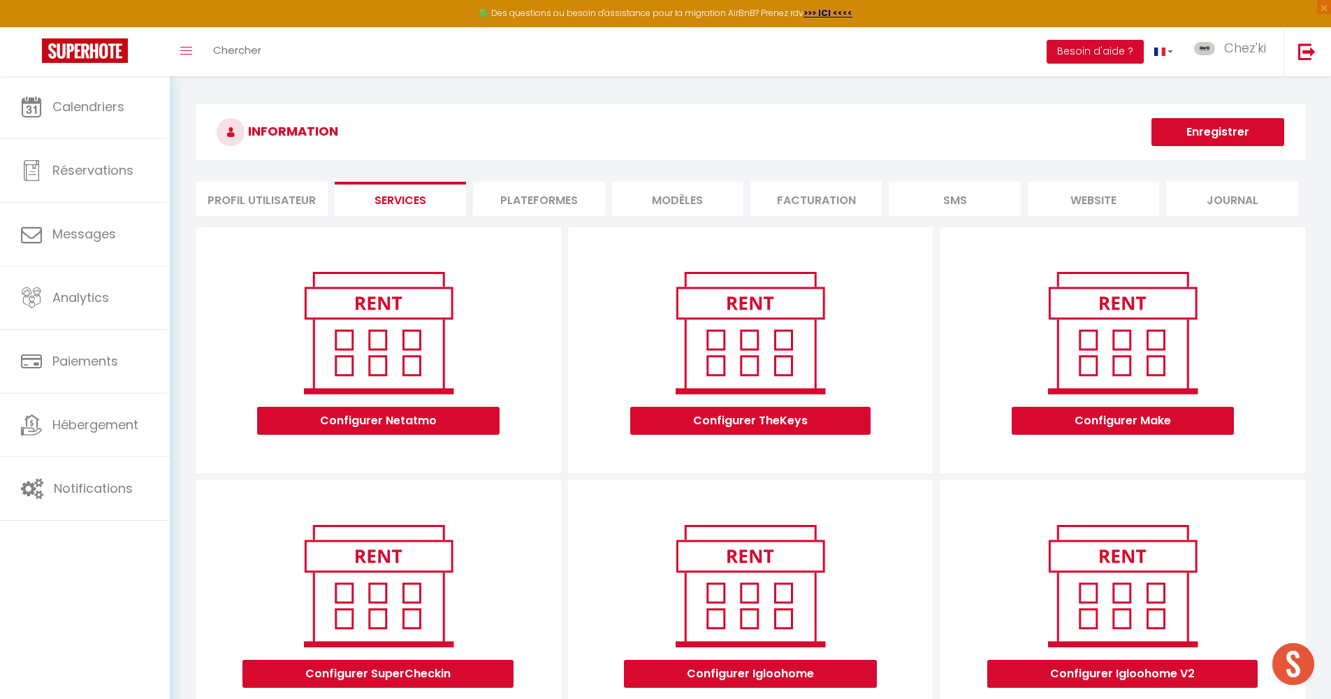
click at [525, 192] on li "Plateformes" at bounding box center [538, 199] width 131 height 34
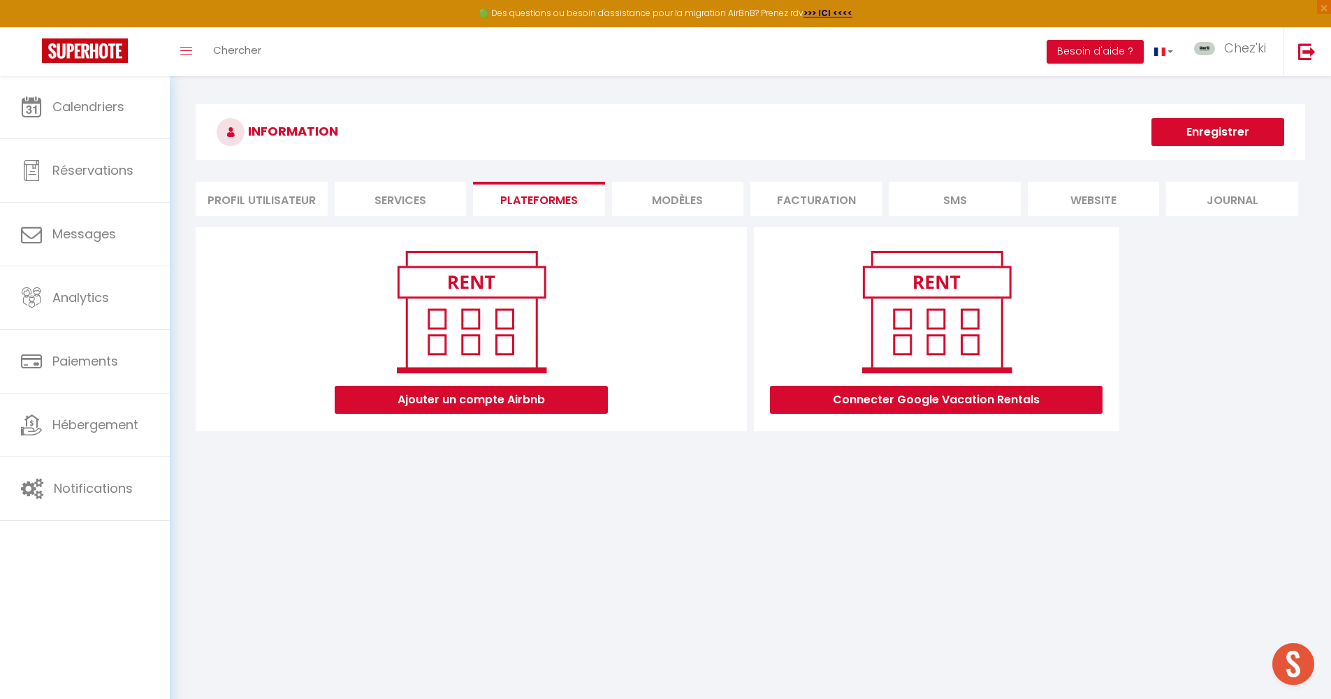
click at [670, 195] on li "MODÈLES" at bounding box center [677, 199] width 131 height 34
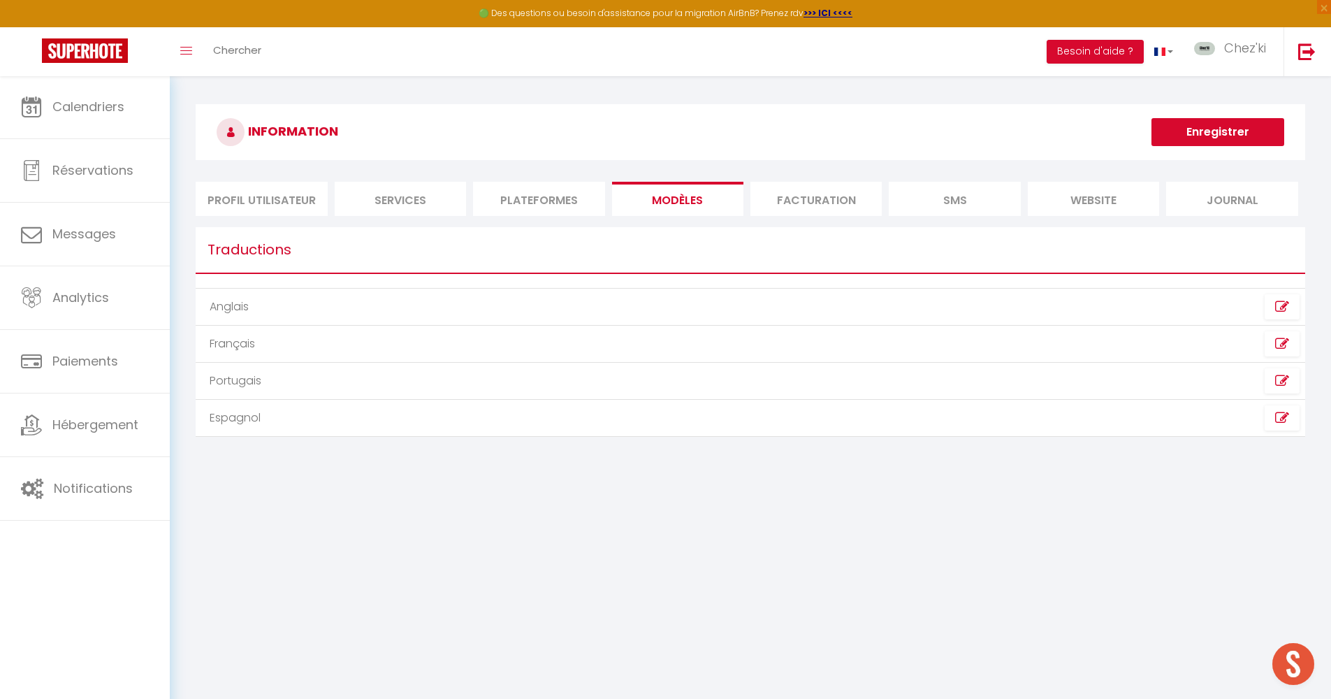
click at [535, 201] on li "Plateformes" at bounding box center [538, 199] width 131 height 34
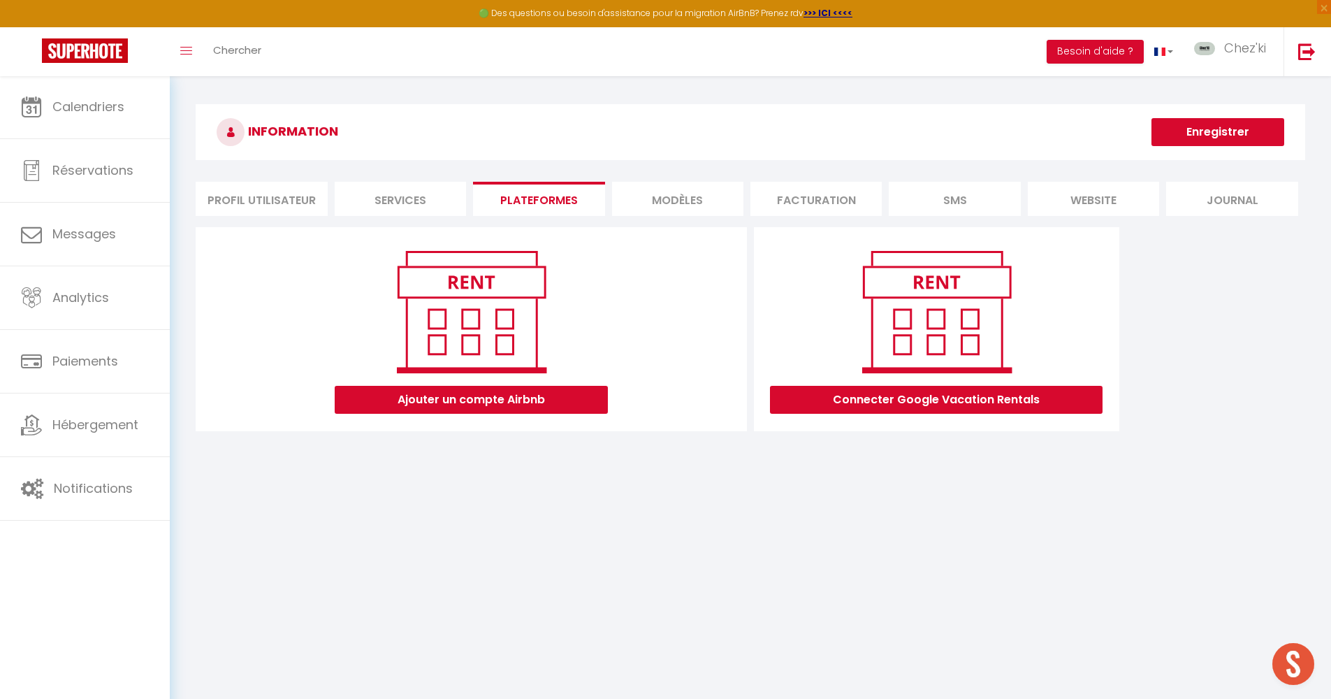
click at [407, 203] on li "Services" at bounding box center [400, 199] width 131 height 34
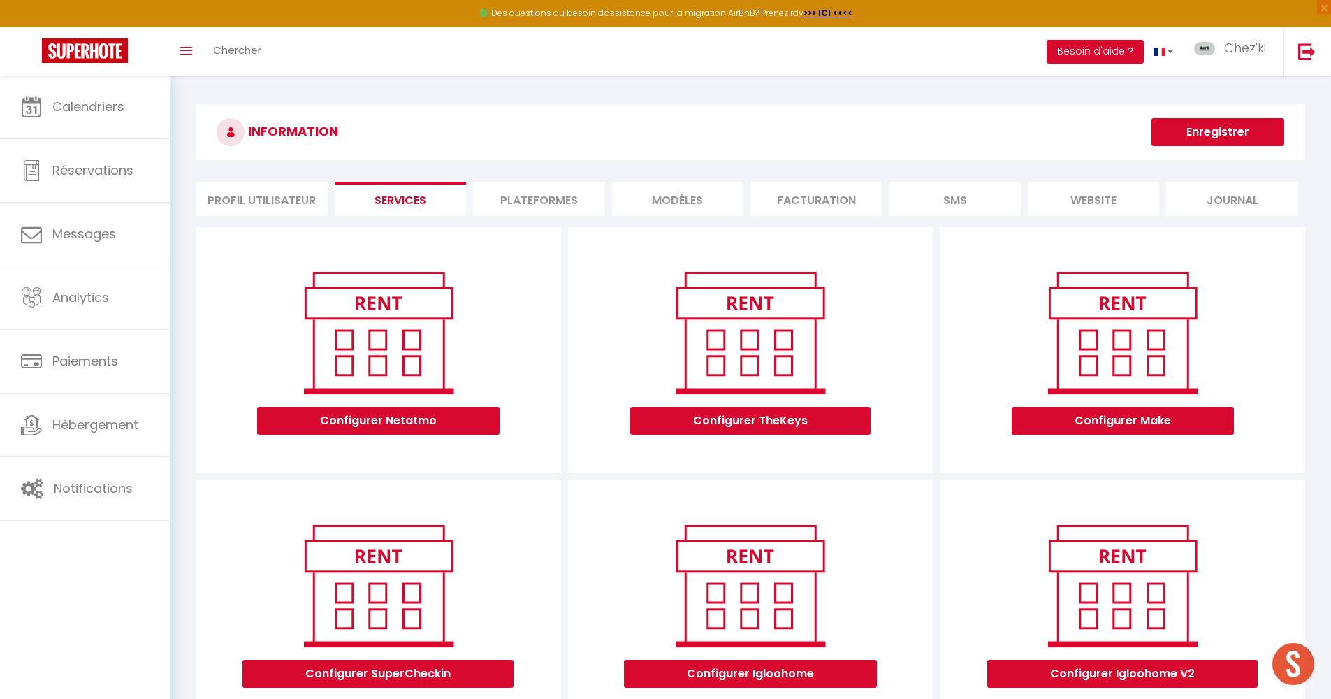
click at [319, 206] on li "Profil Utilisateur" at bounding box center [261, 199] width 131 height 34
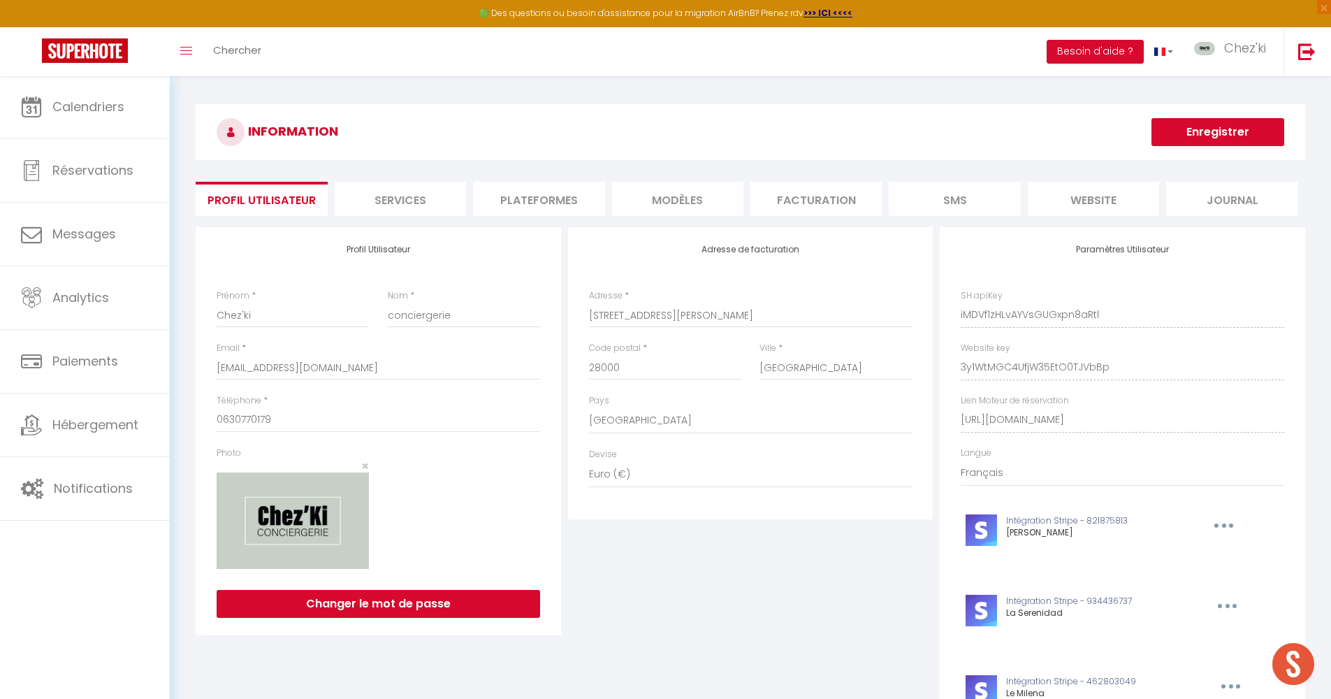
click at [431, 196] on li "Services" at bounding box center [400, 199] width 131 height 34
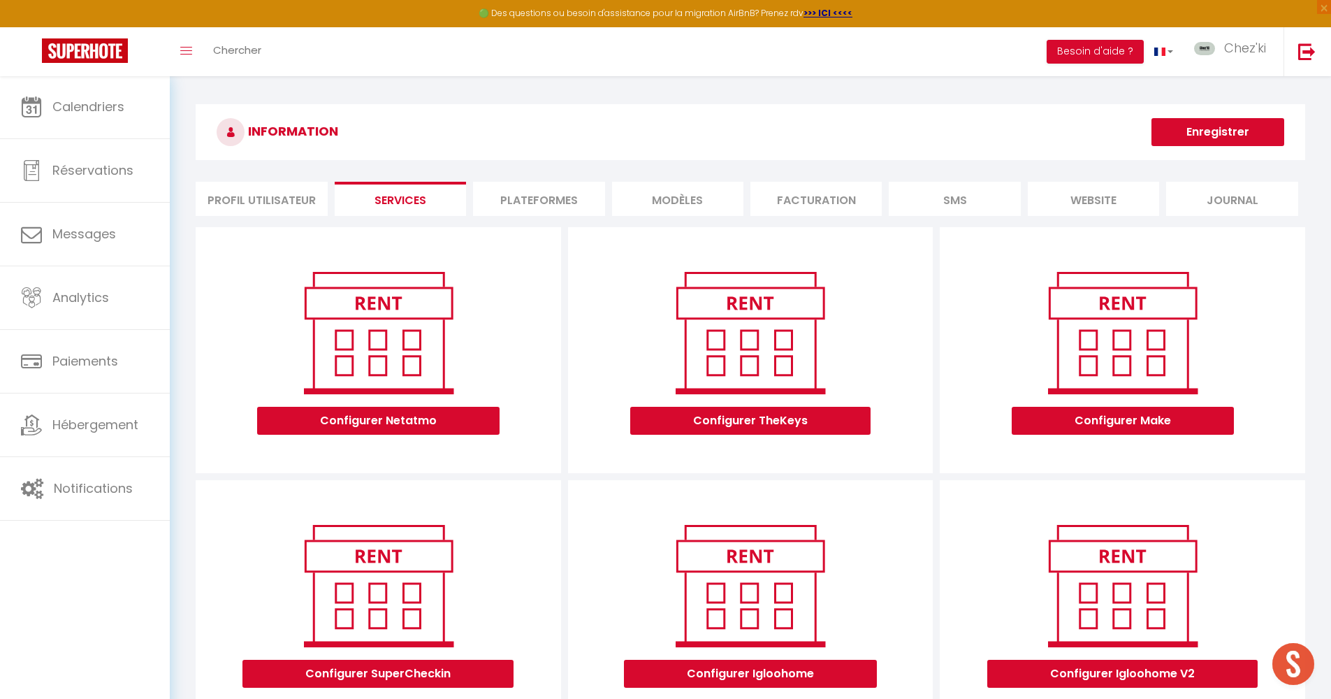
click at [505, 199] on li "Plateformes" at bounding box center [538, 199] width 131 height 34
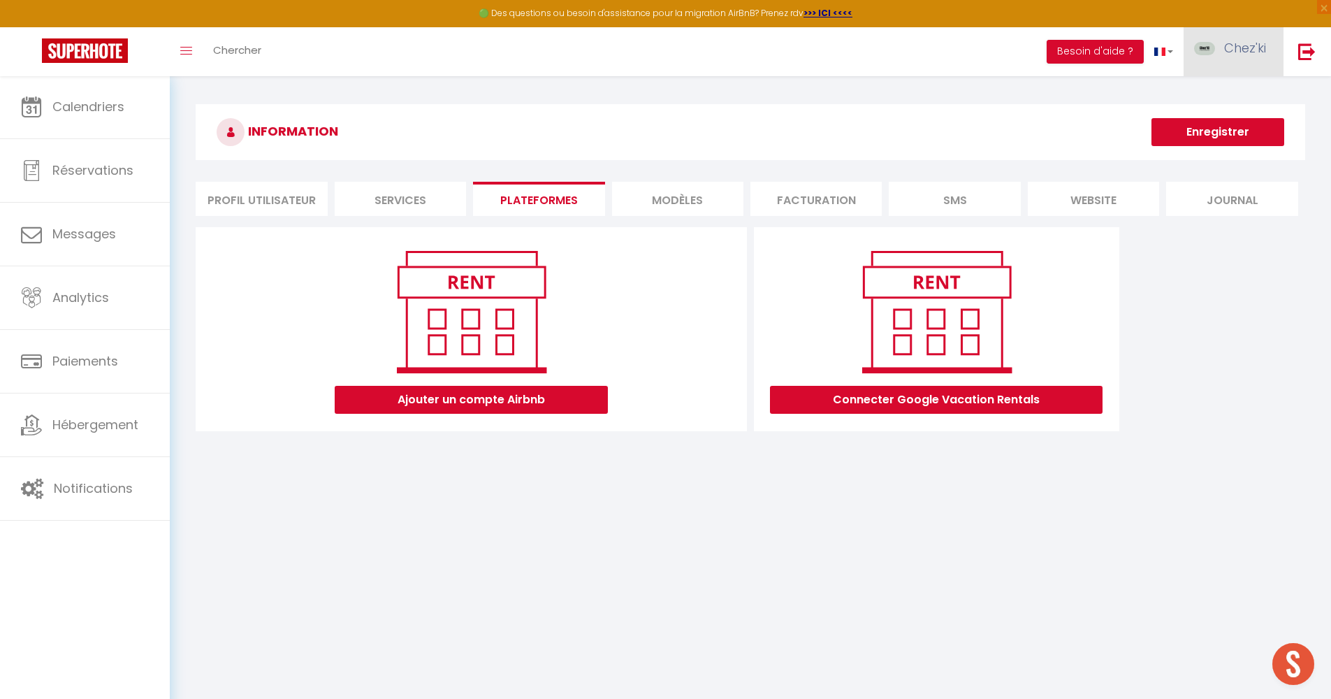
click at [1240, 68] on link "Chez'ki" at bounding box center [1234, 51] width 100 height 49
click at [1228, 95] on link "Paramètres" at bounding box center [1227, 97] width 103 height 24
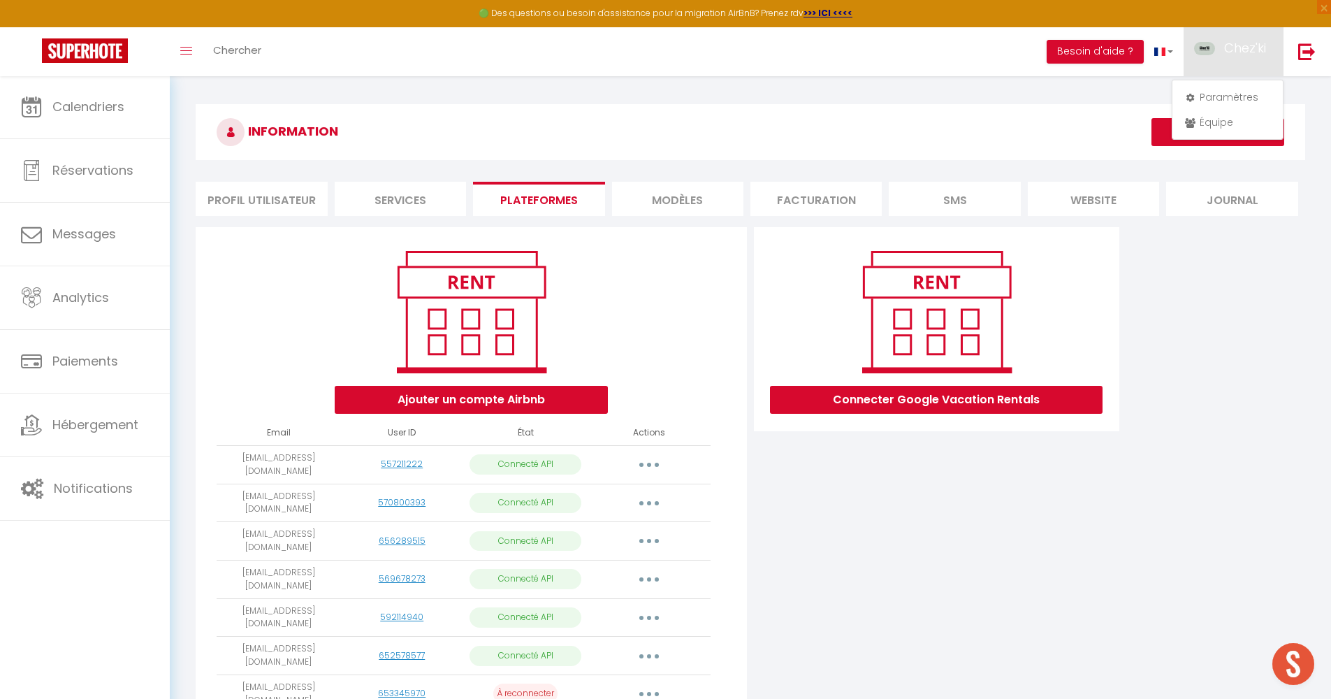
scroll to position [881, 0]
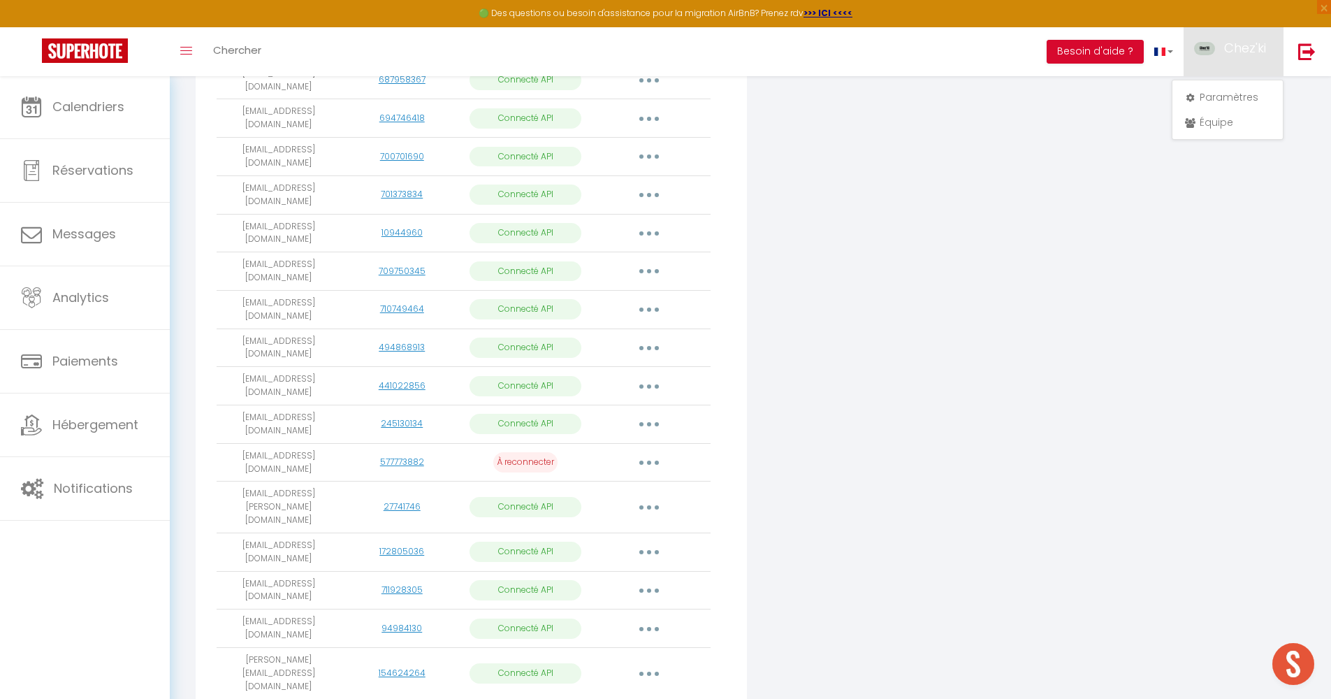
click at [642, 451] on button "button" at bounding box center [649, 462] width 39 height 22
click at [820, 438] on div "Connecter Google Vacation Rentals" at bounding box center [937, 40] width 372 height 1389
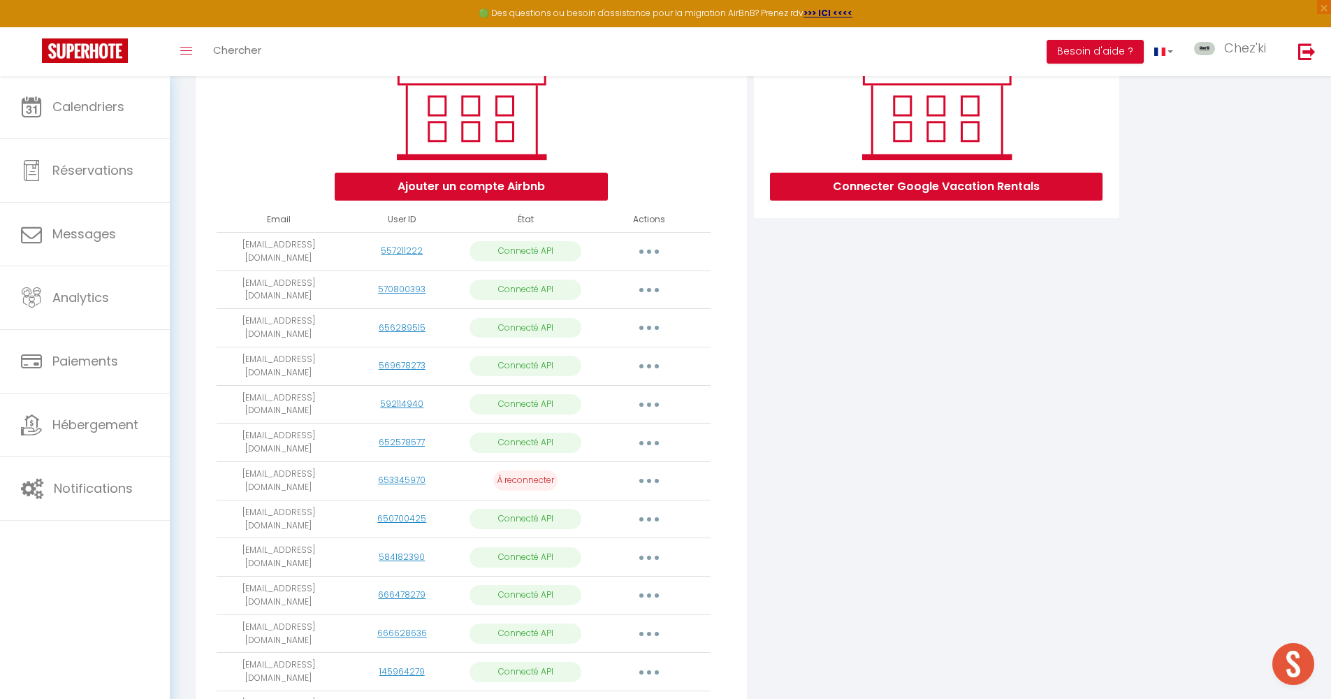
scroll to position [0, 0]
